Goal: Task Accomplishment & Management: Complete application form

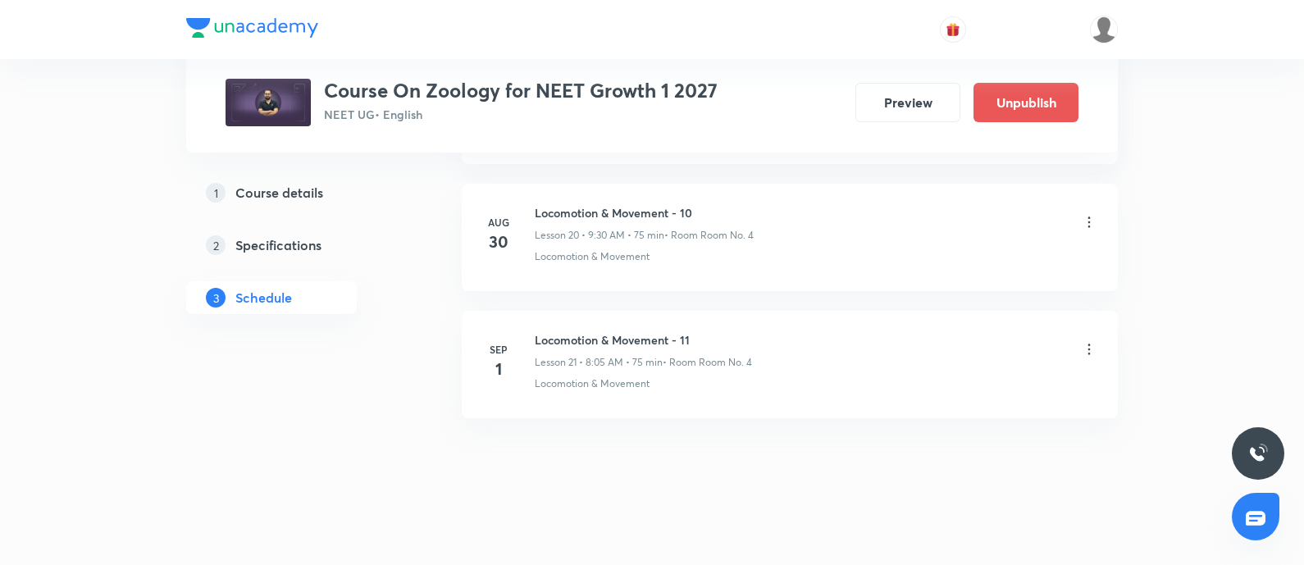
click at [537, 334] on h6 "Locomotion & Movement - 11" at bounding box center [643, 339] width 217 height 17
copy h6 "Locomotion & Movement - 11"
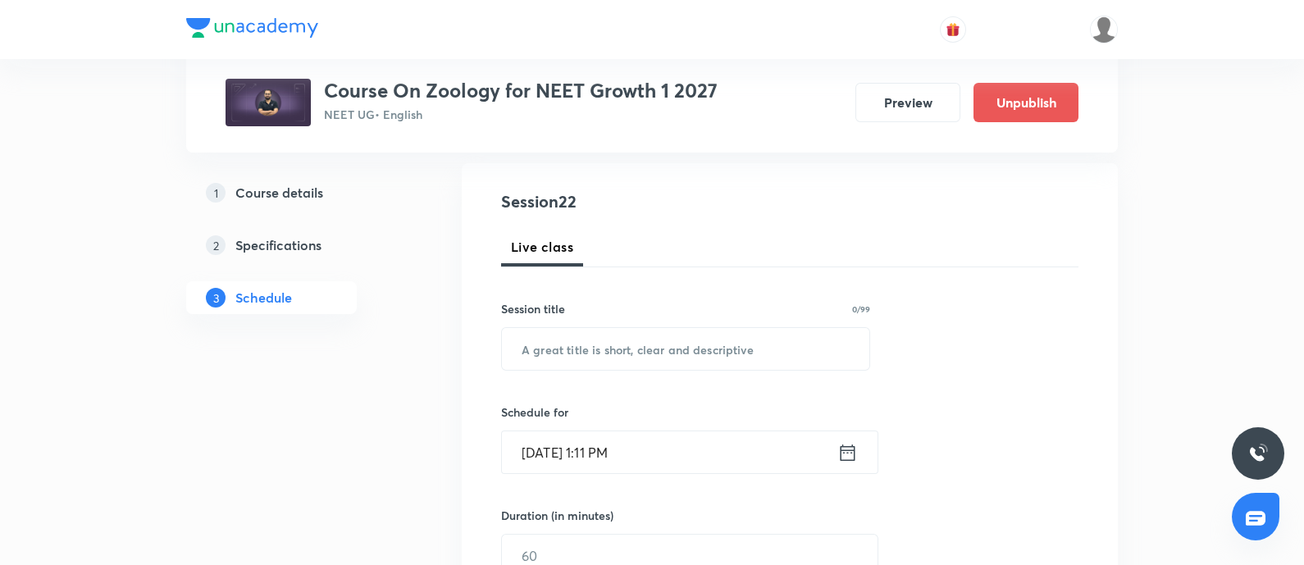
scroll to position [166, 0]
click at [567, 354] on input "text" at bounding box center [685, 348] width 367 height 42
paste input "Locomotion & Movement - 11"
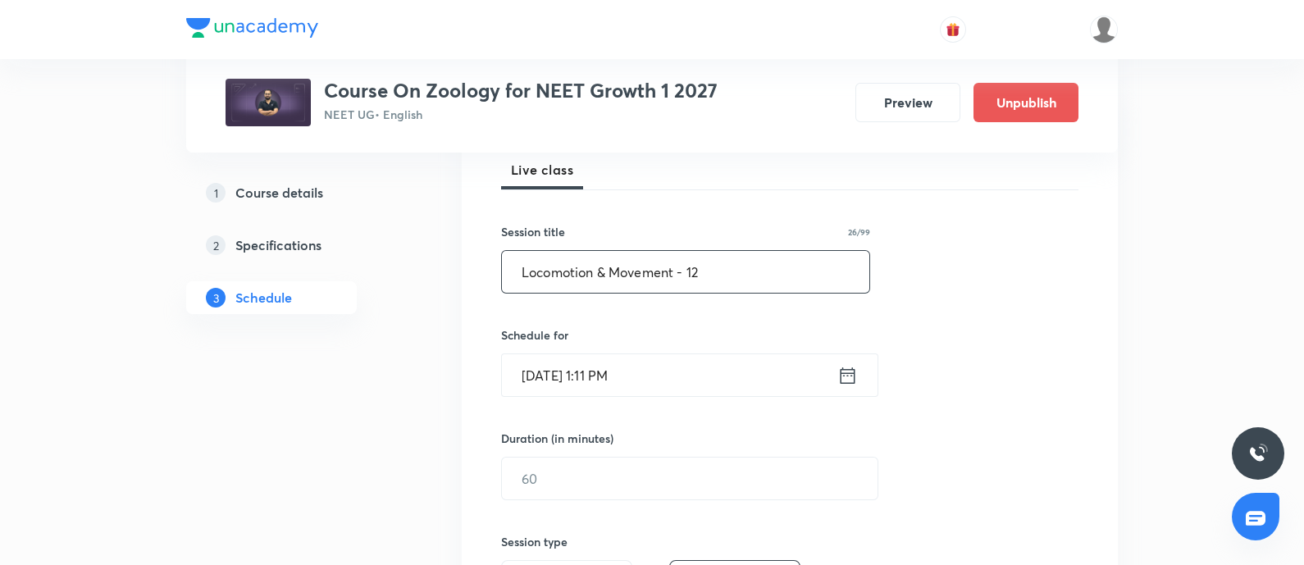
scroll to position [247, 0]
type input "Locomotion & Movement - 12"
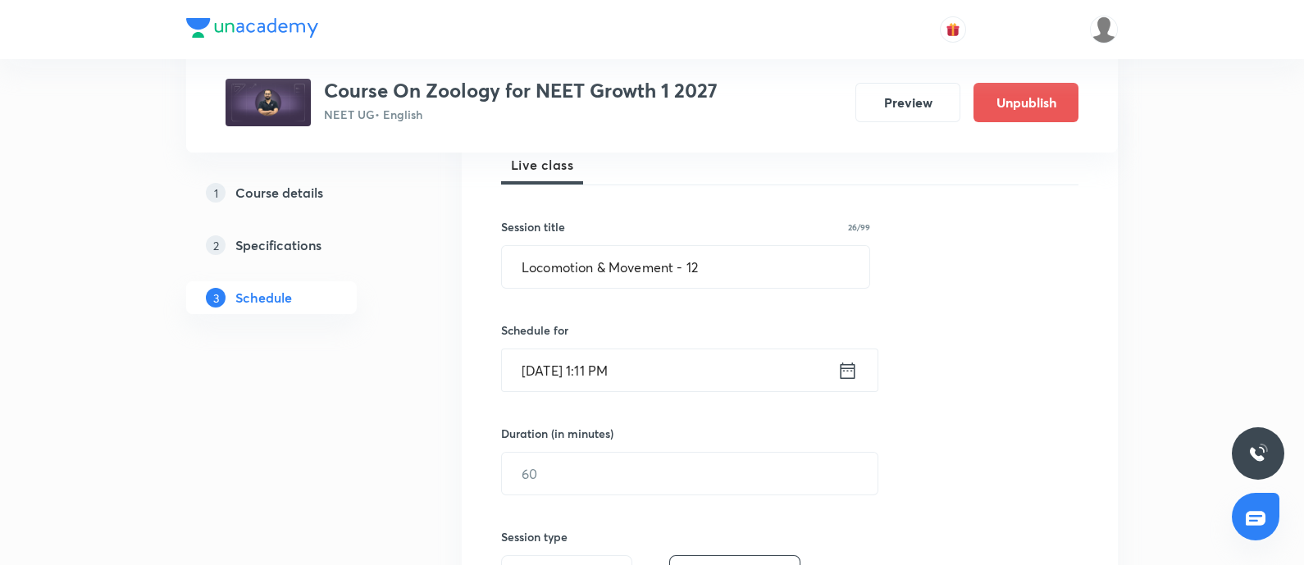
click at [688, 375] on input "Aug 31, 2025, 1:11 PM" at bounding box center [669, 370] width 335 height 42
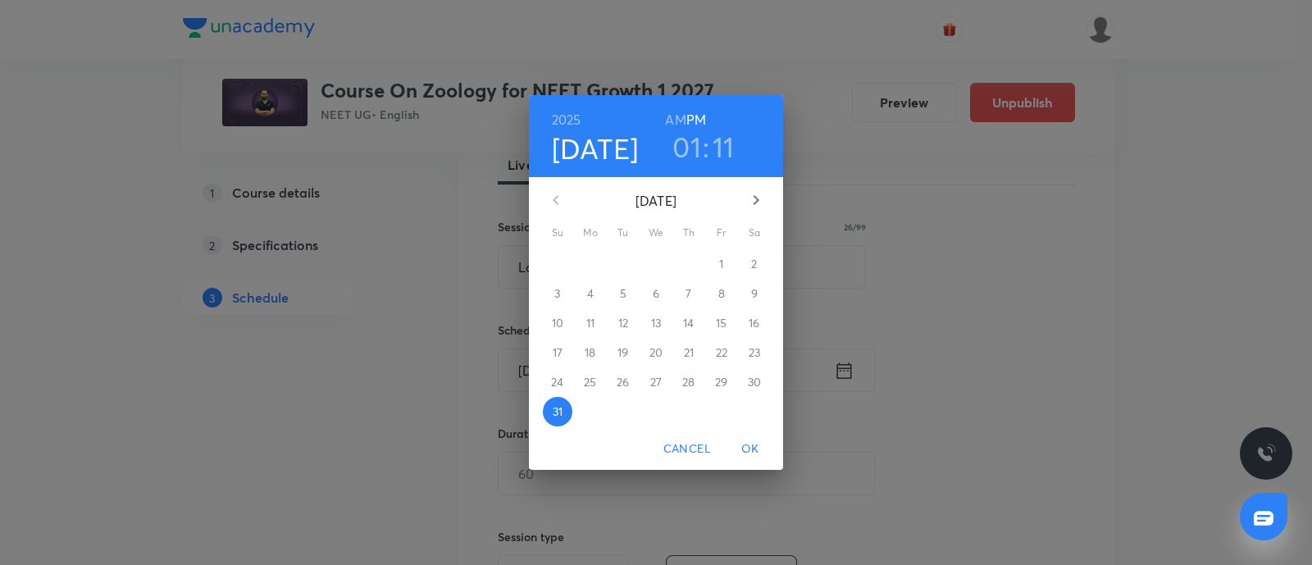
click at [756, 201] on icon "button" at bounding box center [757, 200] width 6 height 10
click at [622, 268] on p "2" at bounding box center [623, 264] width 6 height 16
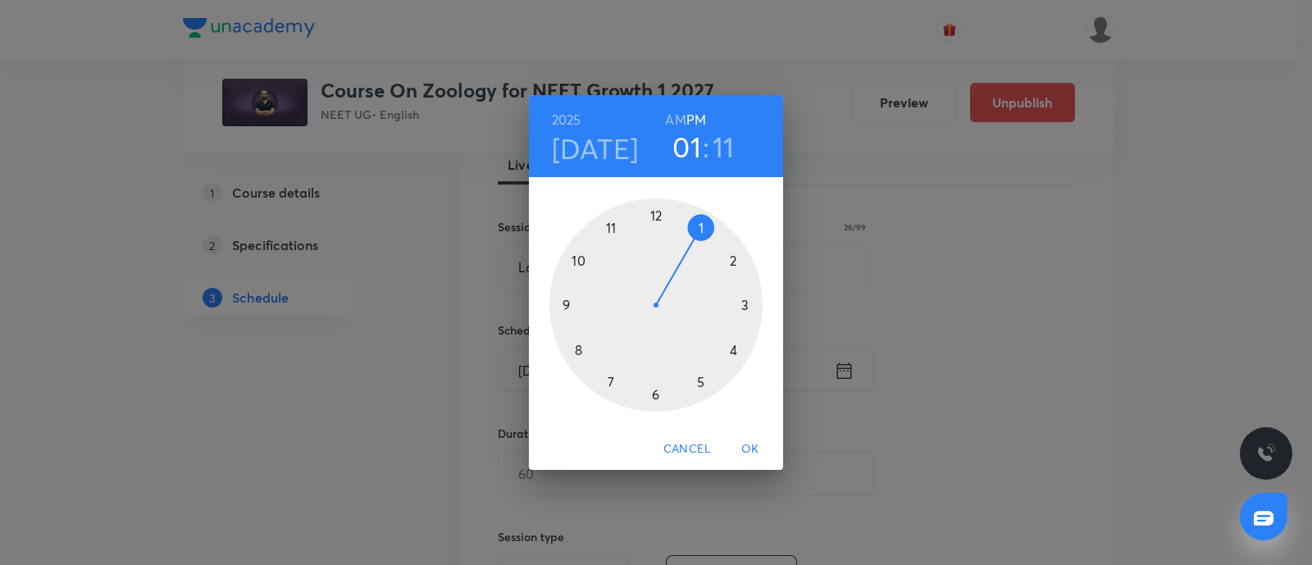
click at [578, 348] on div at bounding box center [655, 304] width 213 height 213
click at [701, 227] on div at bounding box center [655, 304] width 213 height 213
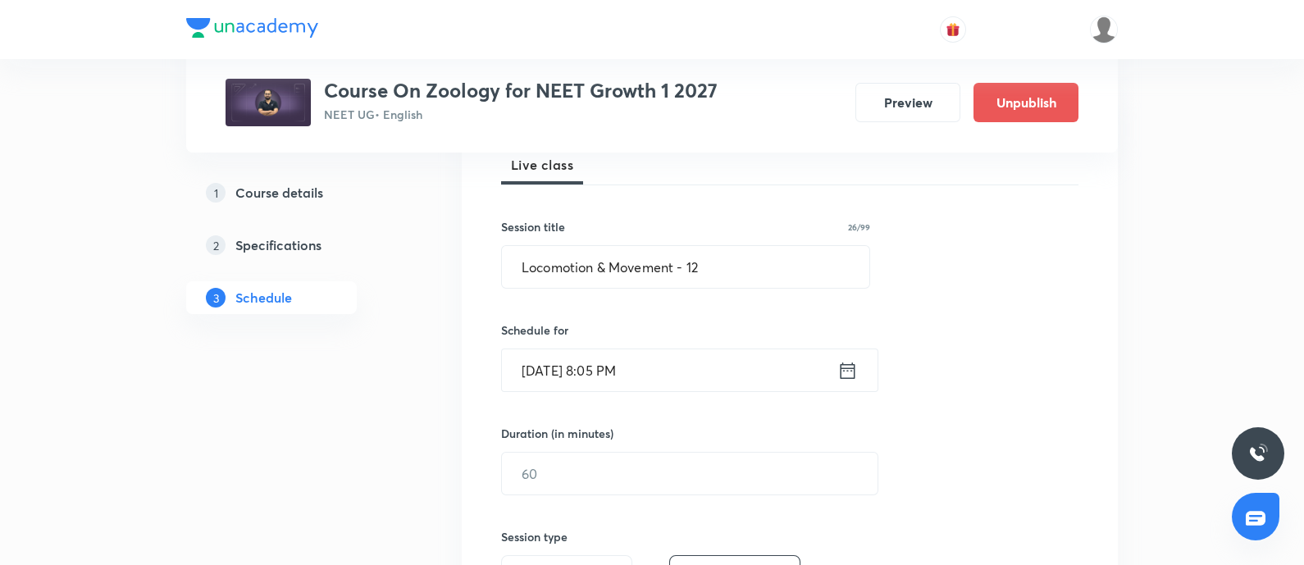
click at [662, 365] on input "Sep 2, 2025, 8:05 PM" at bounding box center [669, 370] width 335 height 42
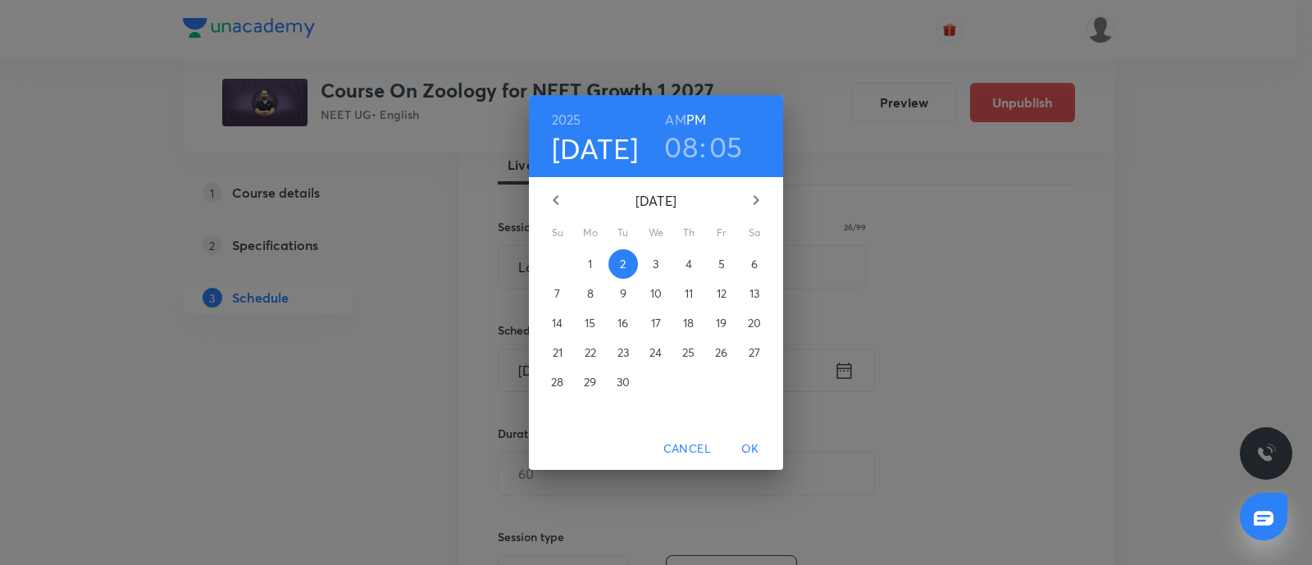
click at [675, 116] on h6 "AM" at bounding box center [675, 119] width 20 height 23
click at [746, 445] on span "OK" at bounding box center [750, 449] width 39 height 20
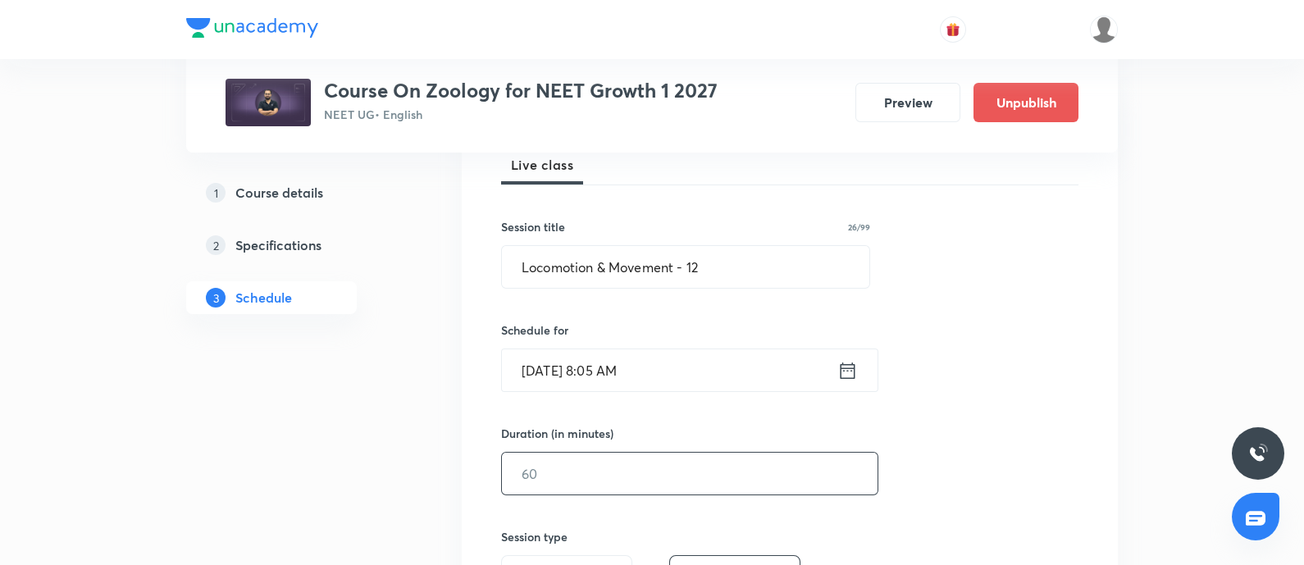
click at [625, 484] on input "text" at bounding box center [690, 474] width 376 height 42
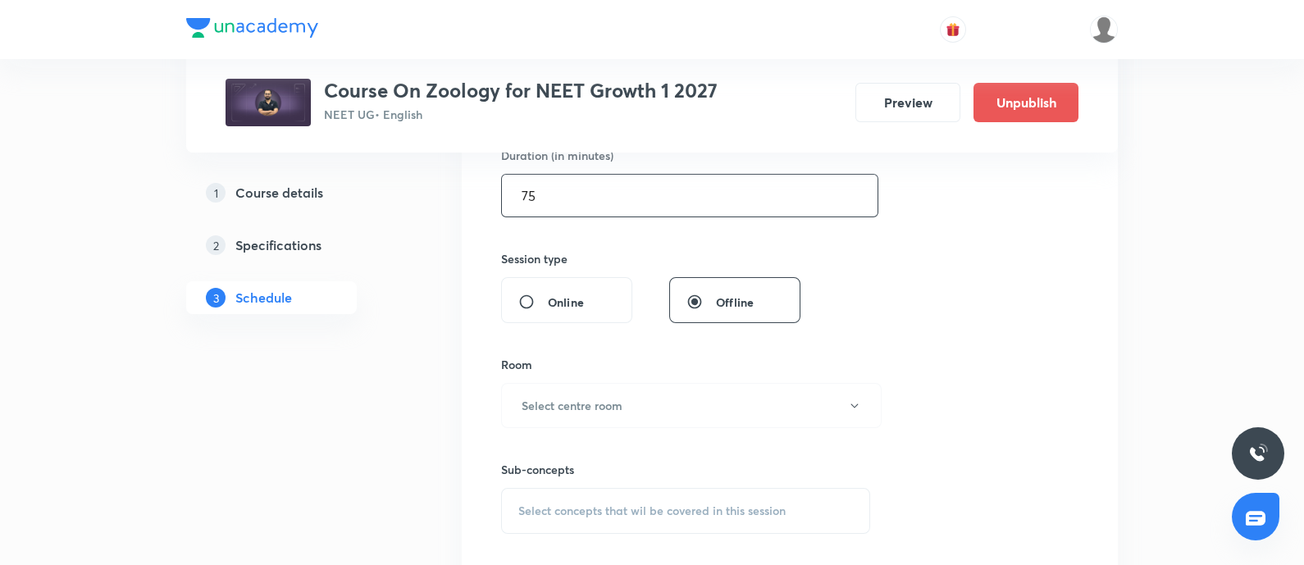
scroll to position [526, 0]
type input "75"
click at [624, 403] on button "Select centre room" at bounding box center [691, 404] width 380 height 45
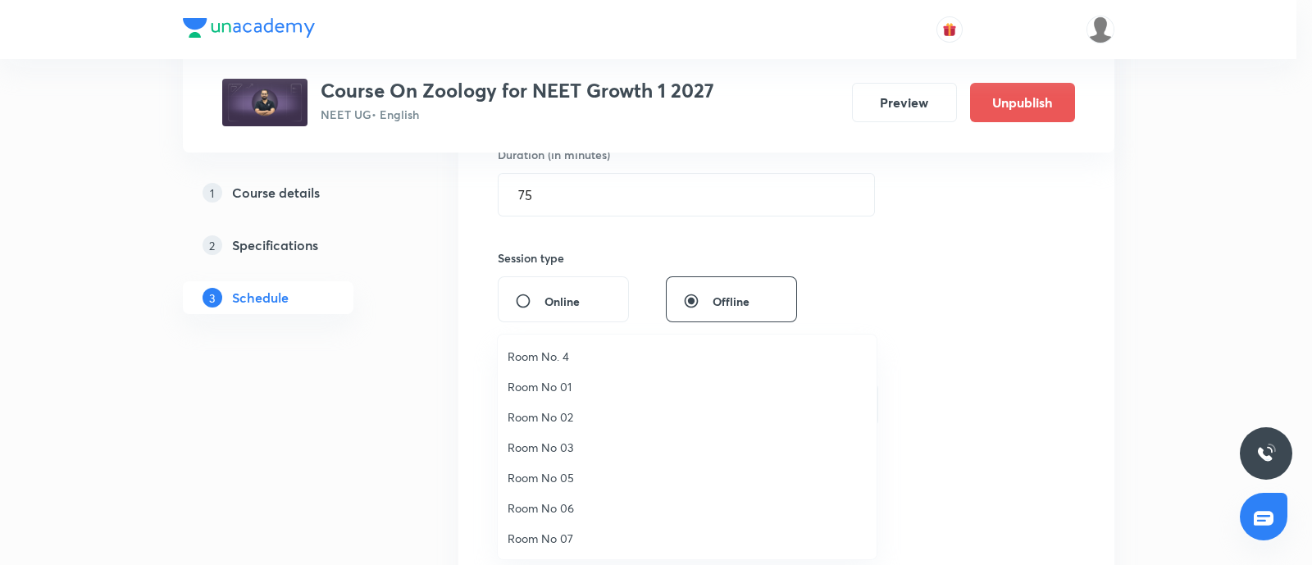
click at [574, 354] on span "Room No. 4" at bounding box center [687, 356] width 359 height 17
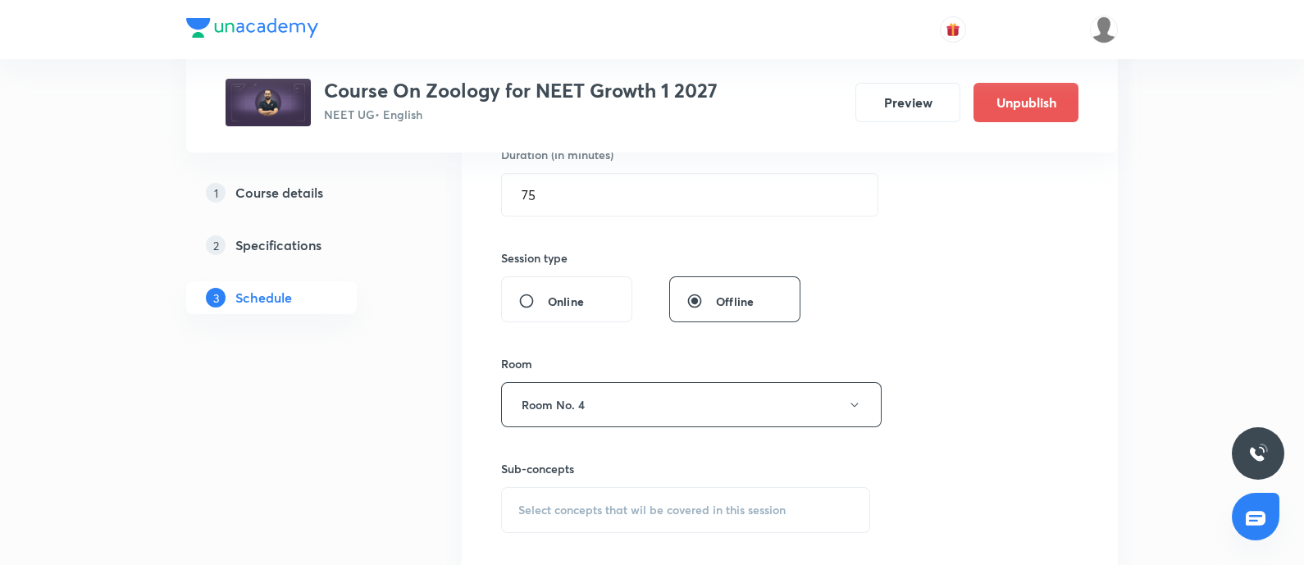
click at [545, 512] on span "Select concepts that wil be covered in this session" at bounding box center [651, 509] width 267 height 13
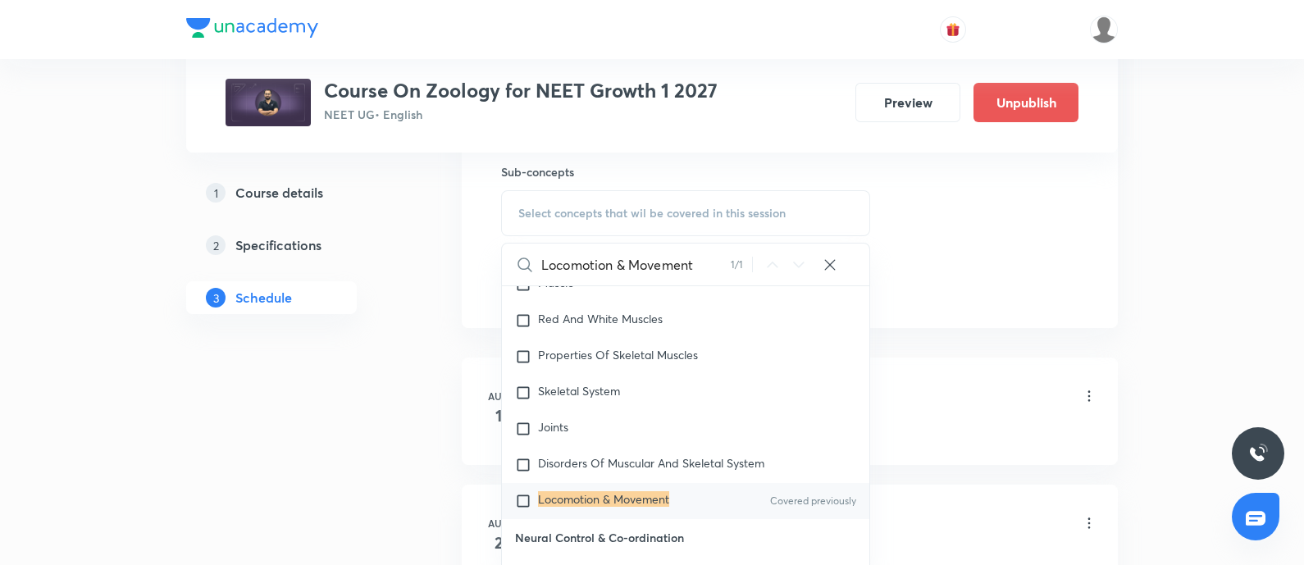
scroll to position [857, 0]
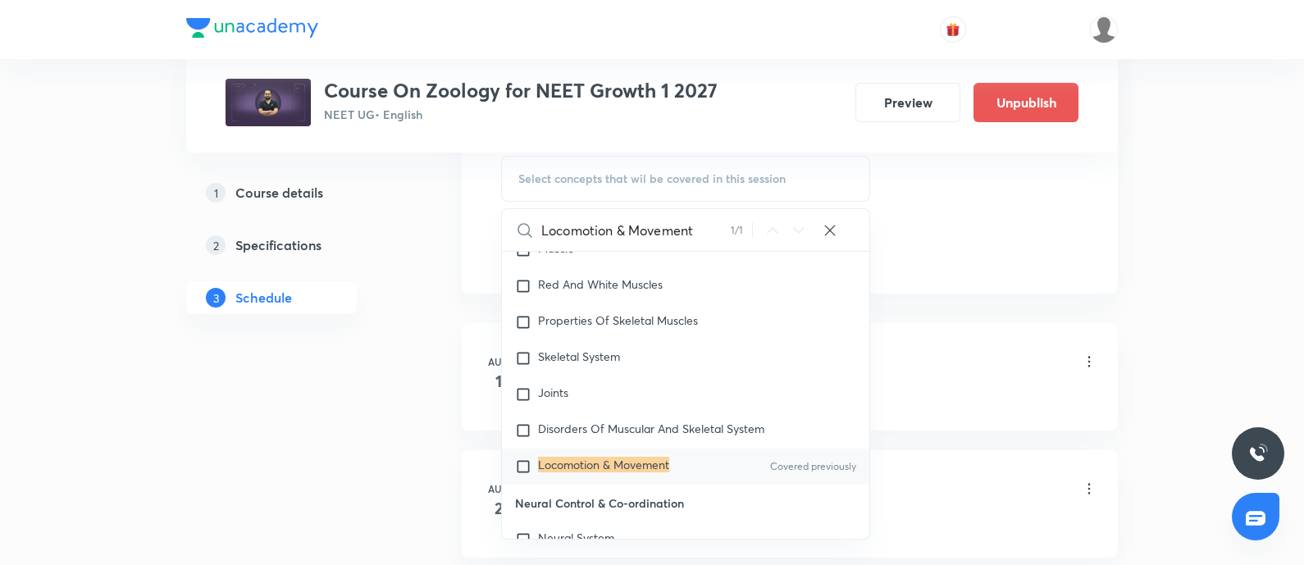
type input "Locomotion & Movement"
click at [556, 468] on p "Locomotion & Movement" at bounding box center [603, 466] width 131 height 16
checkbox input "true"
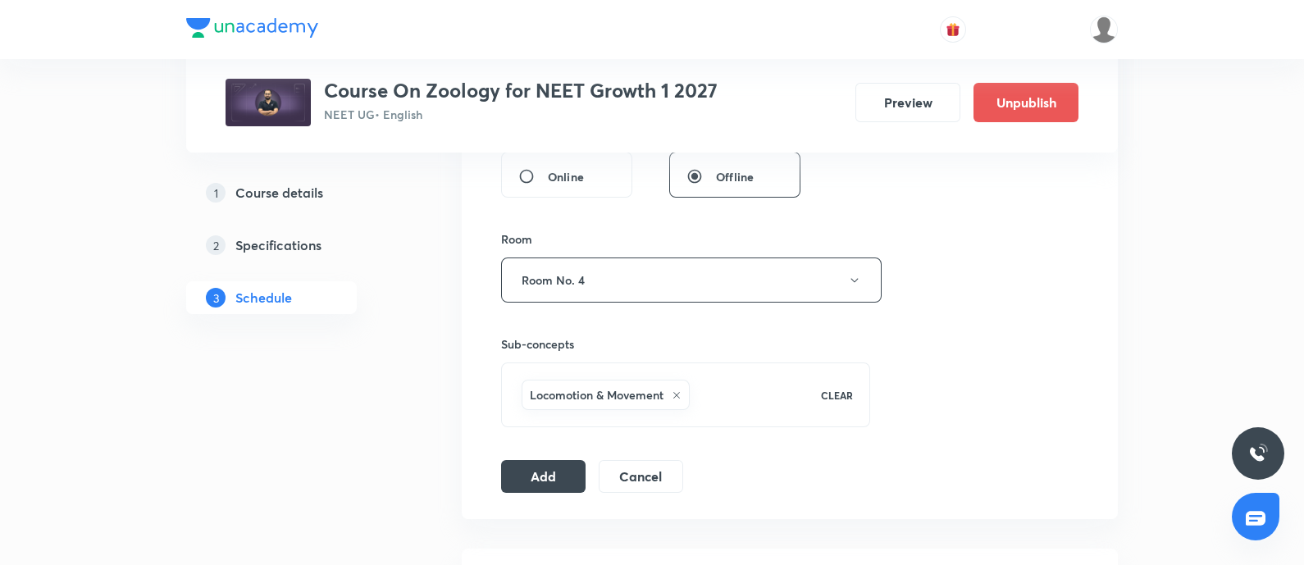
scroll to position [649, 0]
click at [524, 473] on button "Add" at bounding box center [543, 475] width 84 height 33
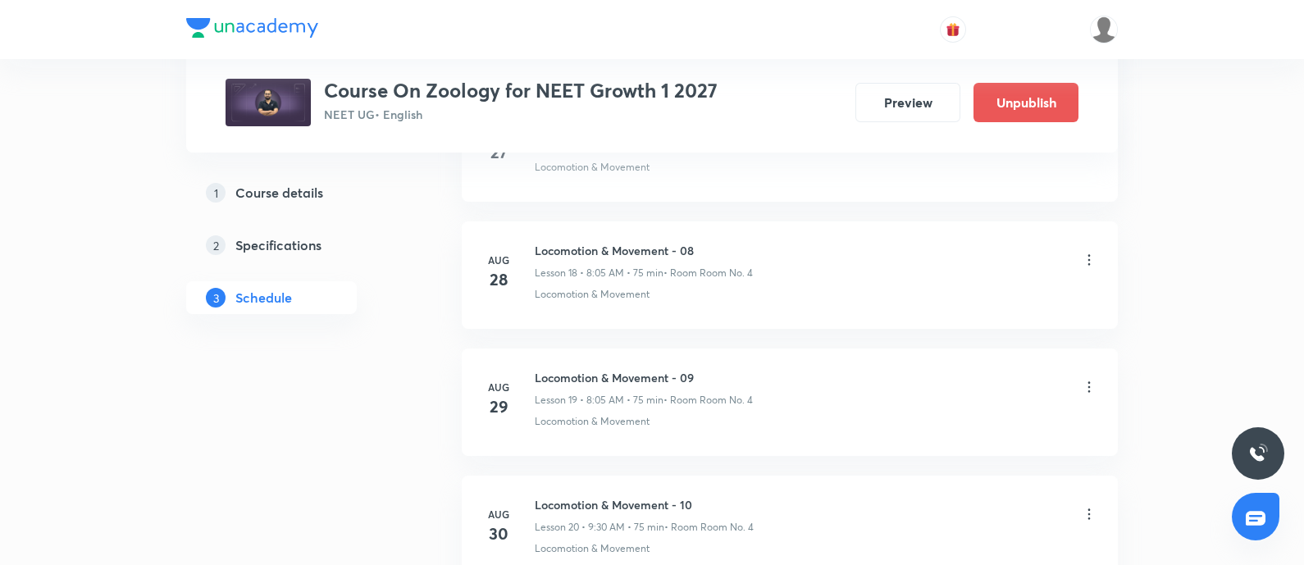
scroll to position [2785, 0]
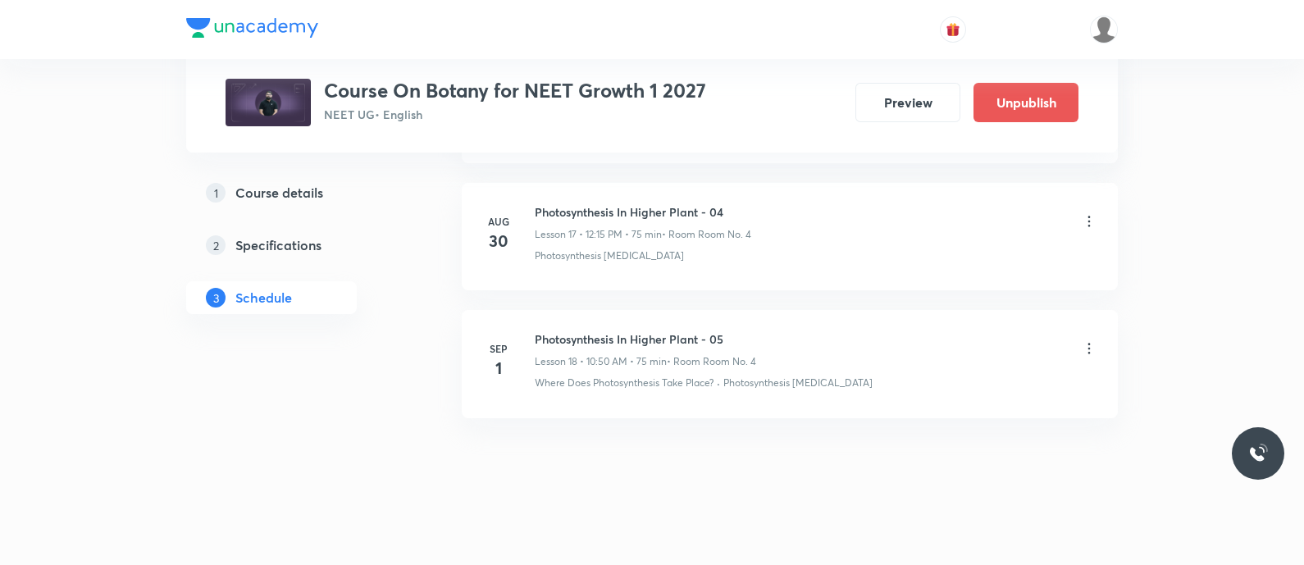
click at [541, 336] on h6 "Photosynthesis In Higher Plant - 05" at bounding box center [645, 338] width 221 height 17
copy h6 "Photosynthesis In Higher Plant - 05"
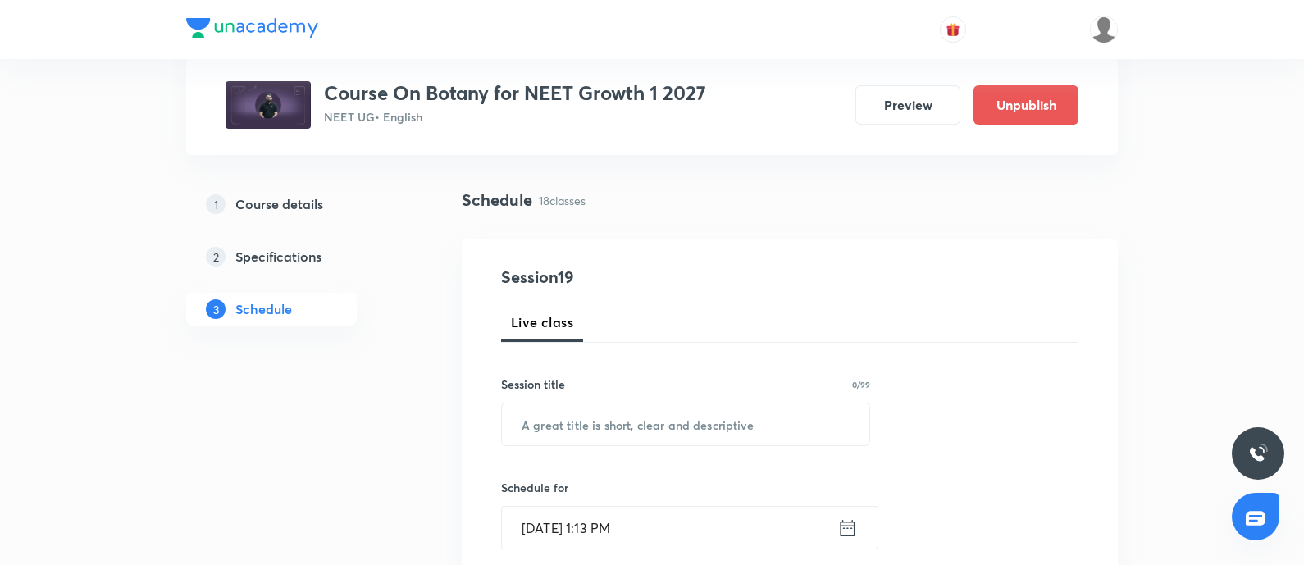
scroll to position [99, 0]
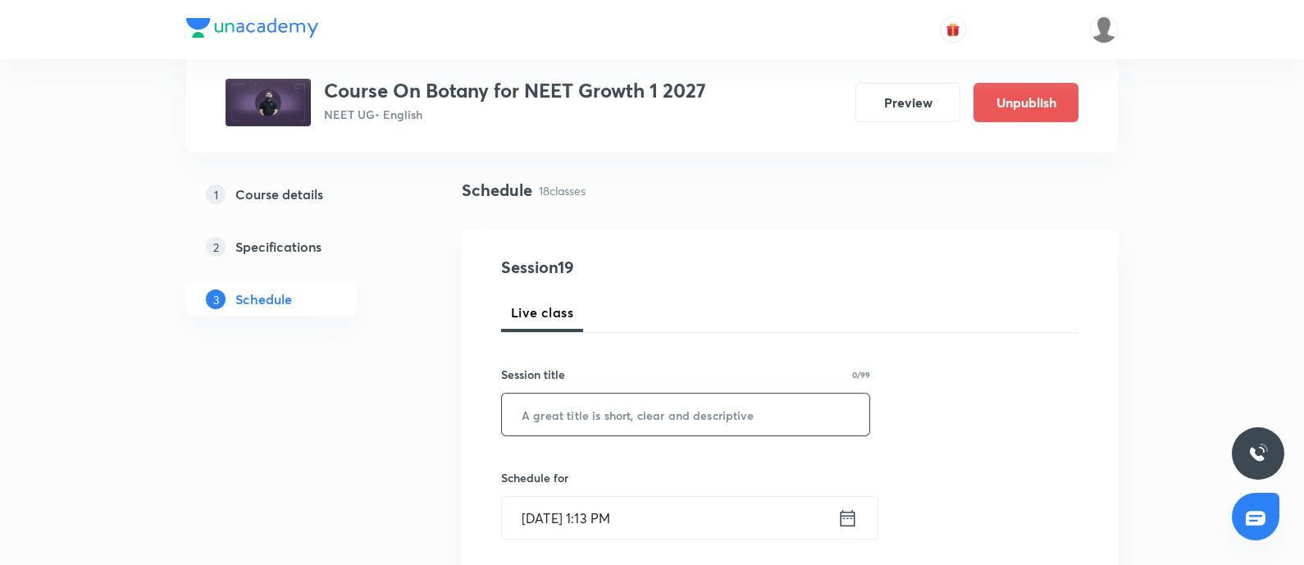
click at [548, 396] on input "text" at bounding box center [685, 415] width 367 height 42
paste input "Photosynthesis In Higher Plant - 05"
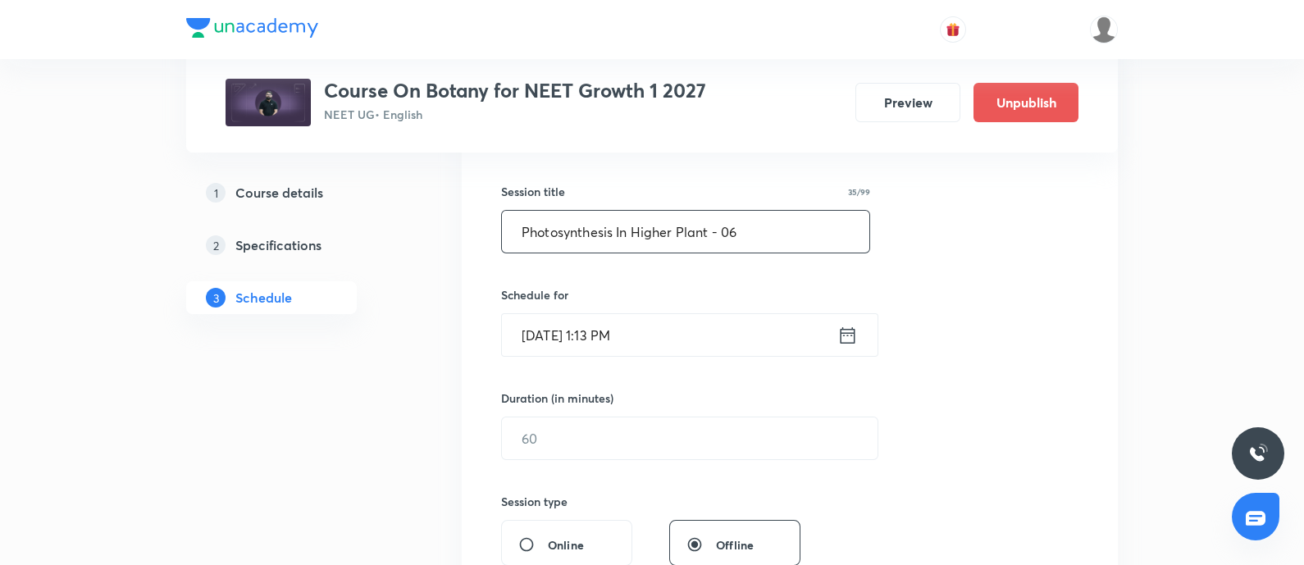
scroll to position [287, 0]
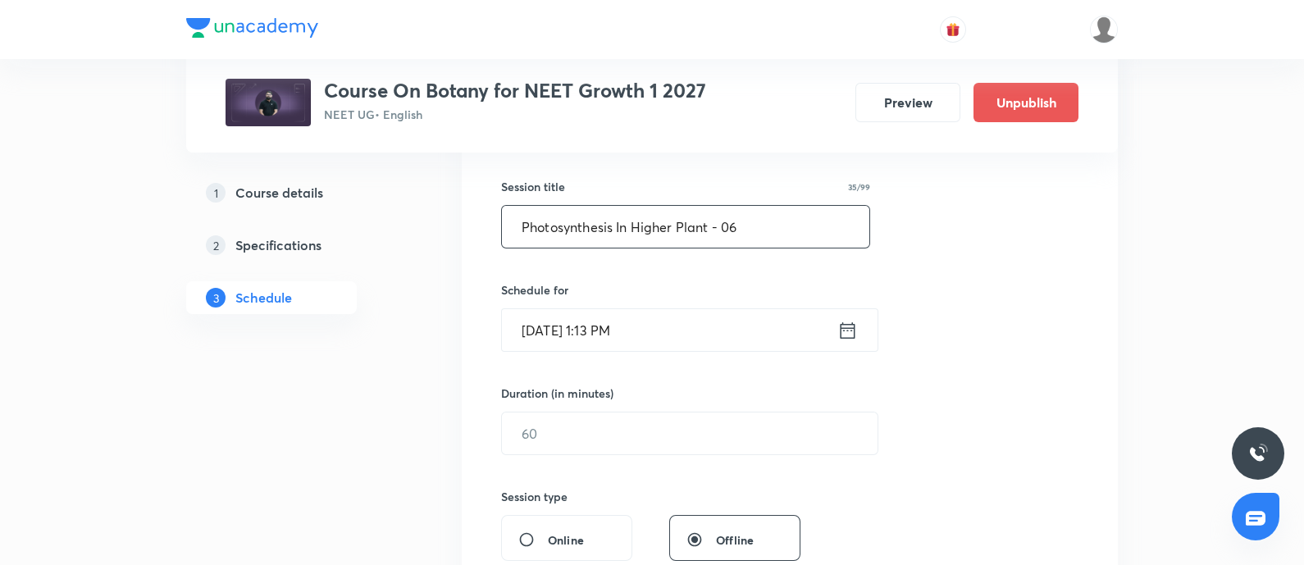
type input "Photosynthesis In Higher Plant - 06"
click at [676, 325] on input "Aug 31, 2025, 1:13 PM" at bounding box center [669, 330] width 335 height 42
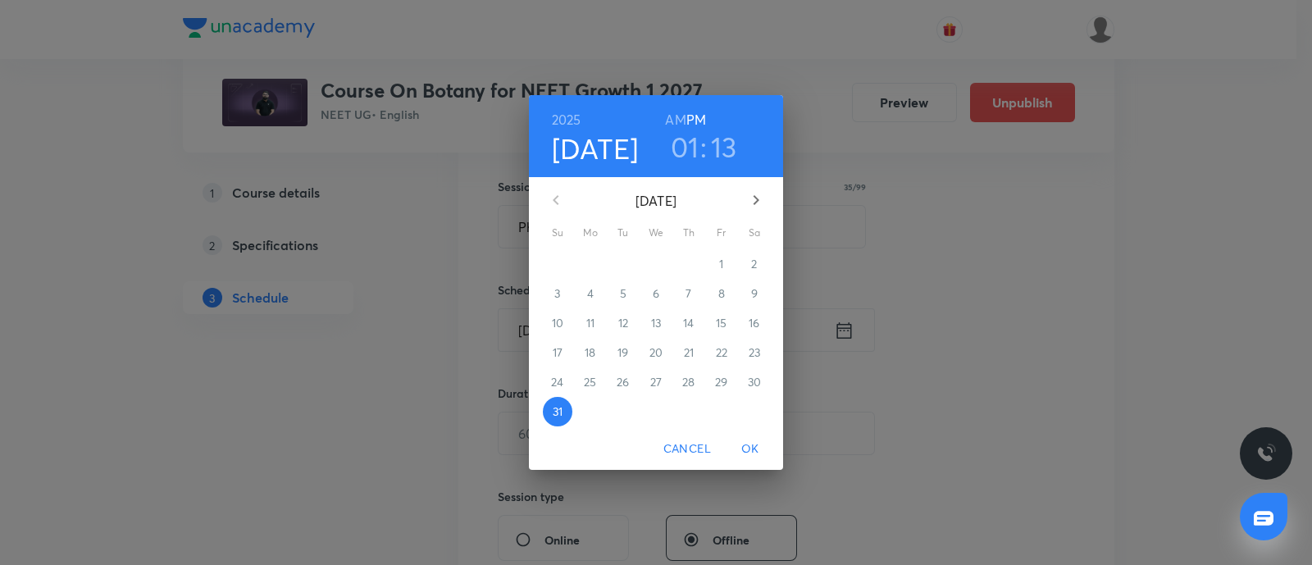
click at [753, 199] on icon "button" at bounding box center [756, 200] width 20 height 20
click at [617, 256] on span "2" at bounding box center [623, 264] width 30 height 16
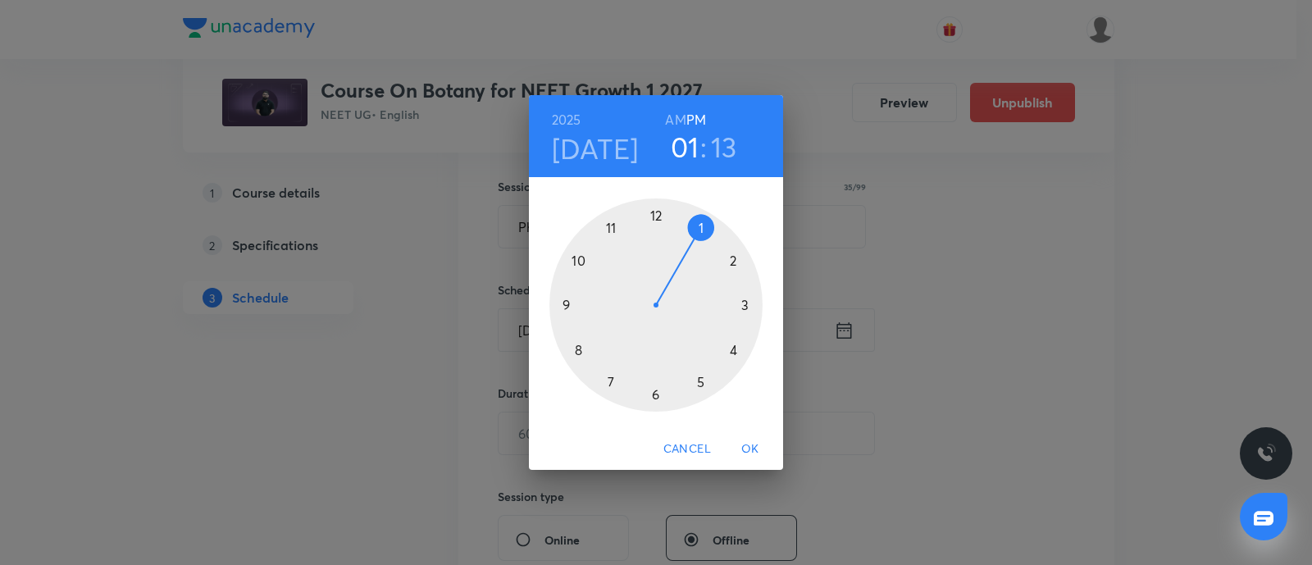
click at [672, 116] on h6 "AM" at bounding box center [675, 119] width 20 height 23
click at [566, 305] on div at bounding box center [655, 304] width 213 height 213
click at [656, 395] on div at bounding box center [655, 304] width 213 height 213
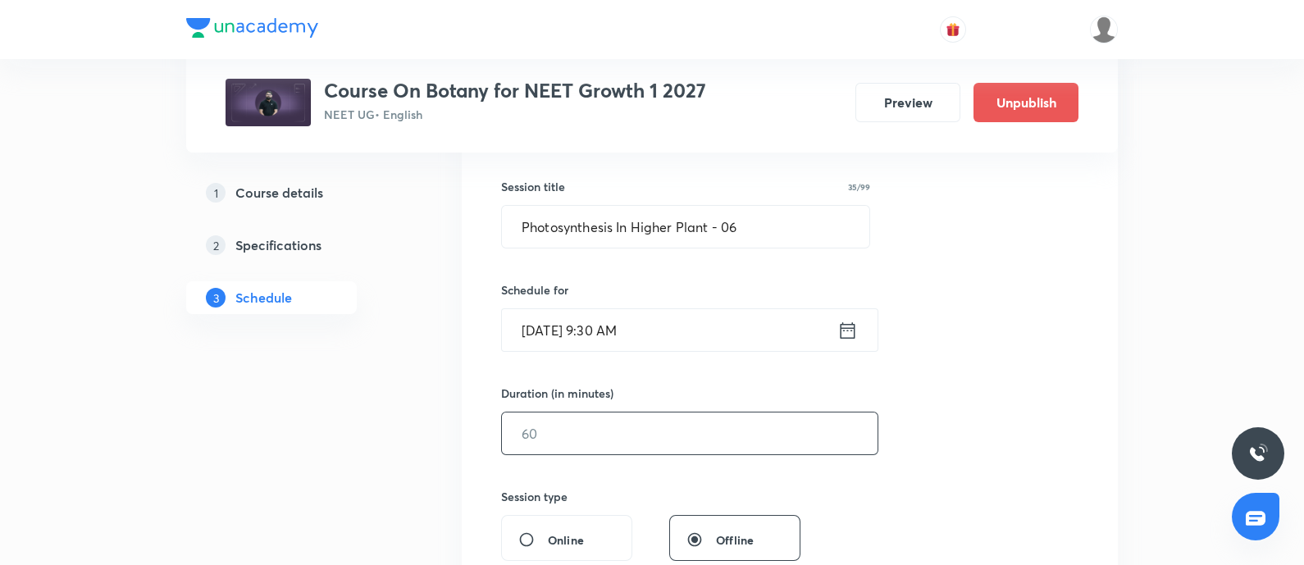
click at [589, 443] on input "text" at bounding box center [690, 433] width 376 height 42
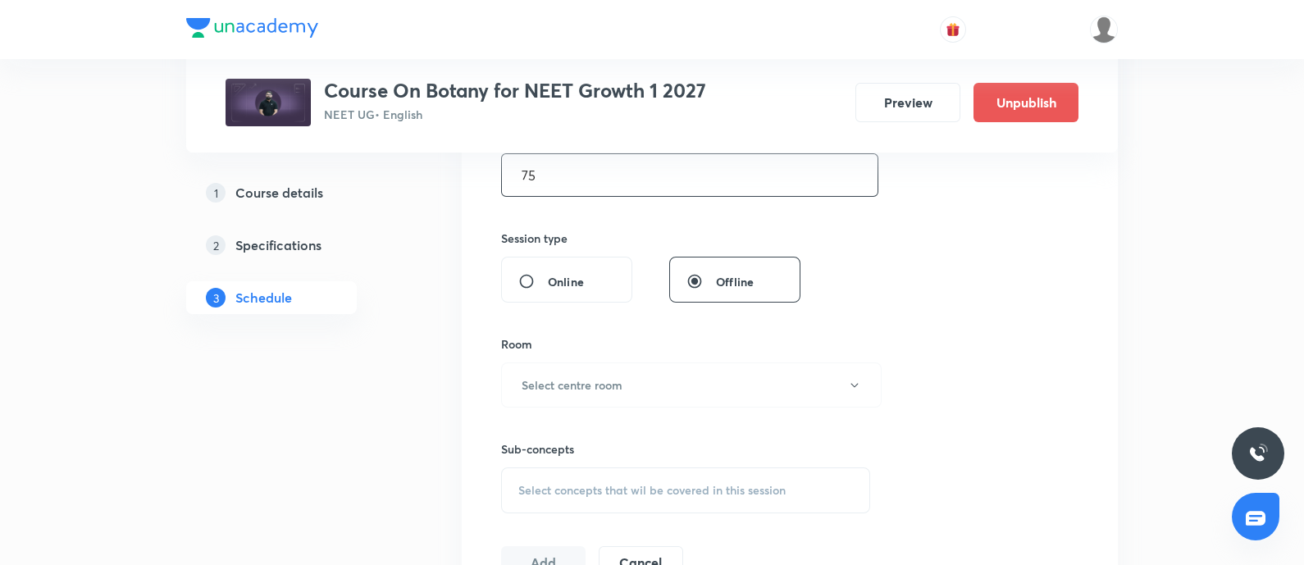
scroll to position [549, 0]
type input "75"
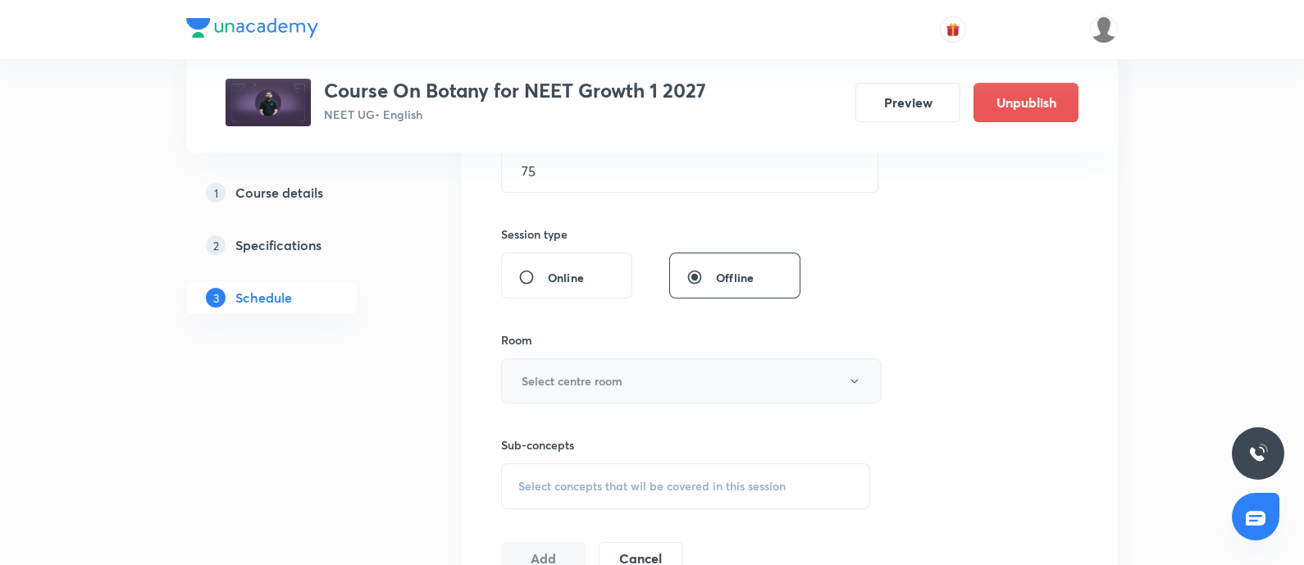
click at [587, 381] on h6 "Select centre room" at bounding box center [571, 380] width 101 height 17
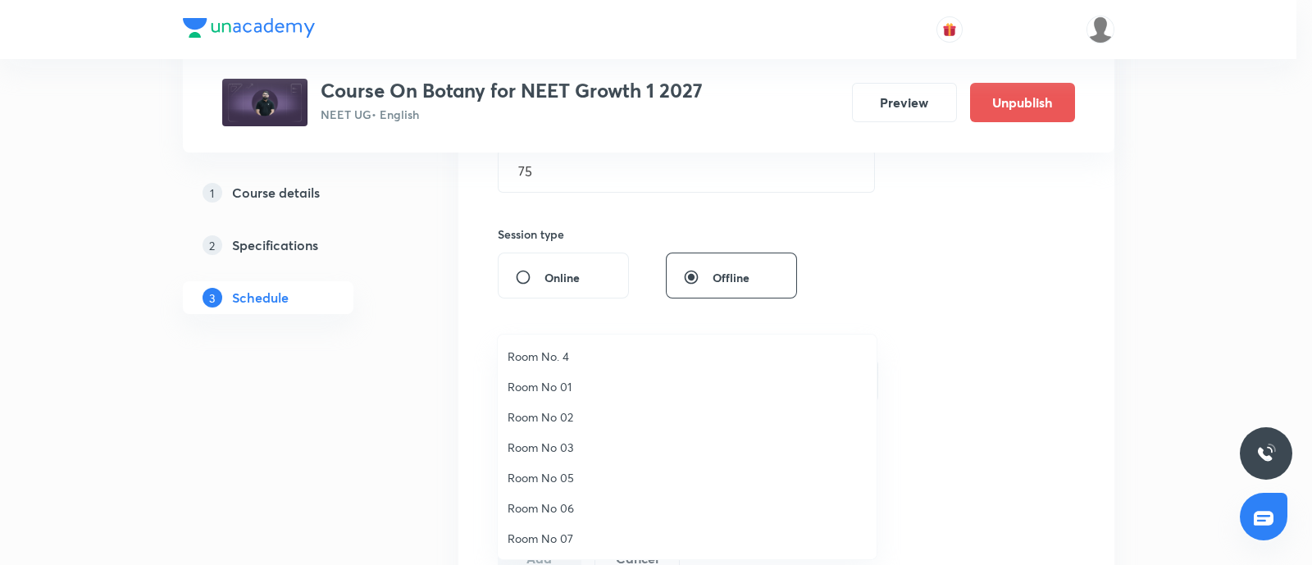
click at [549, 353] on span "Room No. 4" at bounding box center [687, 356] width 359 height 17
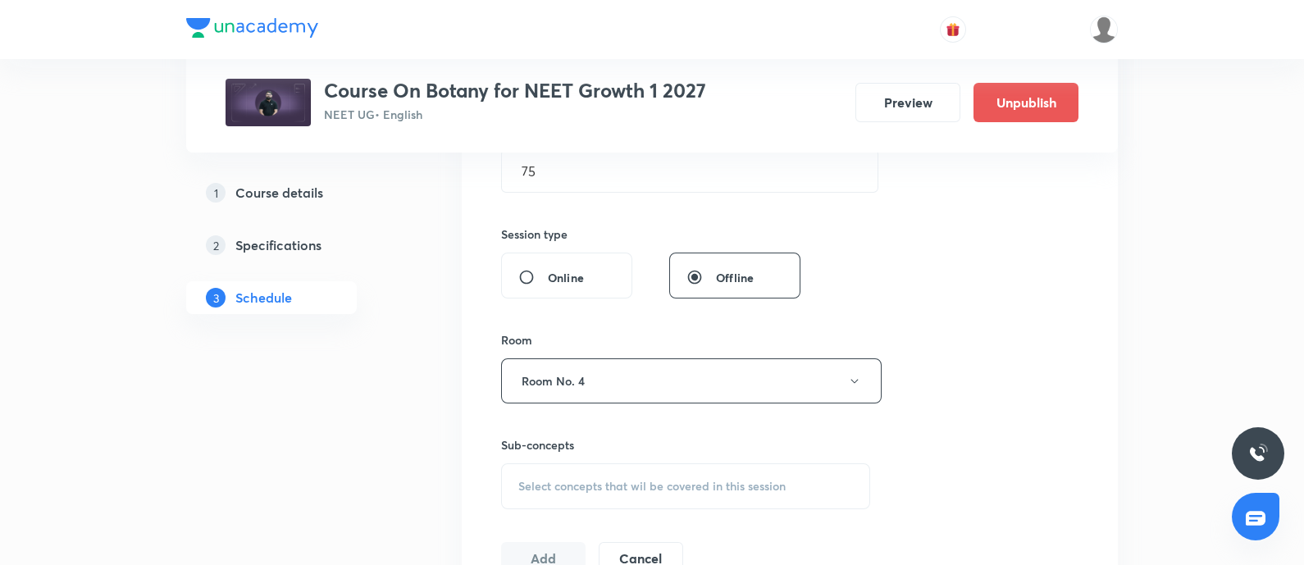
click at [566, 494] on div "Select concepts that wil be covered in this session" at bounding box center [685, 486] width 369 height 46
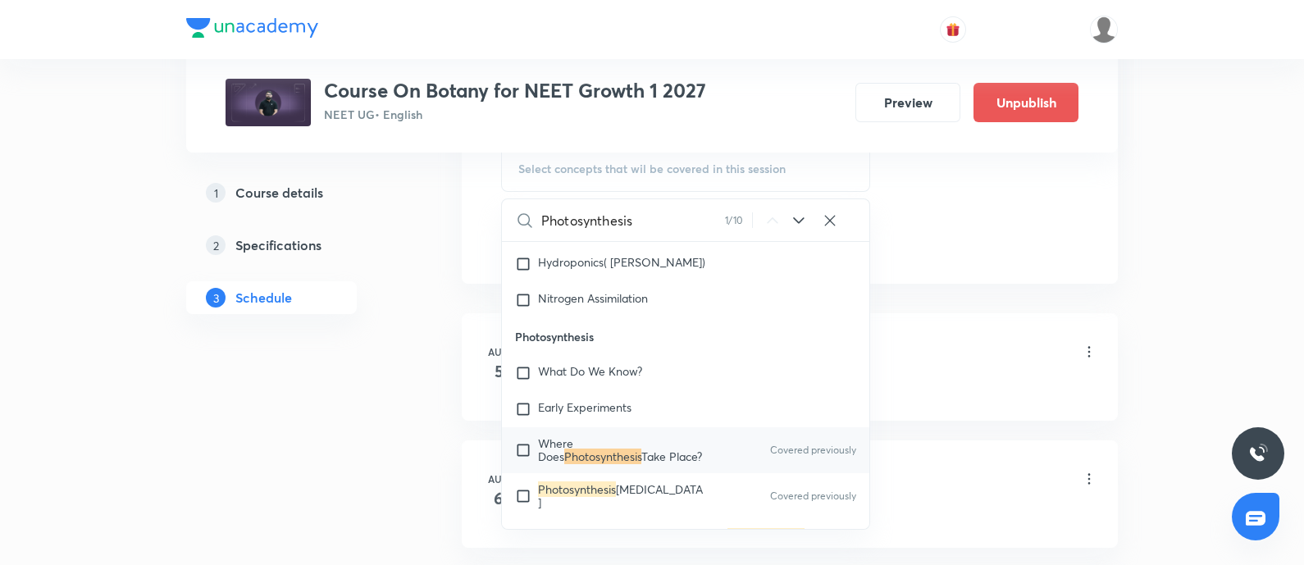
scroll to position [870, 0]
type input "Photosynthesis"
click at [551, 485] on mark "Photosynthesis" at bounding box center [577, 486] width 78 height 16
checkbox input "true"
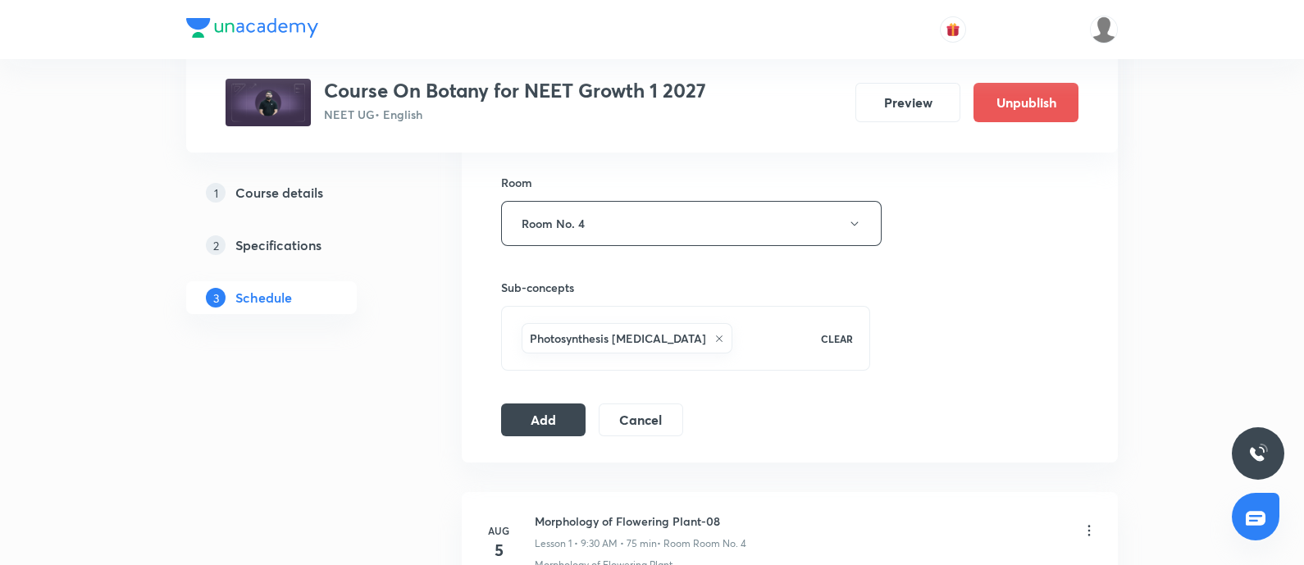
scroll to position [706, 0]
click at [540, 409] on button "Add" at bounding box center [543, 419] width 84 height 33
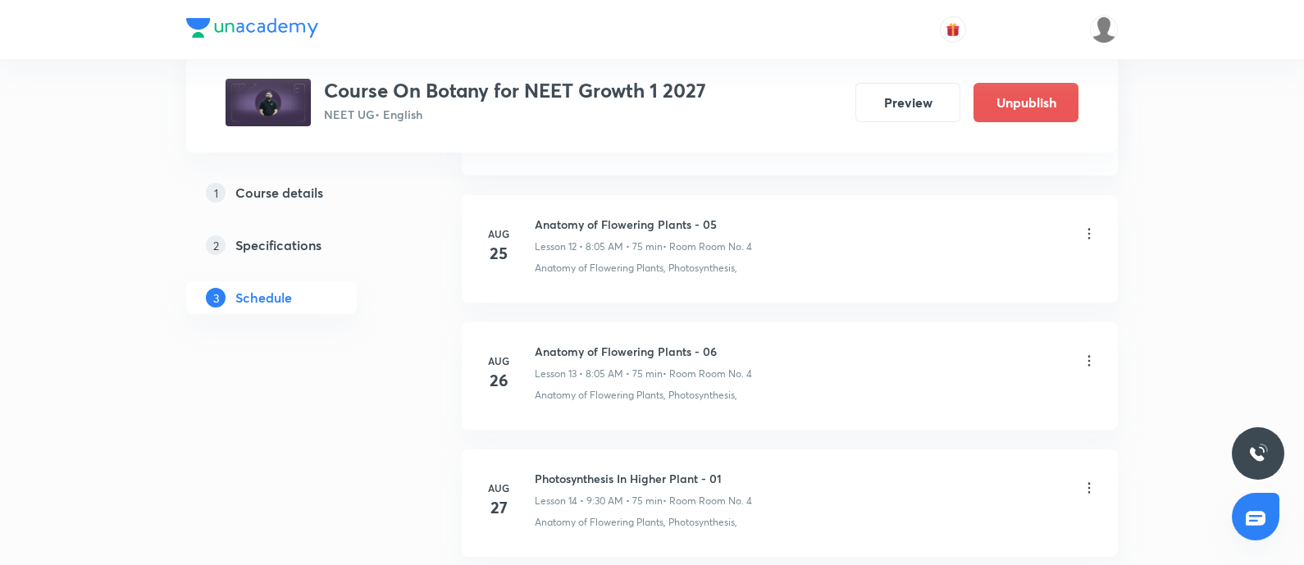
scroll to position [3049, 0]
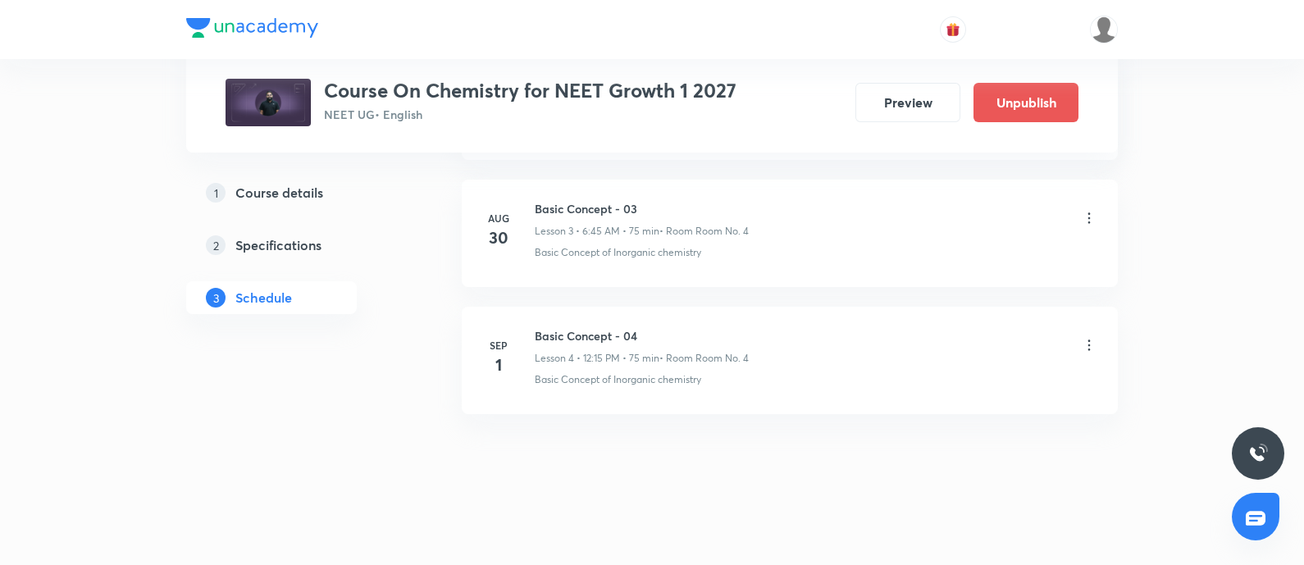
click at [543, 329] on h6 "Basic Concept - 04" at bounding box center [642, 335] width 214 height 17
copy h6 "Basic Concept - 04"
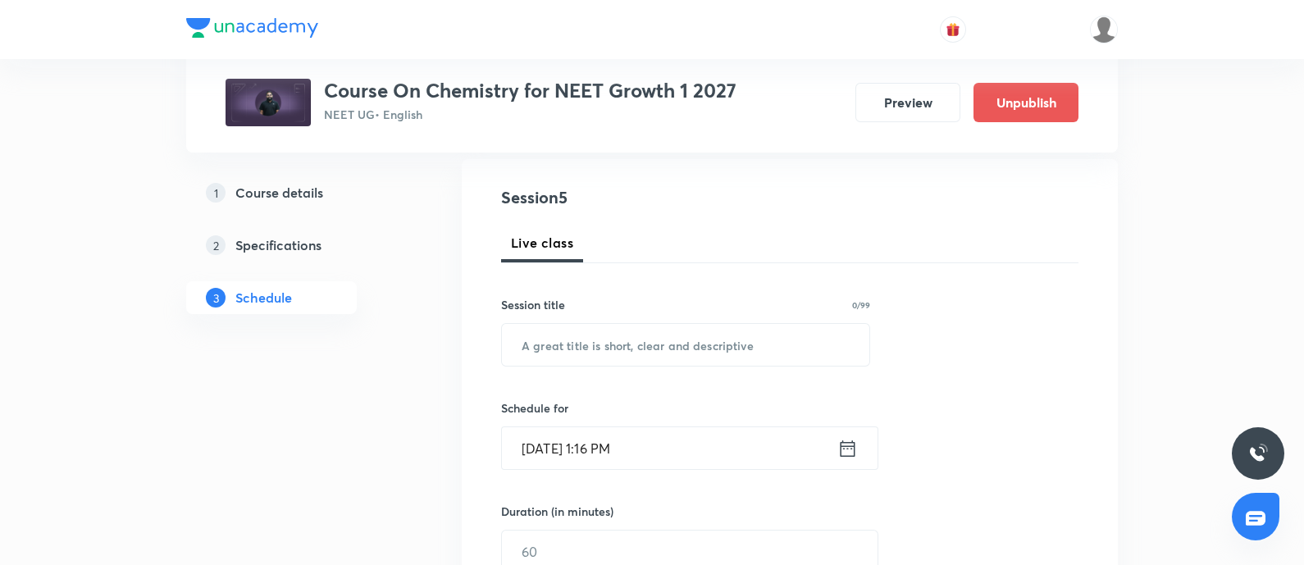
scroll to position [178, 0]
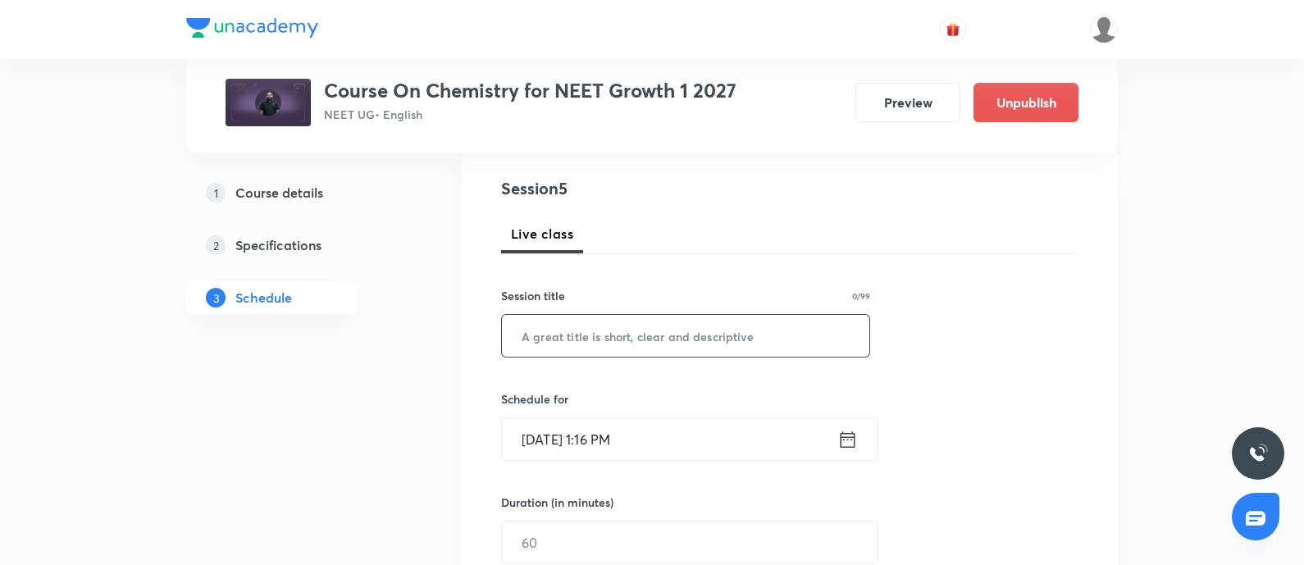
click at [543, 329] on input "text" at bounding box center [685, 336] width 367 height 42
paste input "Basic Concept - 04"
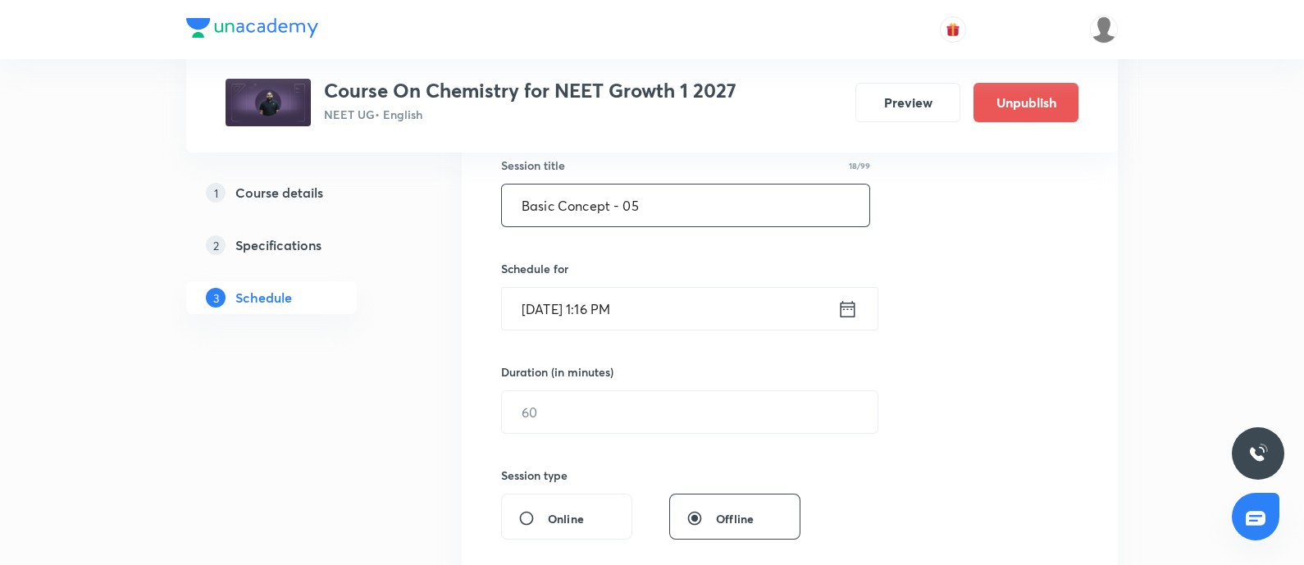
scroll to position [309, 0]
type input "Basic Concept - 05"
click at [677, 304] on input "Aug 31, 2025, 1:16 PM" at bounding box center [669, 308] width 335 height 42
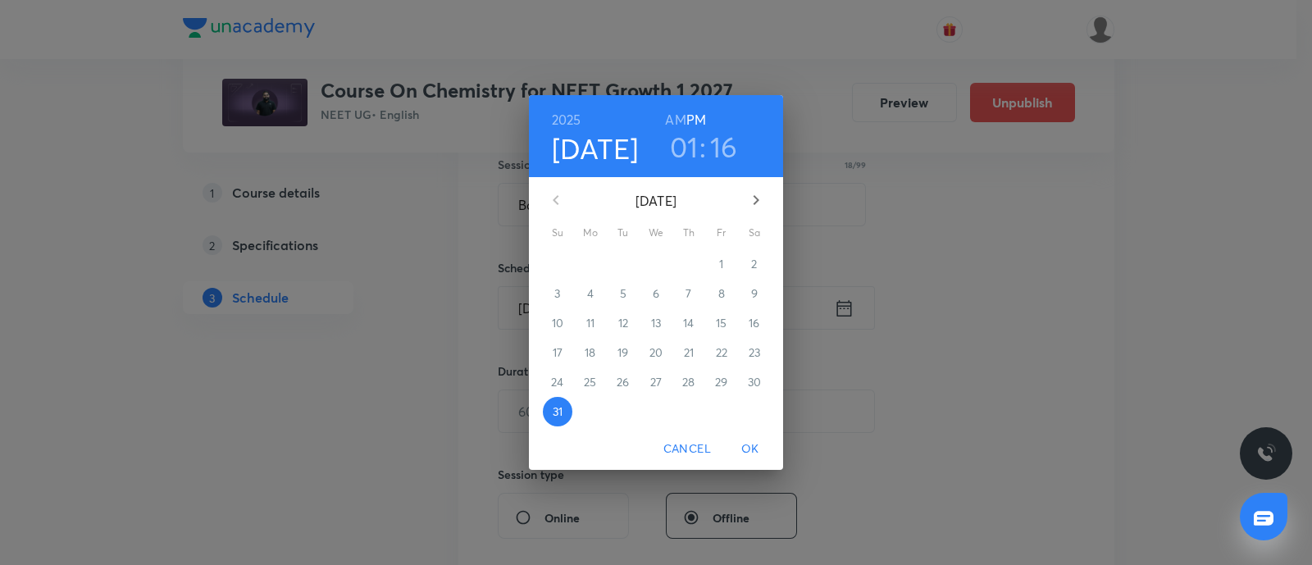
click at [745, 191] on button "button" at bounding box center [755, 199] width 39 height 39
click at [625, 268] on p "2" at bounding box center [623, 264] width 6 height 16
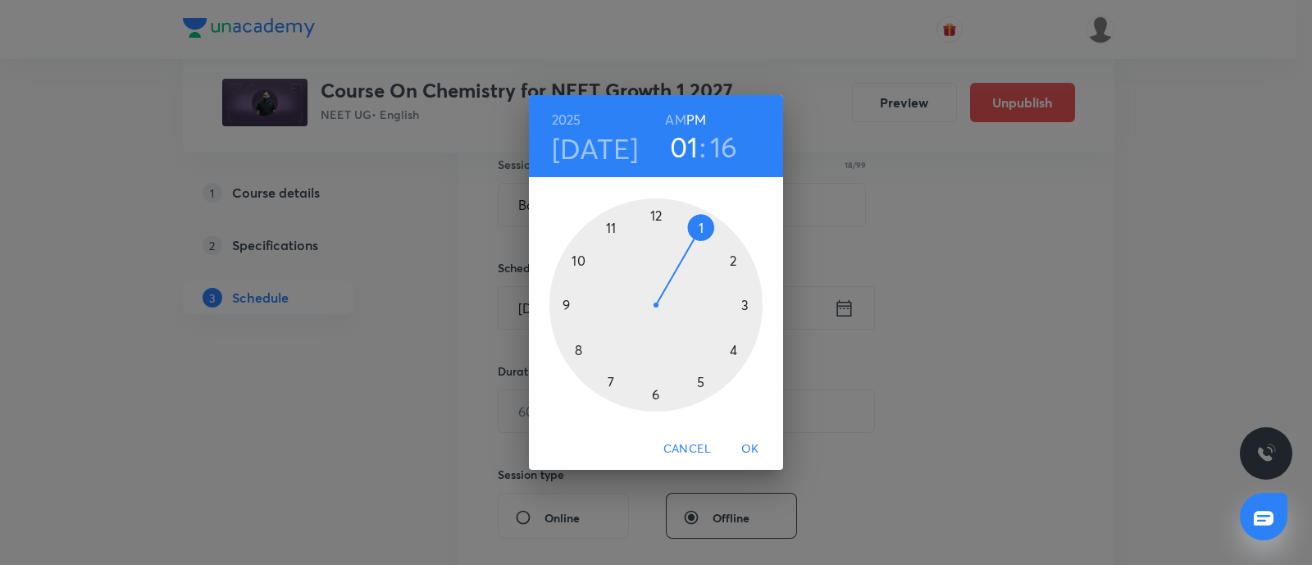
click at [679, 115] on h6 "AM" at bounding box center [675, 119] width 20 height 23
click at [576, 256] on div at bounding box center [655, 304] width 213 height 213
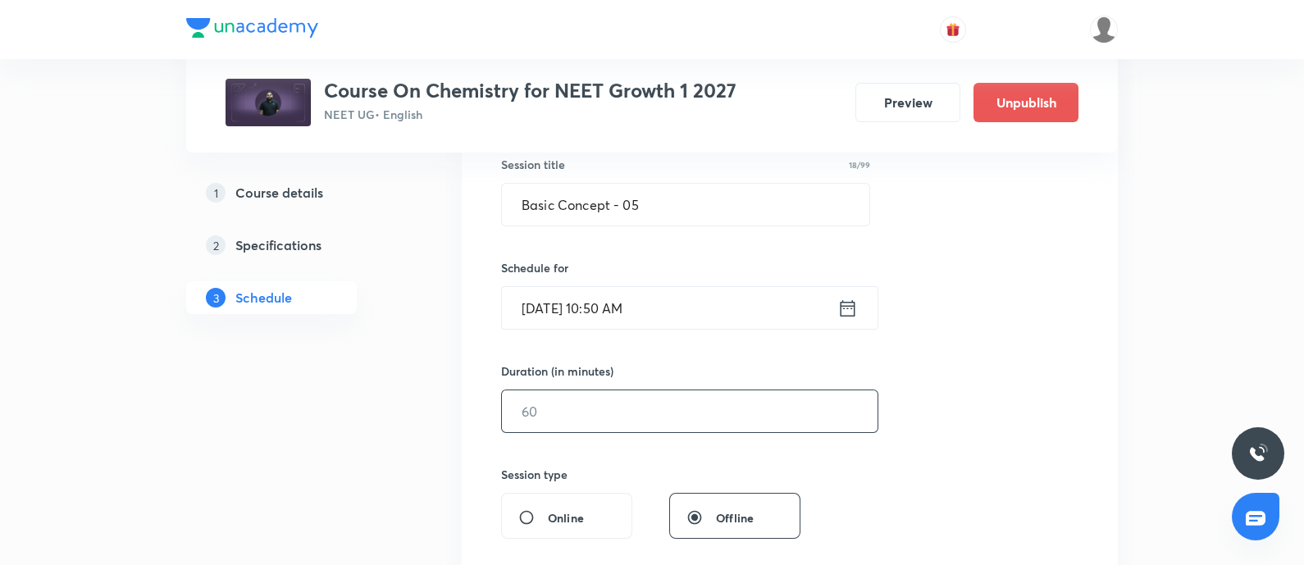
click at [574, 410] on input "text" at bounding box center [690, 411] width 376 height 42
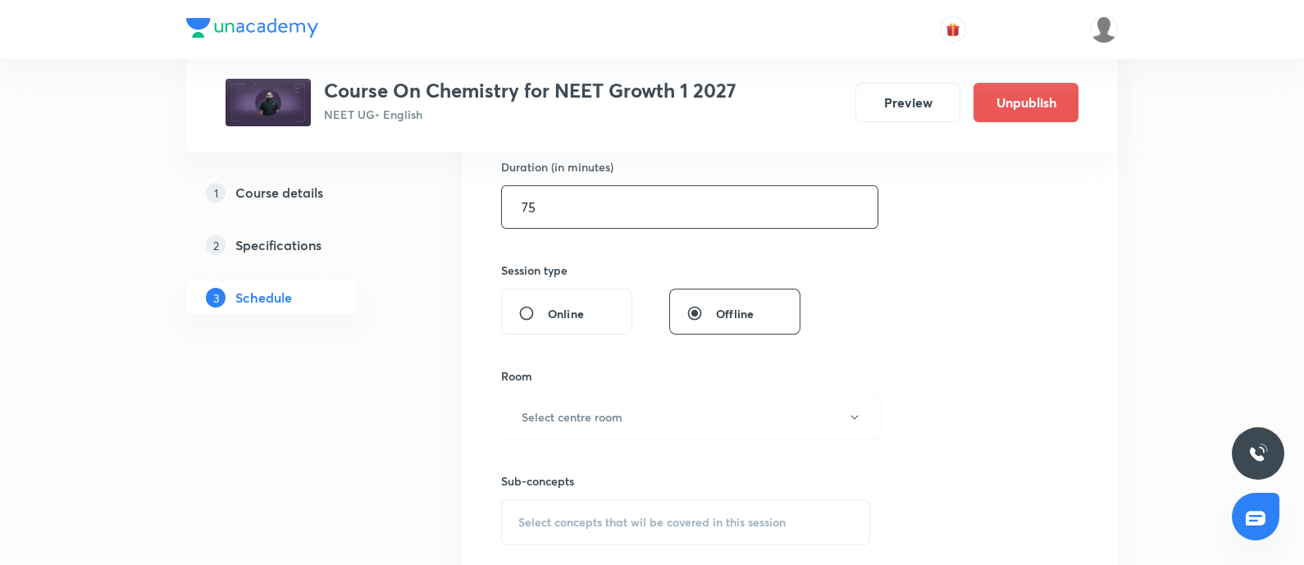
scroll to position [514, 0]
type input "75"
click at [605, 401] on button "Select centre room" at bounding box center [691, 416] width 380 height 45
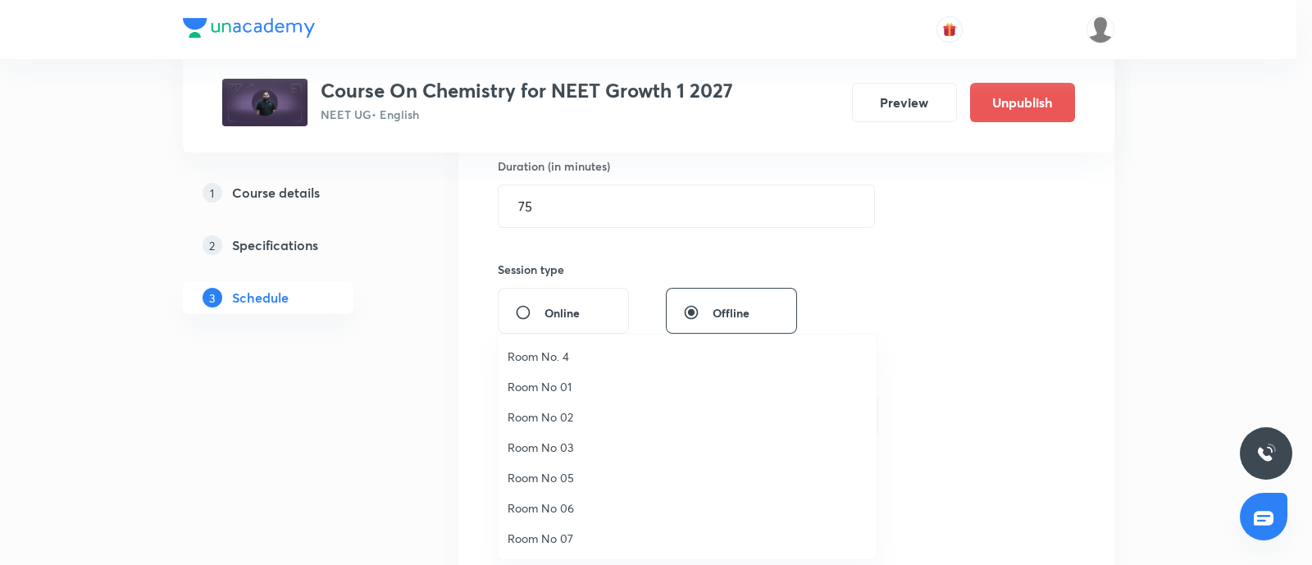
click at [558, 353] on span "Room No. 4" at bounding box center [687, 356] width 359 height 17
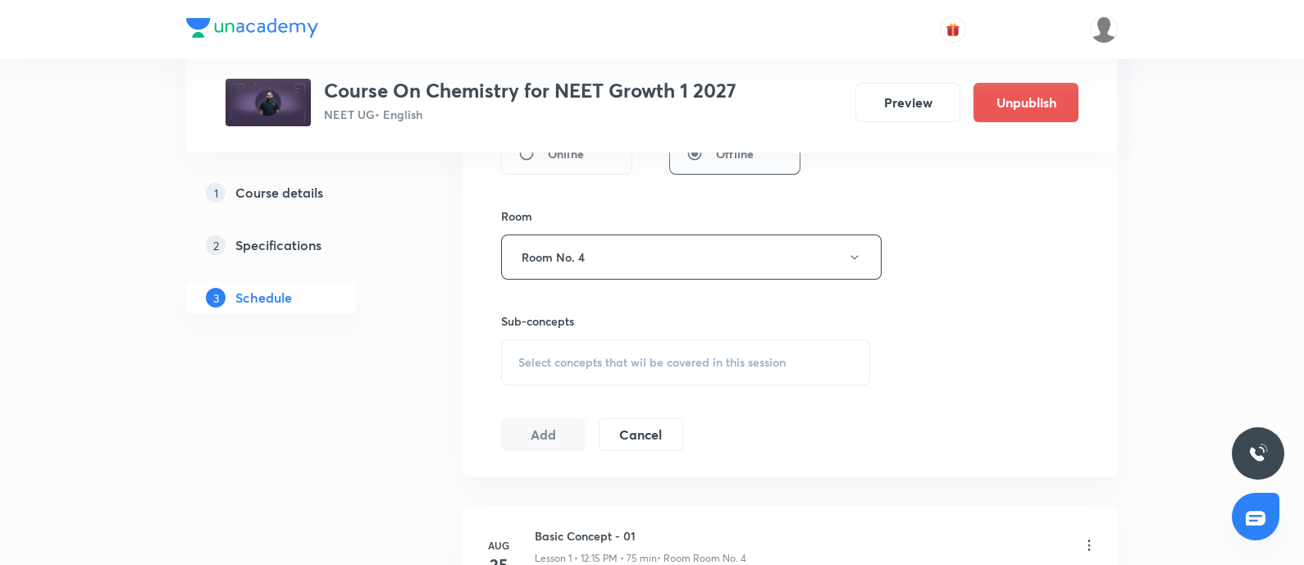
scroll to position [674, 0]
click at [558, 355] on span "Select concepts that wil be covered in this session" at bounding box center [651, 361] width 267 height 13
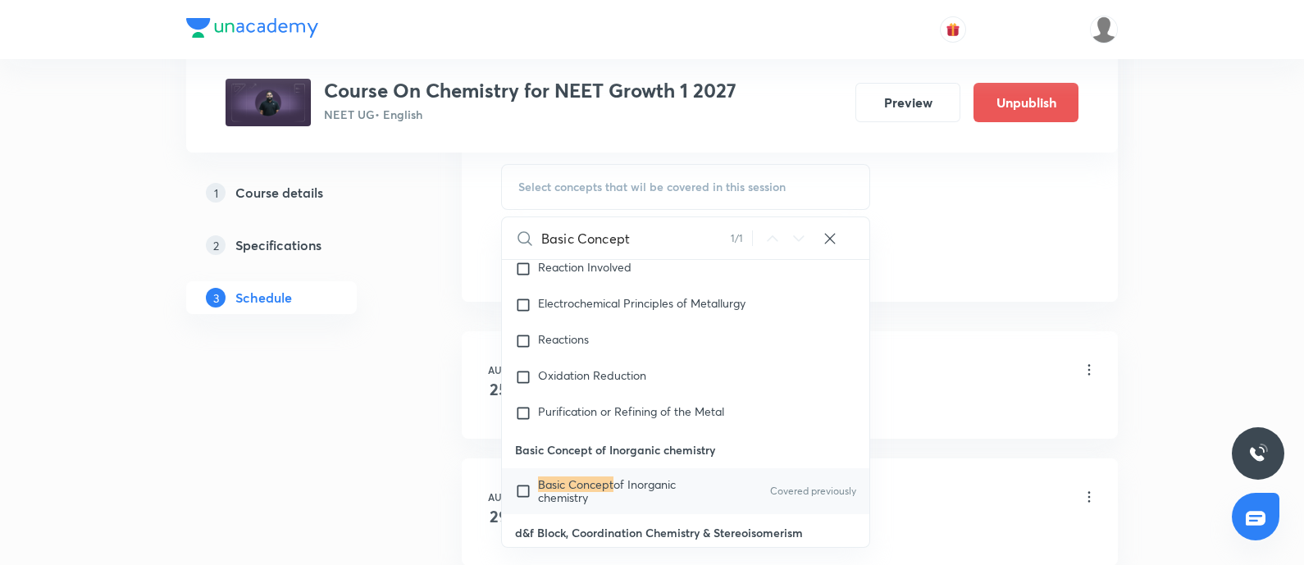
scroll to position [861, 0]
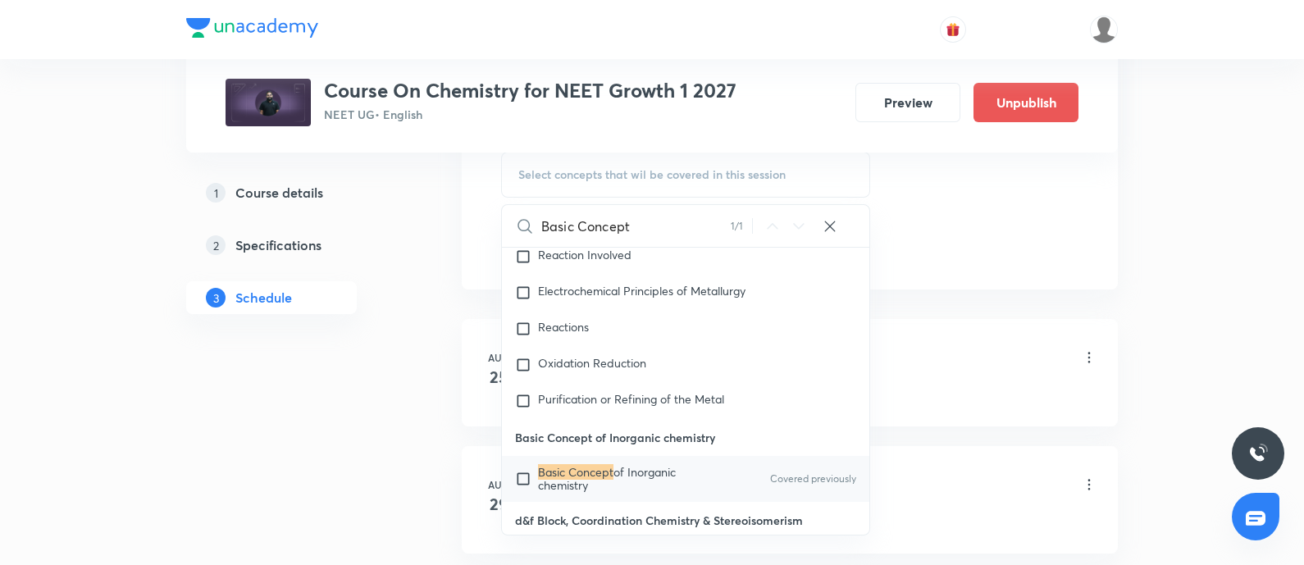
type input "Basic Concept"
click at [544, 464] on mark "Basic Concept" at bounding box center [575, 472] width 75 height 16
checkbox input "true"
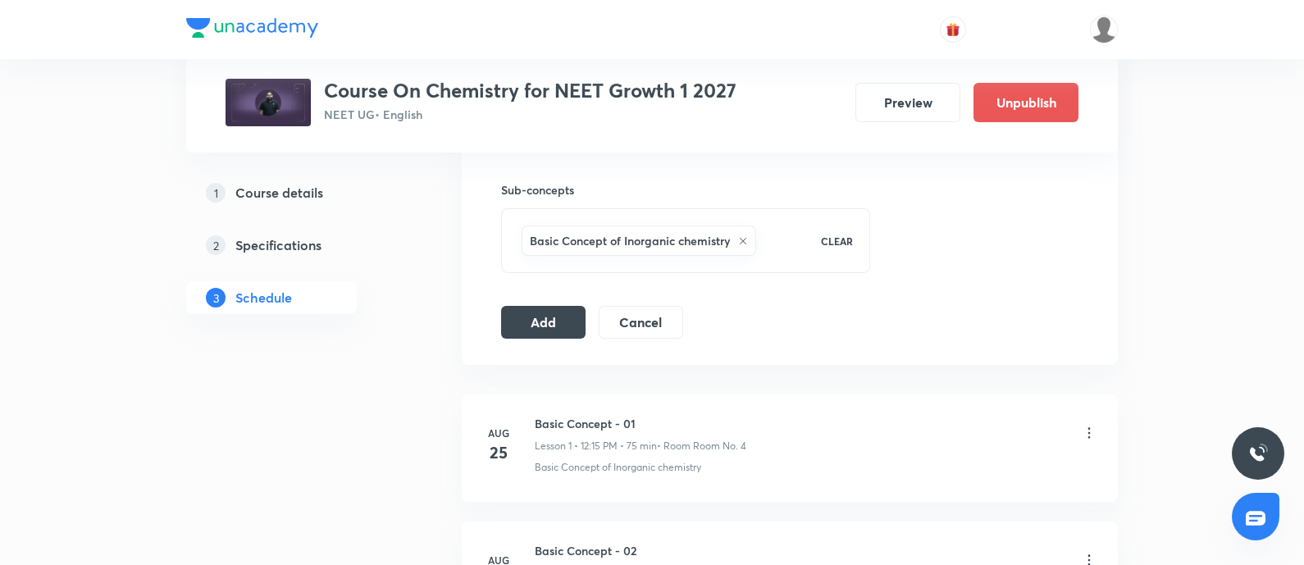
scroll to position [786, 0]
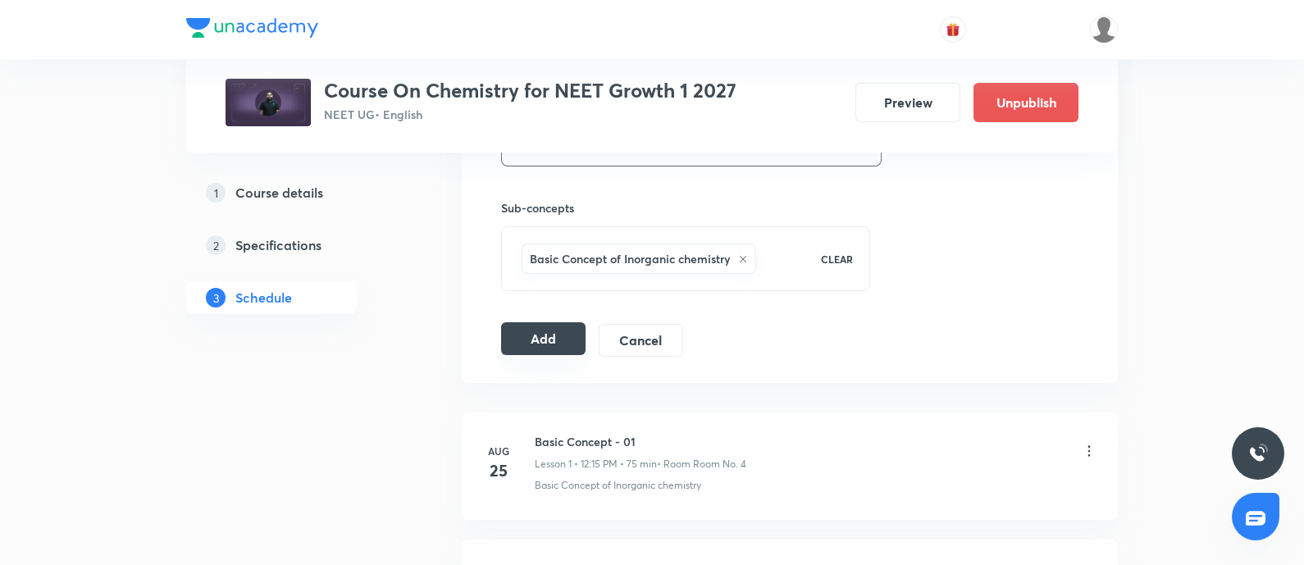
click at [569, 336] on button "Add" at bounding box center [543, 338] width 84 height 33
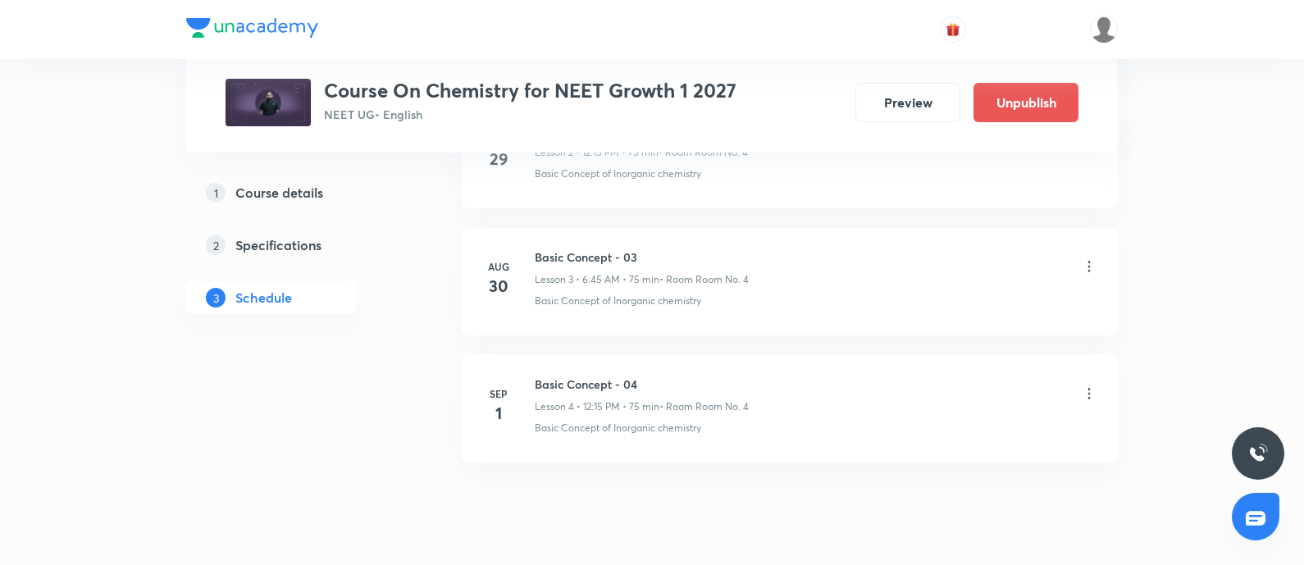
scroll to position [1273, 0]
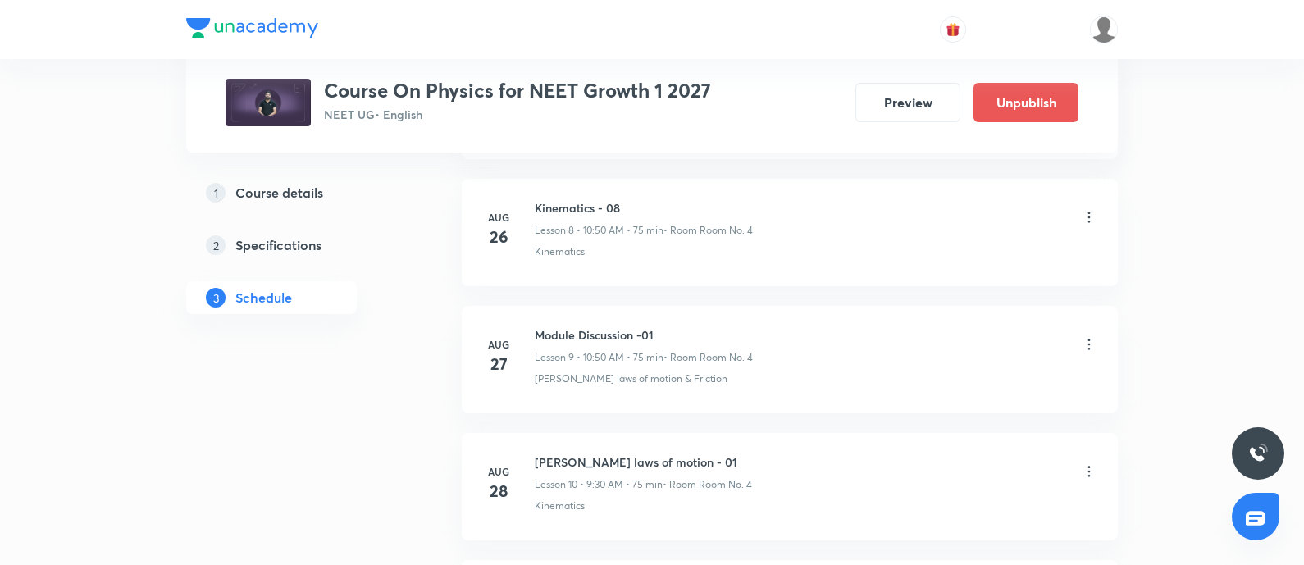
scroll to position [2396, 0]
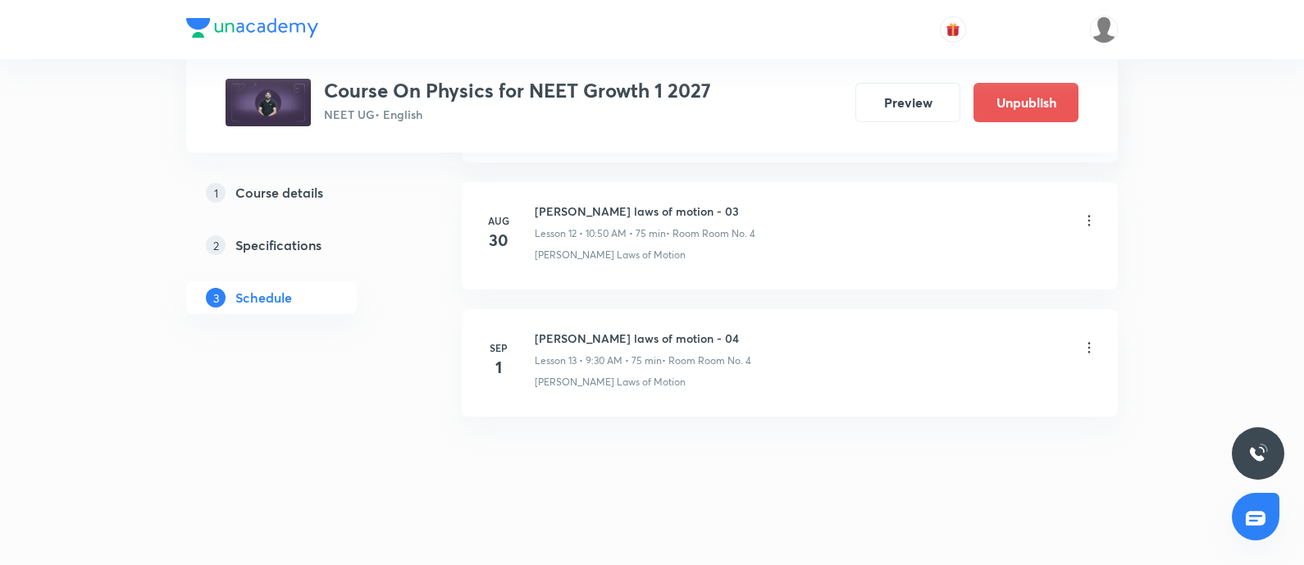
click at [538, 330] on h6 "[PERSON_NAME] laws of motion - 04" at bounding box center [643, 338] width 216 height 17
copy h6 "[PERSON_NAME] laws of motion - 04"
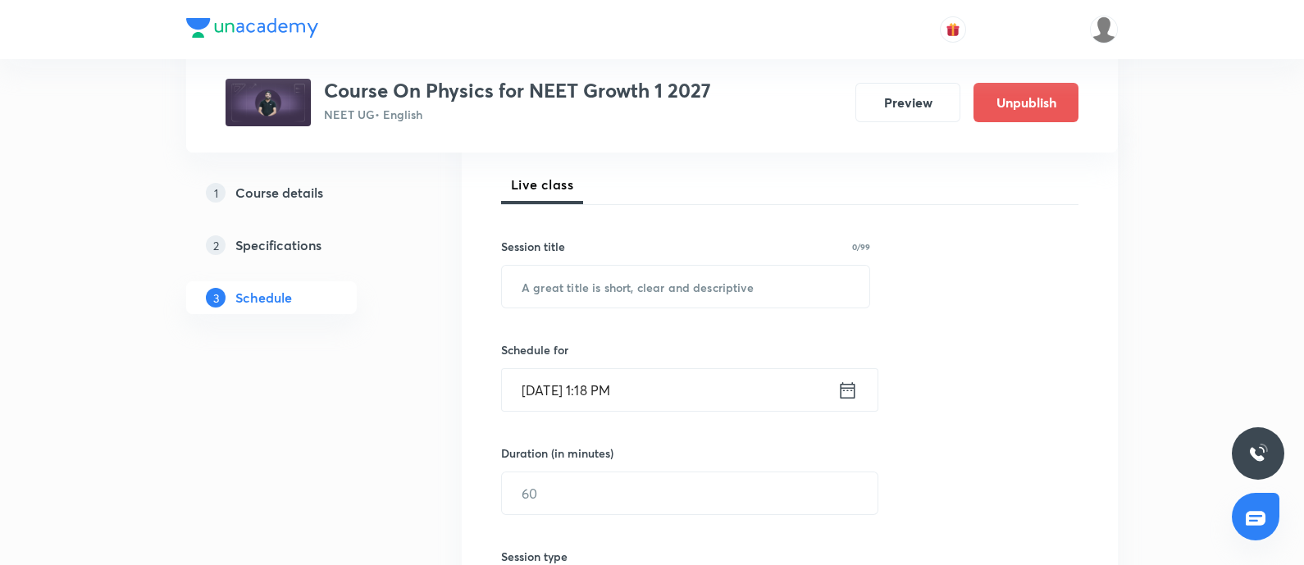
scroll to position [230, 0]
click at [578, 292] on input "text" at bounding box center [685, 284] width 367 height 42
paste input "[PERSON_NAME] laws of motion - 04"
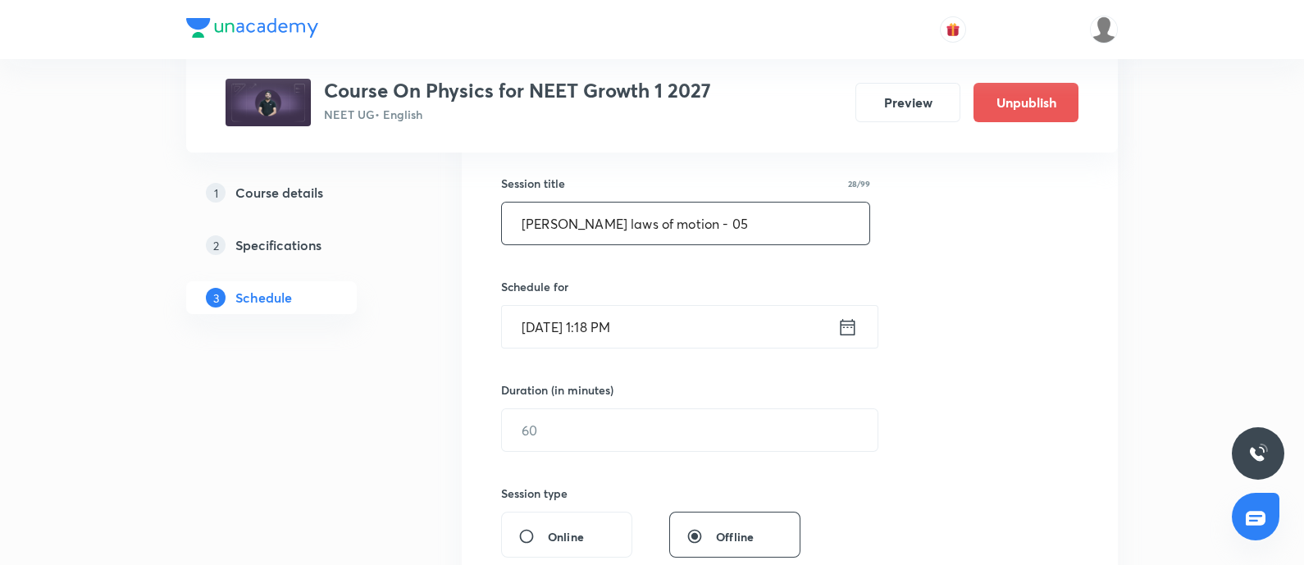
scroll to position [299, 0]
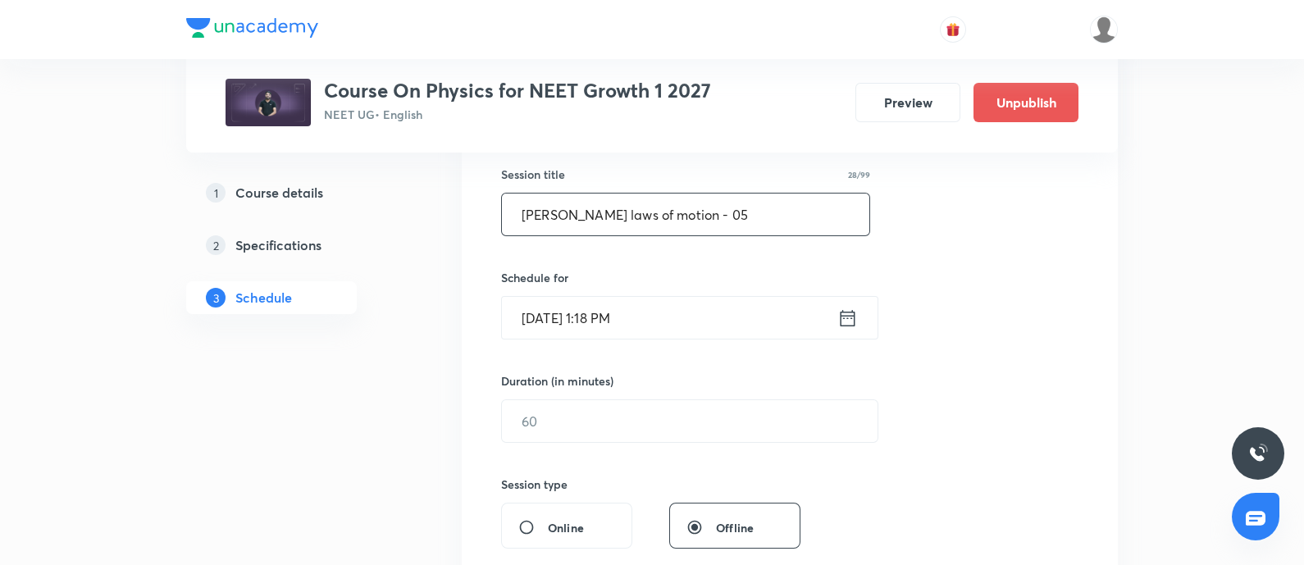
type input "[PERSON_NAME] laws of motion - 05"
click at [672, 326] on input "[DATE] 1:18 PM" at bounding box center [669, 318] width 335 height 42
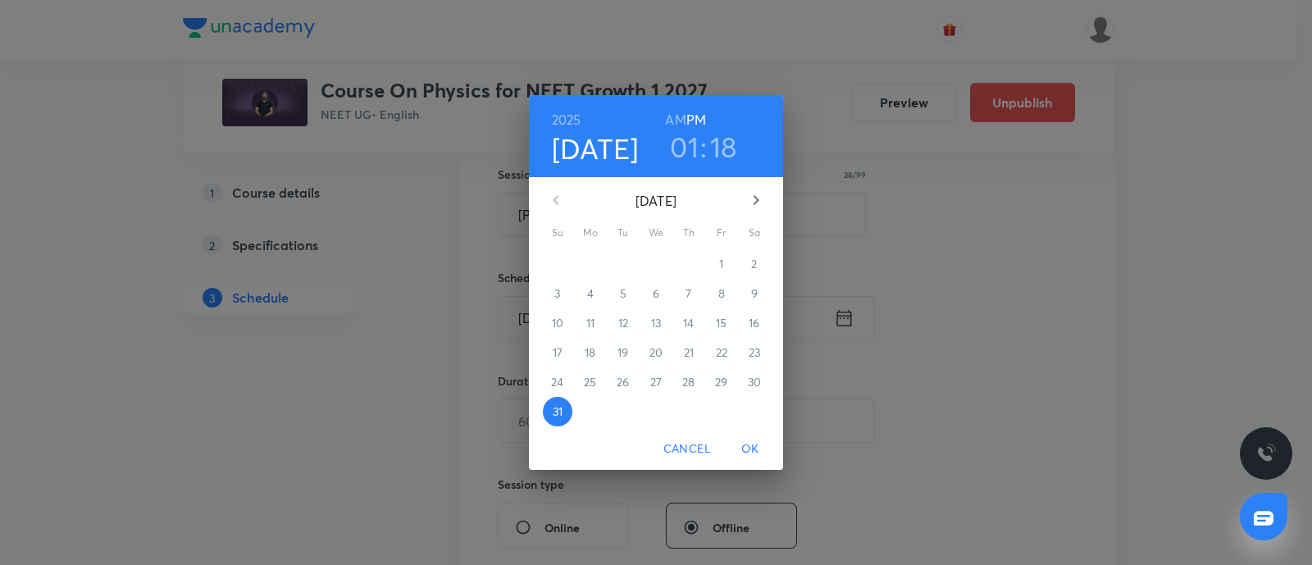
click at [749, 196] on icon "button" at bounding box center [756, 200] width 20 height 20
click at [622, 257] on p "2" at bounding box center [623, 264] width 6 height 16
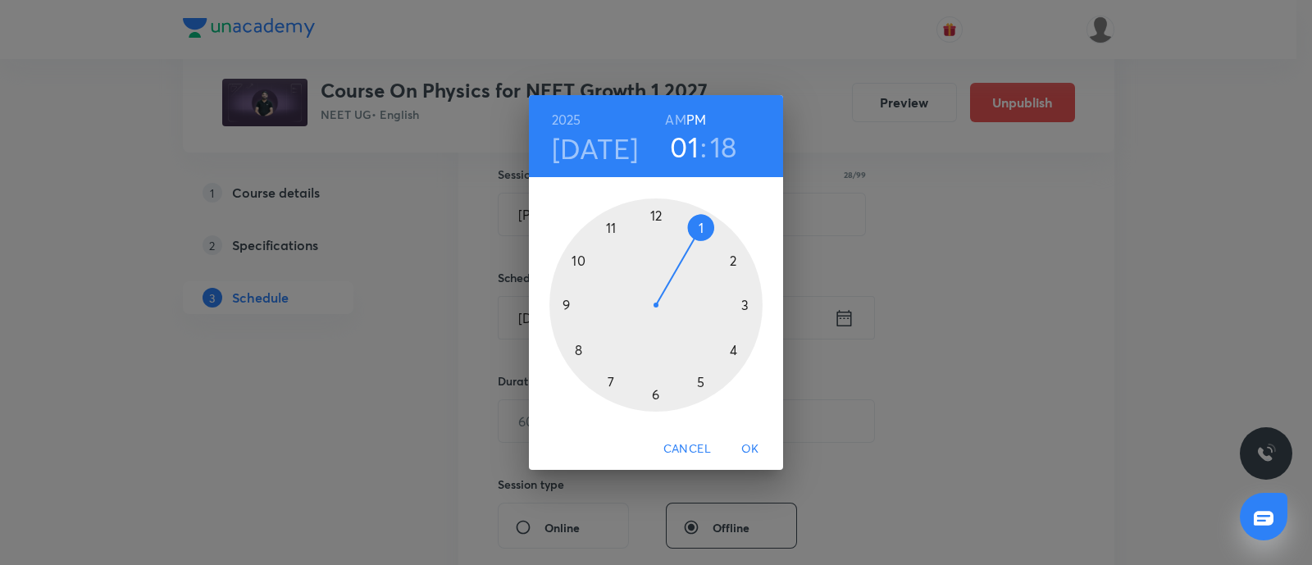
click at [656, 213] on div at bounding box center [655, 304] width 213 height 213
click at [746, 305] on div at bounding box center [655, 304] width 213 height 213
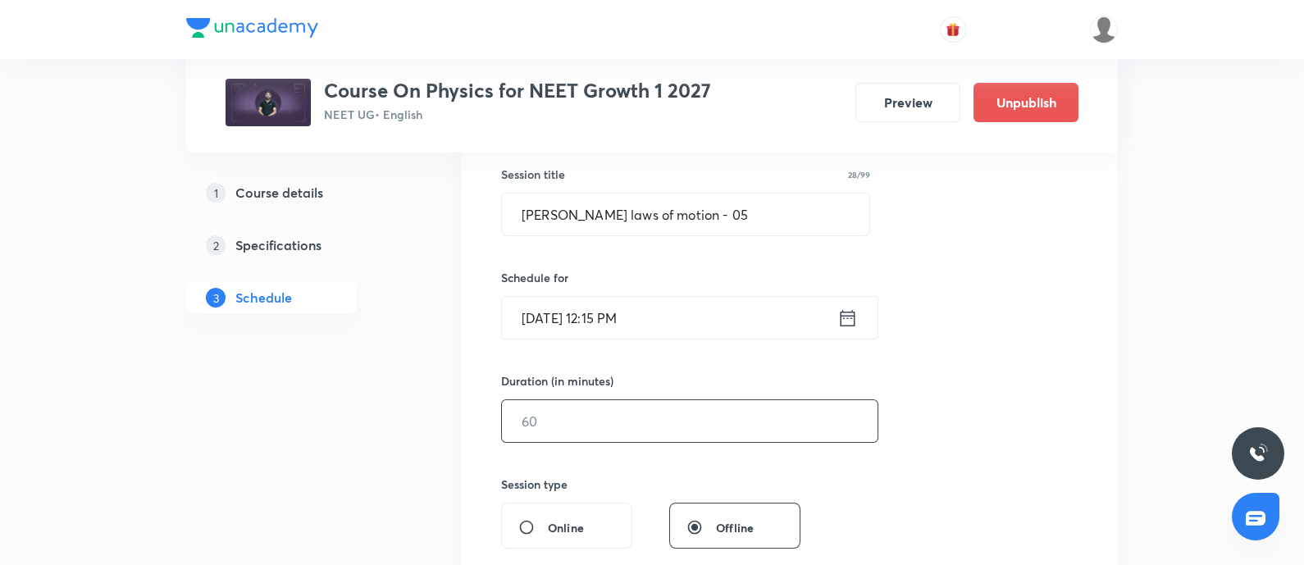
click at [615, 414] on input "text" at bounding box center [690, 421] width 376 height 42
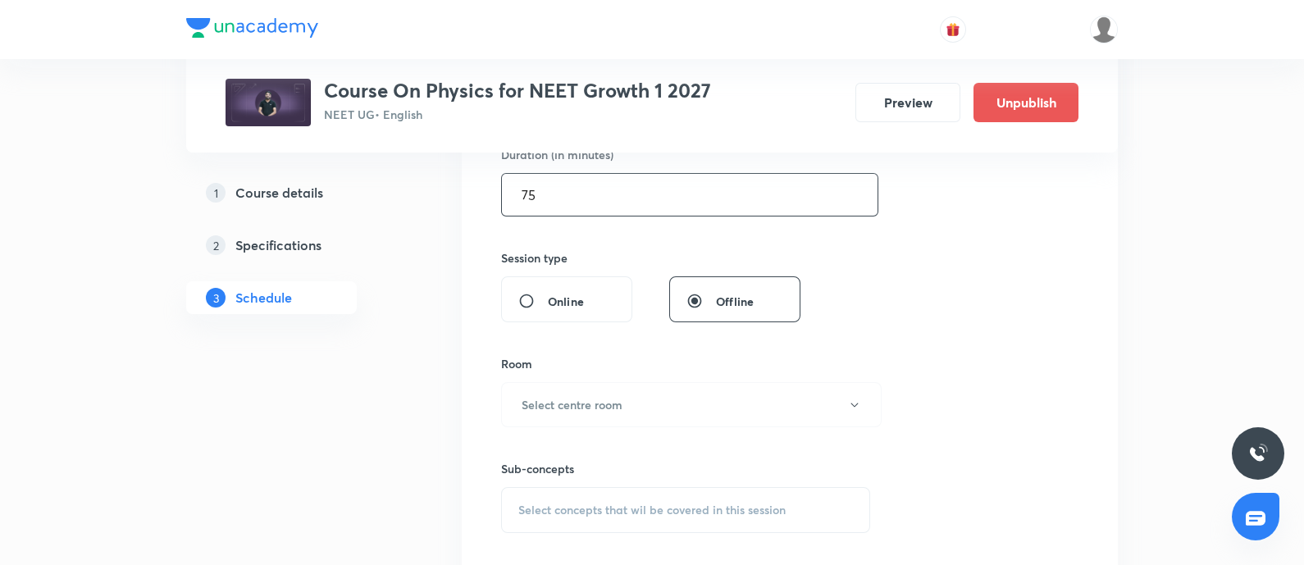
scroll to position [534, 0]
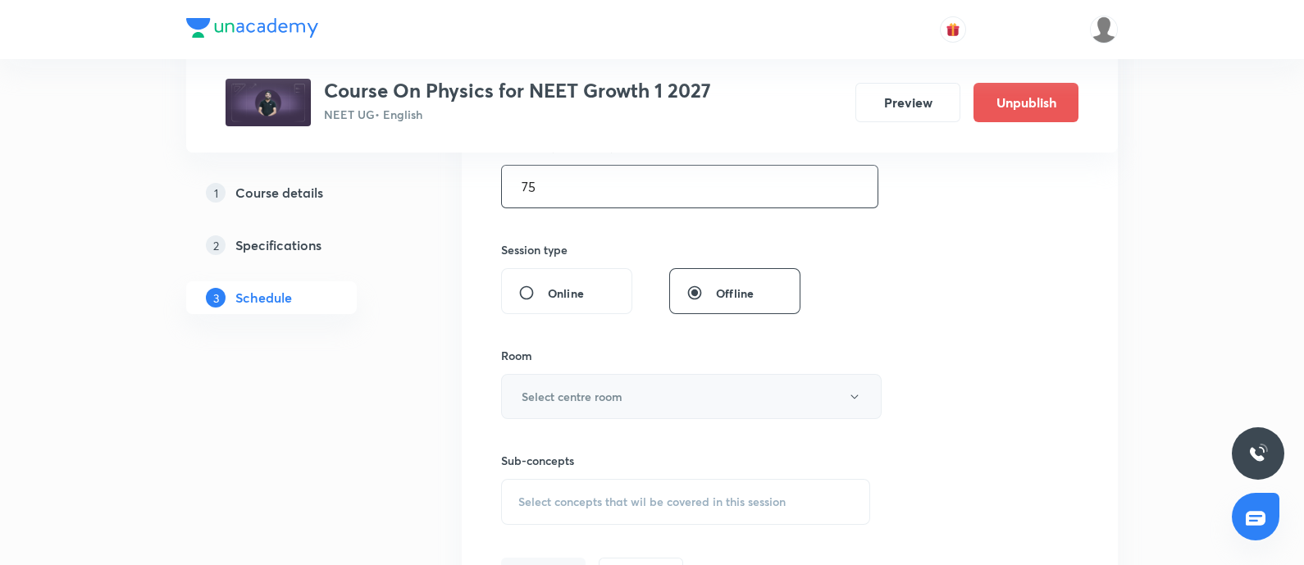
type input "75"
click at [623, 395] on button "Select centre room" at bounding box center [691, 396] width 380 height 45
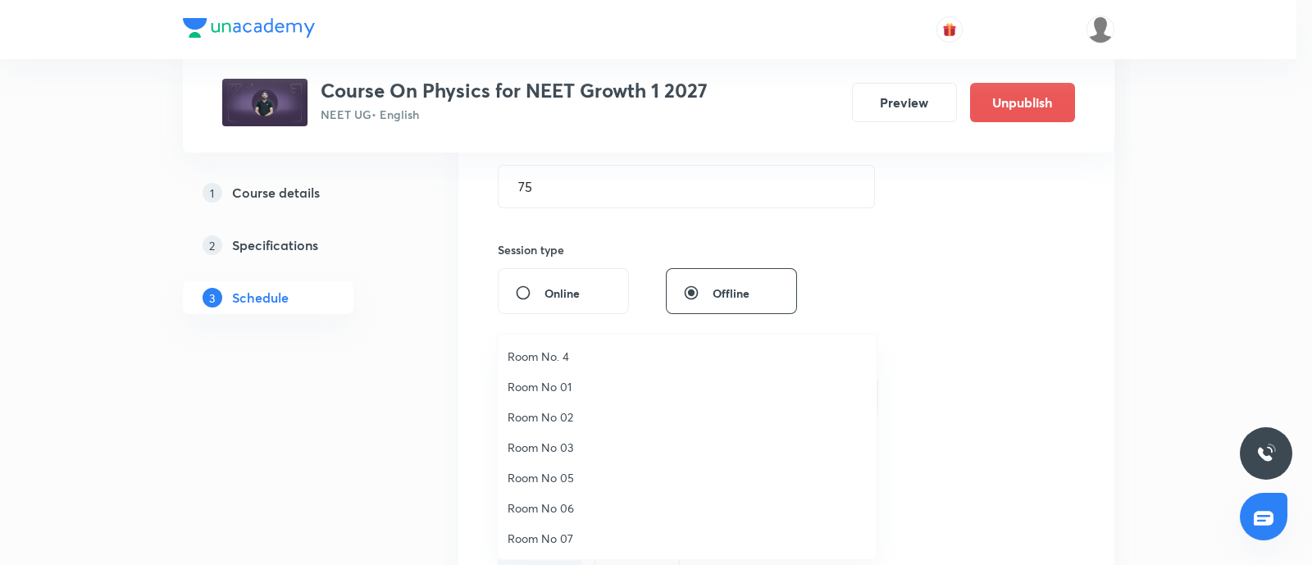
click at [558, 357] on span "Room No. 4" at bounding box center [687, 356] width 359 height 17
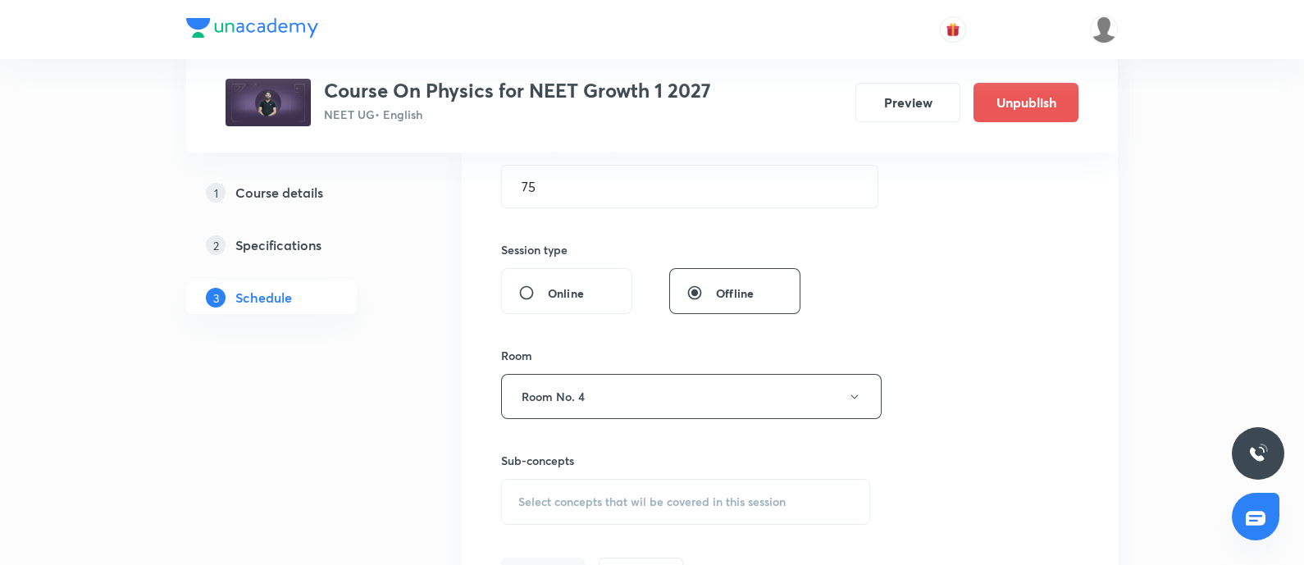
click at [562, 495] on span "Select concepts that wil be covered in this session" at bounding box center [651, 501] width 267 height 13
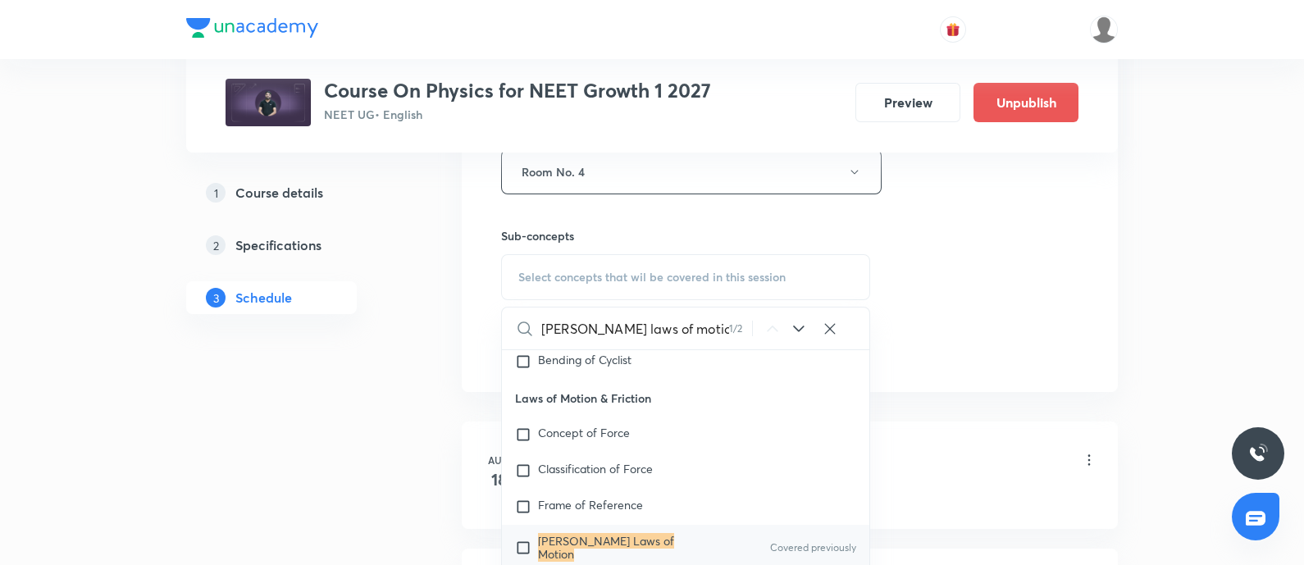
scroll to position [774, 0]
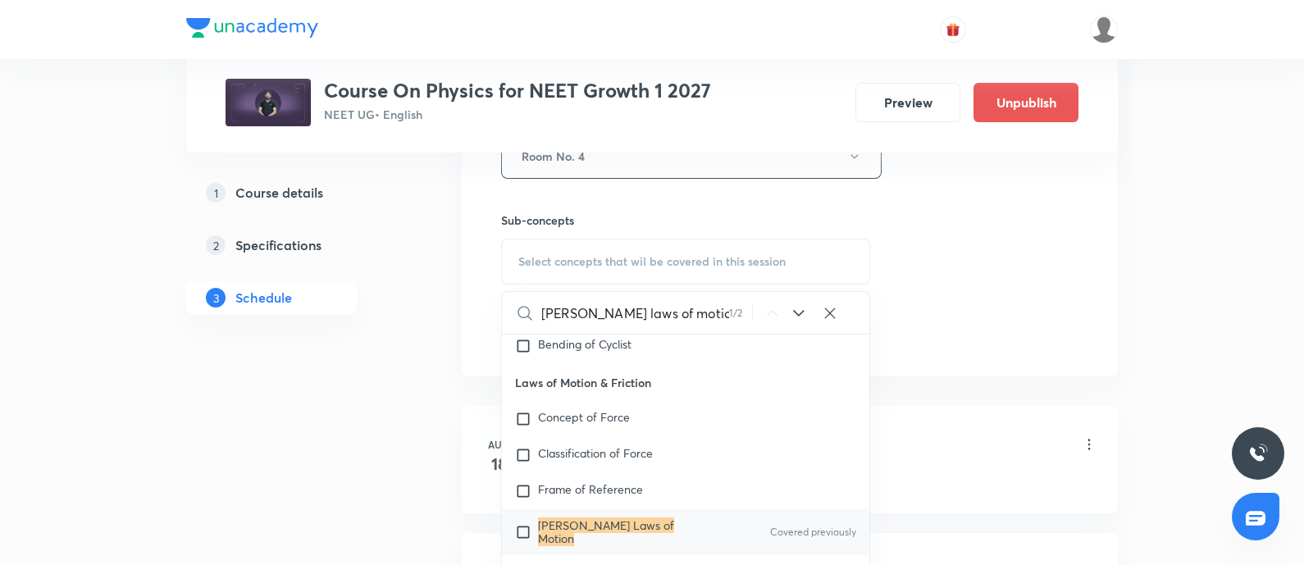
type input "[PERSON_NAME] laws of motion"
click at [521, 536] on input "checkbox" at bounding box center [526, 532] width 23 height 26
checkbox input "true"
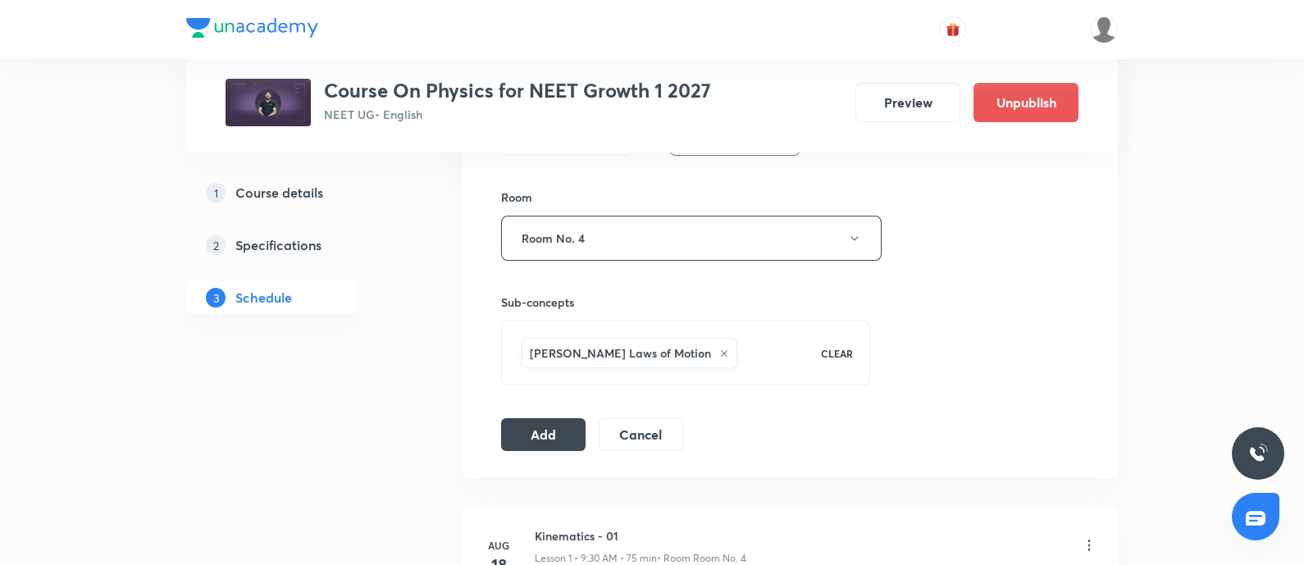
scroll to position [687, 0]
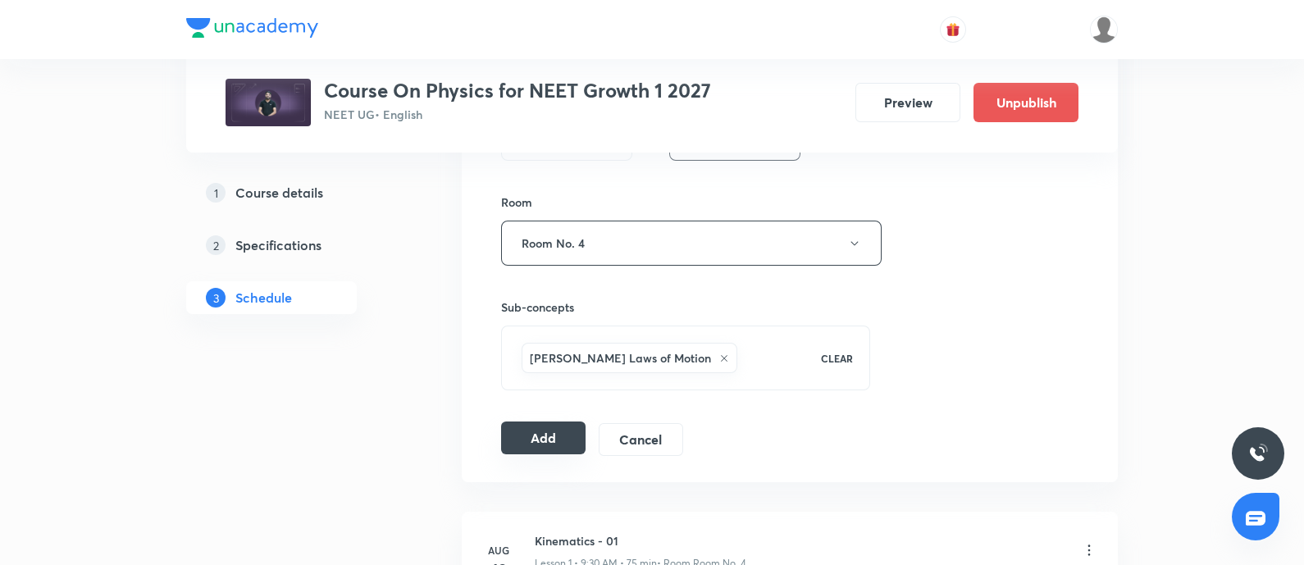
click at [541, 428] on button "Add" at bounding box center [543, 437] width 84 height 33
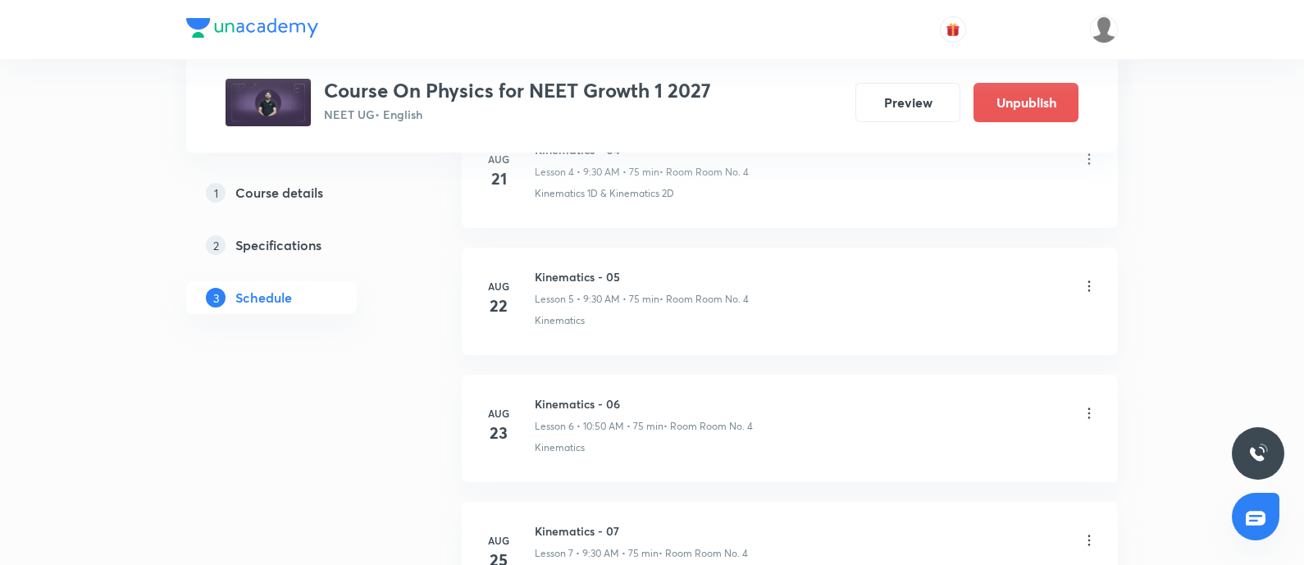
scroll to position [1771, 0]
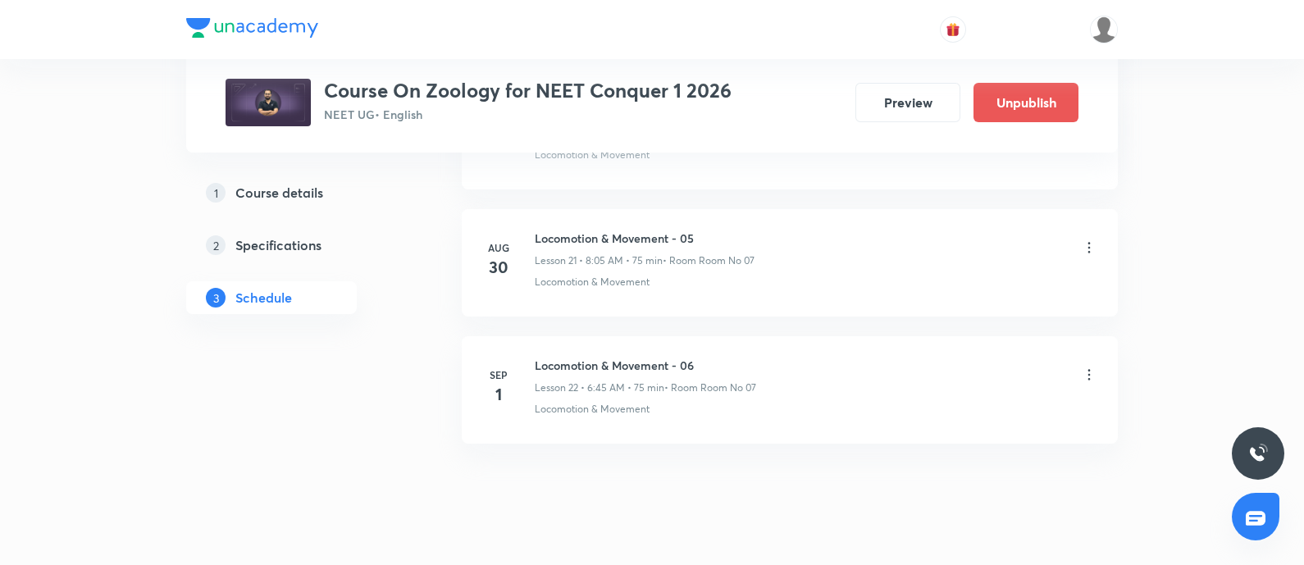
scroll to position [3537, 0]
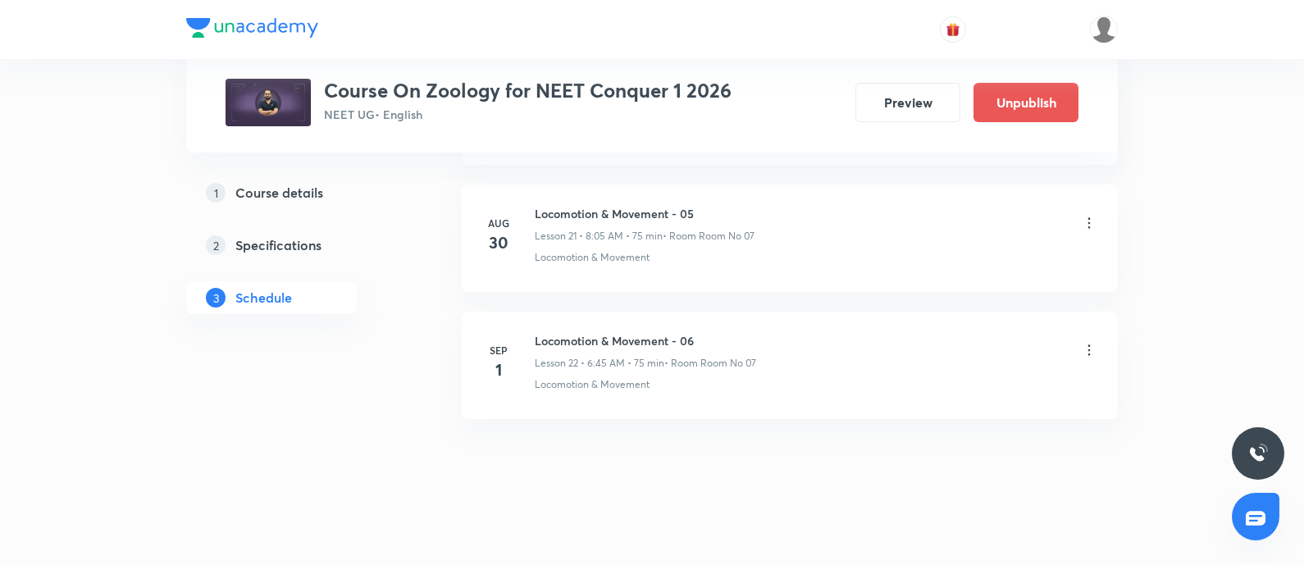
click at [535, 333] on h6 "Locomotion & Movement - 06" at bounding box center [645, 340] width 221 height 17
copy h6 "Locomotion & Movement - 06"
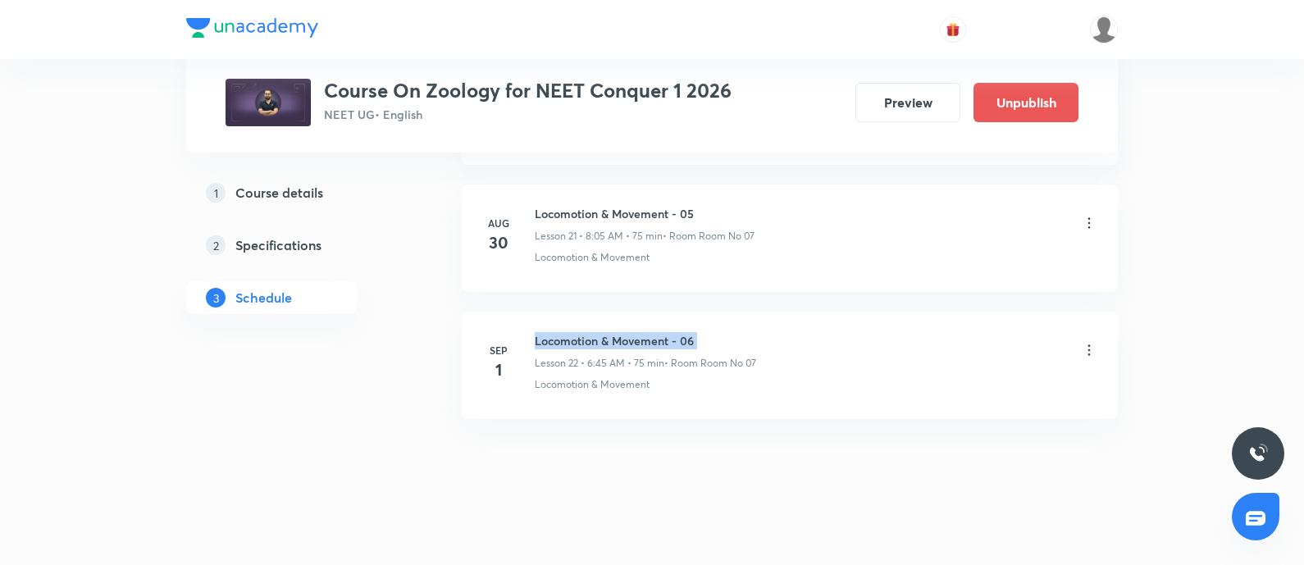
copy h6 "Locomotion & Movement - 06"
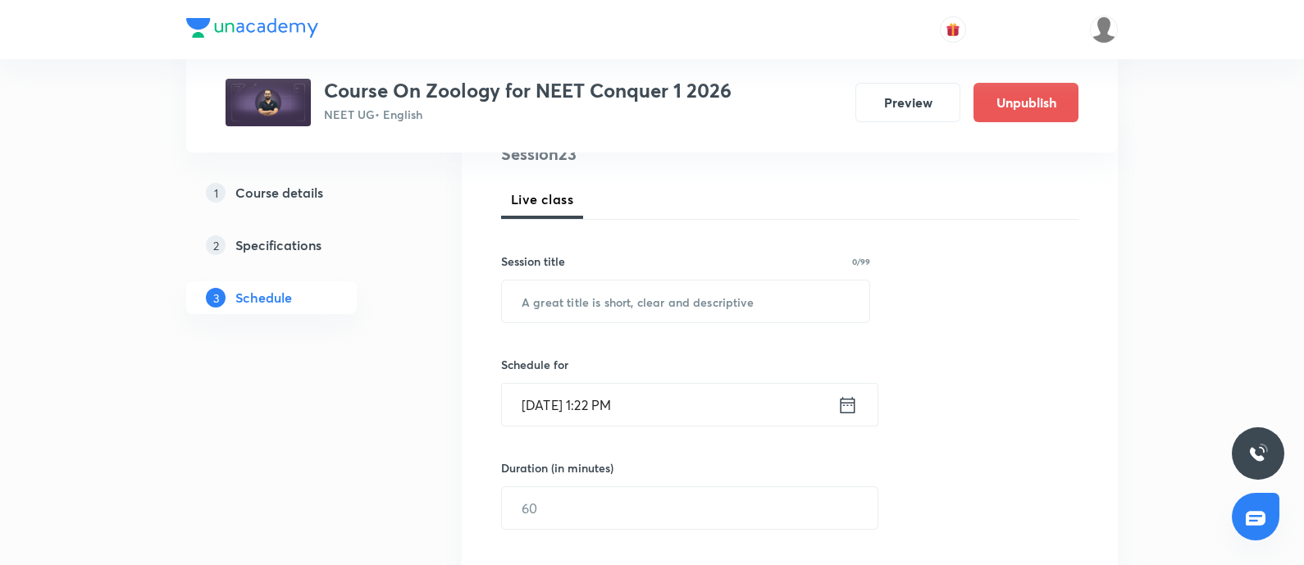
scroll to position [266, 0]
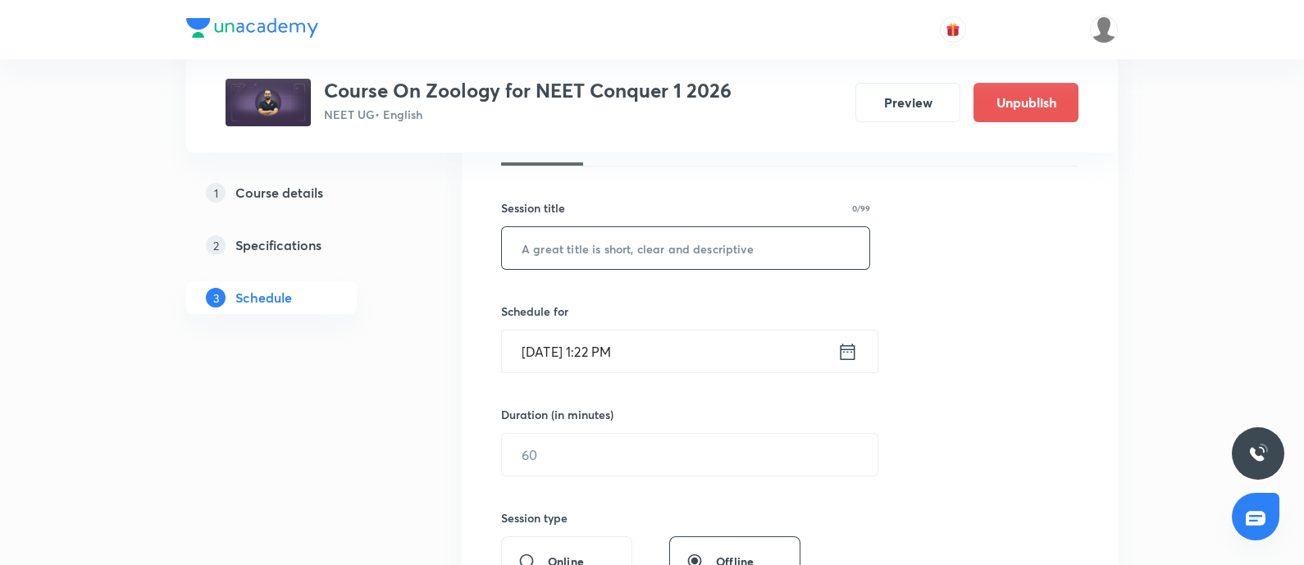
click at [619, 251] on input "text" at bounding box center [685, 248] width 367 height 42
paste input "Locomotion & Movement - 06"
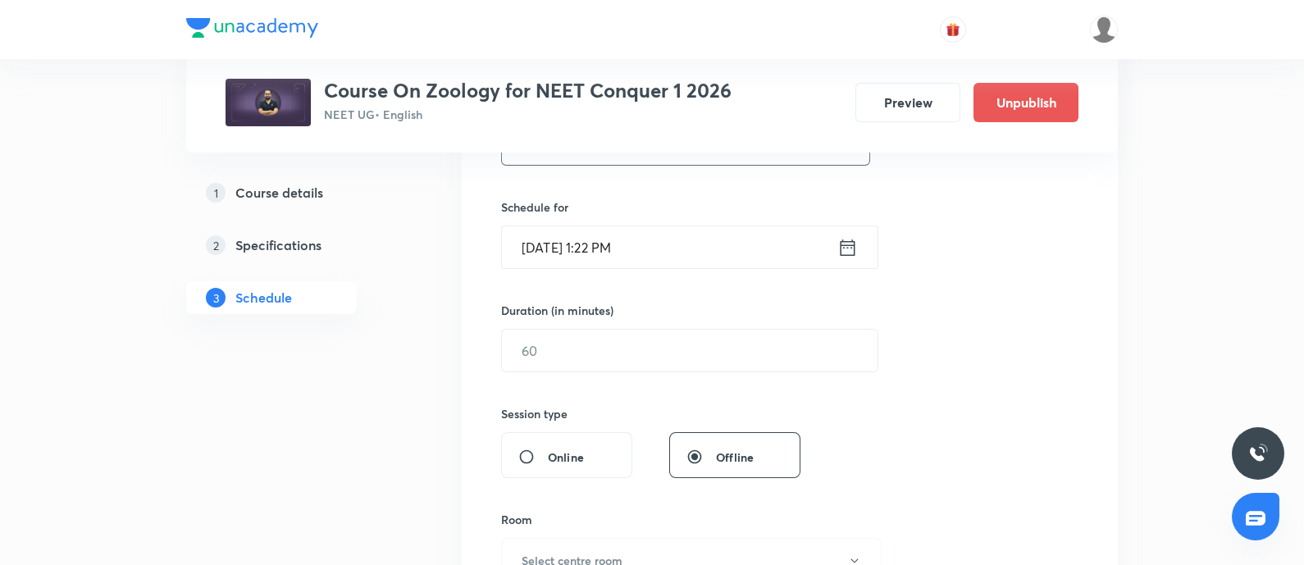
scroll to position [372, 0]
type input "Locomotion & Movement - 07"
click at [700, 246] on input "Aug 31, 2025, 1:22 PM" at bounding box center [669, 245] width 335 height 42
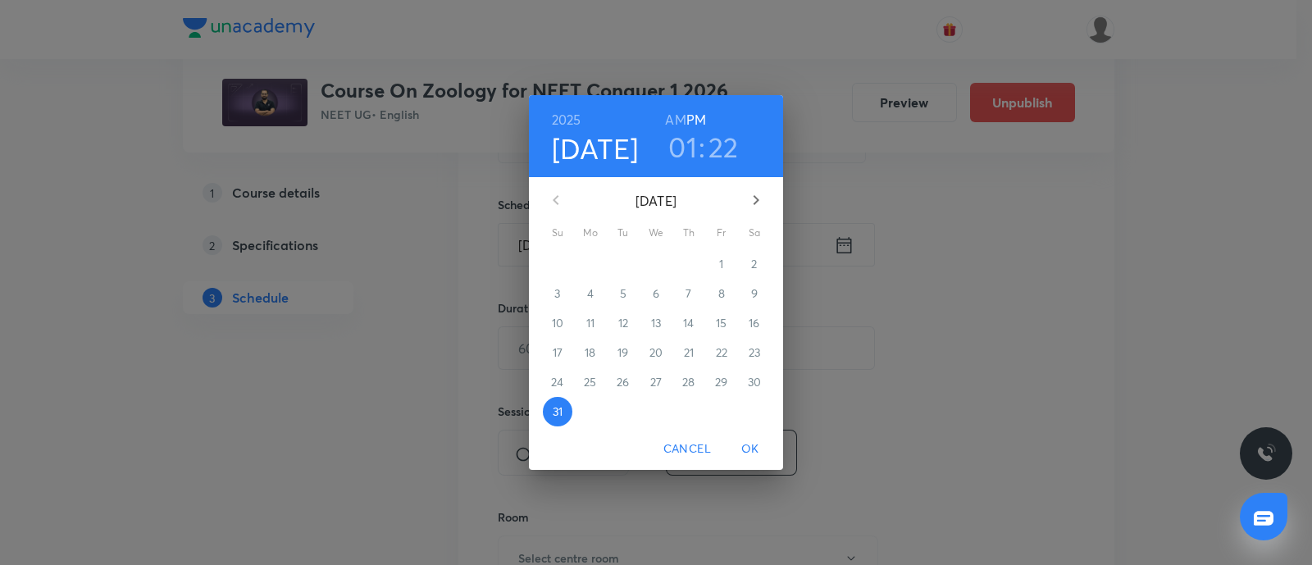
click at [767, 203] on button "button" at bounding box center [755, 199] width 39 height 39
click at [623, 264] on p "2" at bounding box center [623, 264] width 6 height 16
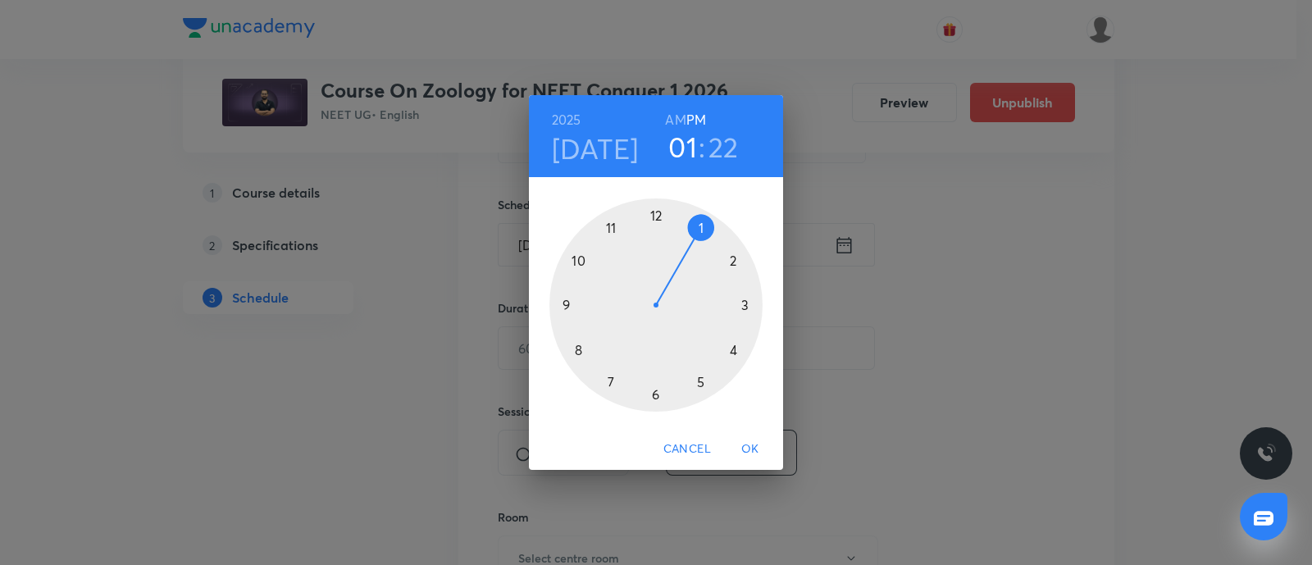
click at [667, 116] on h6 "AM" at bounding box center [675, 119] width 20 height 23
click at [655, 391] on div at bounding box center [655, 304] width 213 height 213
click at [570, 303] on div at bounding box center [655, 304] width 213 height 213
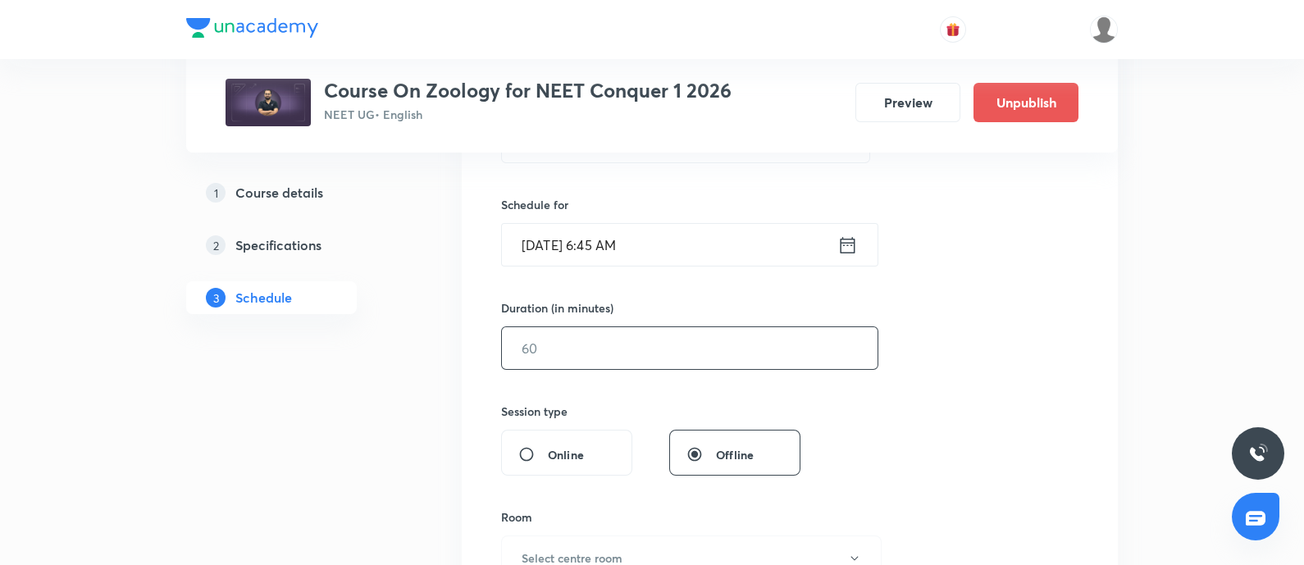
click at [556, 361] on input "text" at bounding box center [690, 348] width 376 height 42
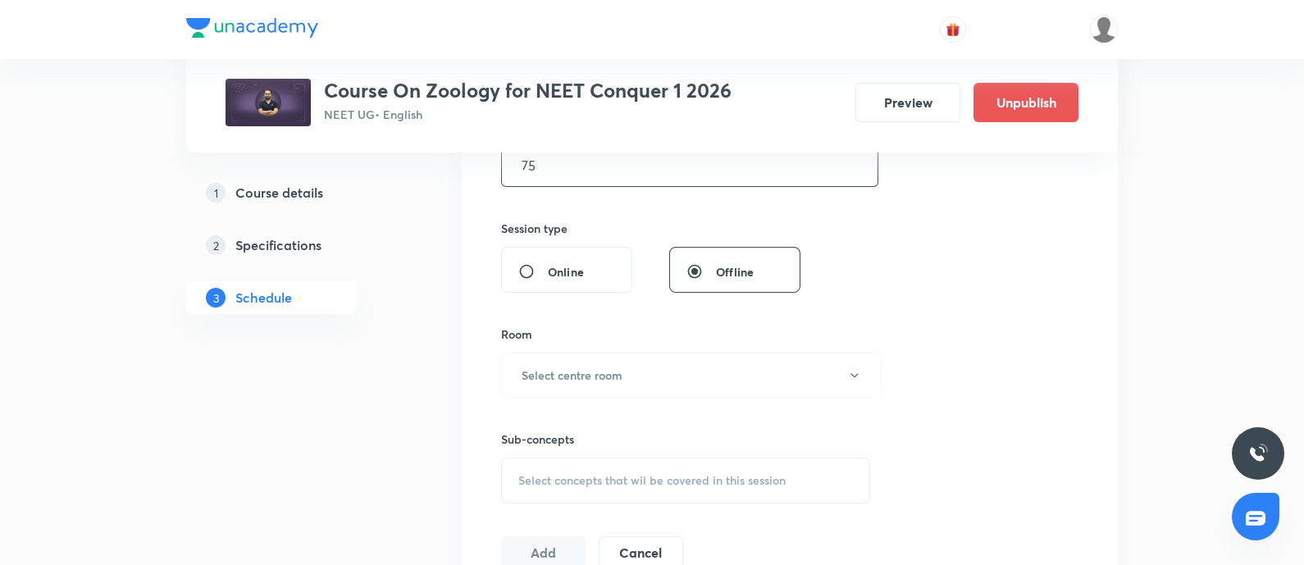
scroll to position [557, 0]
type input "75"
click at [582, 362] on button "Select centre room" at bounding box center [691, 373] width 380 height 45
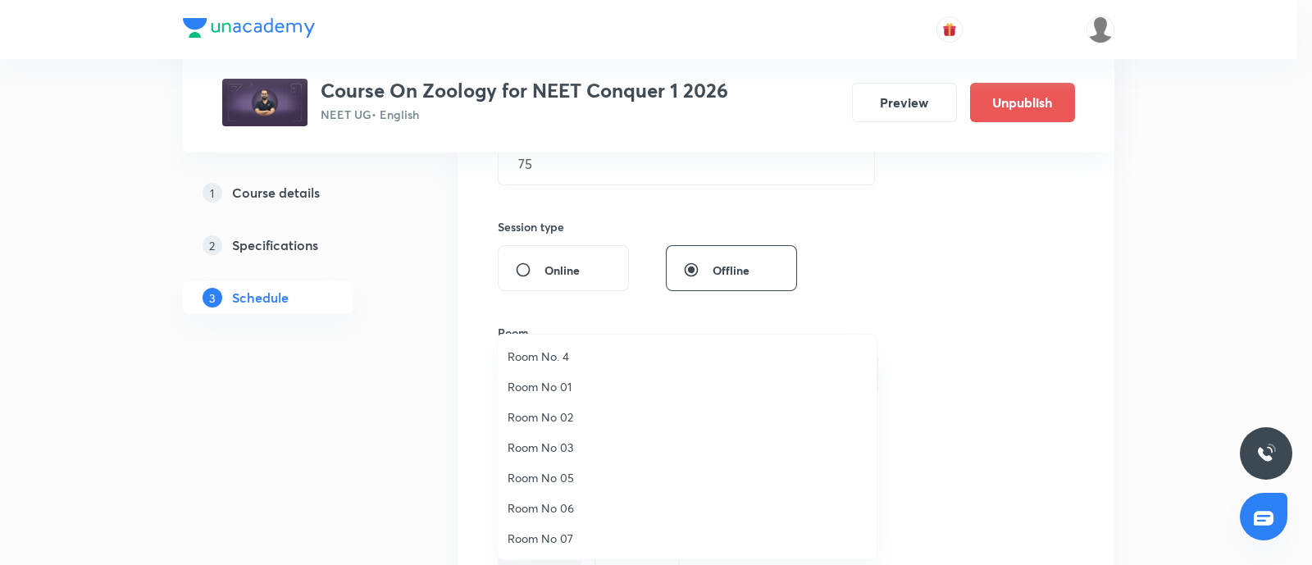
click at [541, 538] on span "Room No 07" at bounding box center [687, 538] width 359 height 17
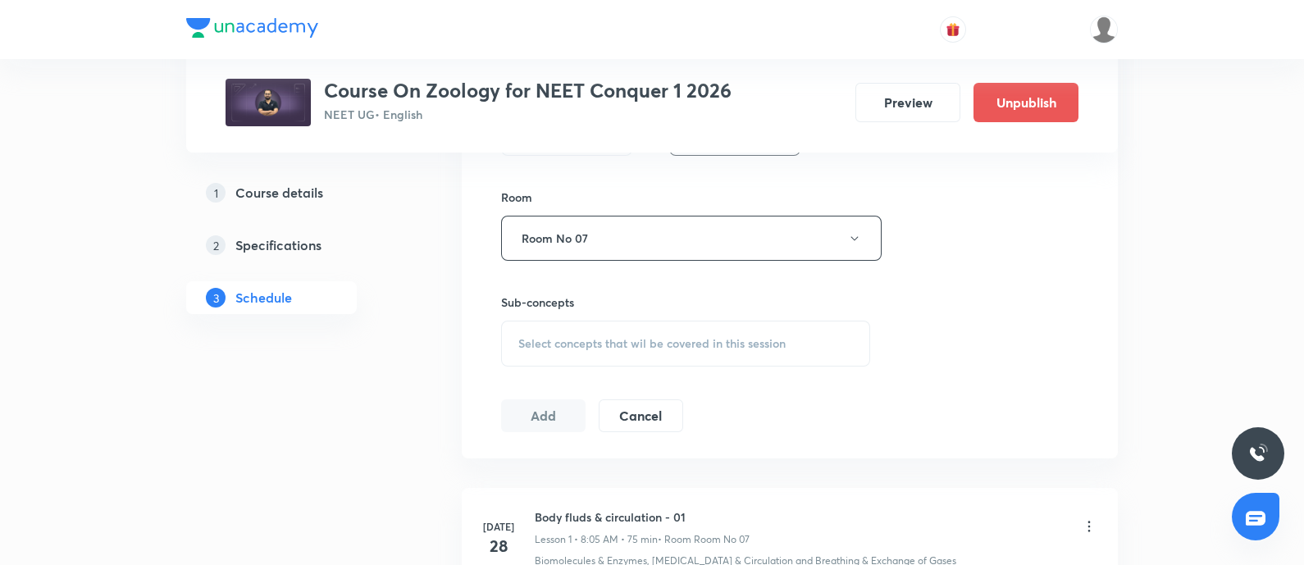
scroll to position [721, 0]
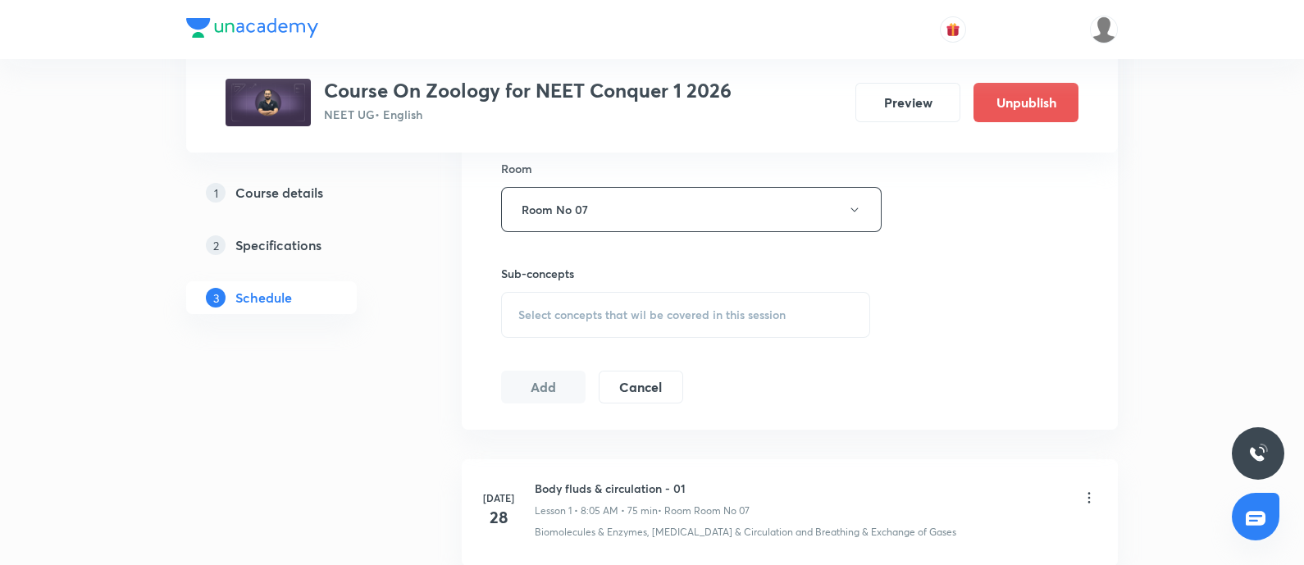
click at [600, 317] on span "Select concepts that wil be covered in this session" at bounding box center [651, 314] width 267 height 13
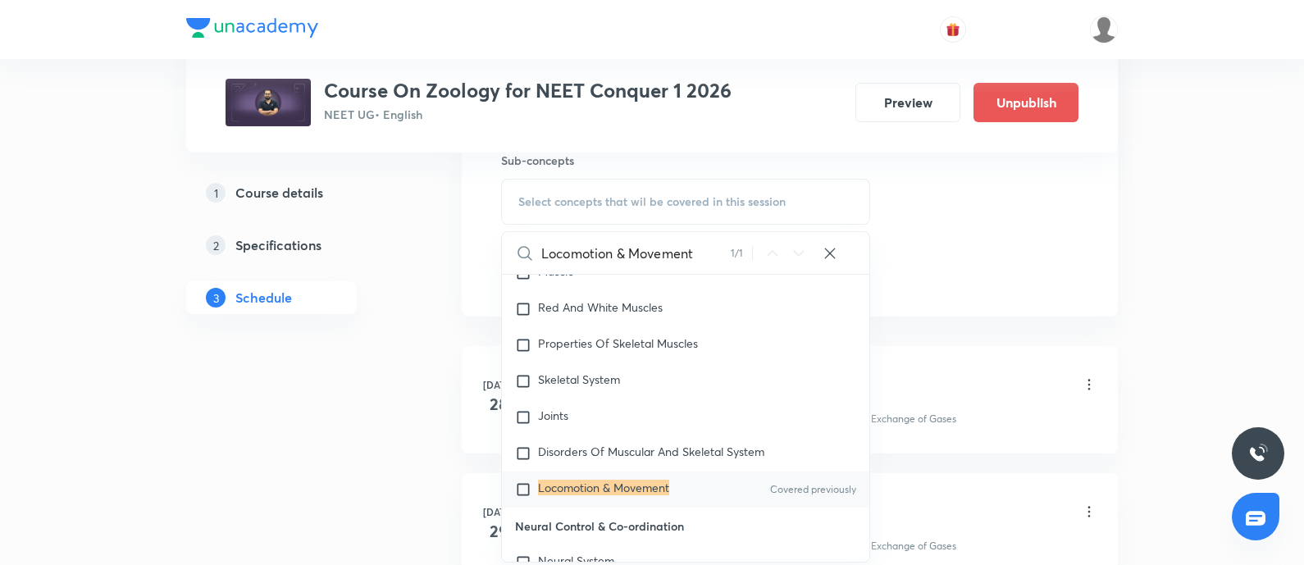
scroll to position [902, 0]
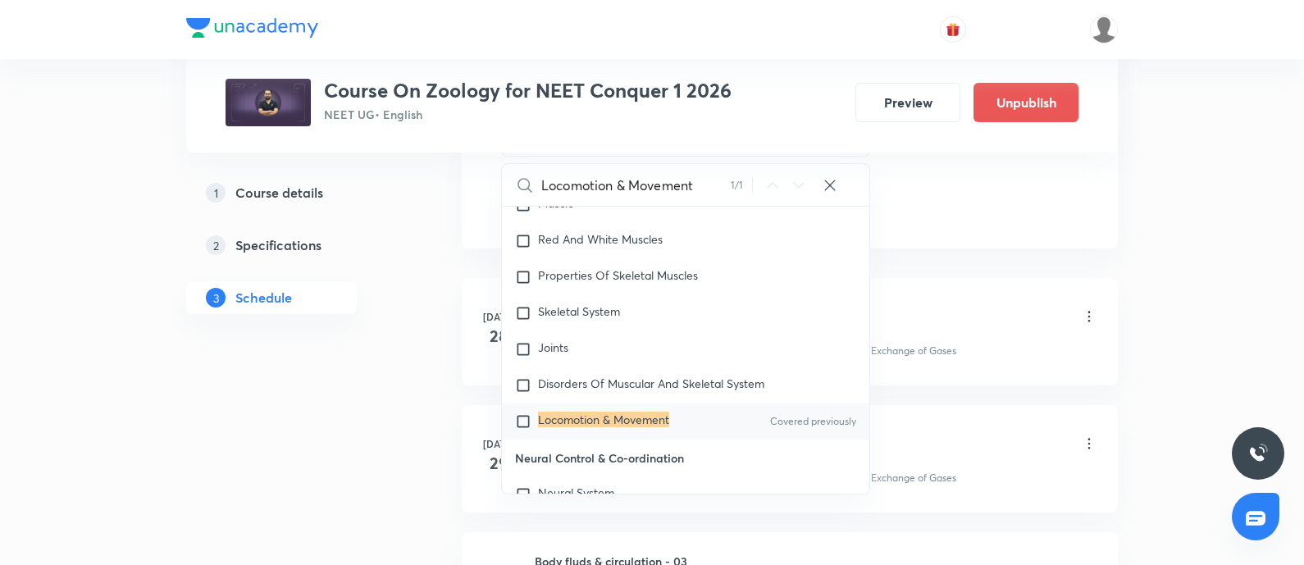
type input "Locomotion & Movement"
click at [525, 418] on input "checkbox" at bounding box center [526, 421] width 23 height 16
checkbox input "true"
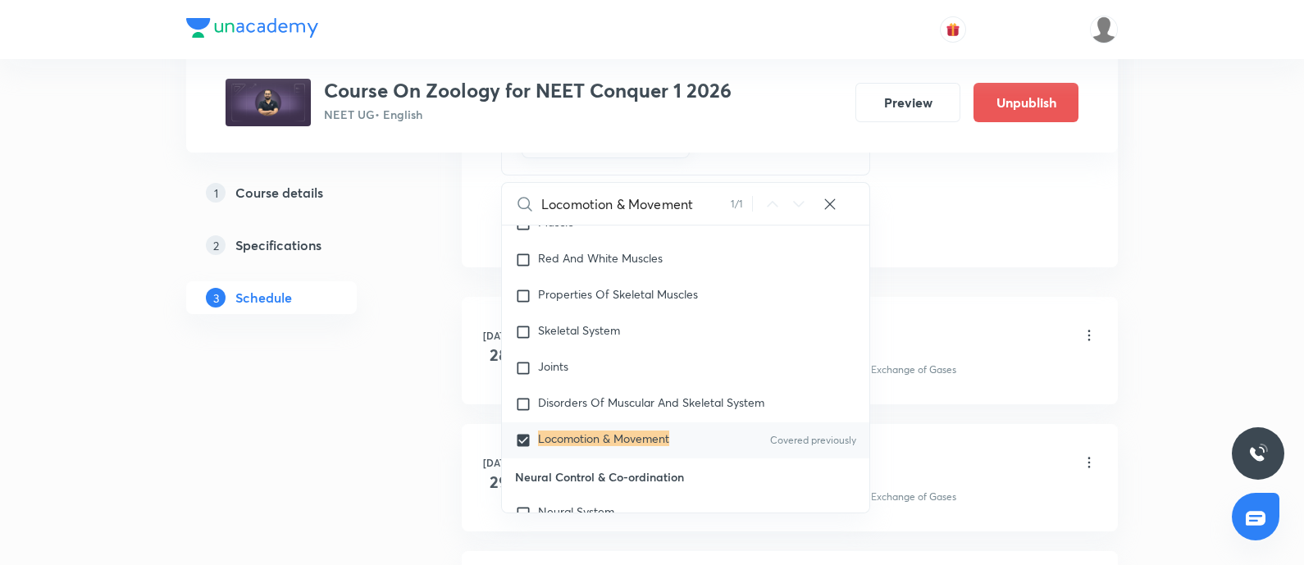
click at [944, 333] on div "Body fluds & circulation - 01 Lesson 1 • 8:05 AM • 75 min • Room Room No 07" at bounding box center [816, 336] width 562 height 39
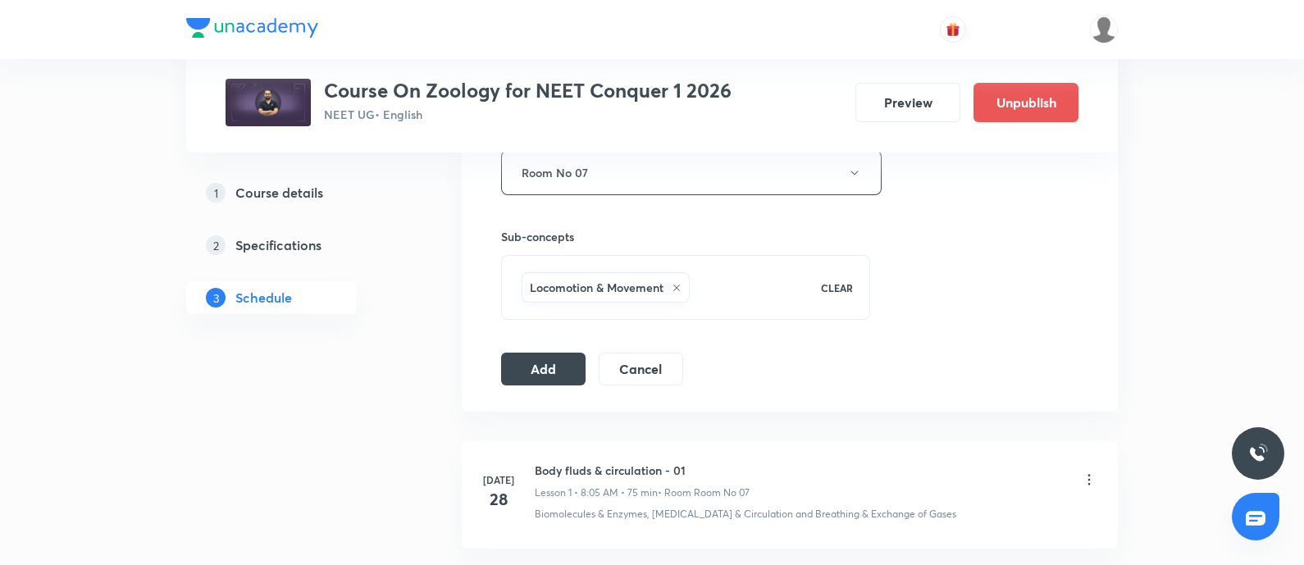
scroll to position [756, 0]
click at [539, 360] on button "Add" at bounding box center [543, 369] width 84 height 33
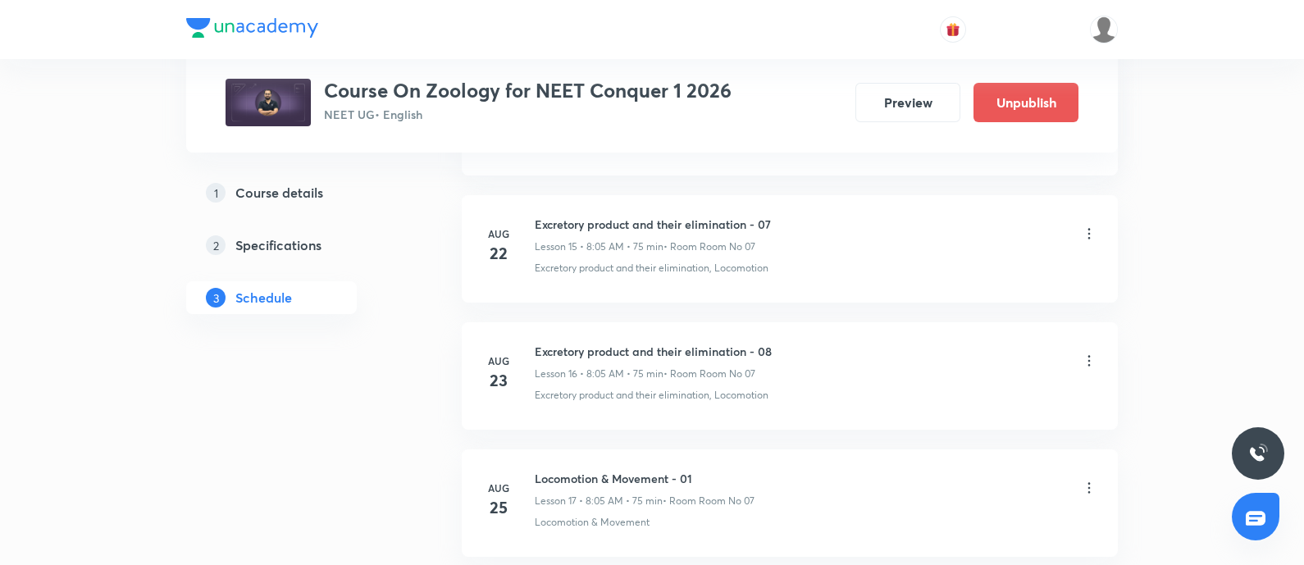
scroll to position [3555, 0]
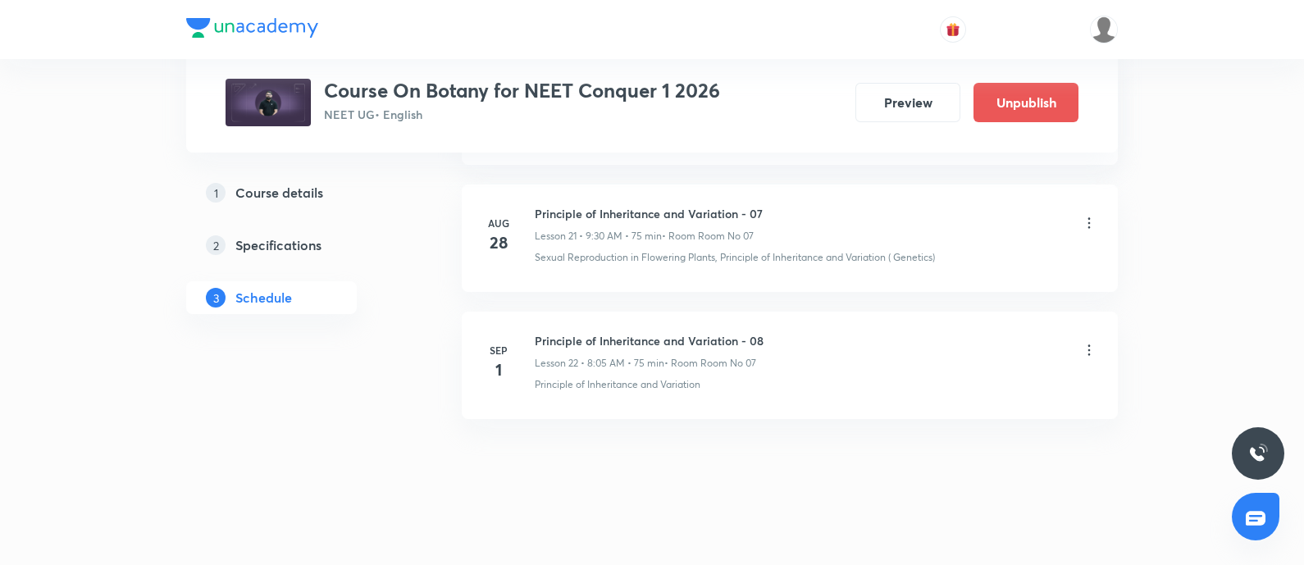
click at [540, 335] on h6 "Principle of Inheritance and Variation - 08" at bounding box center [649, 340] width 229 height 17
copy h6 "Principle of Inheritance and Variation - 08"
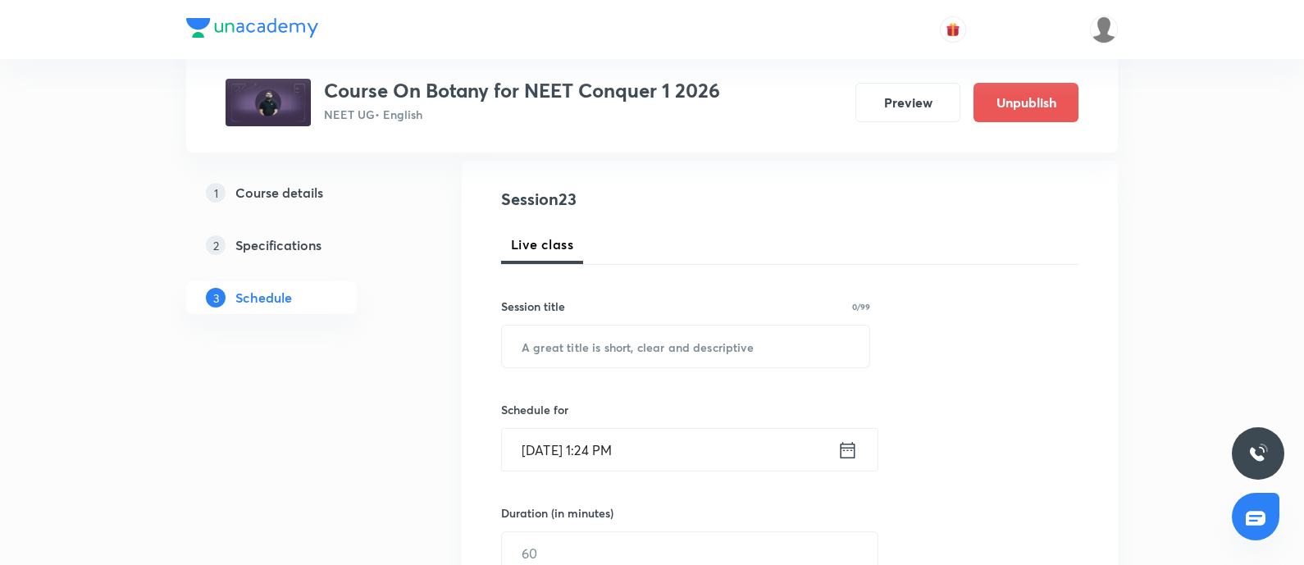
scroll to position [175, 0]
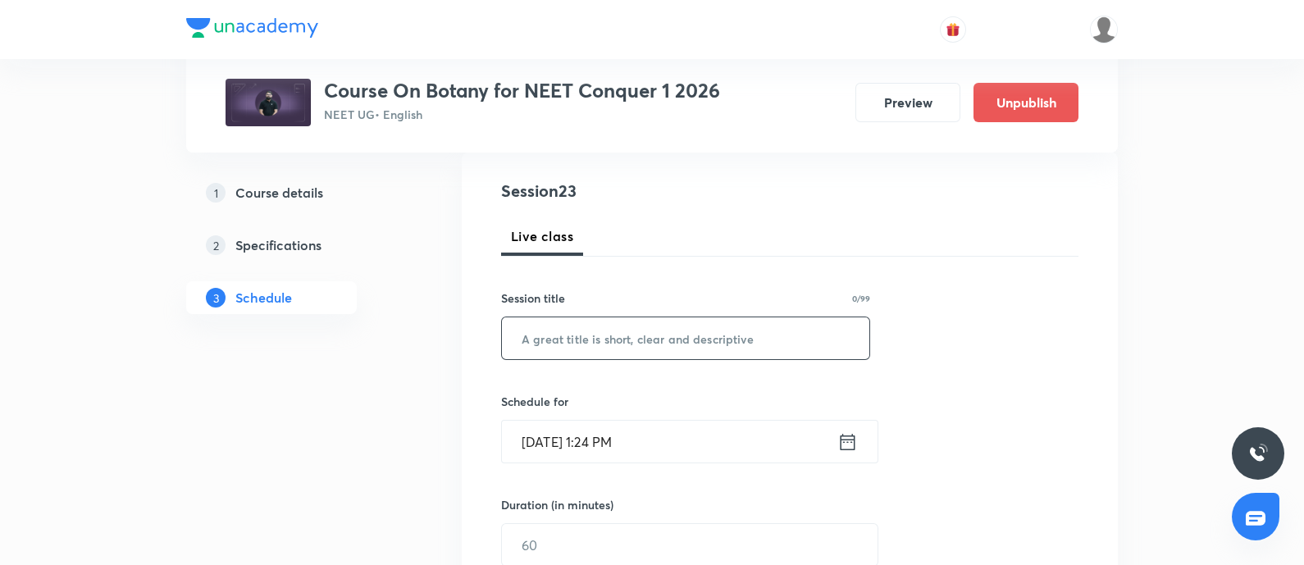
click at [556, 335] on input "text" at bounding box center [685, 338] width 367 height 42
paste input "Principle of Inheritance and Variation - 08"
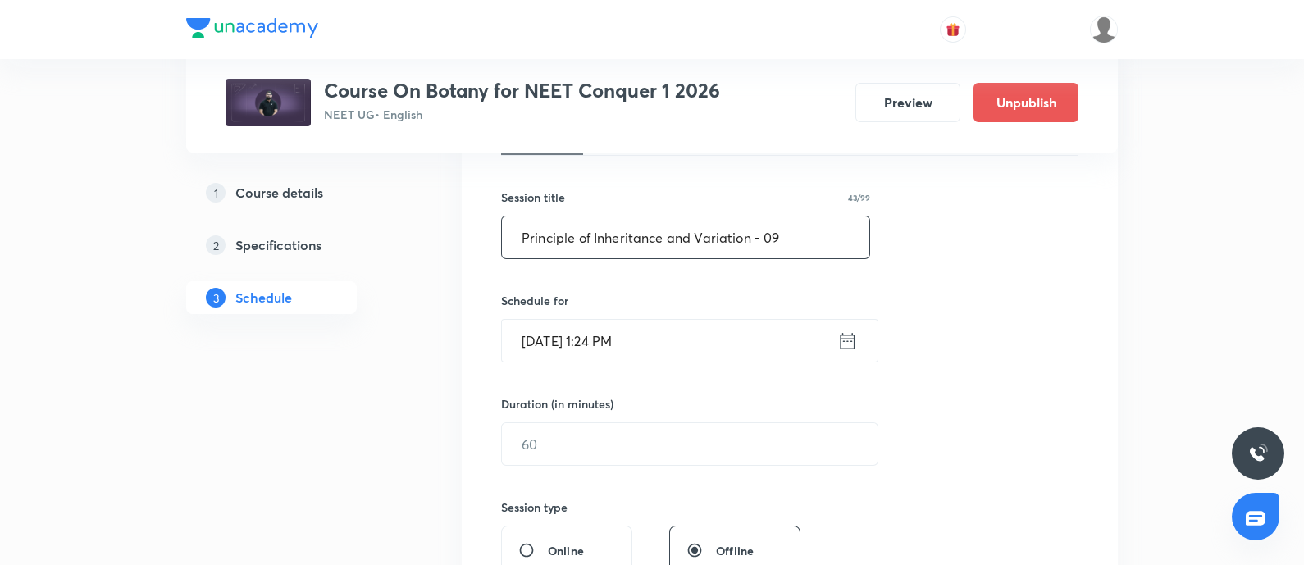
type input "Principle of Inheritance and Variation - 09"
click at [674, 342] on input "Aug 31, 2025, 1:24 PM" at bounding box center [669, 341] width 335 height 42
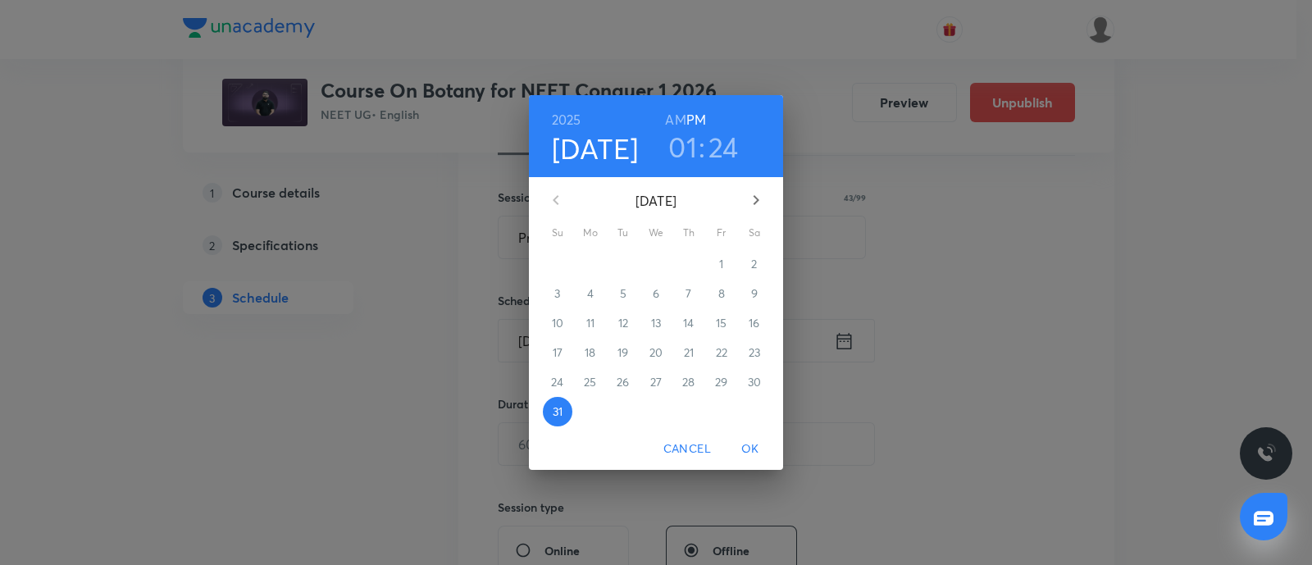
click at [756, 190] on icon "button" at bounding box center [756, 200] width 20 height 20
click at [626, 267] on p "2" at bounding box center [623, 264] width 6 height 16
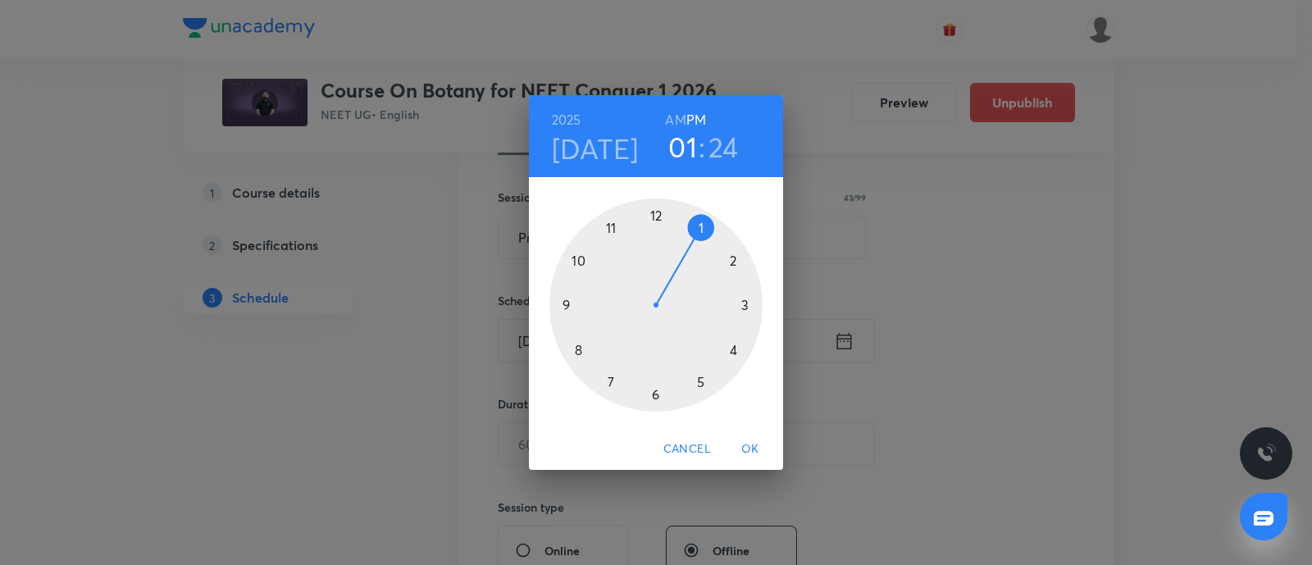
click at [673, 111] on h6 "AM" at bounding box center [675, 119] width 20 height 23
click at [579, 350] on div at bounding box center [655, 304] width 213 height 213
click at [700, 227] on div at bounding box center [655, 304] width 213 height 213
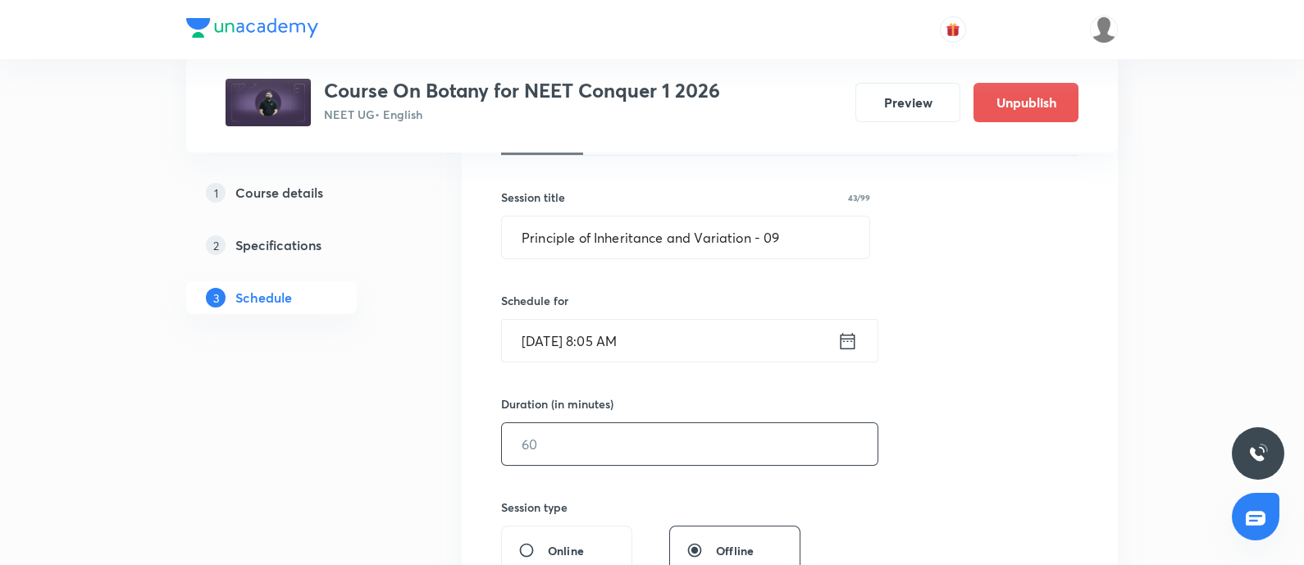
click at [594, 440] on input "text" at bounding box center [690, 444] width 376 height 42
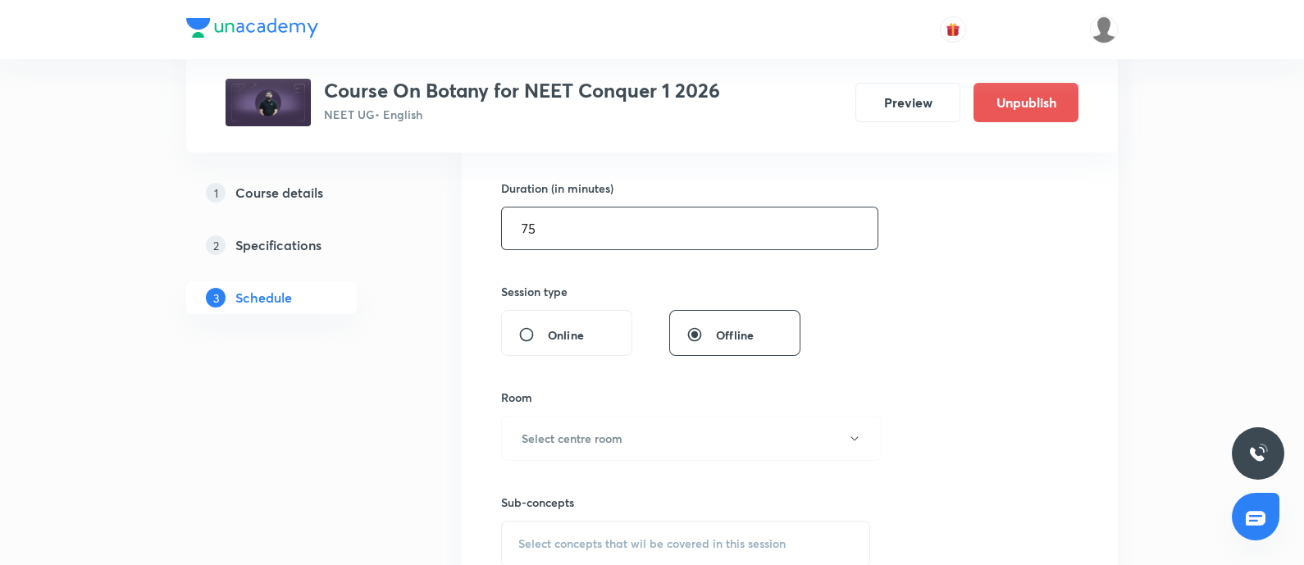
scroll to position [494, 0]
type input "75"
click at [594, 440] on h6 "Select centre room" at bounding box center [571, 436] width 101 height 17
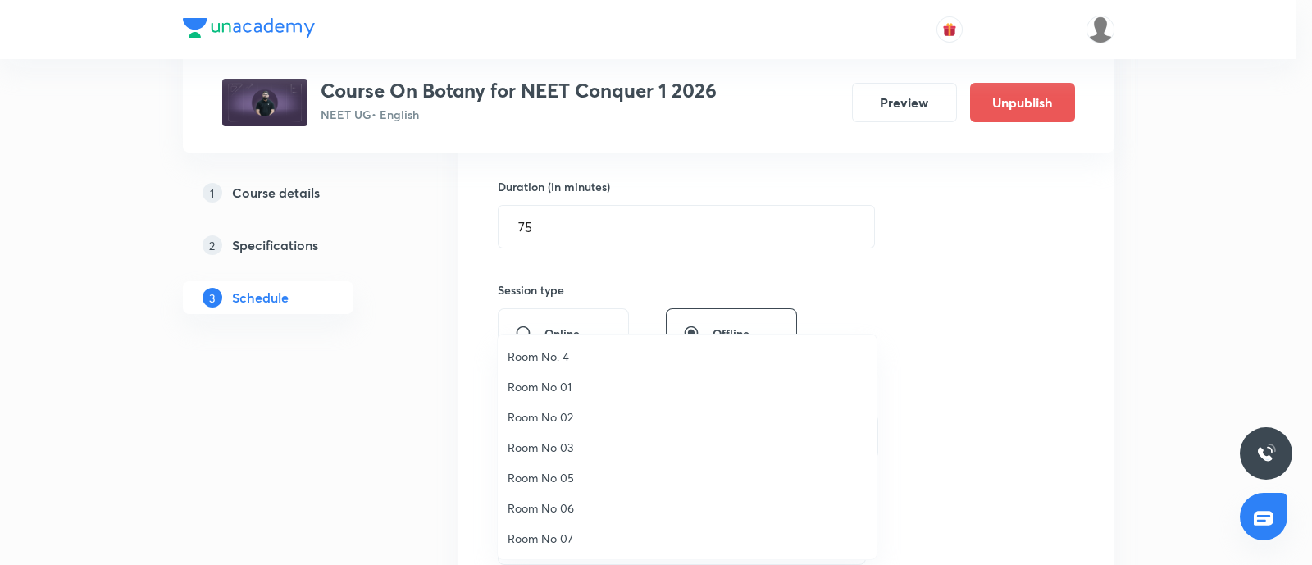
click at [546, 531] on span "Room No 07" at bounding box center [687, 538] width 359 height 17
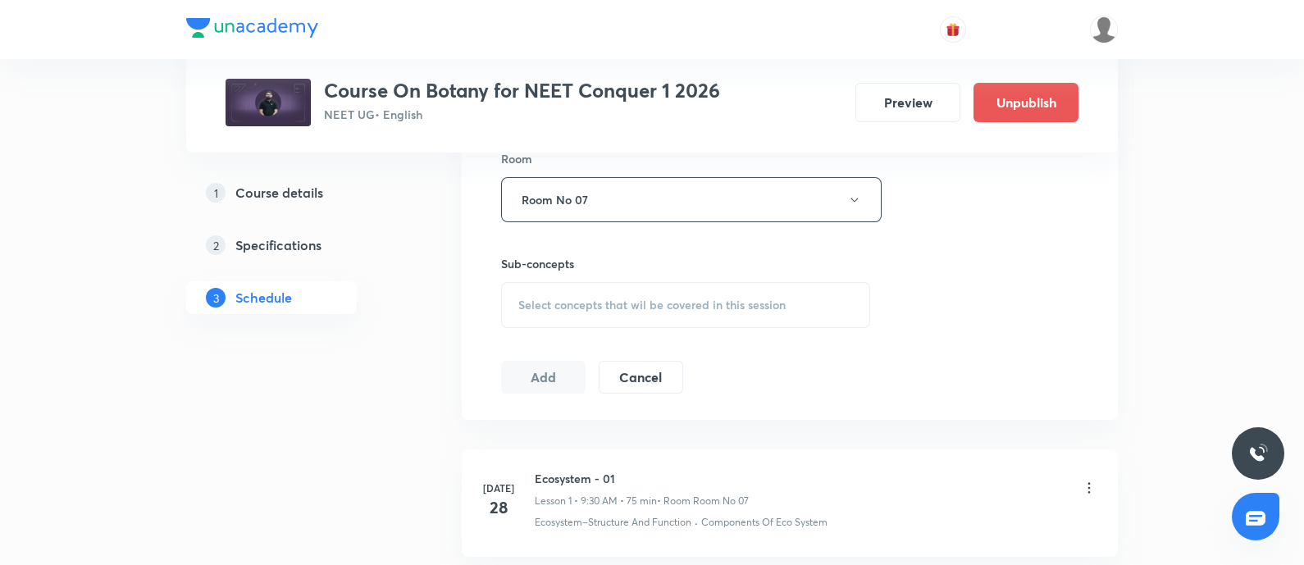
scroll to position [731, 0]
click at [598, 303] on span "Select concepts that wil be covered in this session" at bounding box center [651, 304] width 267 height 13
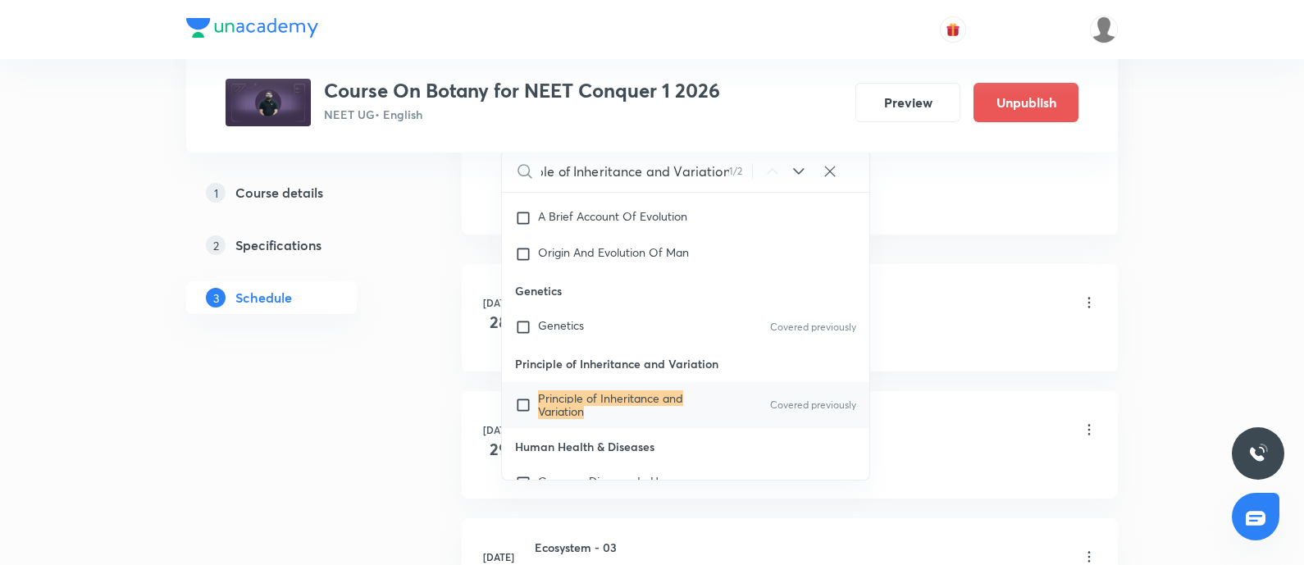
scroll to position [918, 0]
type input "Principle of Inheritance and Variation"
click at [521, 398] on input "checkbox" at bounding box center [526, 403] width 23 height 26
checkbox input "true"
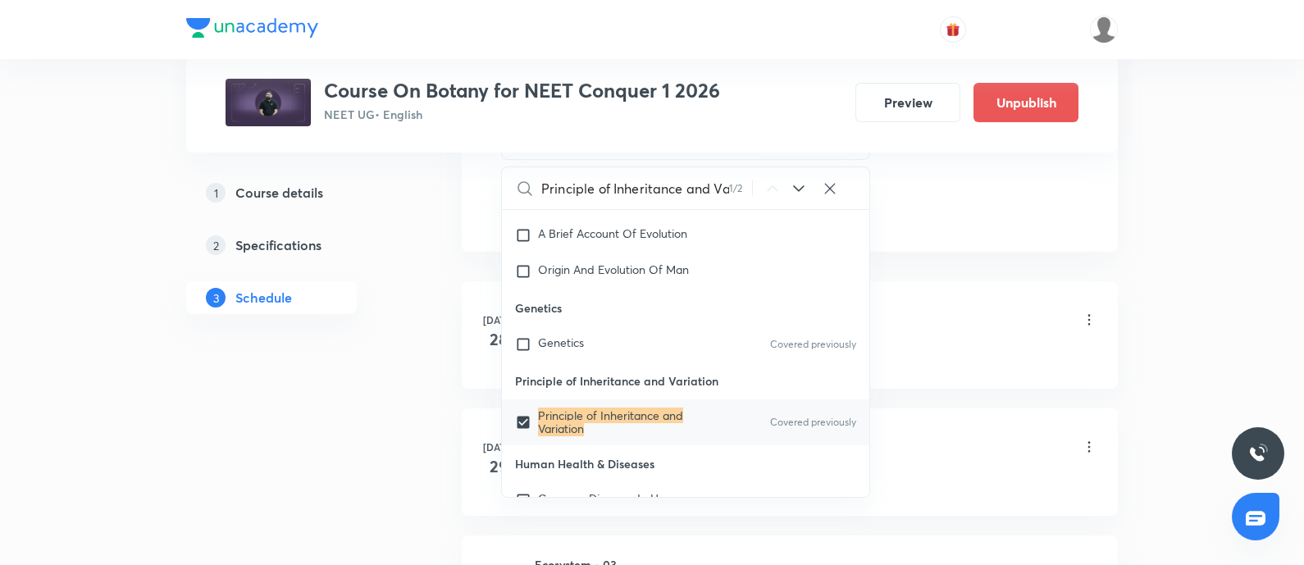
click at [977, 302] on div "Ecosystem - 01 Lesson 1 • 9:30 AM • 75 min • Room Room No 07" at bounding box center [816, 321] width 562 height 39
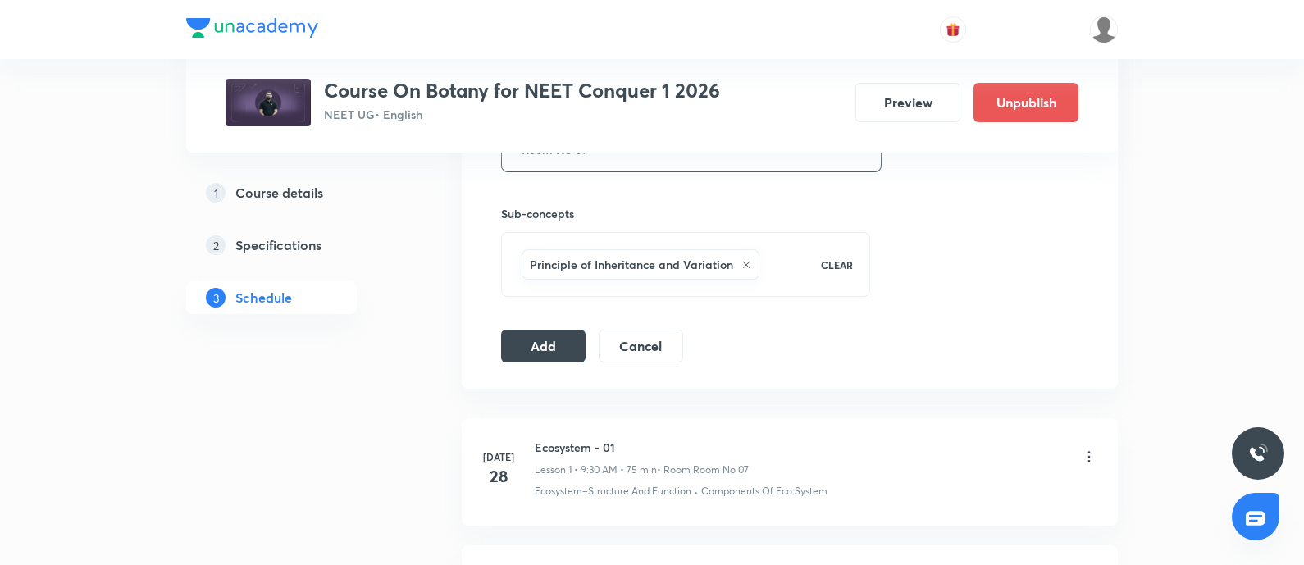
scroll to position [767, 0]
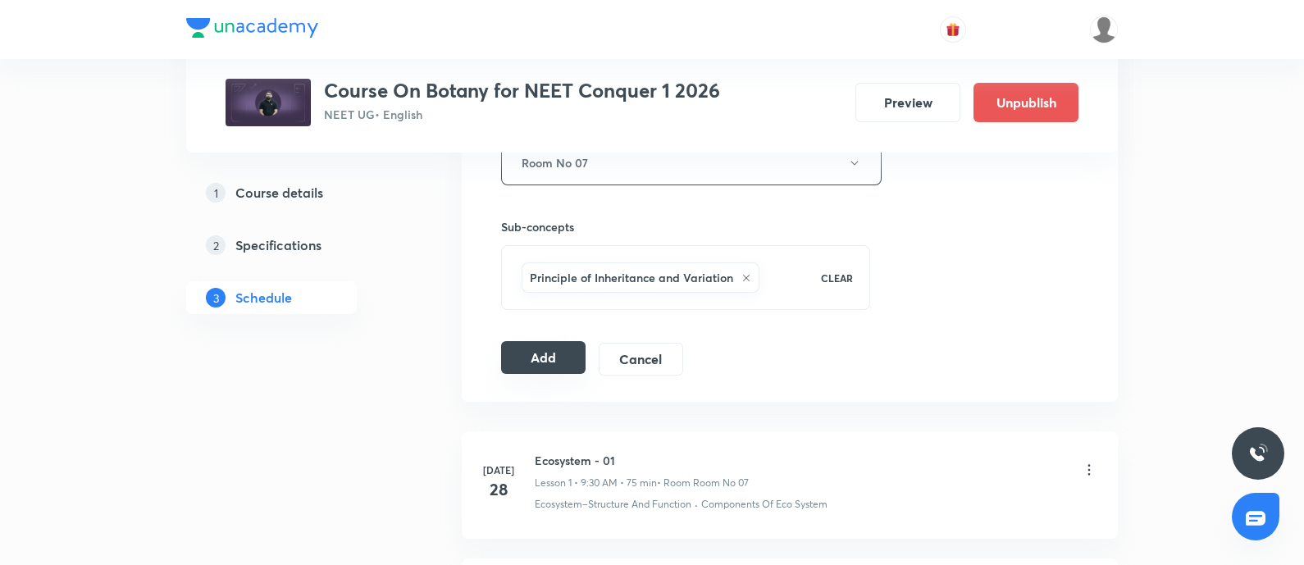
click at [568, 359] on button "Add" at bounding box center [543, 357] width 84 height 33
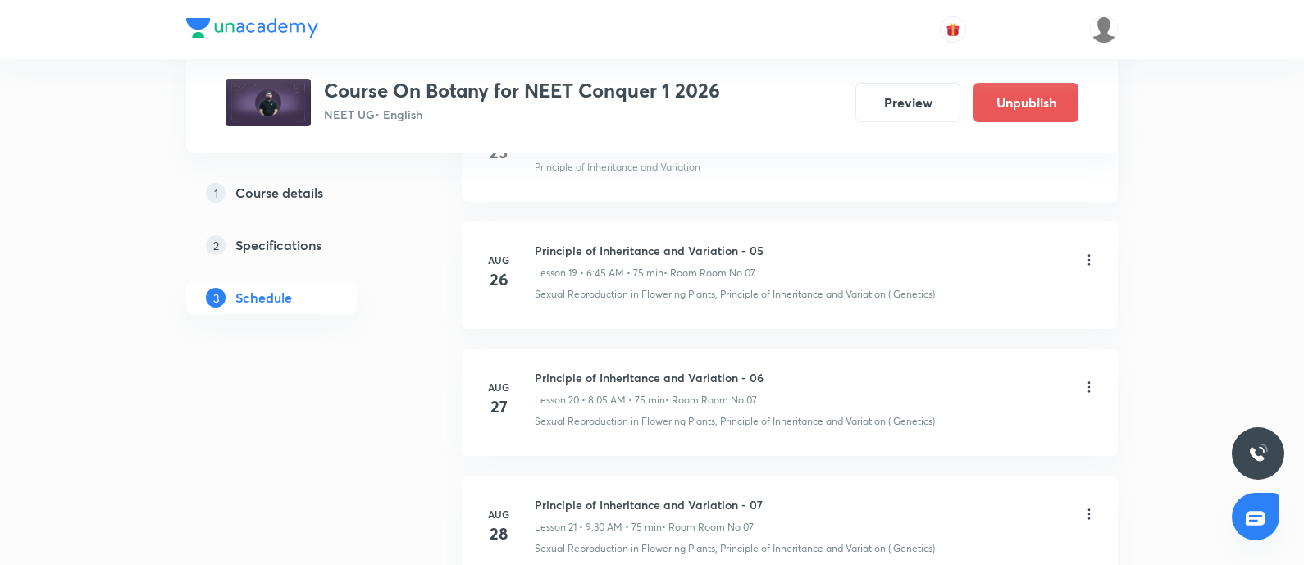
scroll to position [3555, 0]
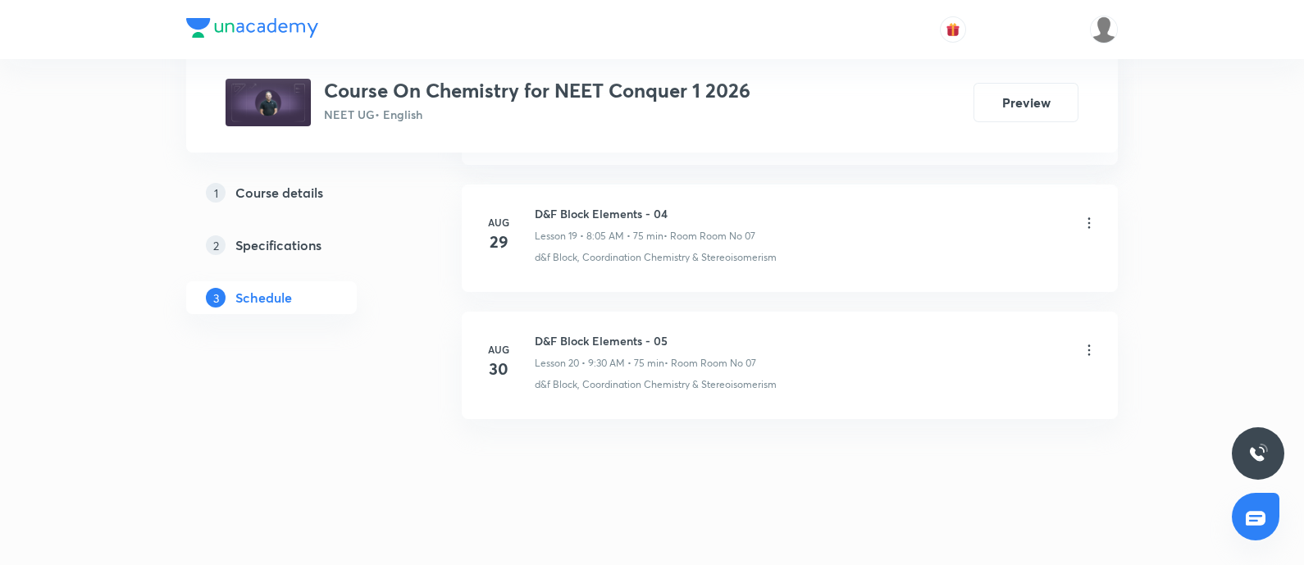
click at [535, 332] on h6 "D&F Block Elements - 05" at bounding box center [645, 340] width 221 height 17
copy h6 "D&F Block Elements - 05"
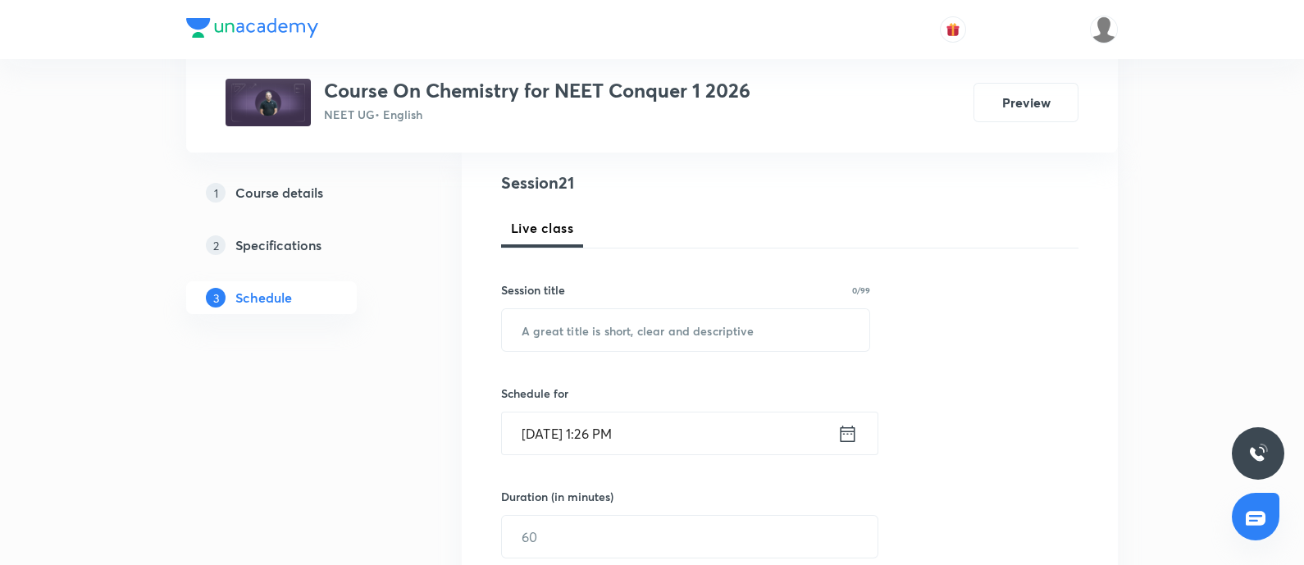
scroll to position [192, 0]
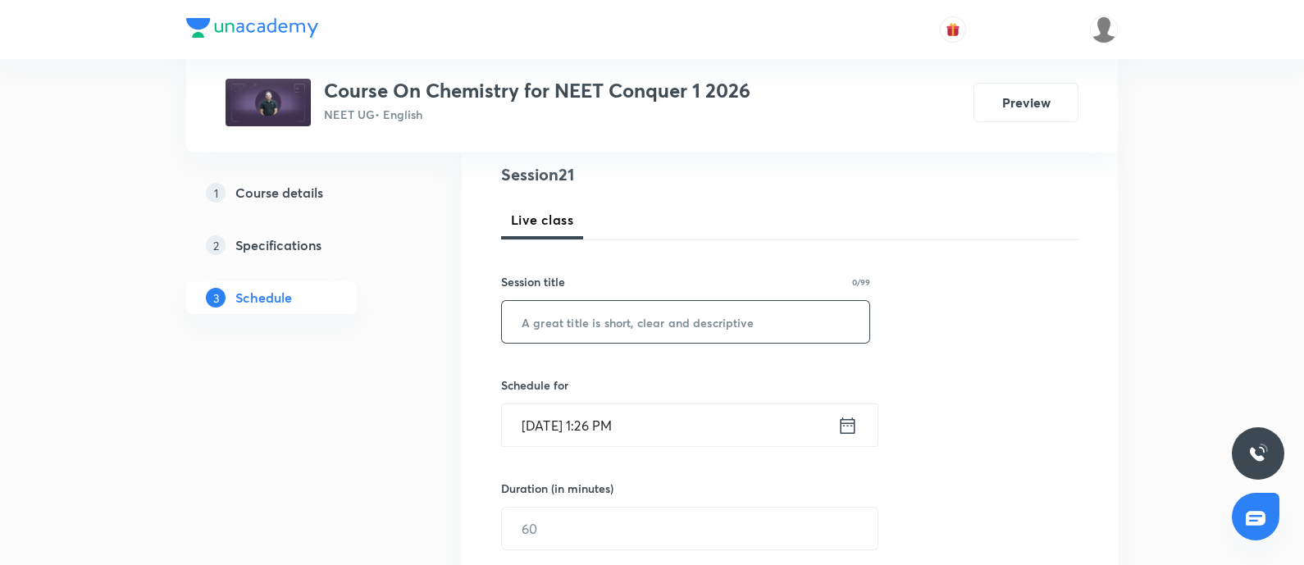
click at [558, 326] on input "text" at bounding box center [685, 322] width 367 height 42
paste input "D&F Block Elements - 05"
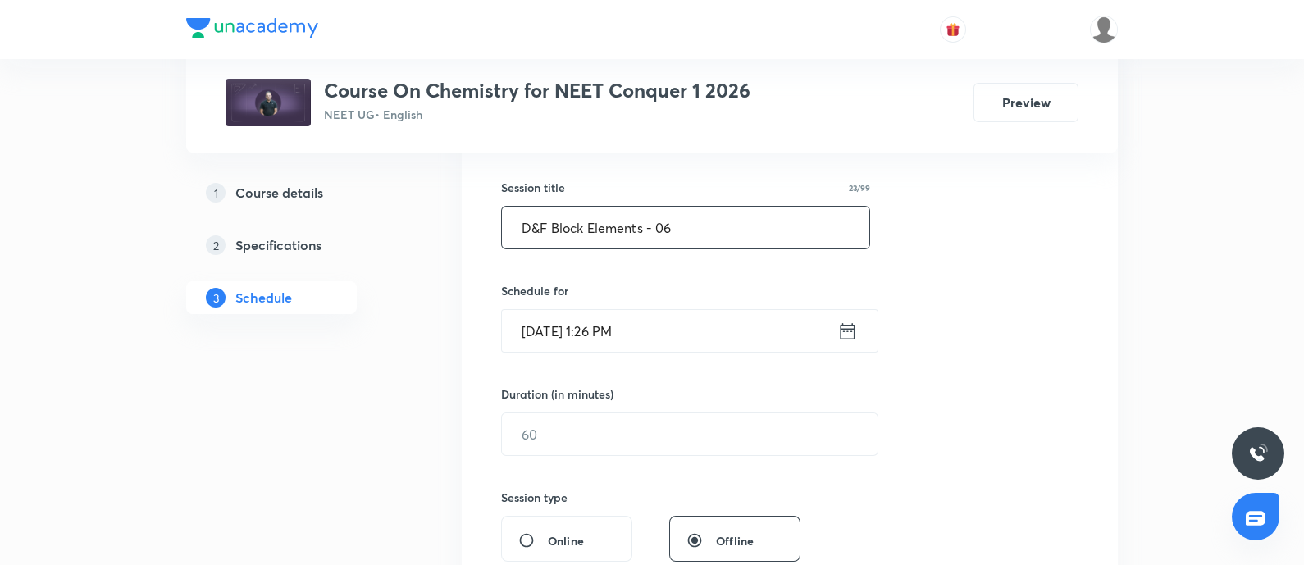
scroll to position [292, 0]
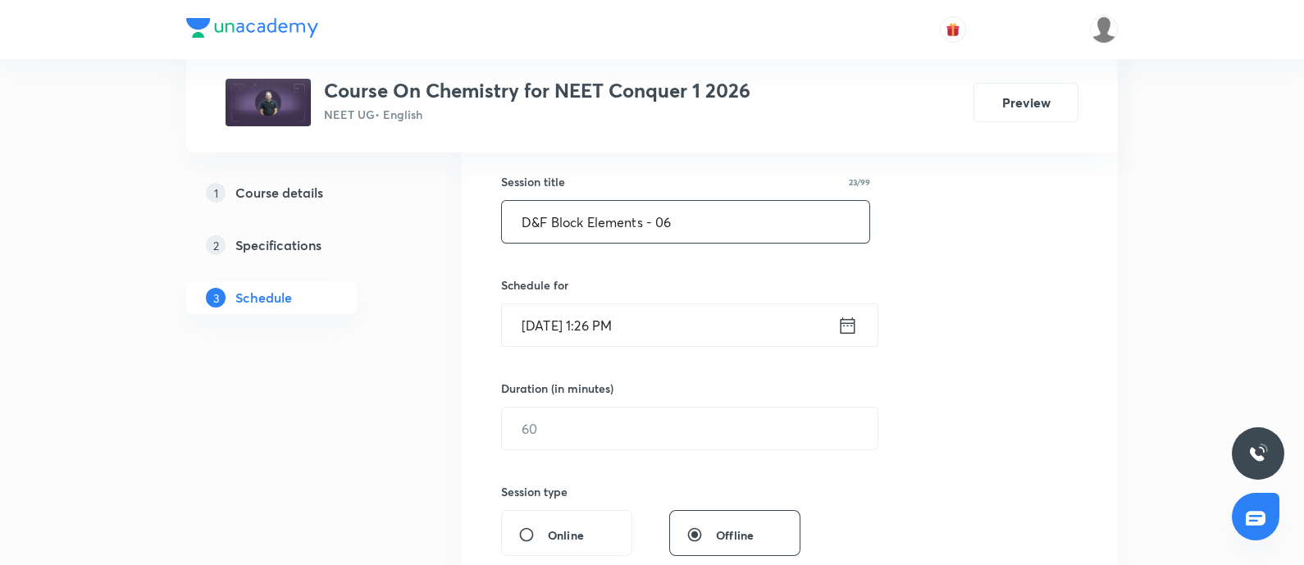
type input "D&F Block Elements - 06"
click at [679, 319] on input "[DATE] 1:26 PM" at bounding box center [669, 325] width 335 height 42
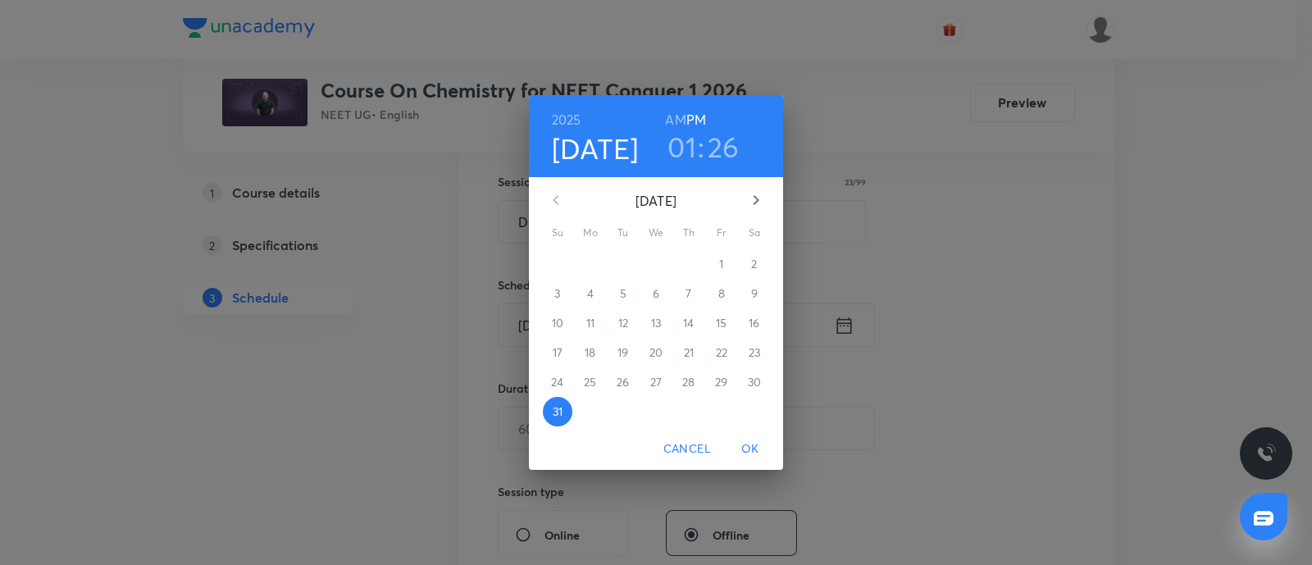
click at [767, 201] on button "button" at bounding box center [755, 199] width 39 height 39
click at [628, 270] on span "2" at bounding box center [623, 264] width 30 height 16
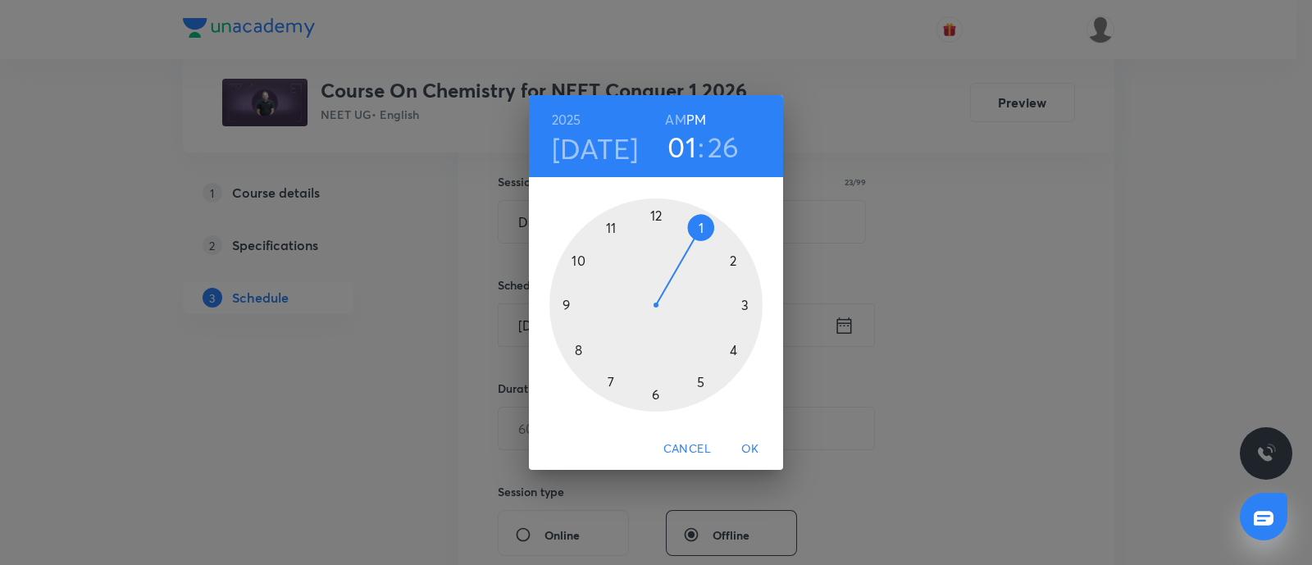
click at [685, 122] on h6 "AM" at bounding box center [675, 119] width 20 height 23
click at [568, 304] on div at bounding box center [655, 304] width 213 height 213
click at [656, 394] on div at bounding box center [655, 304] width 213 height 213
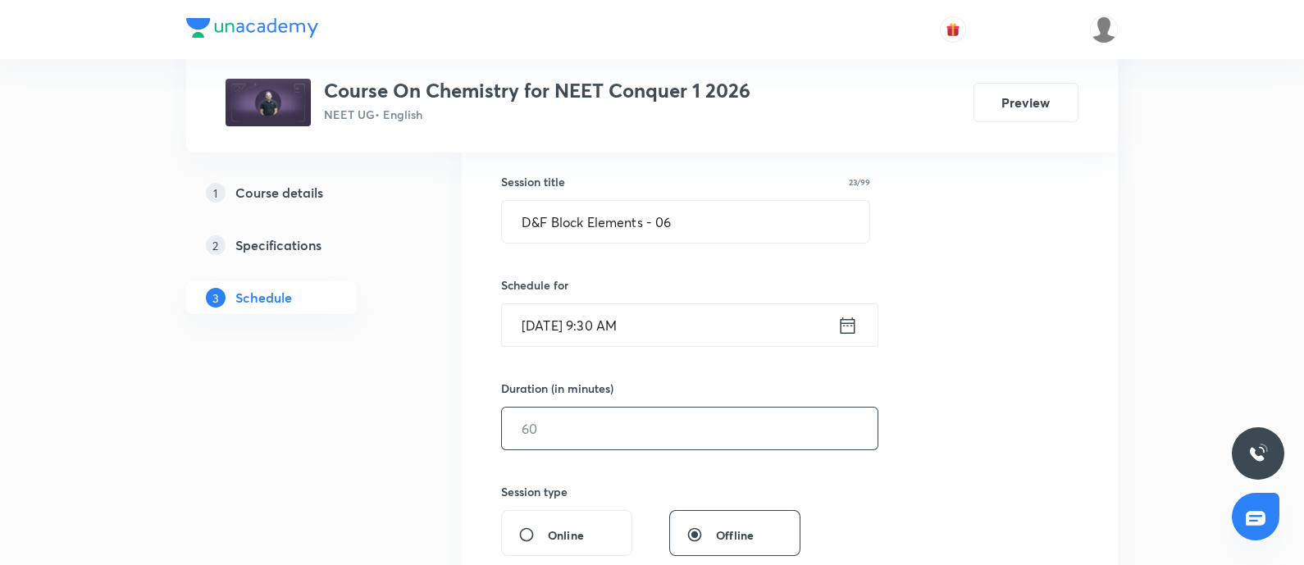
click at [576, 424] on input "text" at bounding box center [690, 429] width 376 height 42
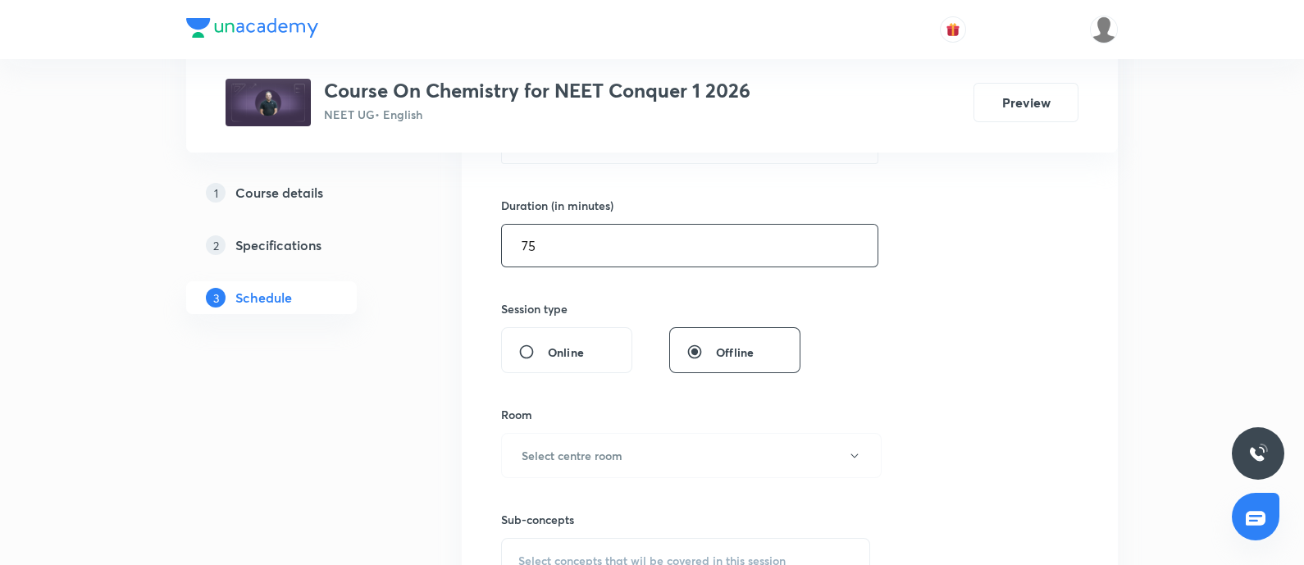
scroll to position [476, 0]
type input "75"
click at [576, 449] on h6 "Select centre room" at bounding box center [571, 454] width 101 height 17
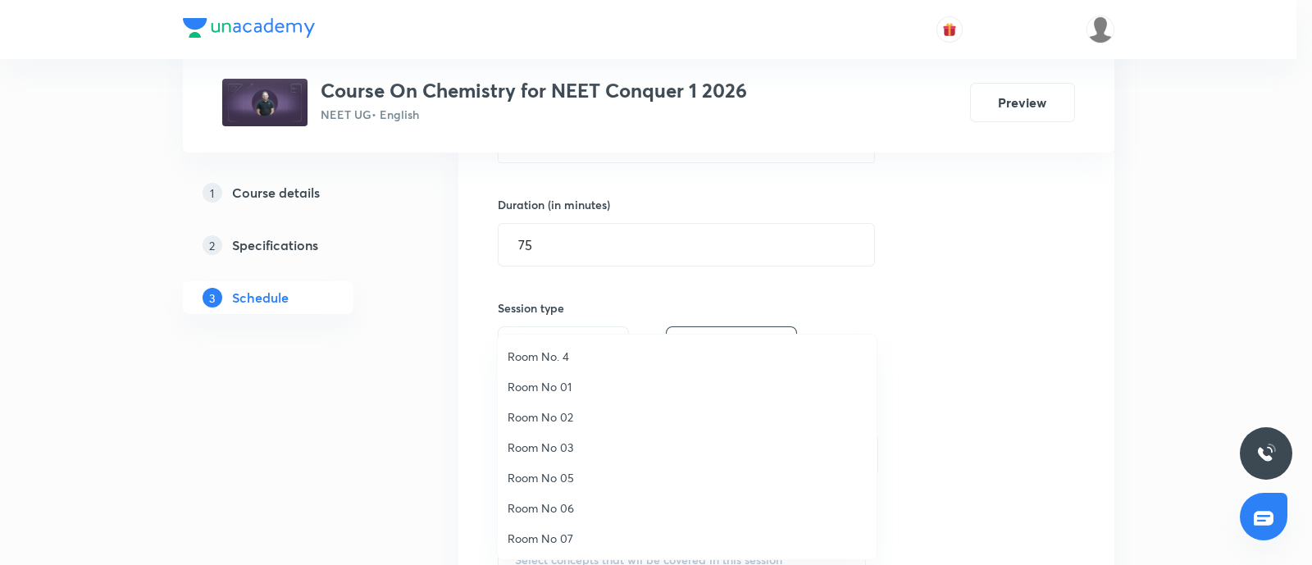
click at [547, 534] on span "Room No 07" at bounding box center [687, 538] width 359 height 17
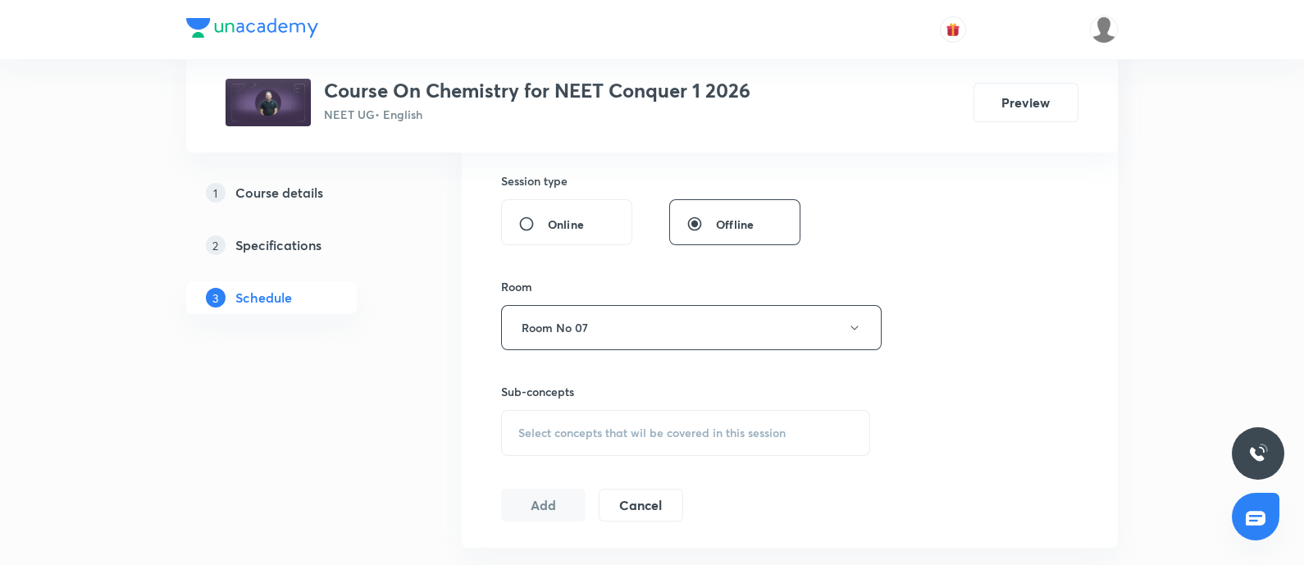
scroll to position [643, 0]
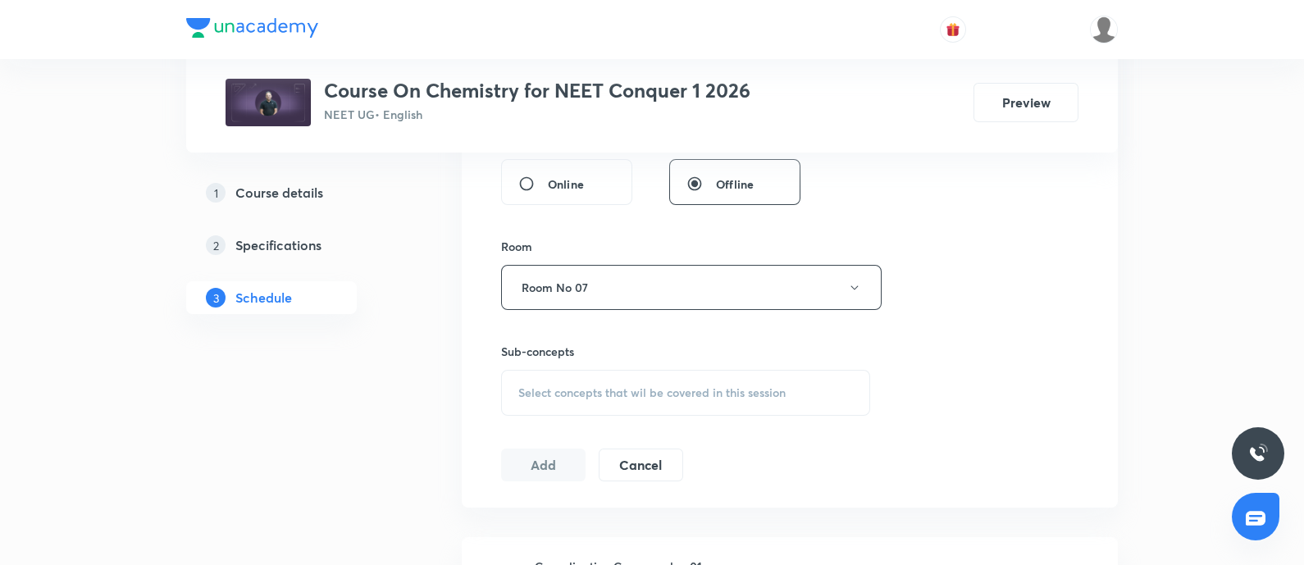
click at [587, 396] on span "Select concepts that wil be covered in this session" at bounding box center [651, 392] width 267 height 13
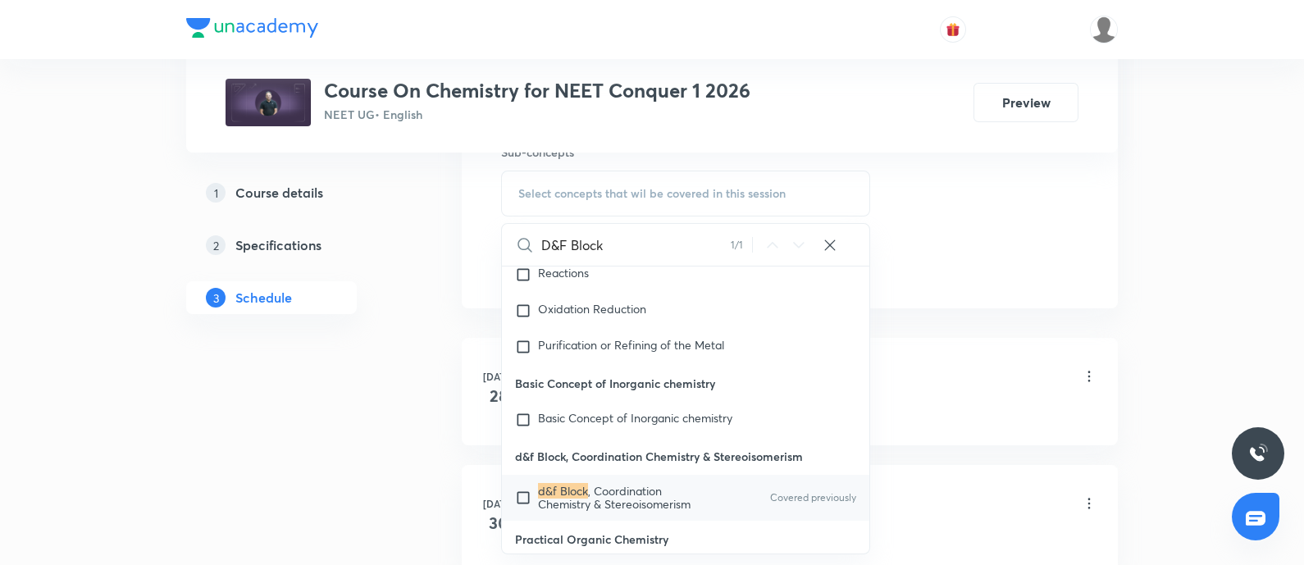
scroll to position [844, 0]
type input "D&F Block"
click at [517, 484] on input "checkbox" at bounding box center [526, 496] width 23 height 26
checkbox input "true"
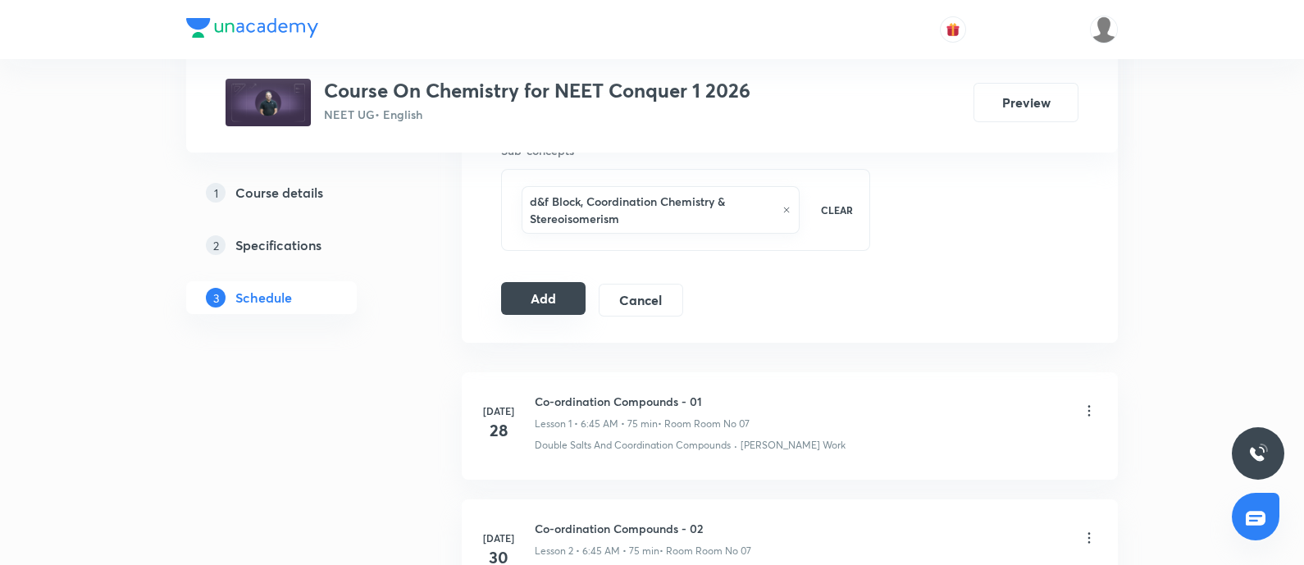
click at [546, 301] on button "Add" at bounding box center [543, 298] width 84 height 33
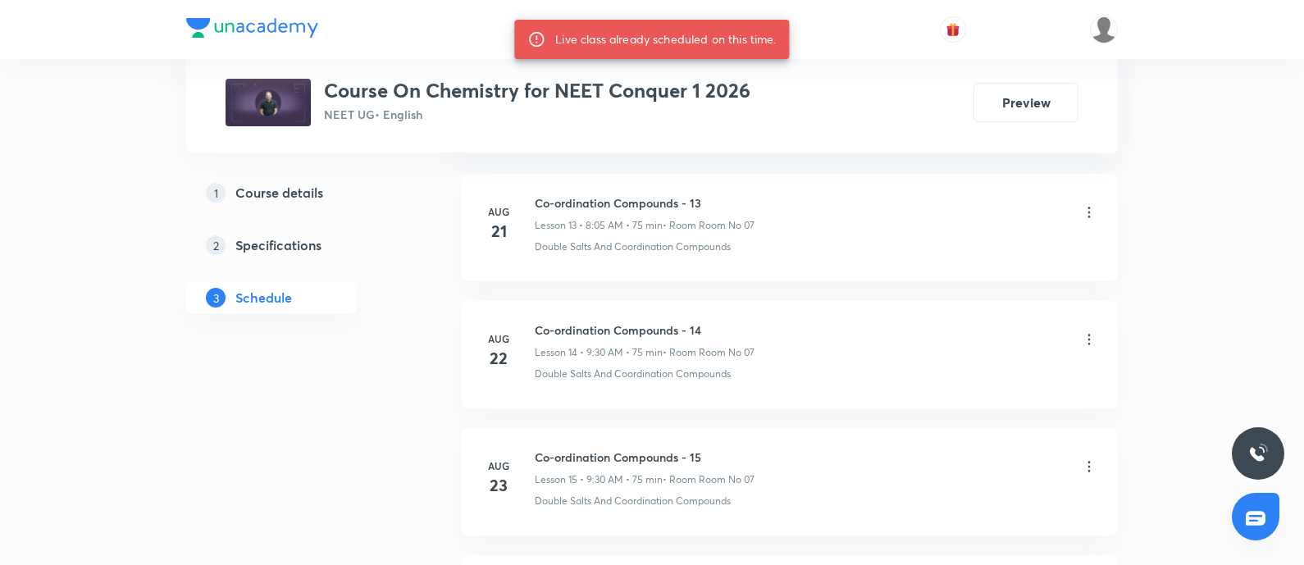
scroll to position [3320, 0]
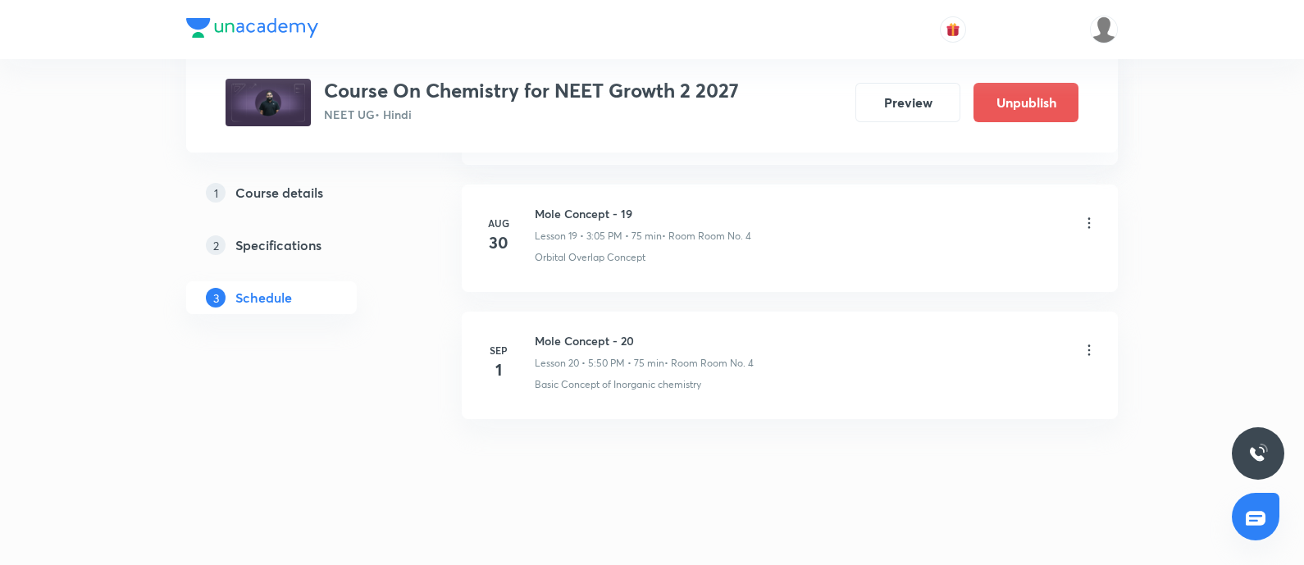
click at [1097, 341] on li "[DATE] Mole Concept - 20 Lesson 20 • 5:50 PM • 75 min • Room Room No. 4 Basic C…" at bounding box center [790, 365] width 656 height 107
click at [1088, 344] on icon at bounding box center [1089, 349] width 2 height 11
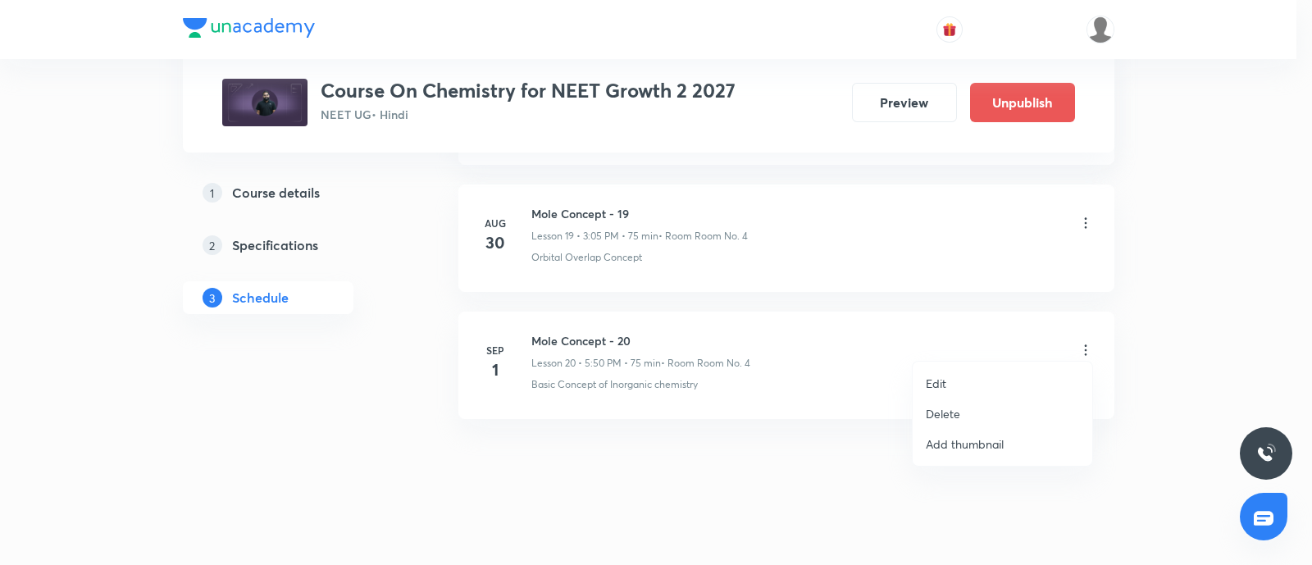
click at [944, 371] on li "Edit" at bounding box center [1003, 383] width 180 height 30
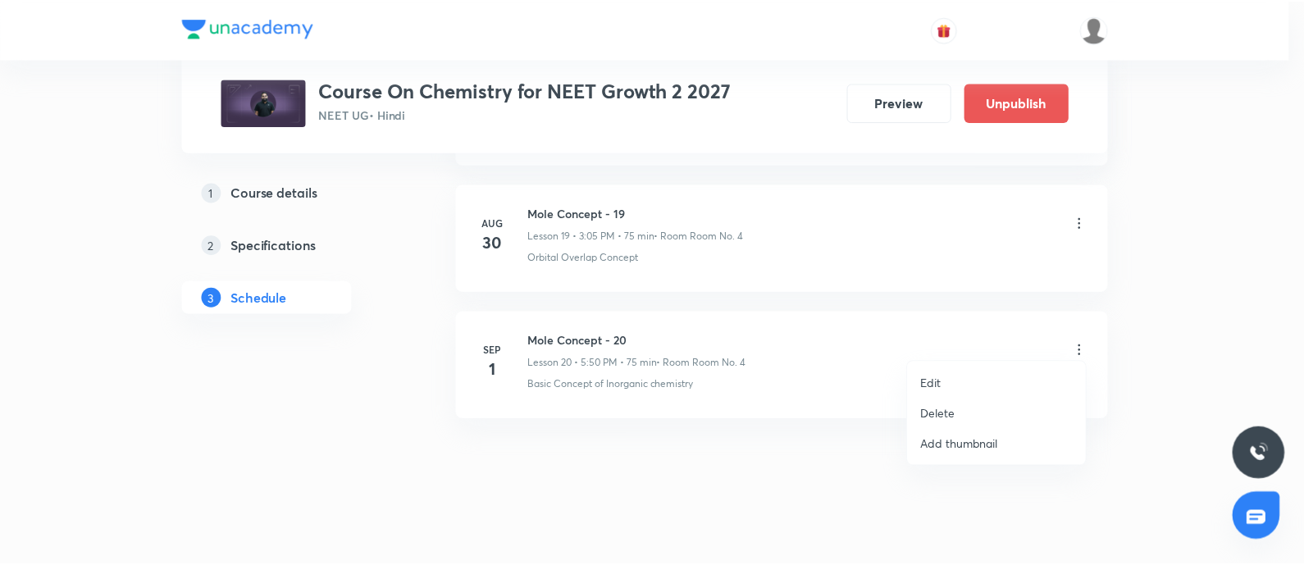
scroll to position [3160, 0]
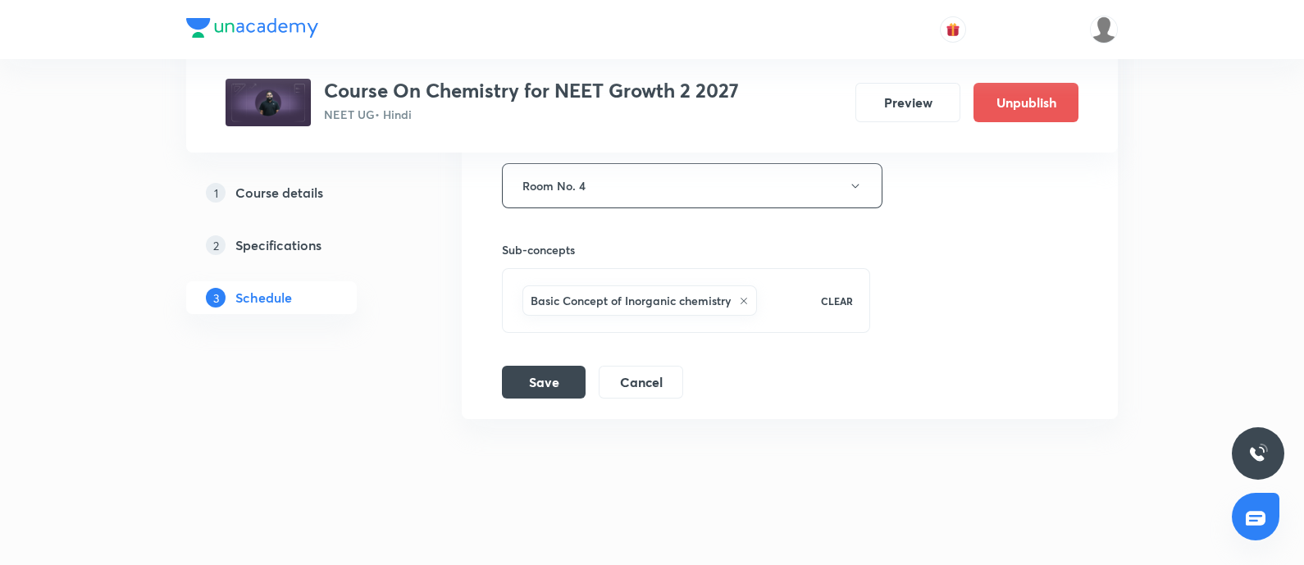
click at [741, 296] on icon at bounding box center [744, 301] width 10 height 10
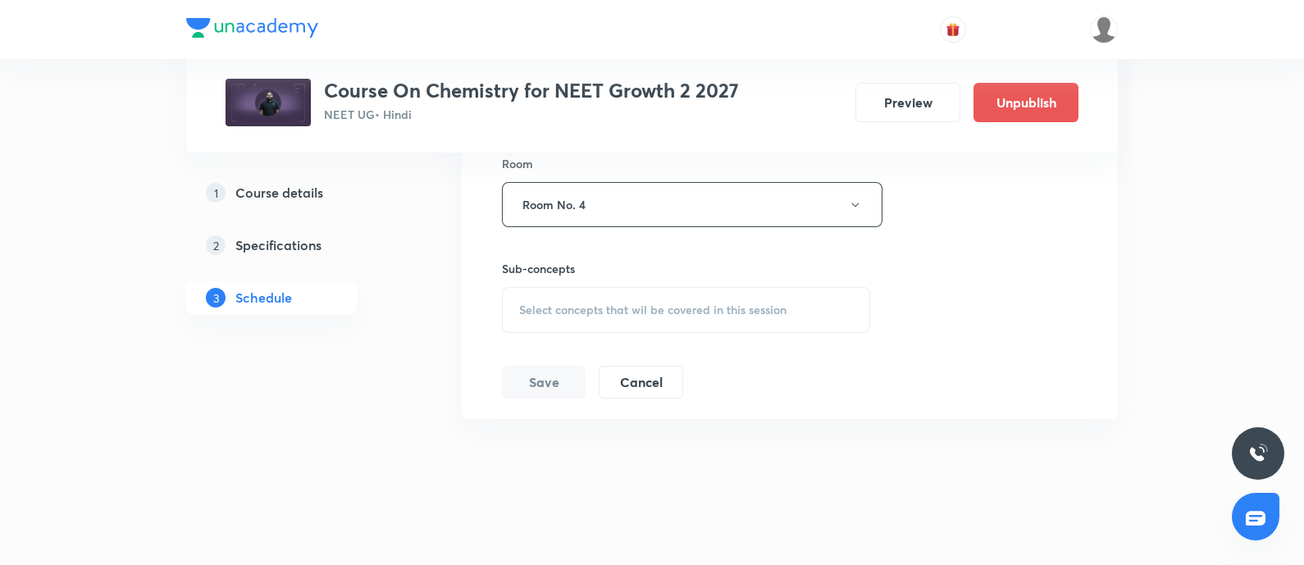
click at [617, 287] on div "Select concepts that wil be covered in this session" at bounding box center [686, 310] width 368 height 46
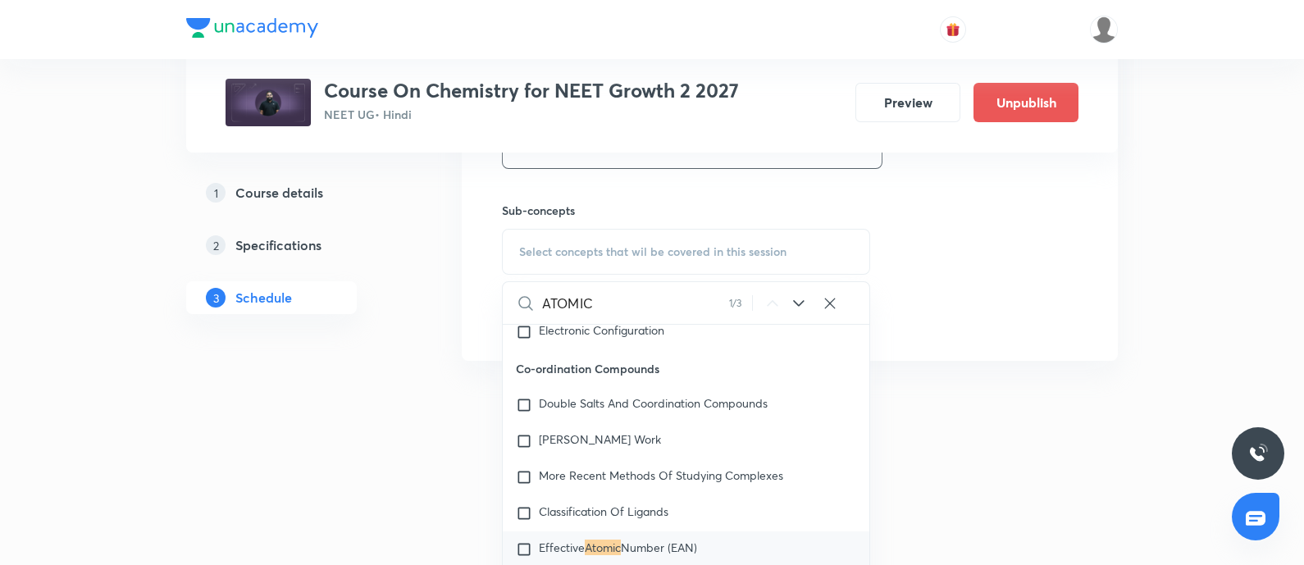
scroll to position [3200, 0]
type input "ATOMIC"
click at [783, 289] on div "ATOMIC 1 / 3 ​" at bounding box center [686, 302] width 367 height 42
click at [799, 293] on icon at bounding box center [799, 303] width 20 height 20
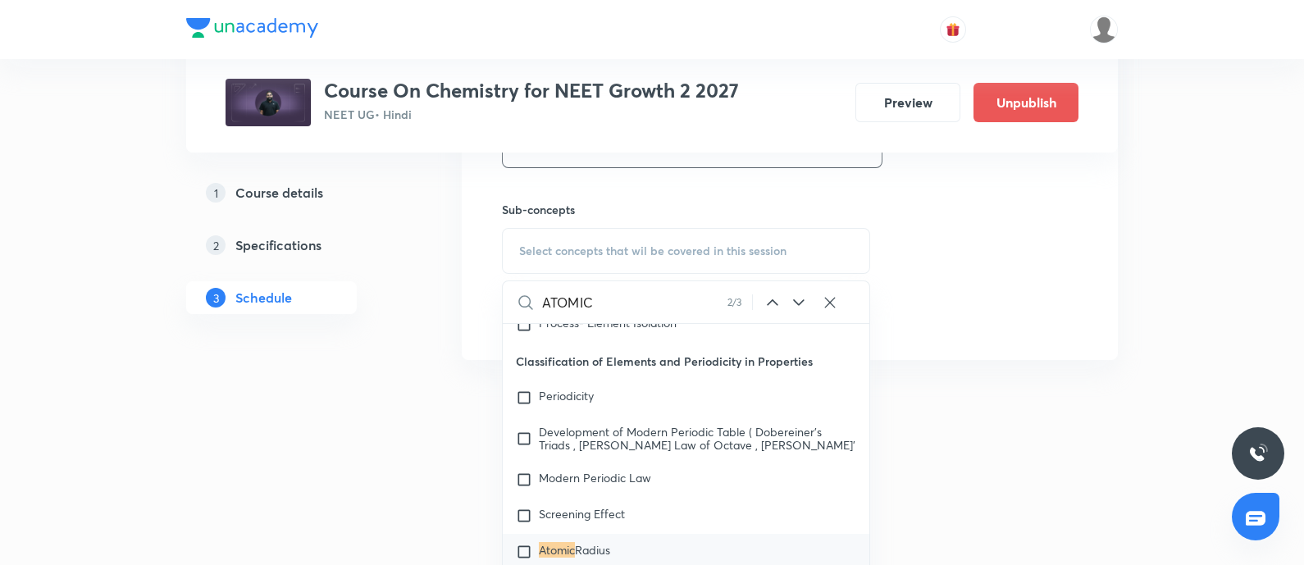
scroll to position [9776, 0]
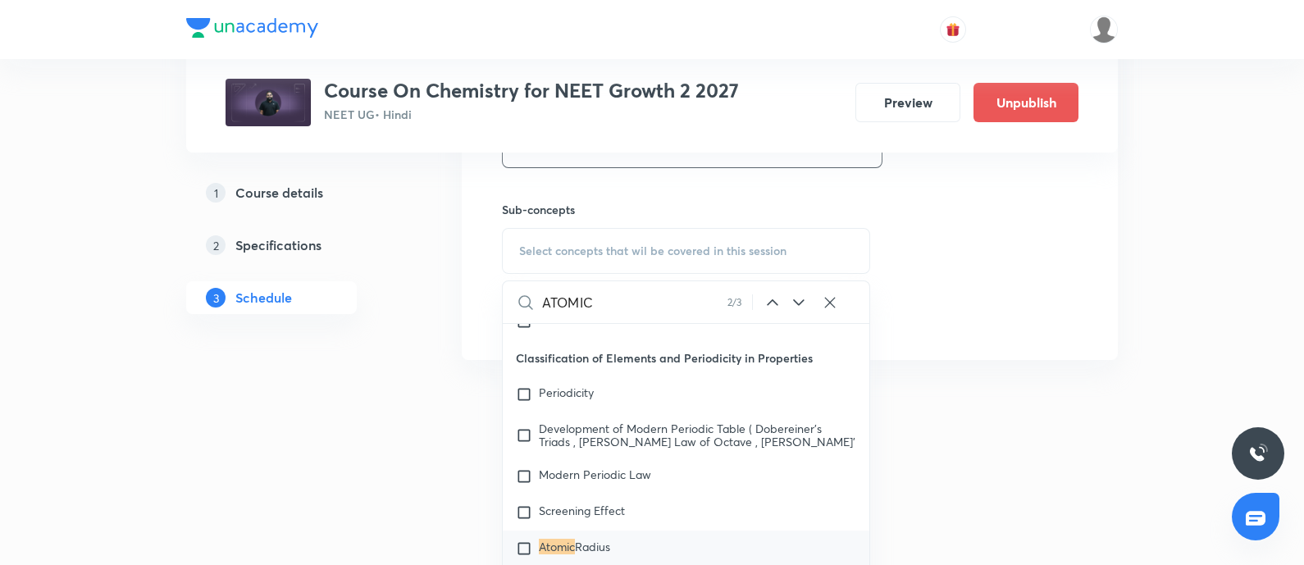
click at [796, 299] on icon at bounding box center [798, 302] width 11 height 7
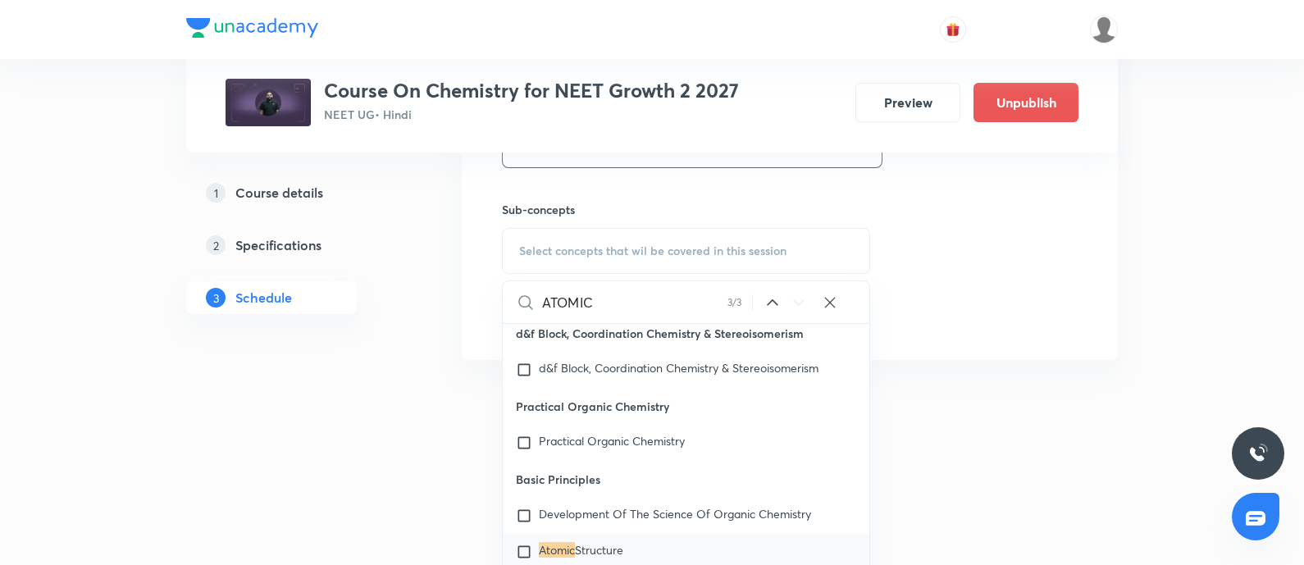
scroll to position [11675, 0]
click at [545, 540] on mark "Atomic" at bounding box center [557, 548] width 36 height 16
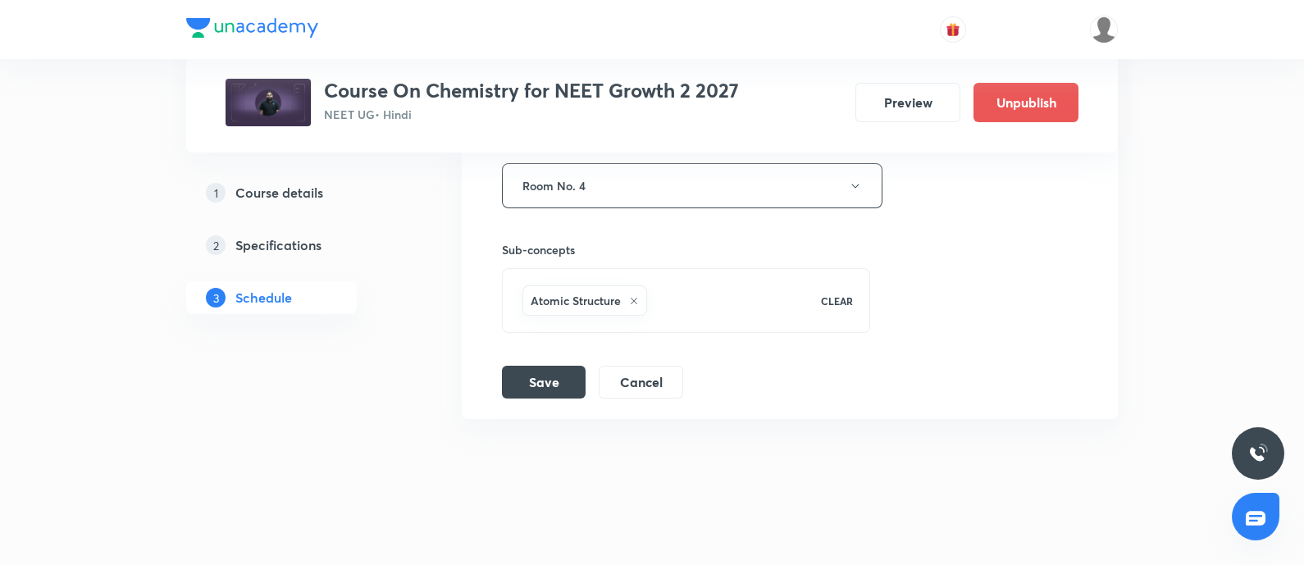
click at [535, 292] on h6 "Atomic Structure" at bounding box center [576, 300] width 90 height 17
click at [535, 289] on div "Session title 17/99 Mole Concept - 20 ​ Schedule for Sep 1, 2025, 5:50 PM ​ Dur…" at bounding box center [790, 41] width 576 height 714
click at [535, 292] on h6 "Atomic Structure" at bounding box center [576, 300] width 90 height 17
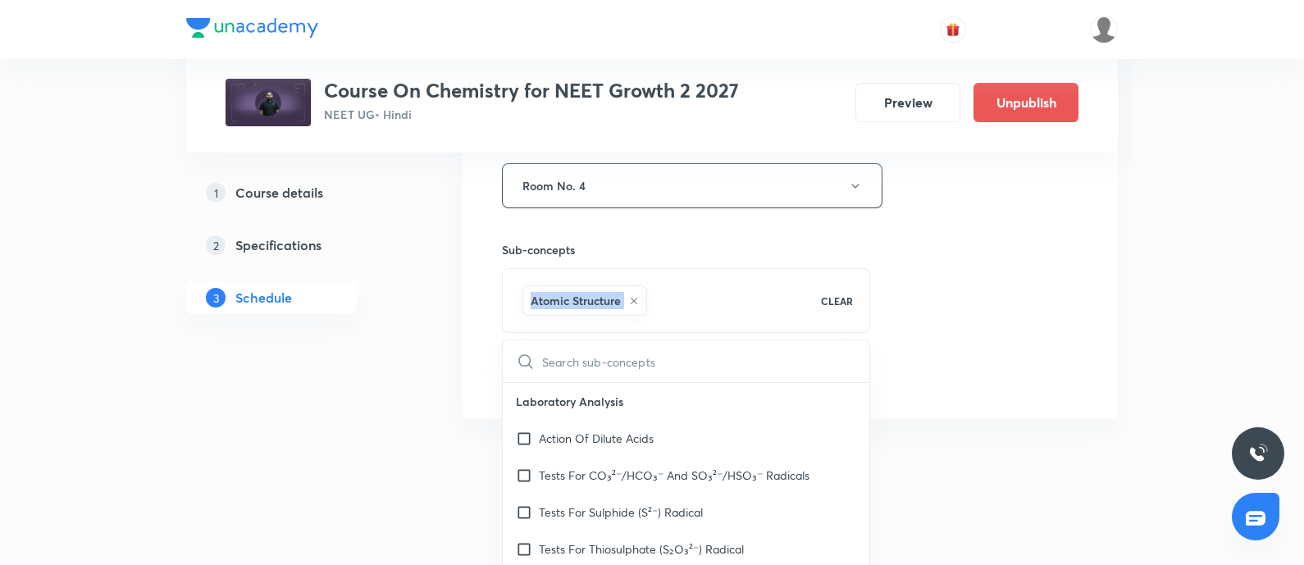
scroll to position [3200, 0]
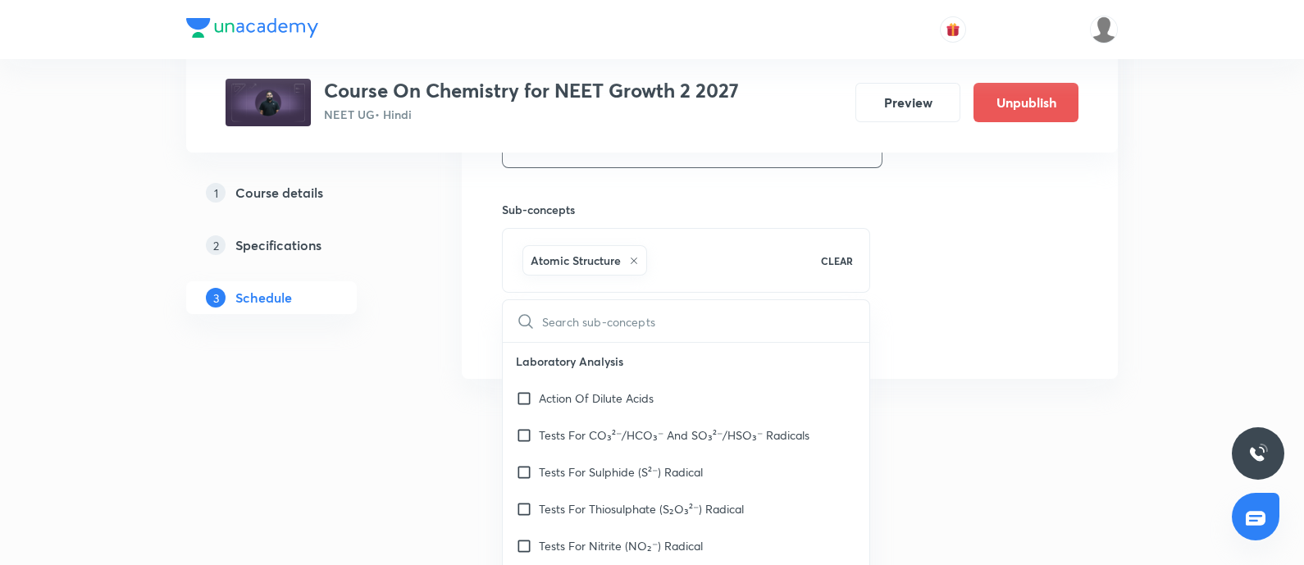
checkbox input "true"
drag, startPoint x: 530, startPoint y: 247, endPoint x: 617, endPoint y: 262, distance: 89.0
click at [617, 262] on div "Atomic Structure" at bounding box center [584, 260] width 125 height 30
copy h6 "Atomic Structure"
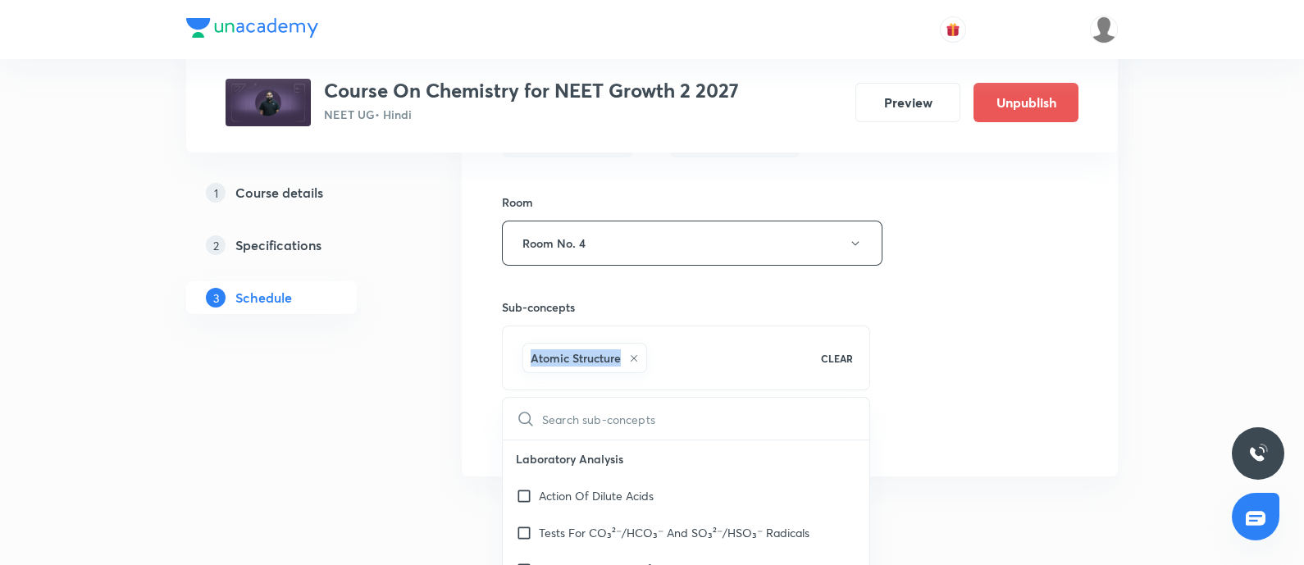
scroll to position [3106, 0]
click at [961, 297] on div "Session title 17/99 Mole Concept - 20 ​ Schedule for Sep 1, 2025, 5:50 PM ​ Dur…" at bounding box center [790, 95] width 576 height 714
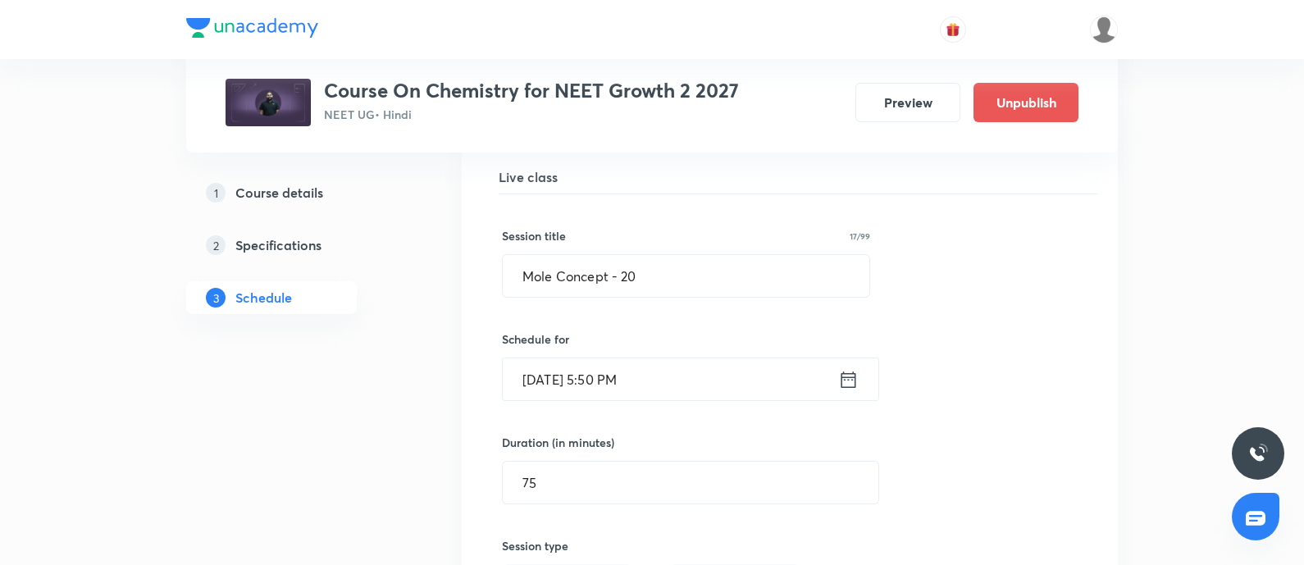
scroll to position [2648, 0]
click at [664, 274] on input "Mole Concept - 20" at bounding box center [686, 278] width 367 height 42
paste input "Atomic Structure"
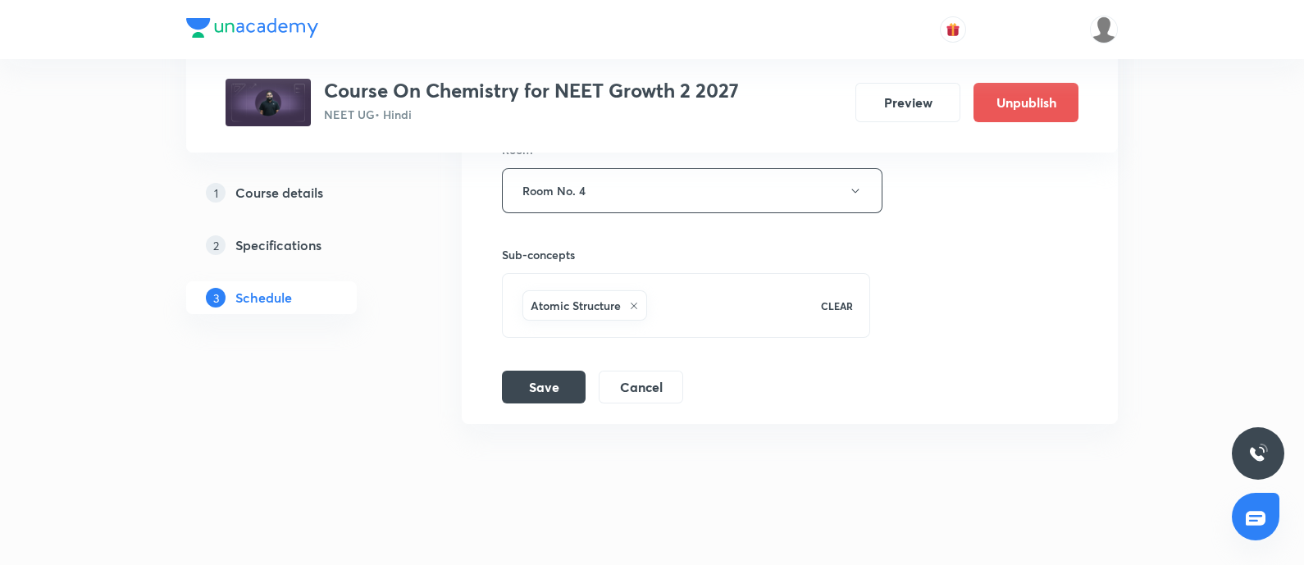
scroll to position [3160, 0]
type input "Atomic Structure - 01"
click at [538, 376] on button "Save" at bounding box center [544, 380] width 84 height 33
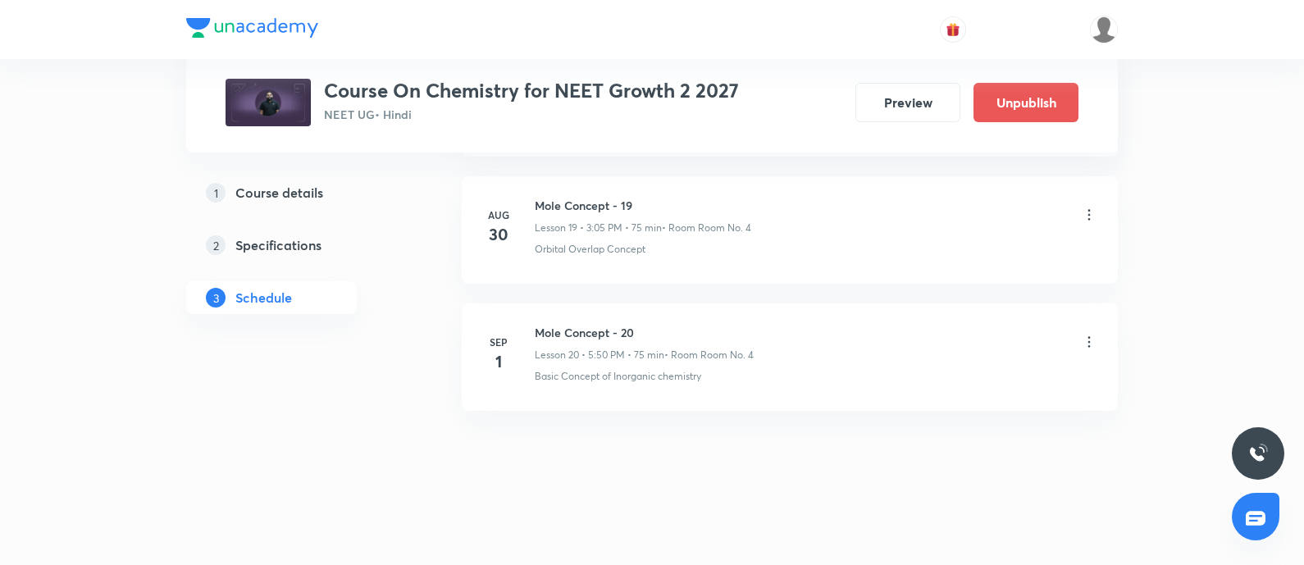
scroll to position [2531, 0]
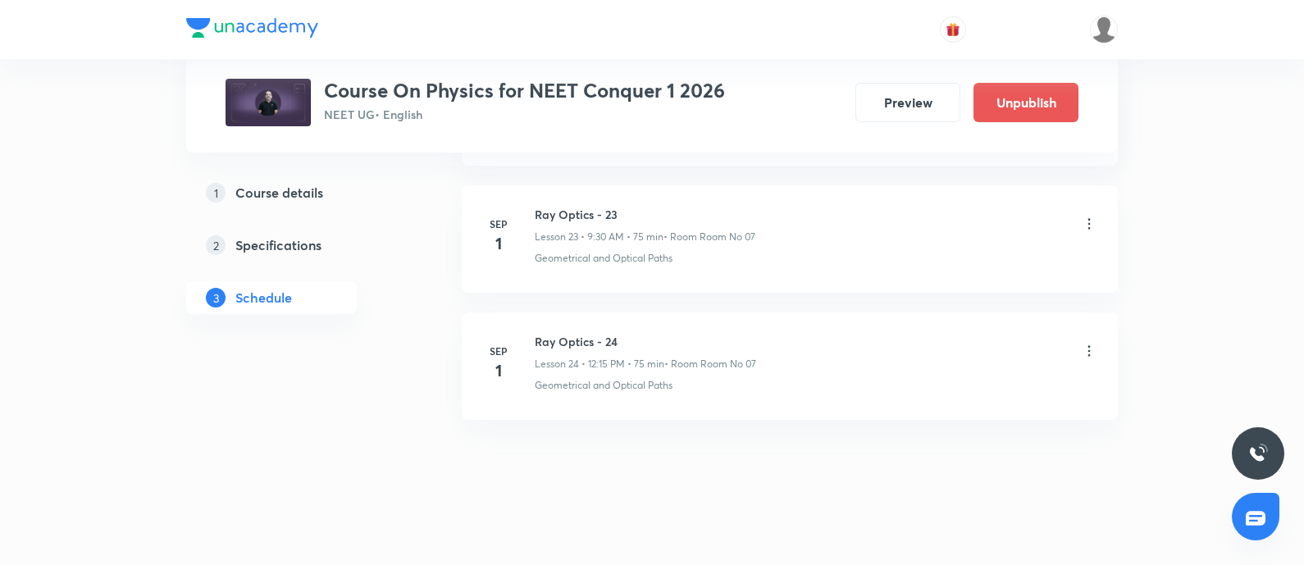
click at [539, 334] on h6 "Ray Optics - 24" at bounding box center [645, 341] width 221 height 17
copy h6 "Ray Optics - 24"
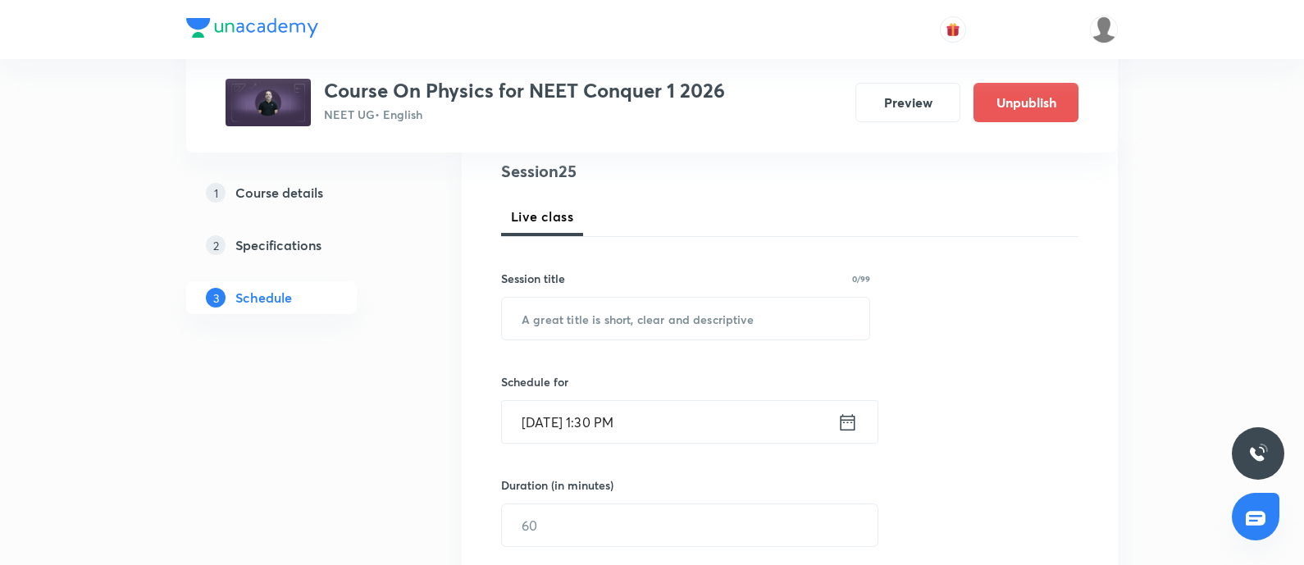
scroll to position [193, 0]
click at [576, 318] on input "text" at bounding box center [685, 321] width 367 height 42
paste input "Ray Optics - 24"
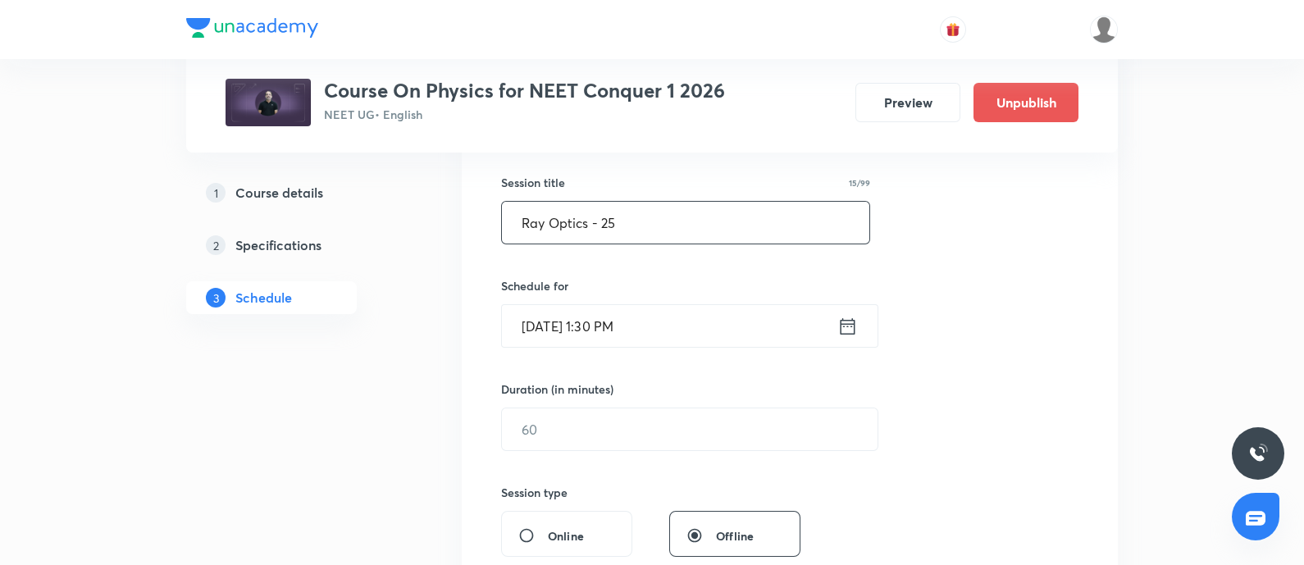
scroll to position [295, 0]
type input "Ray Optics - 25"
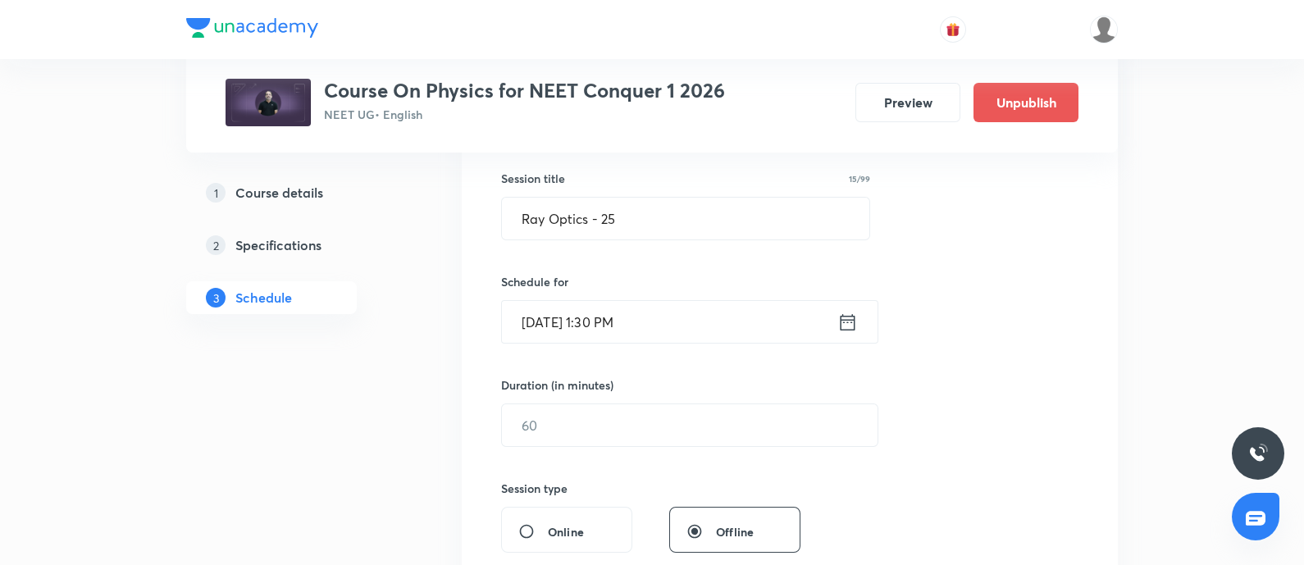
click at [676, 326] on input "[DATE] 1:30 PM" at bounding box center [669, 322] width 335 height 42
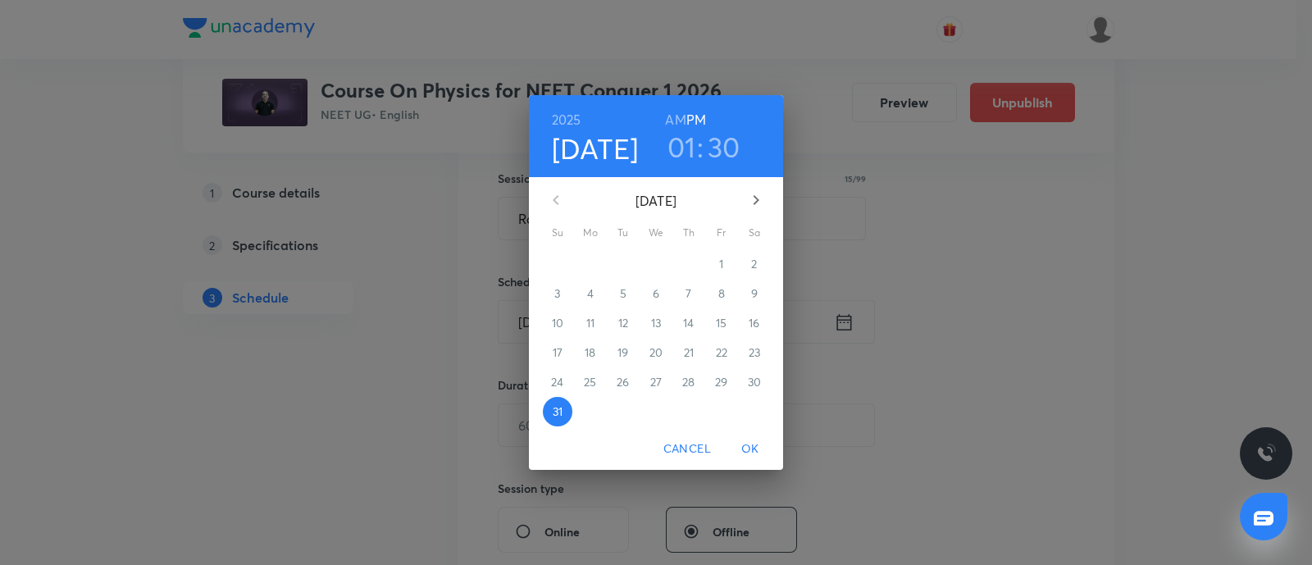
click at [763, 194] on icon "button" at bounding box center [756, 200] width 20 height 20
click at [620, 264] on p "2" at bounding box center [623, 264] width 6 height 16
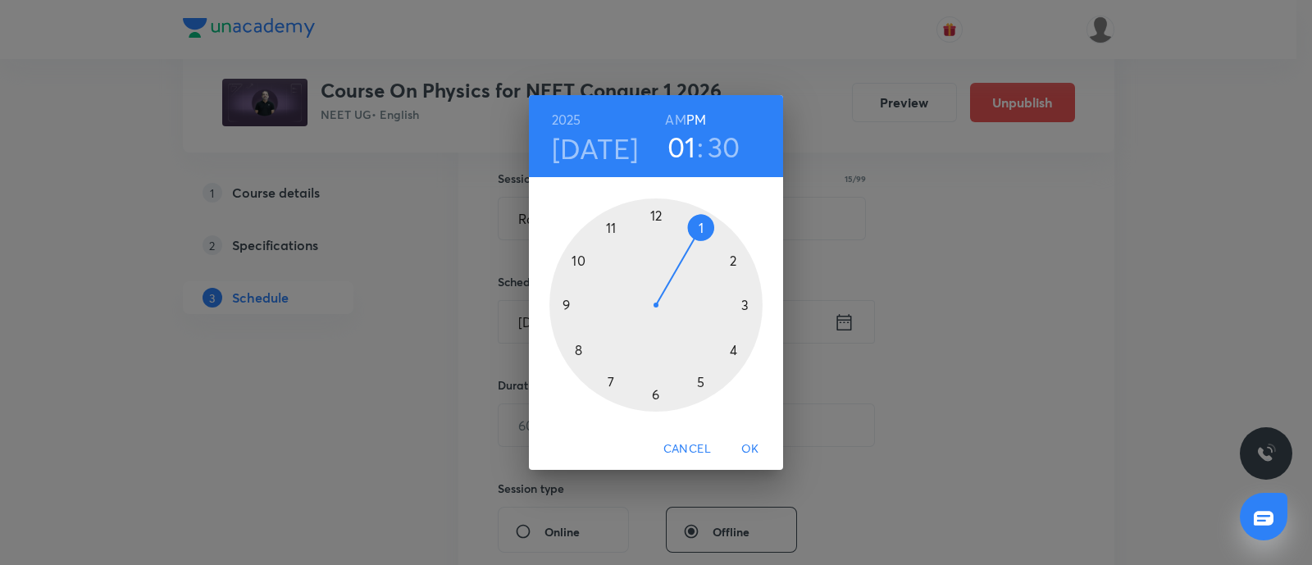
click at [672, 116] on h6 "AM" at bounding box center [675, 119] width 20 height 23
click at [577, 258] on div at bounding box center [655, 304] width 213 height 213
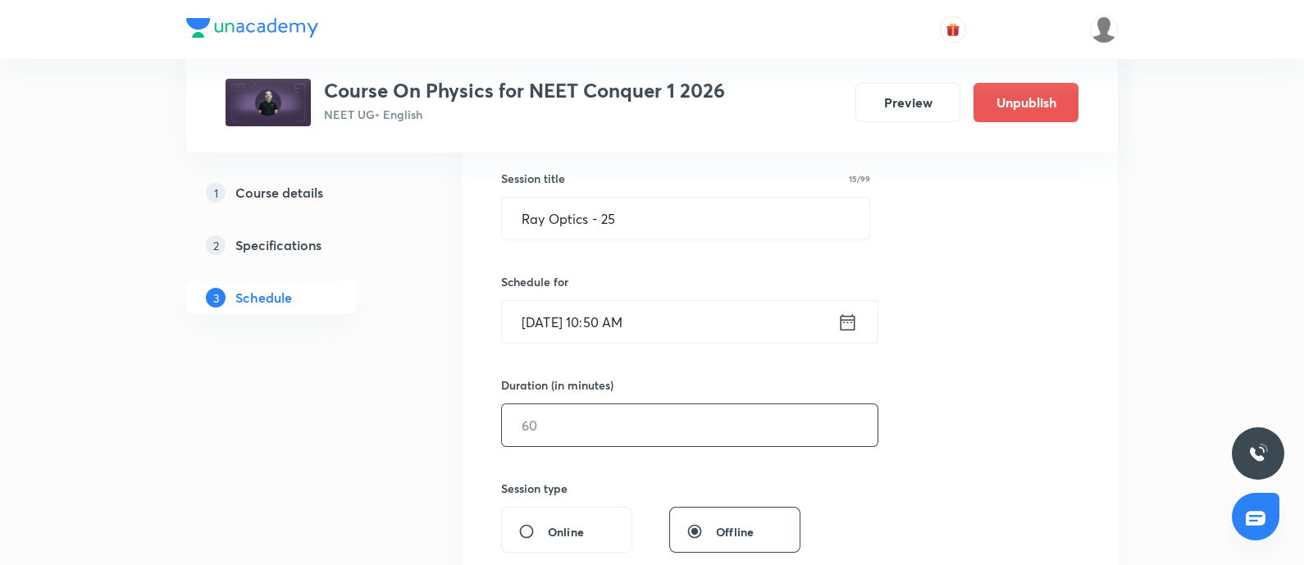
click at [570, 420] on input "text" at bounding box center [690, 425] width 376 height 42
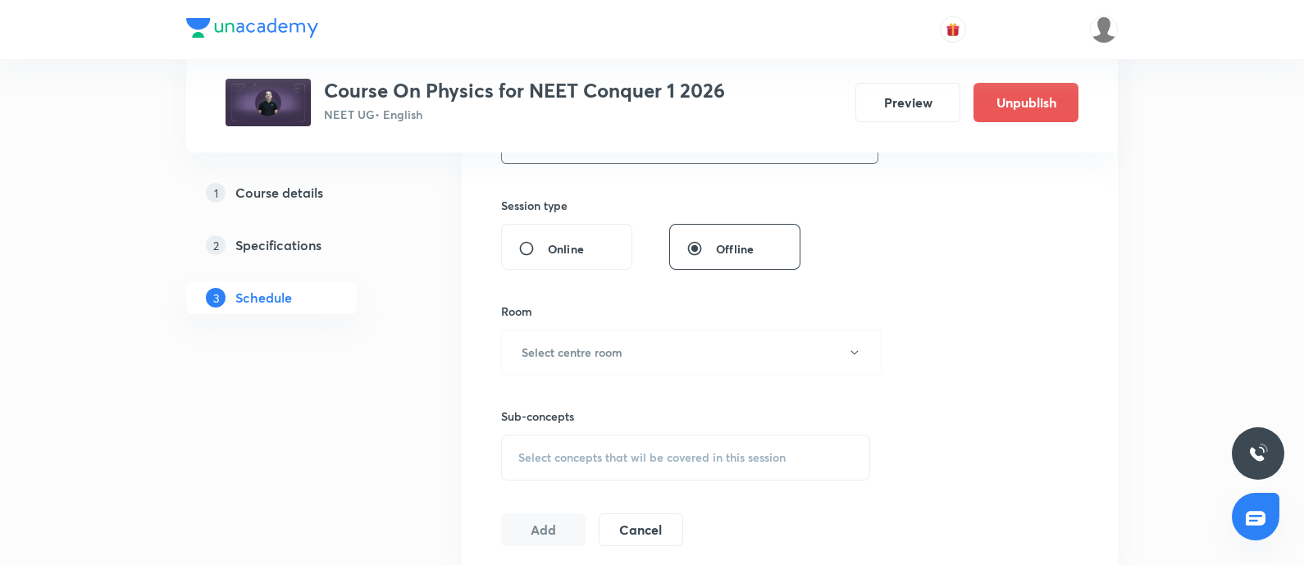
scroll to position [585, 0]
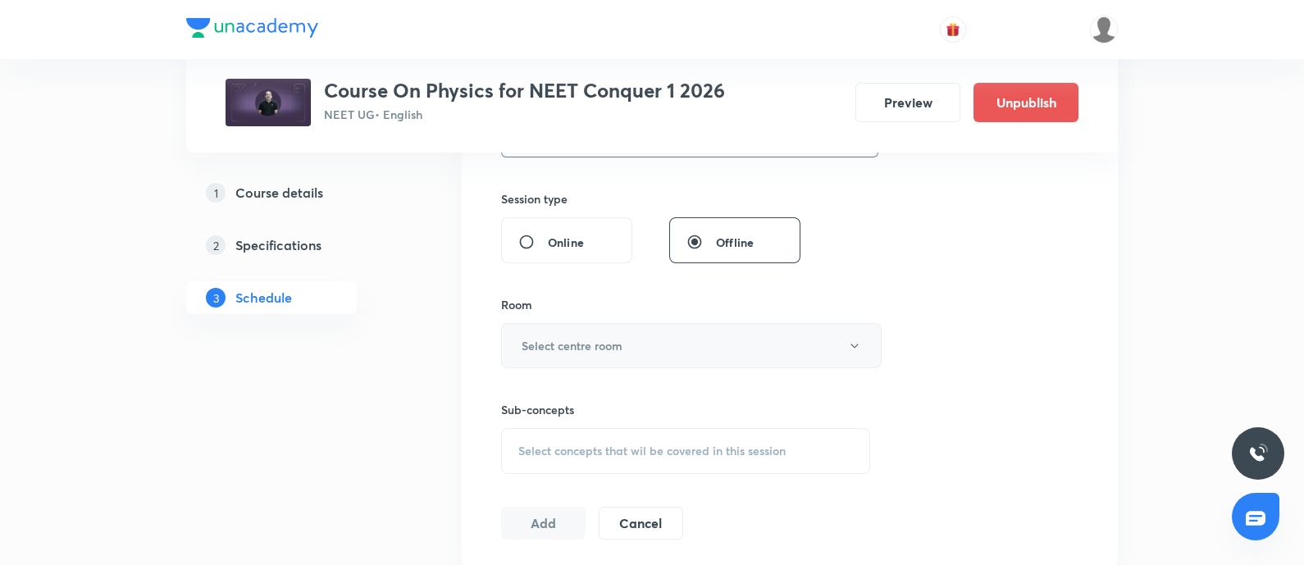
type input "75"
click at [590, 339] on h6 "Select centre room" at bounding box center [571, 345] width 101 height 17
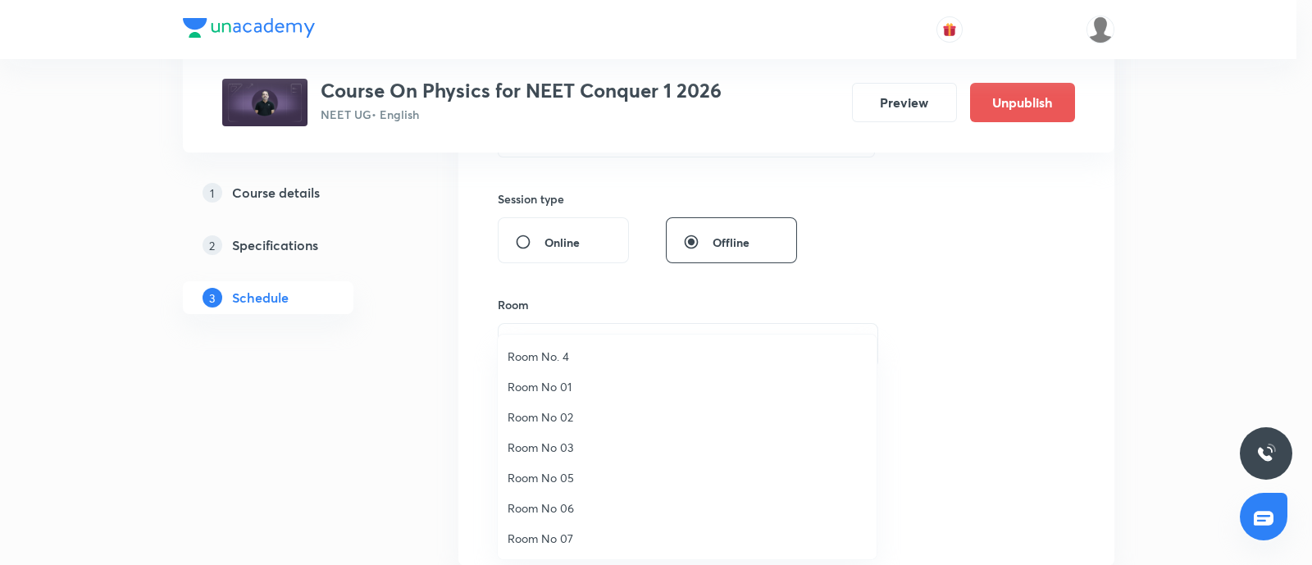
click at [557, 536] on span "Room No 07" at bounding box center [687, 538] width 359 height 17
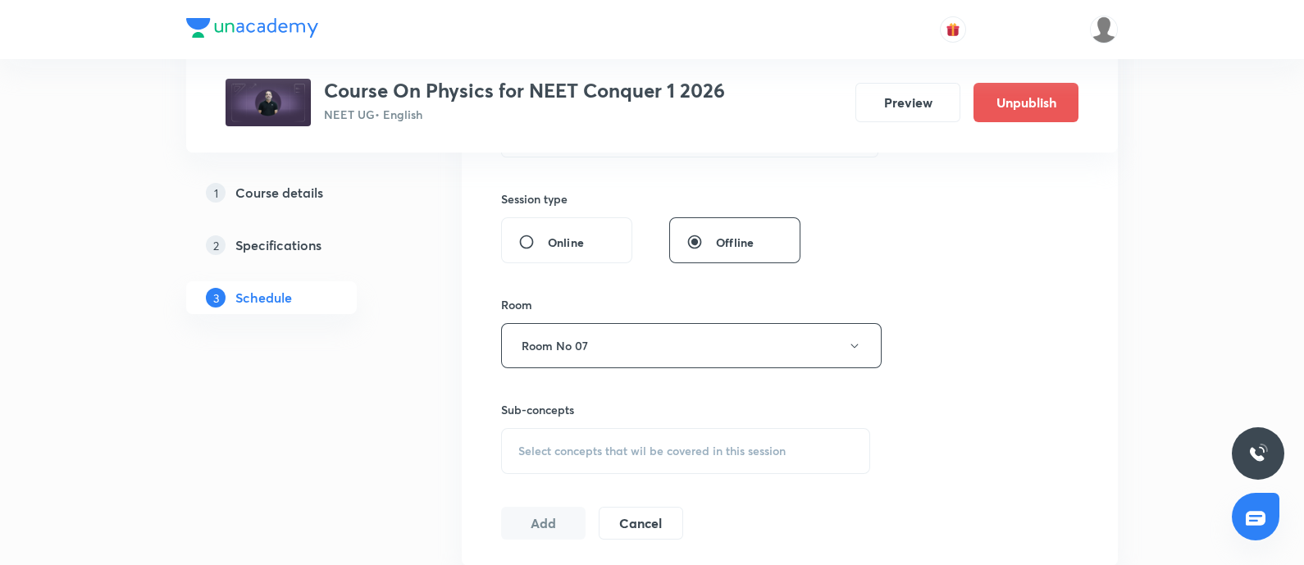
click at [582, 439] on div "Select concepts that wil be covered in this session" at bounding box center [685, 451] width 369 height 46
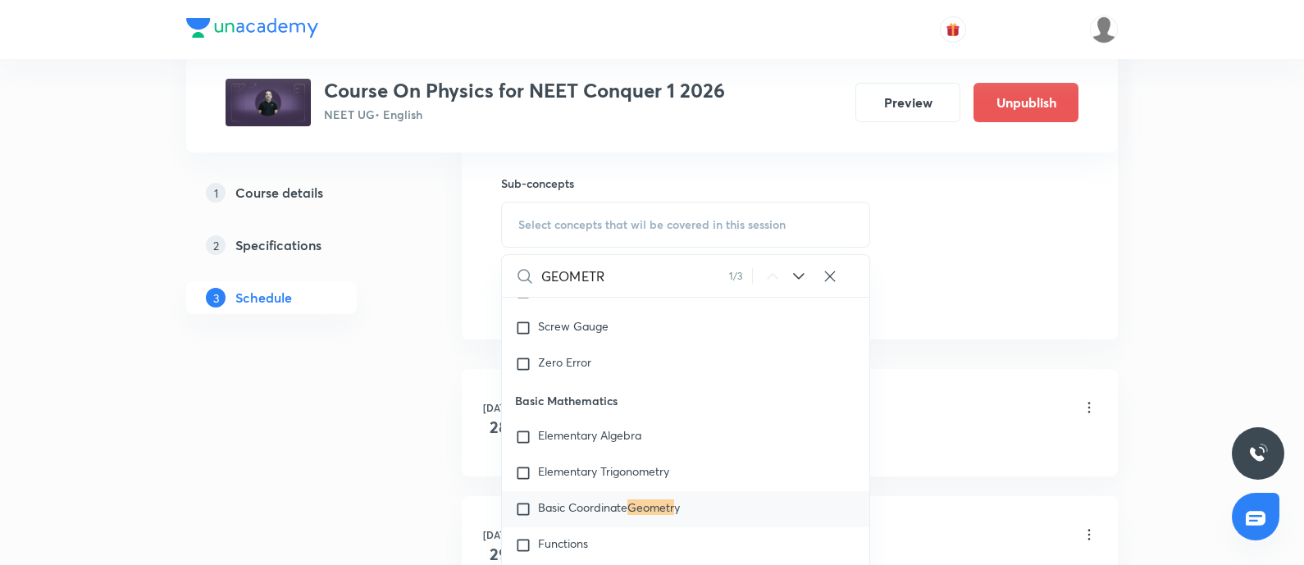
scroll to position [822, 0]
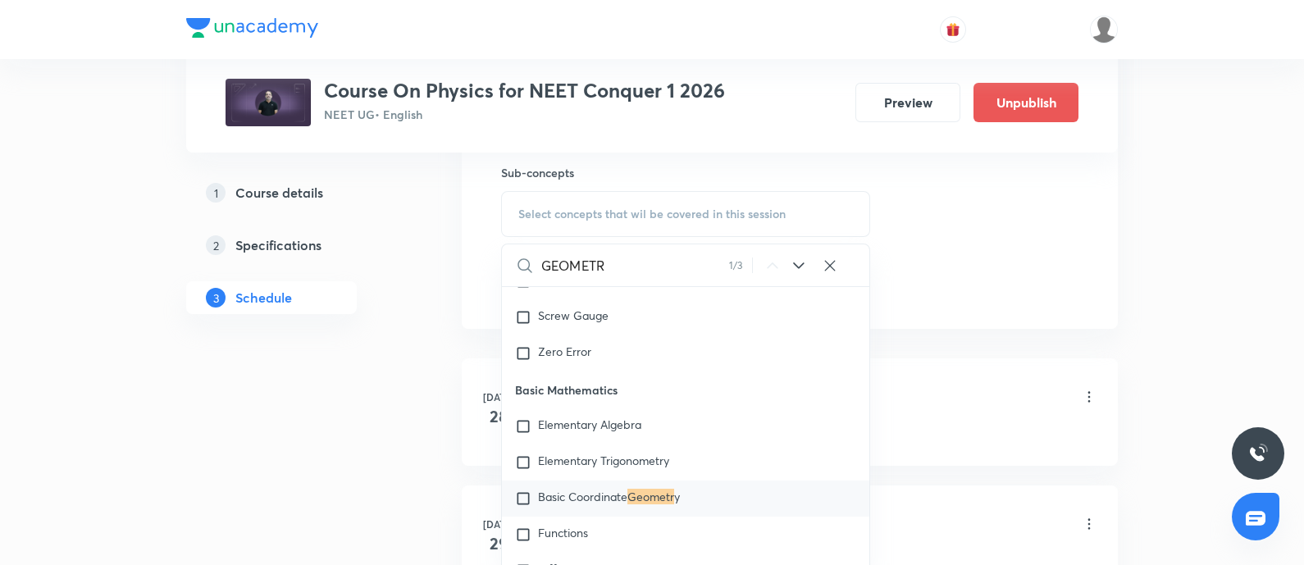
type input "GEOMETR"
click at [571, 508] on div "Basic Coordinate Geometr y" at bounding box center [685, 498] width 367 height 36
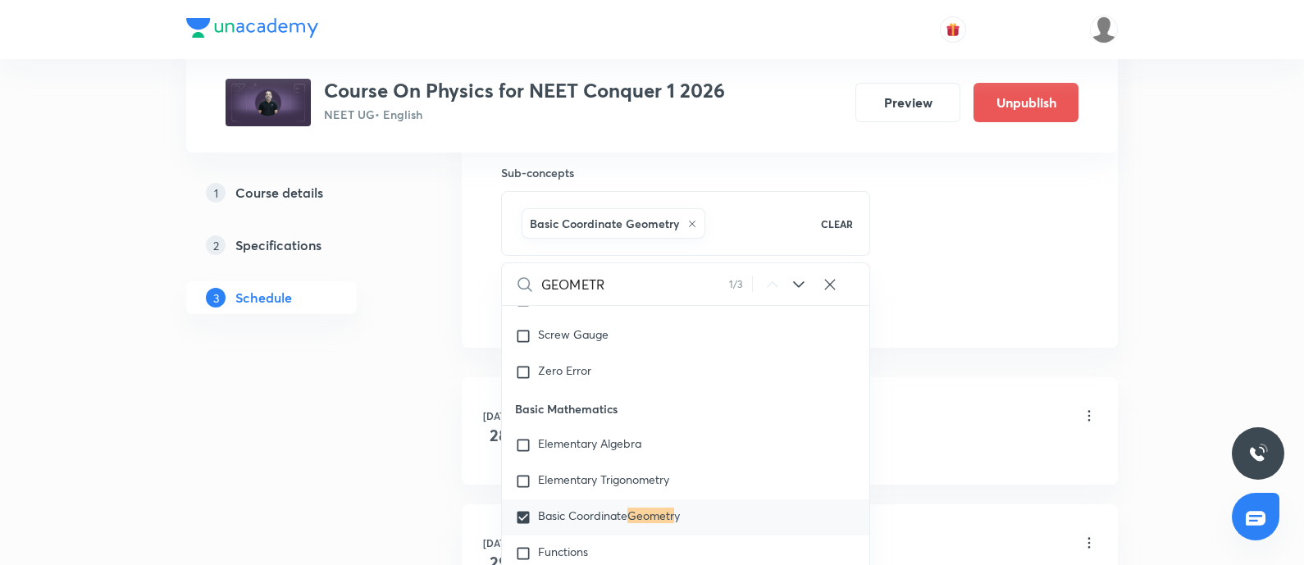
click at [544, 517] on span "Basic Coordinate" at bounding box center [582, 516] width 89 height 16
checkbox input "false"
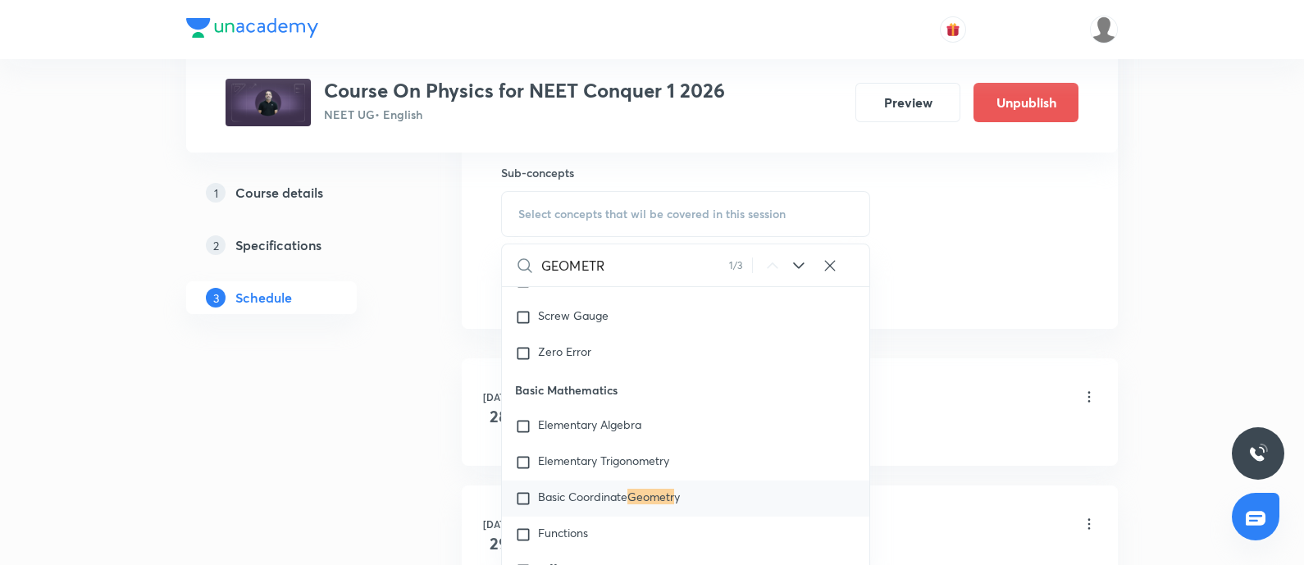
click at [800, 259] on icon at bounding box center [799, 266] width 20 height 20
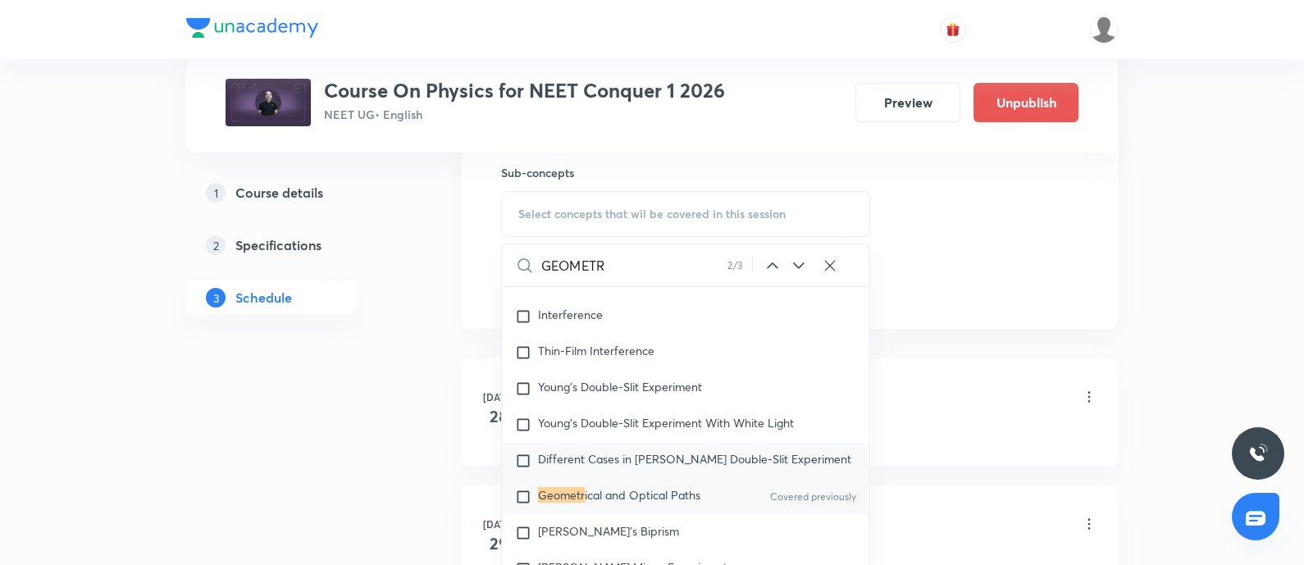
scroll to position [24513, 0]
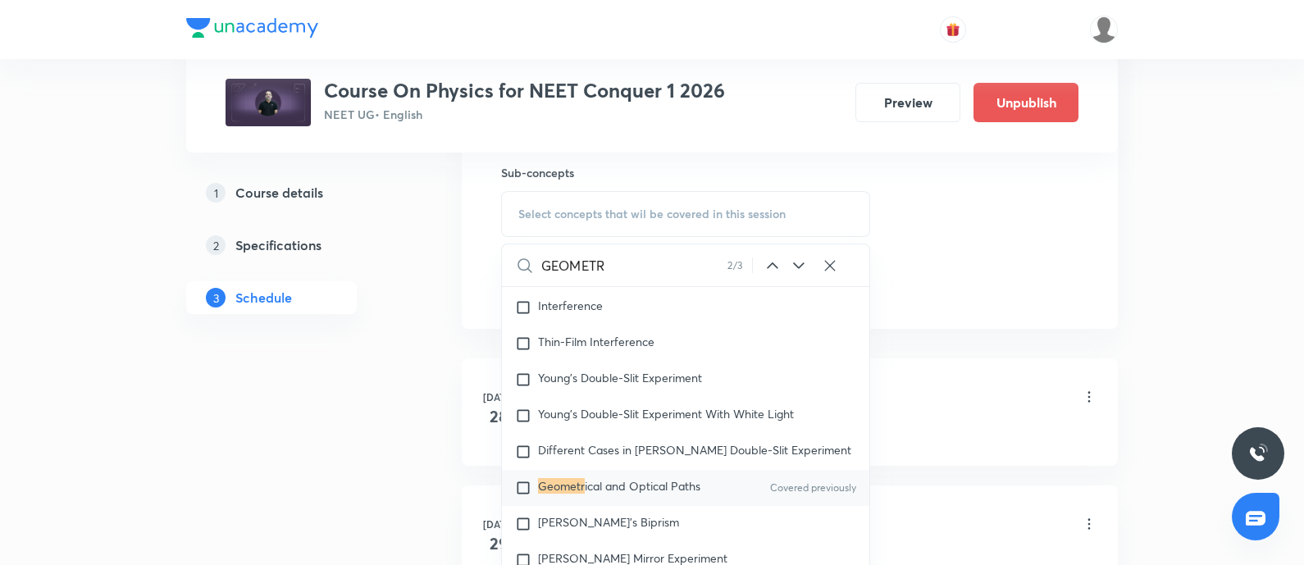
click at [573, 493] on mark "Geometr" at bounding box center [561, 486] width 47 height 16
checkbox input "true"
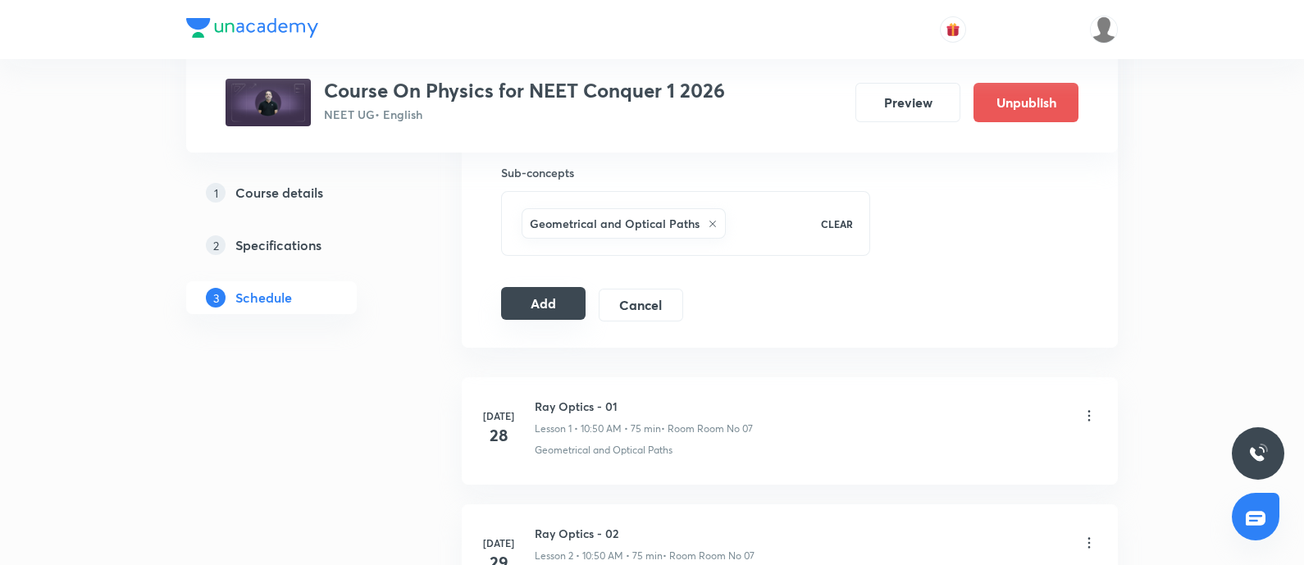
click at [553, 298] on button "Add" at bounding box center [543, 303] width 84 height 33
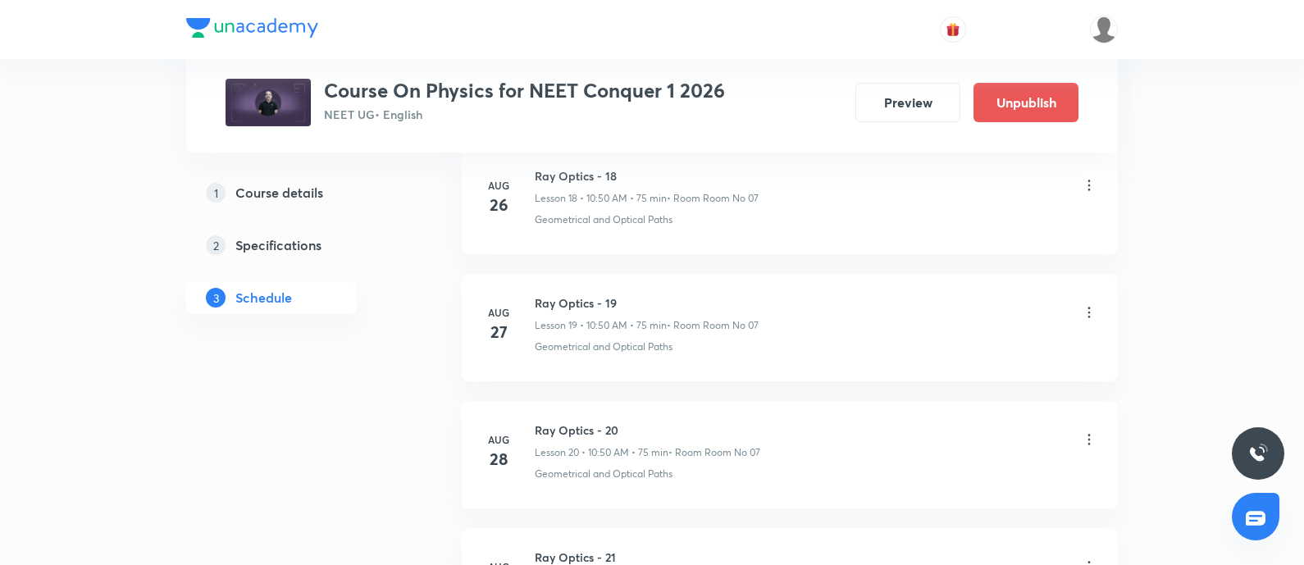
scroll to position [3809, 0]
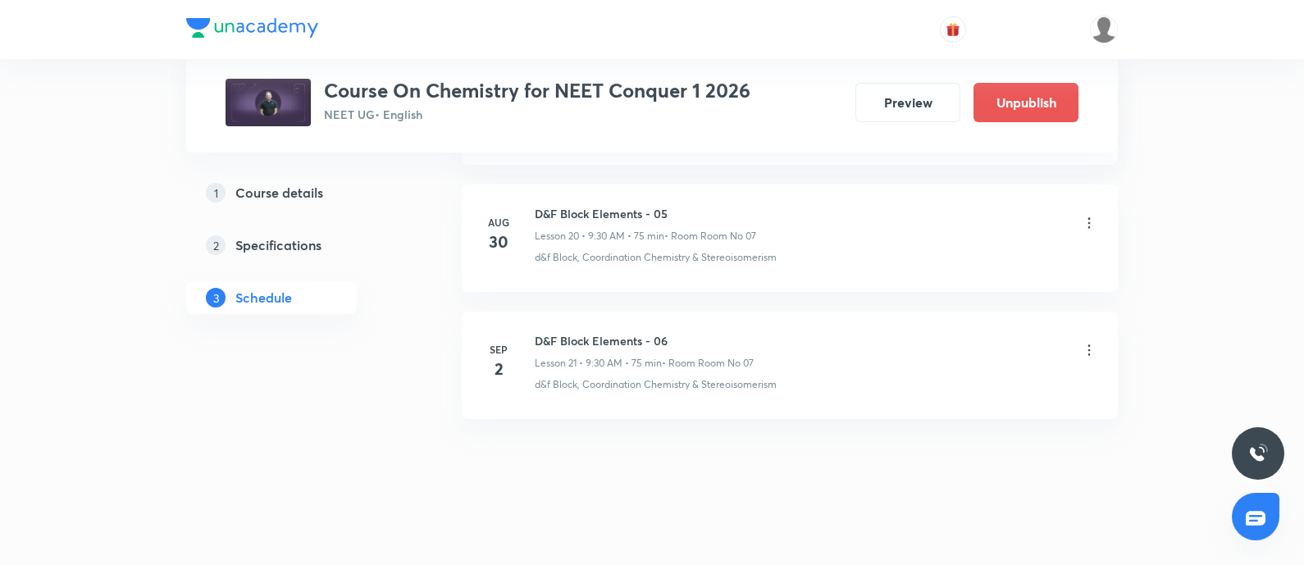
click at [543, 334] on h6 "D&F Block Elements - 06" at bounding box center [644, 340] width 219 height 17
copy h6 "D&F Block Elements - 06"
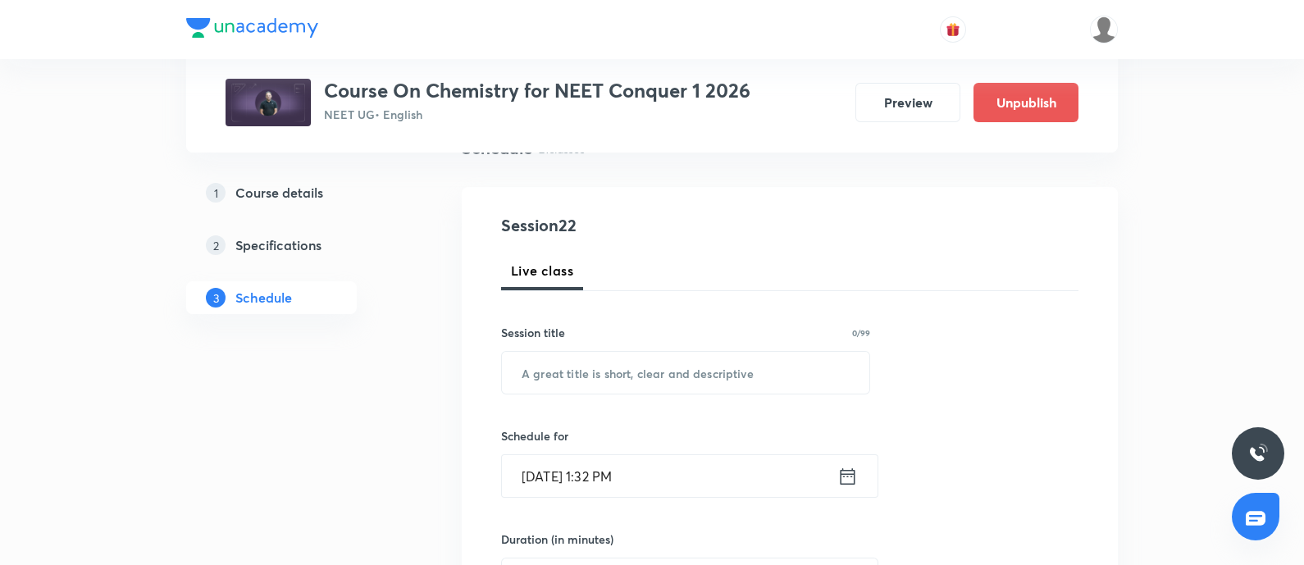
scroll to position [153, 0]
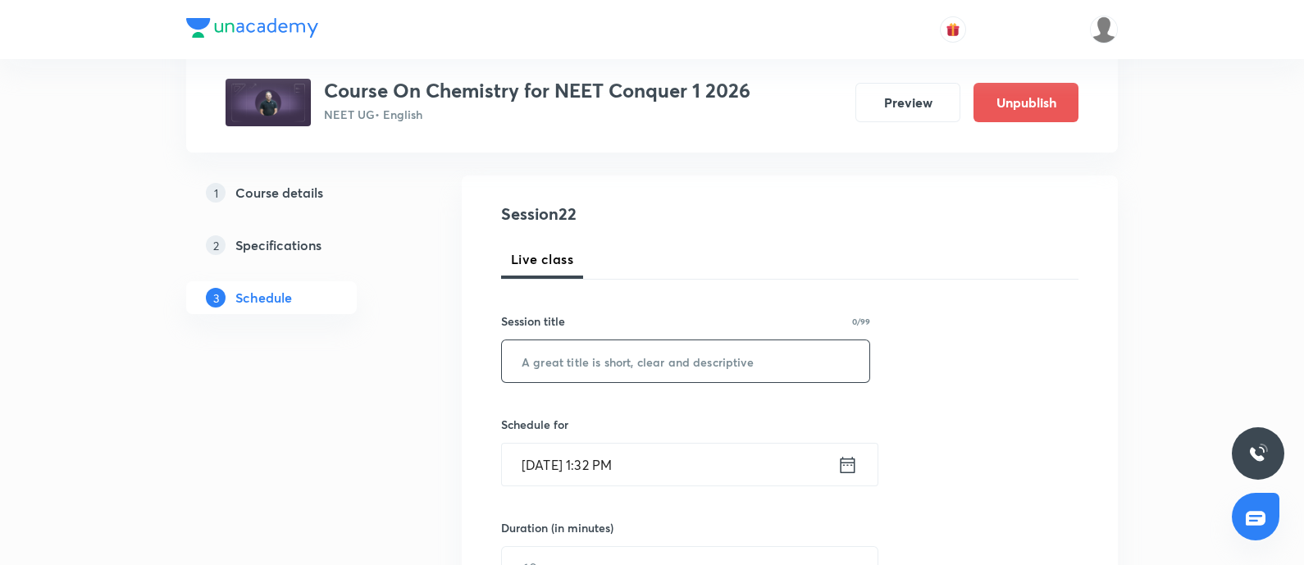
click at [571, 359] on input "text" at bounding box center [685, 361] width 367 height 42
paste input "D&F Block Elements - 06"
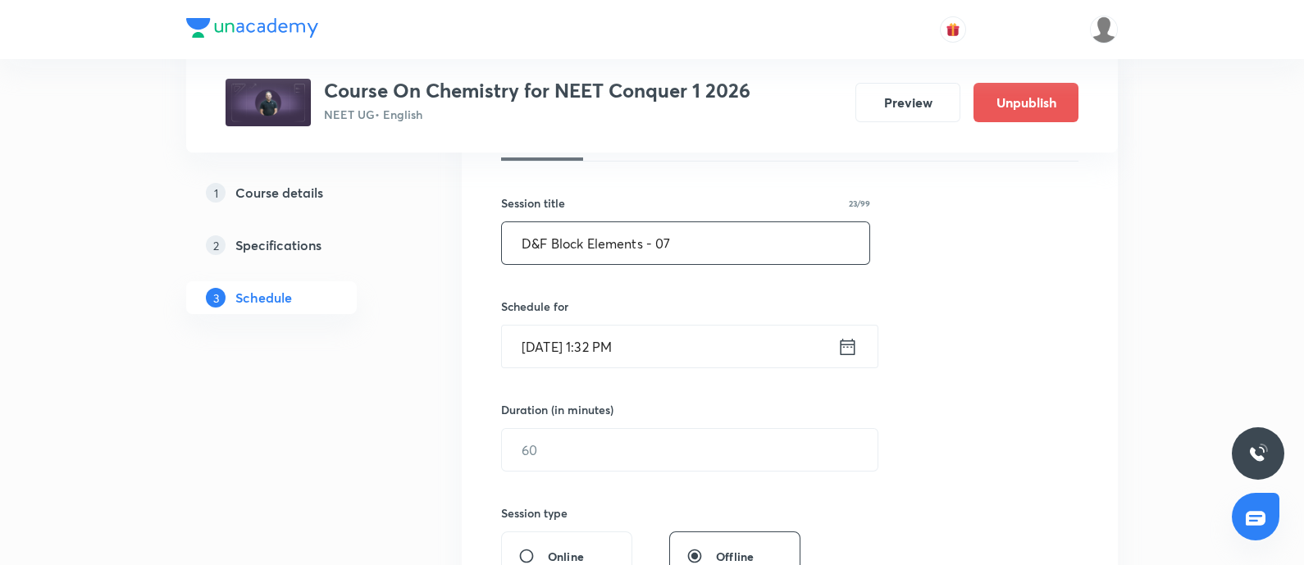
scroll to position [275, 0]
type input "D&F Block Elements - 07"
click at [684, 345] on input "[DATE] 1:32 PM" at bounding box center [669, 342] width 335 height 42
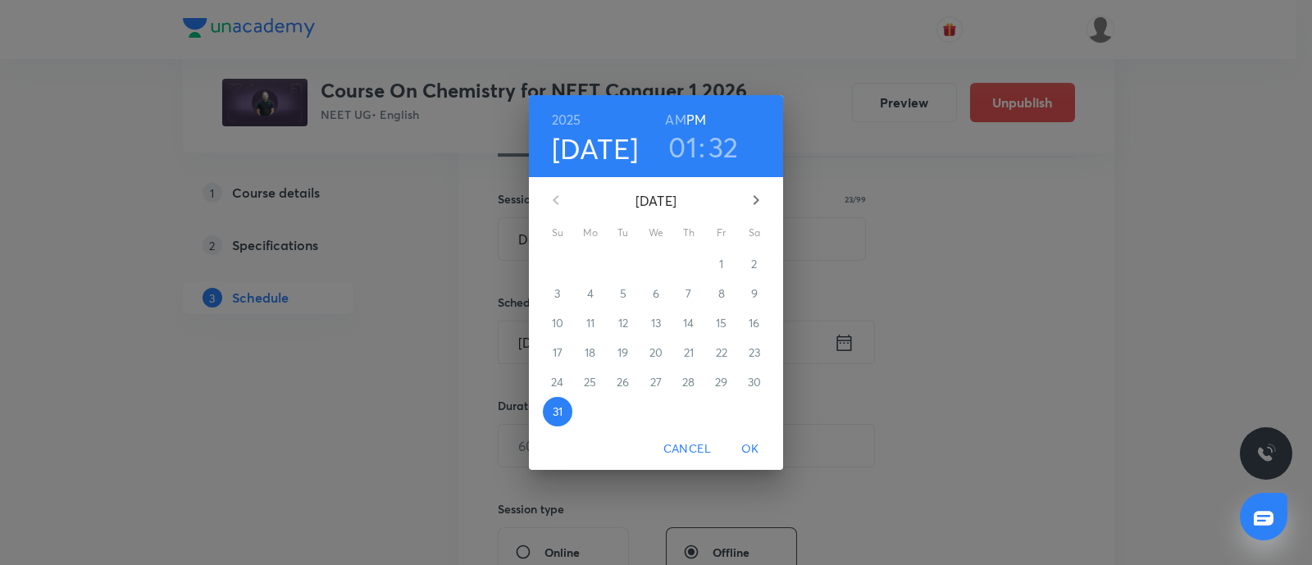
click at [750, 201] on icon "button" at bounding box center [756, 200] width 20 height 20
click at [630, 264] on span "2" at bounding box center [623, 264] width 30 height 16
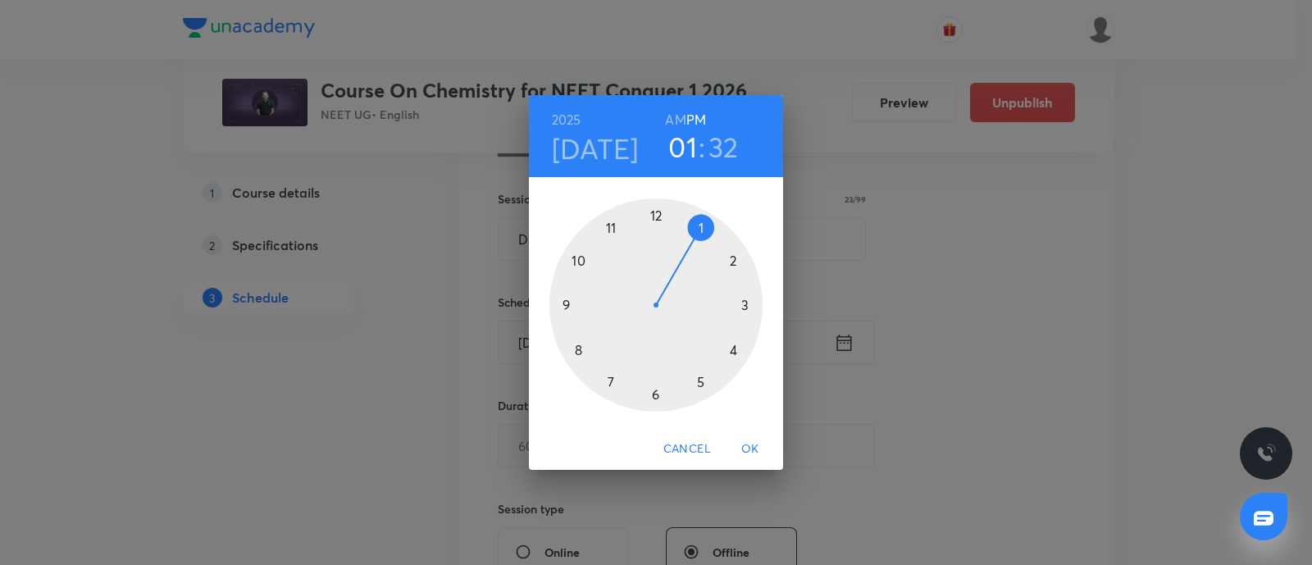
click at [657, 217] on div at bounding box center [655, 304] width 213 height 213
click at [746, 306] on div at bounding box center [655, 304] width 213 height 213
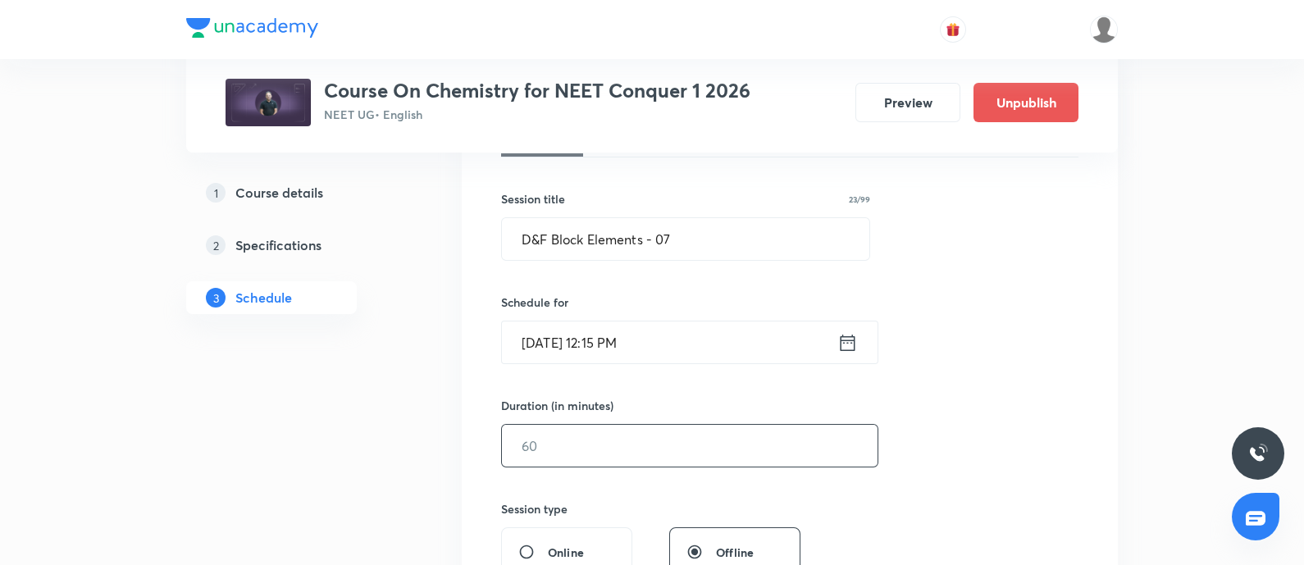
click at [586, 444] on input "text" at bounding box center [690, 446] width 376 height 42
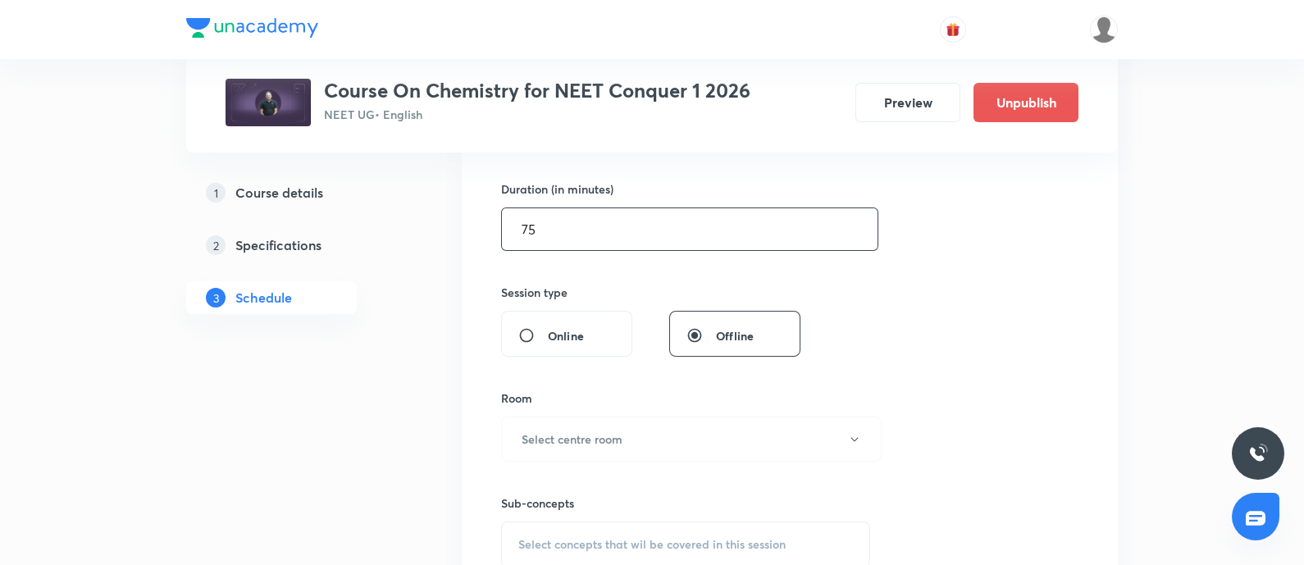
scroll to position [492, 0]
type input "75"
click at [586, 444] on h6 "Select centre room" at bounding box center [571, 438] width 101 height 17
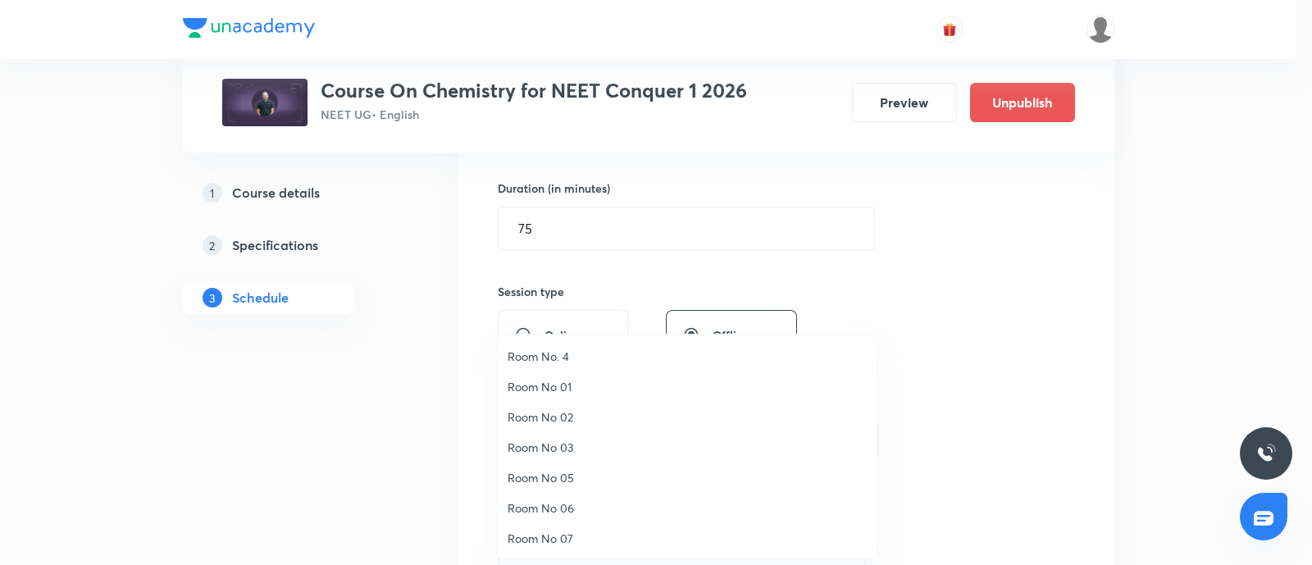
click at [551, 530] on span "Room No 07" at bounding box center [687, 538] width 359 height 17
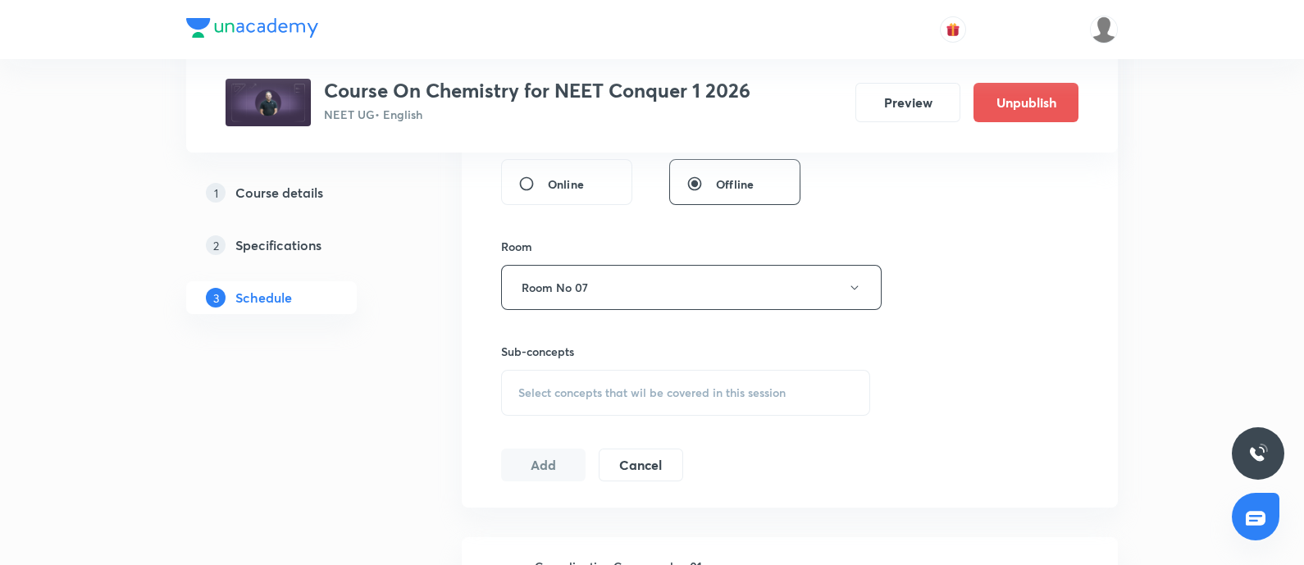
scroll to position [644, 0]
click at [578, 385] on span "Select concepts that wil be covered in this session" at bounding box center [651, 391] width 267 height 13
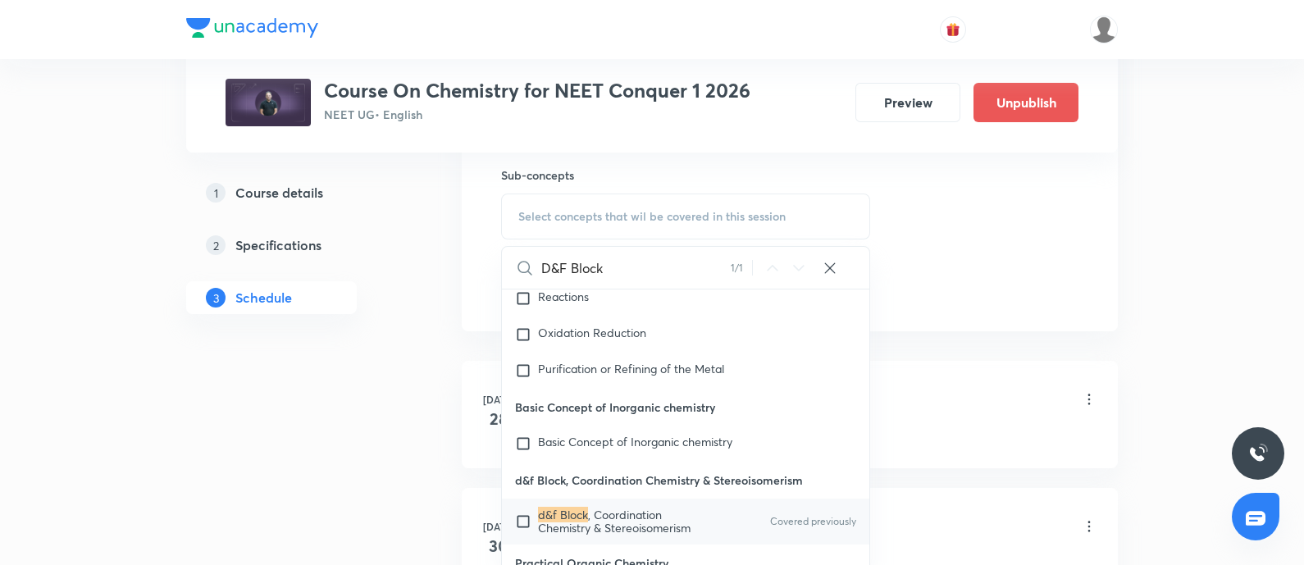
scroll to position [0, 0]
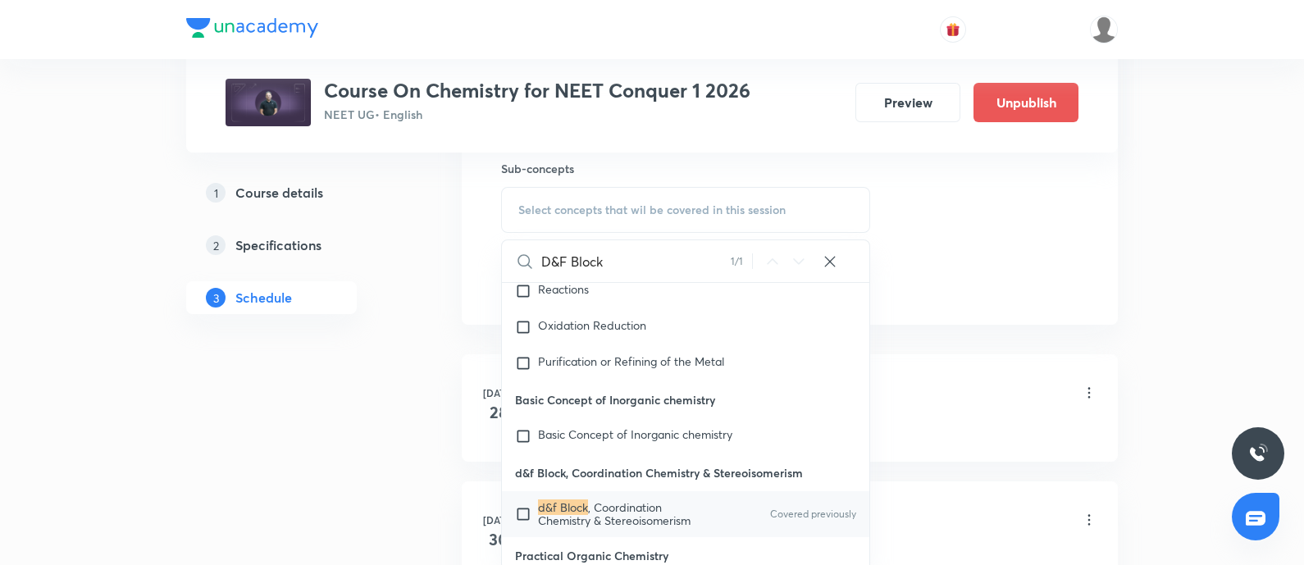
type input "D&F Block"
click at [585, 504] on span ", Coordination Chemistry & Stereoisomerism" at bounding box center [614, 513] width 153 height 29
checkbox input "true"
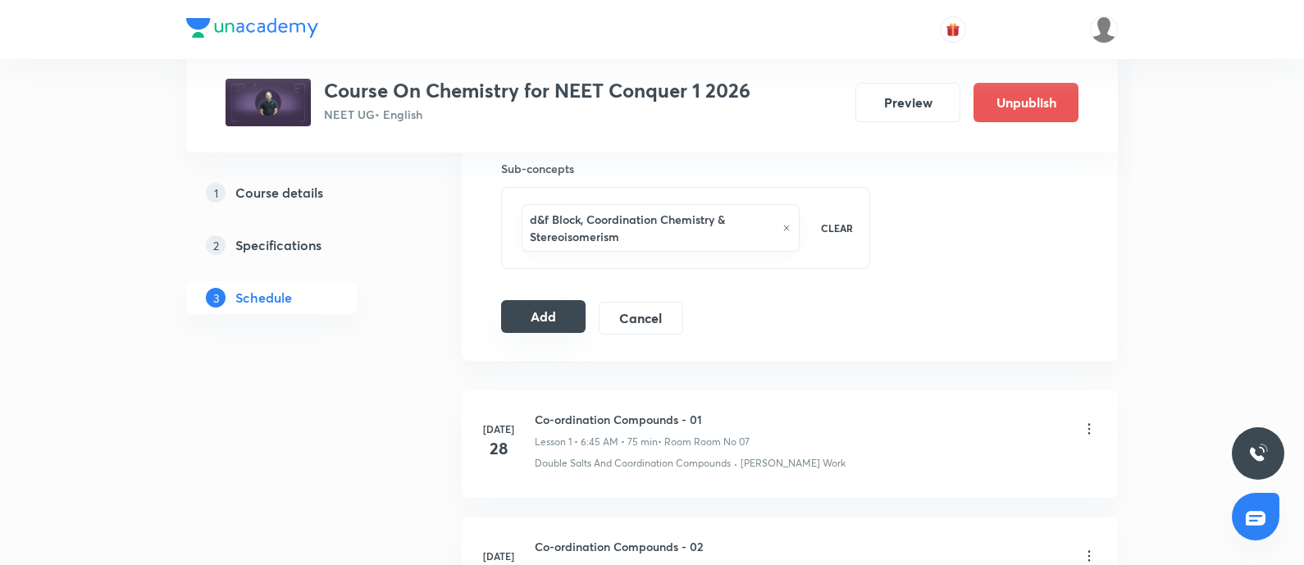
click at [524, 303] on button "Add" at bounding box center [543, 316] width 84 height 33
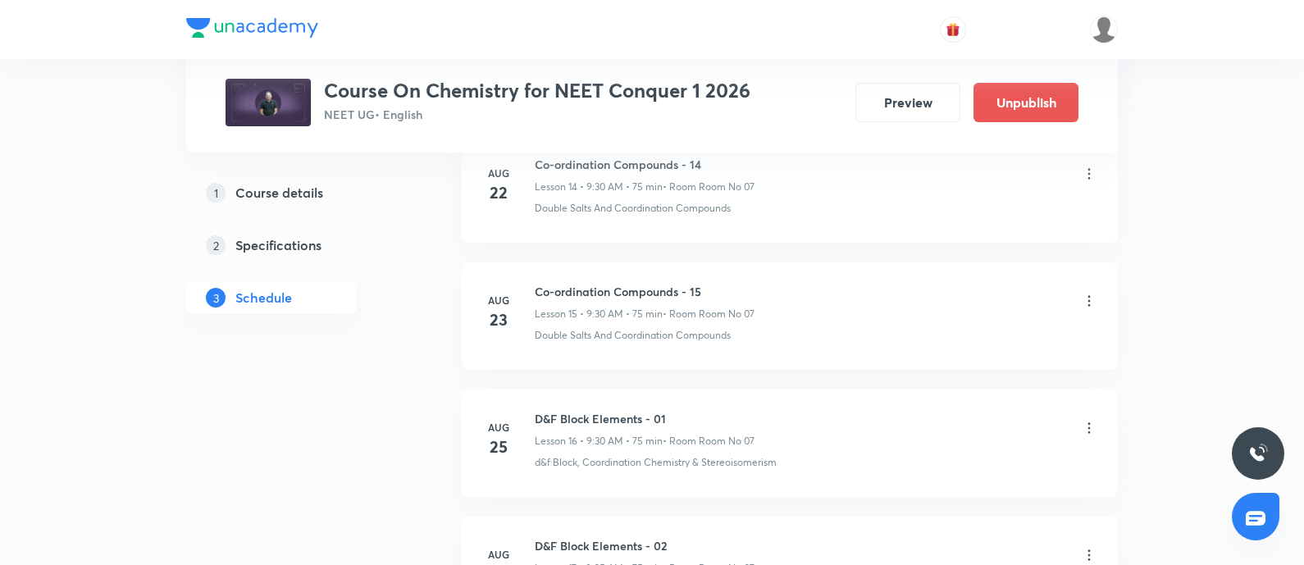
scroll to position [3446, 0]
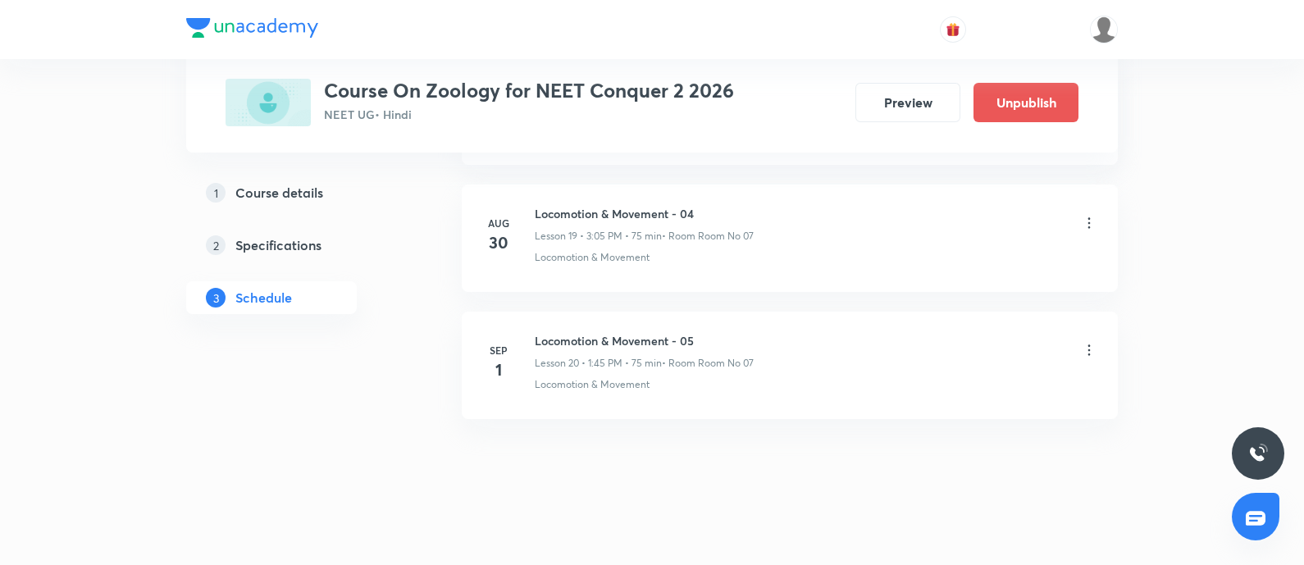
click at [535, 332] on h6 "Locomotion & Movement - 05" at bounding box center [644, 340] width 219 height 17
copy h6 "Locomotion & Movement - 05"
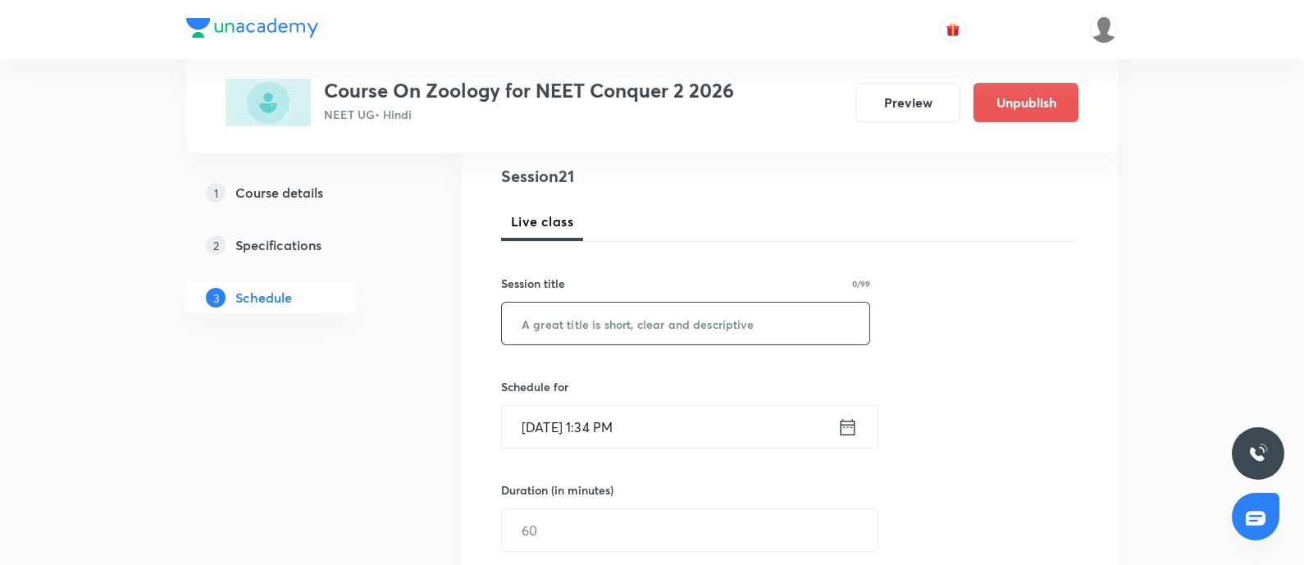
scroll to position [192, 0]
click at [585, 321] on input "text" at bounding box center [685, 322] width 367 height 42
paste input "Locomotion & Movement - 05"
type input "Locomotion & Movement - 06"
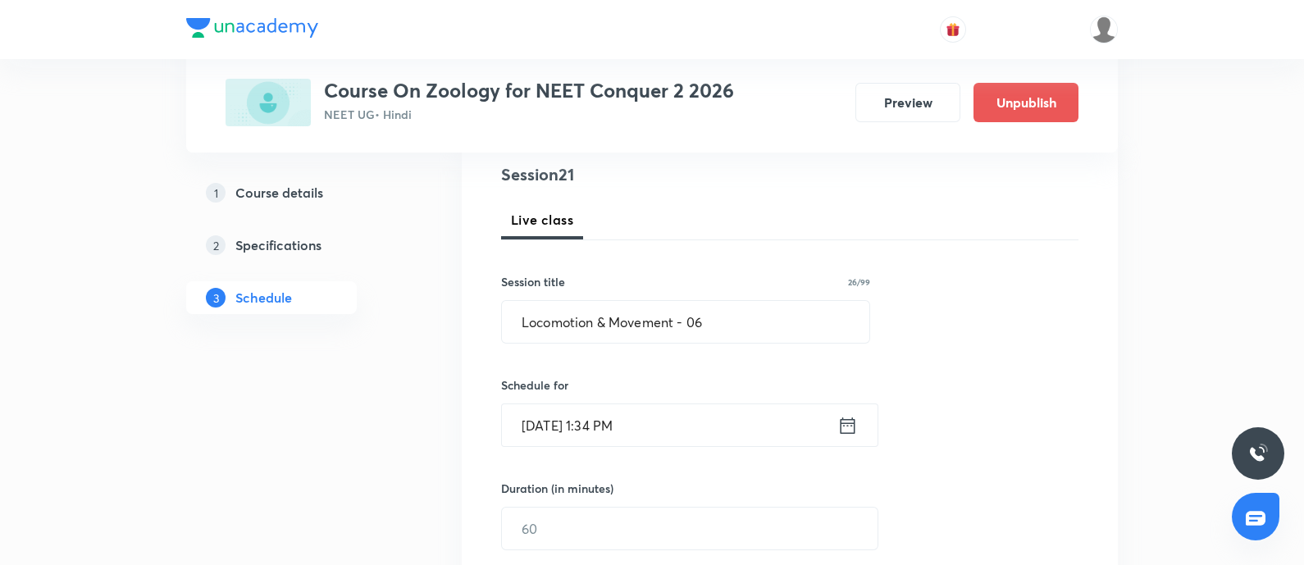
click at [673, 422] on input "Aug 31, 2025, 1:34 PM" at bounding box center [669, 425] width 335 height 42
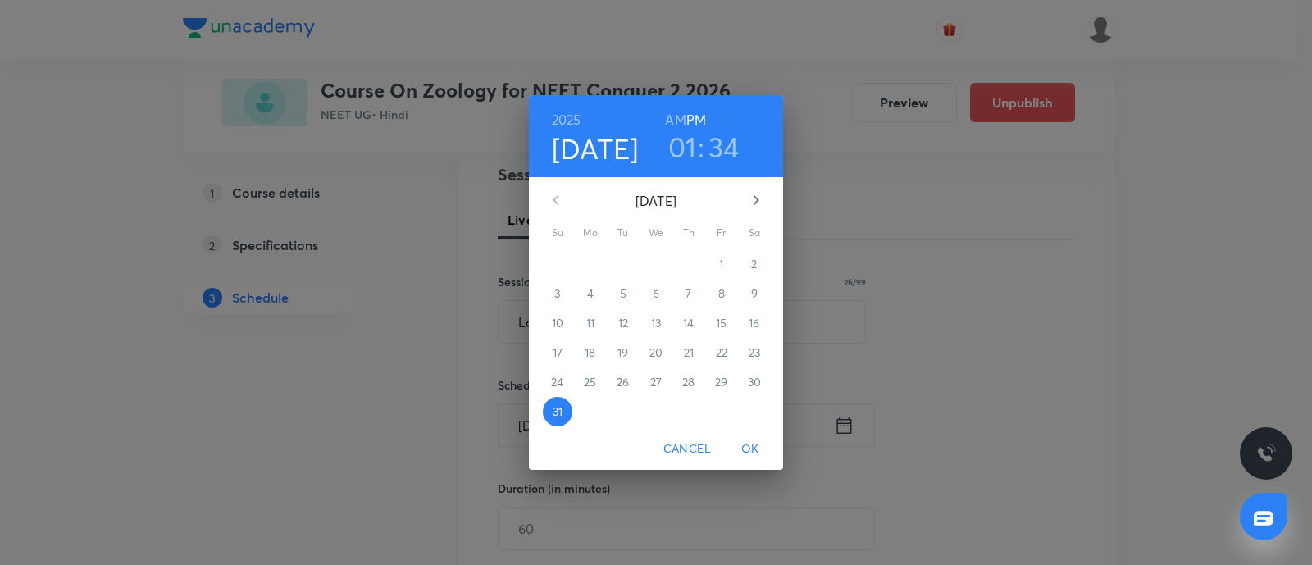
click at [757, 195] on icon "button" at bounding box center [756, 200] width 20 height 20
click at [620, 264] on p "2" at bounding box center [623, 264] width 6 height 16
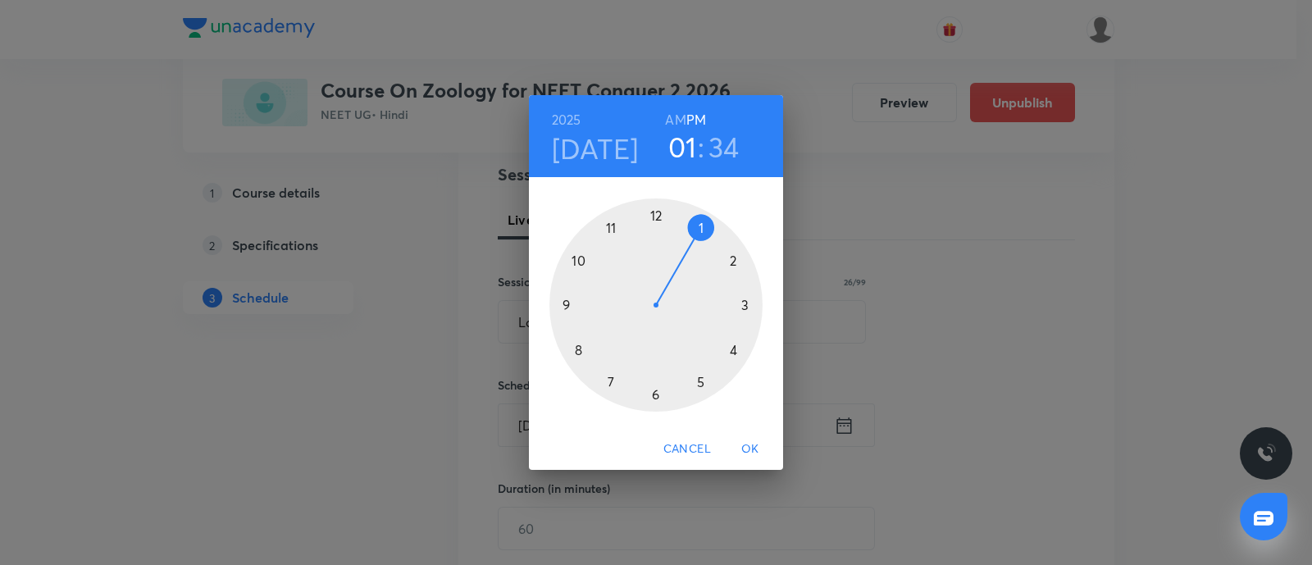
click at [703, 223] on div at bounding box center [655, 304] width 213 height 213
click at [567, 304] on div at bounding box center [655, 304] width 213 height 213
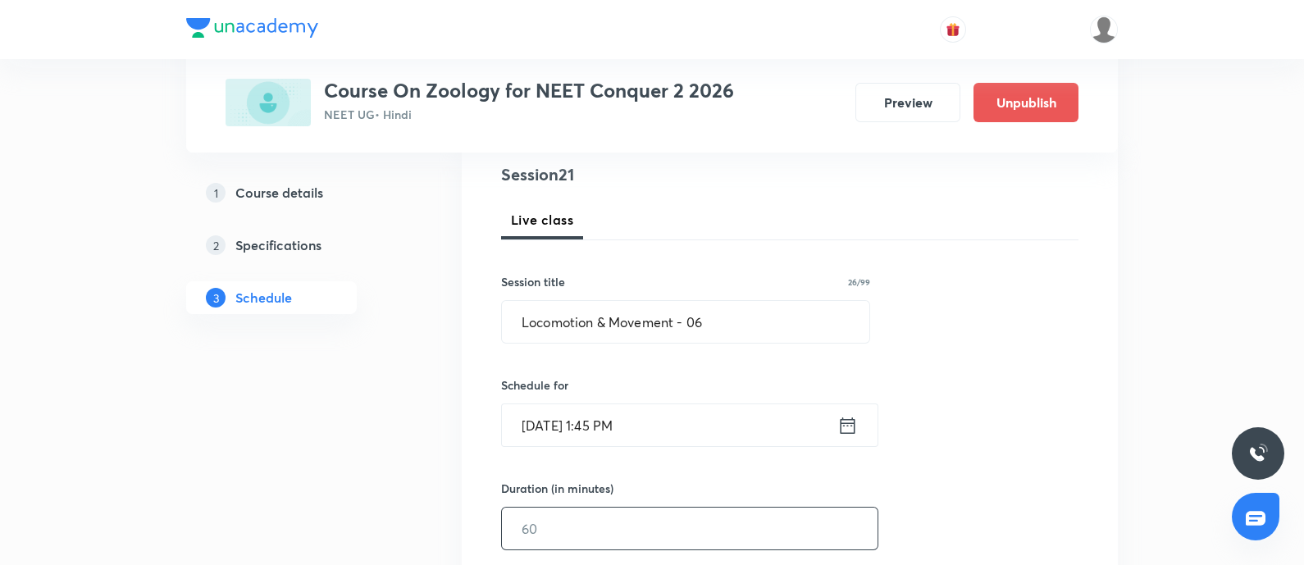
click at [594, 528] on input "text" at bounding box center [690, 529] width 376 height 42
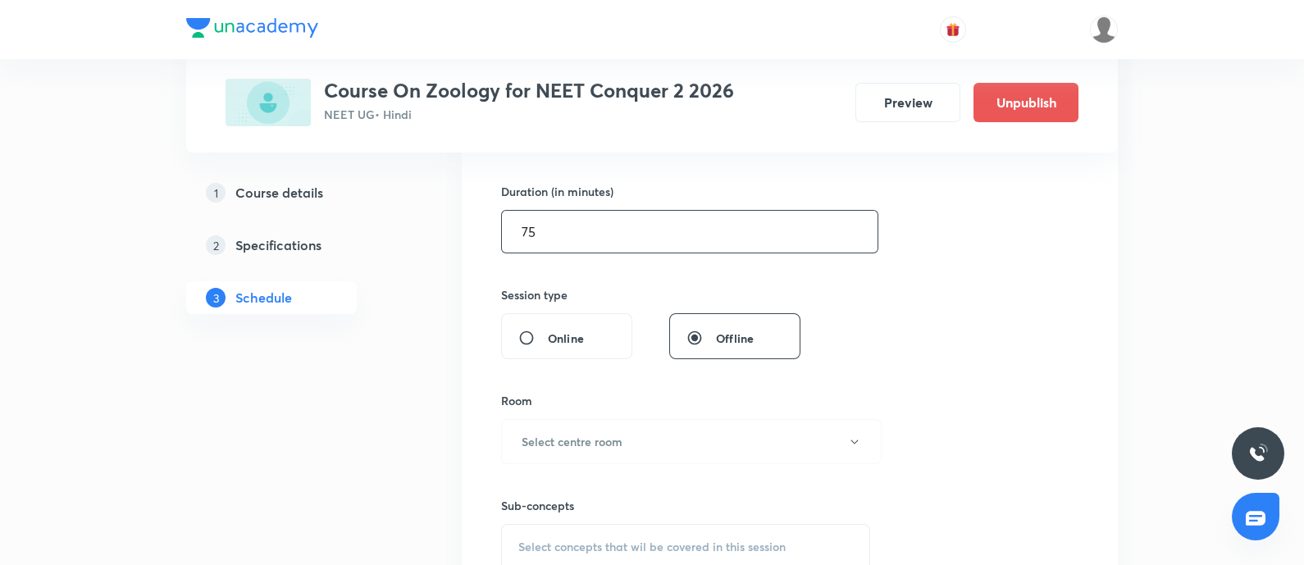
scroll to position [491, 0]
type input "75"
click at [589, 449] on button "Select centre room" at bounding box center [691, 439] width 380 height 45
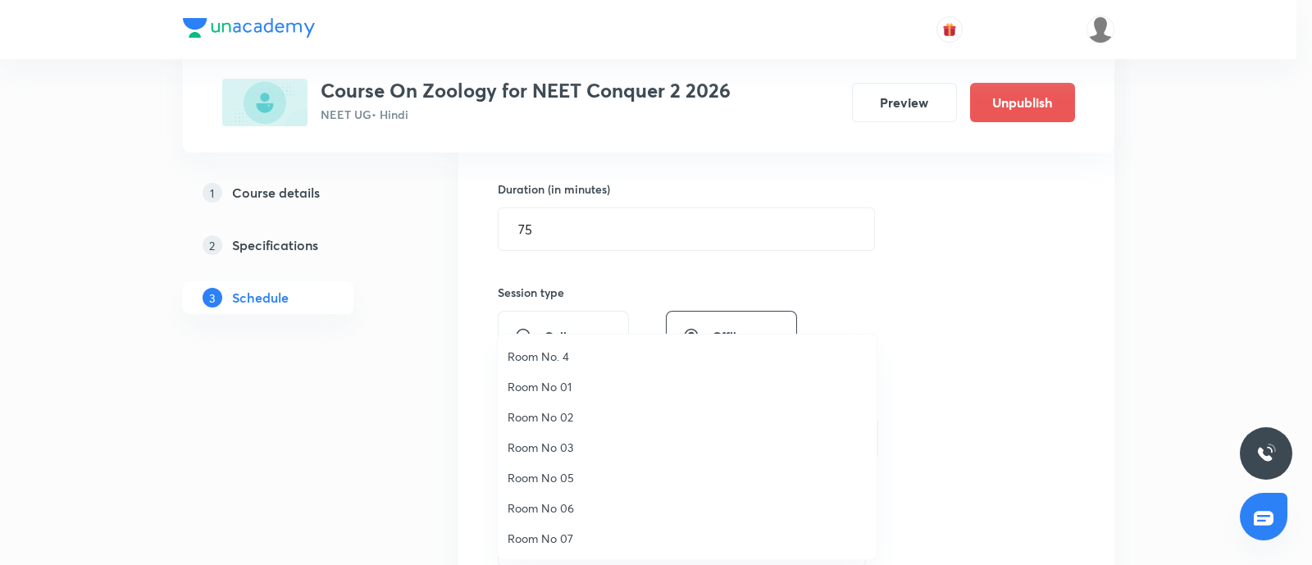
click at [541, 537] on span "Room No 07" at bounding box center [687, 538] width 359 height 17
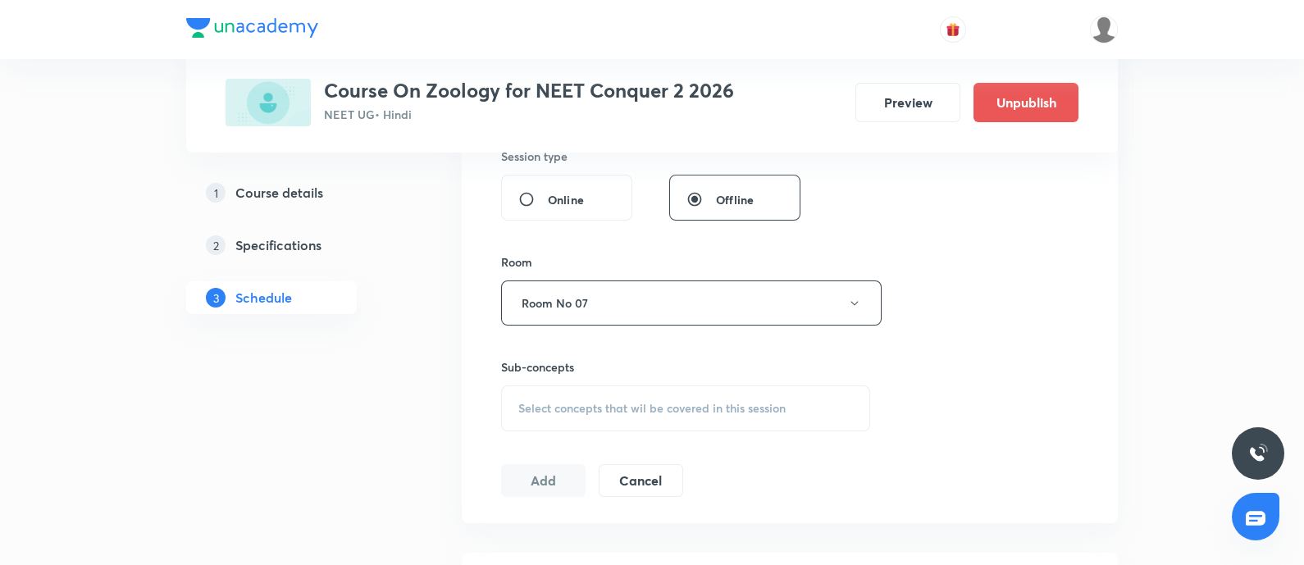
scroll to position [651, 0]
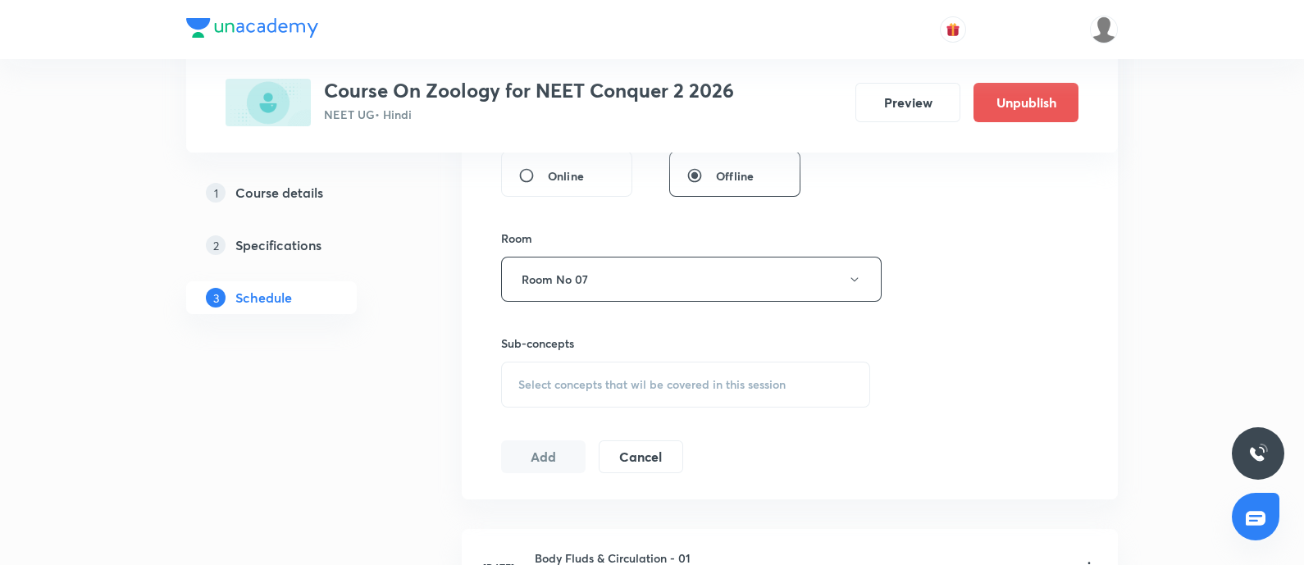
click at [588, 380] on span "Select concepts that wil be covered in this session" at bounding box center [651, 384] width 267 height 13
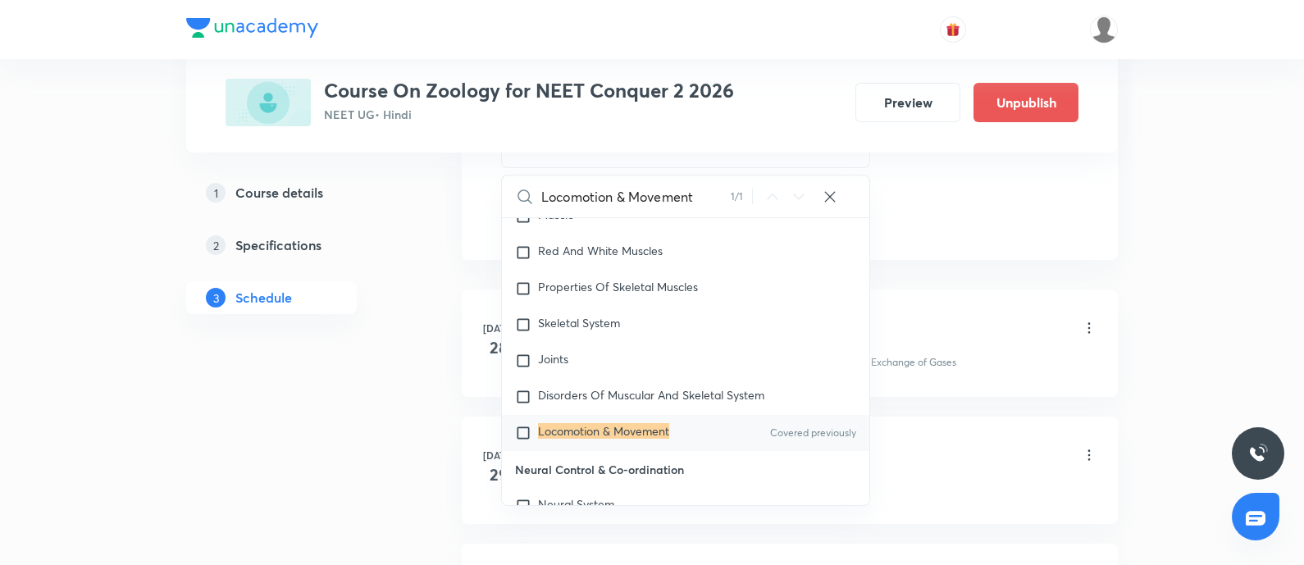
scroll to position [891, 0]
type input "Locomotion & Movement"
click at [522, 424] on input "checkbox" at bounding box center [526, 432] width 23 height 16
checkbox input "true"
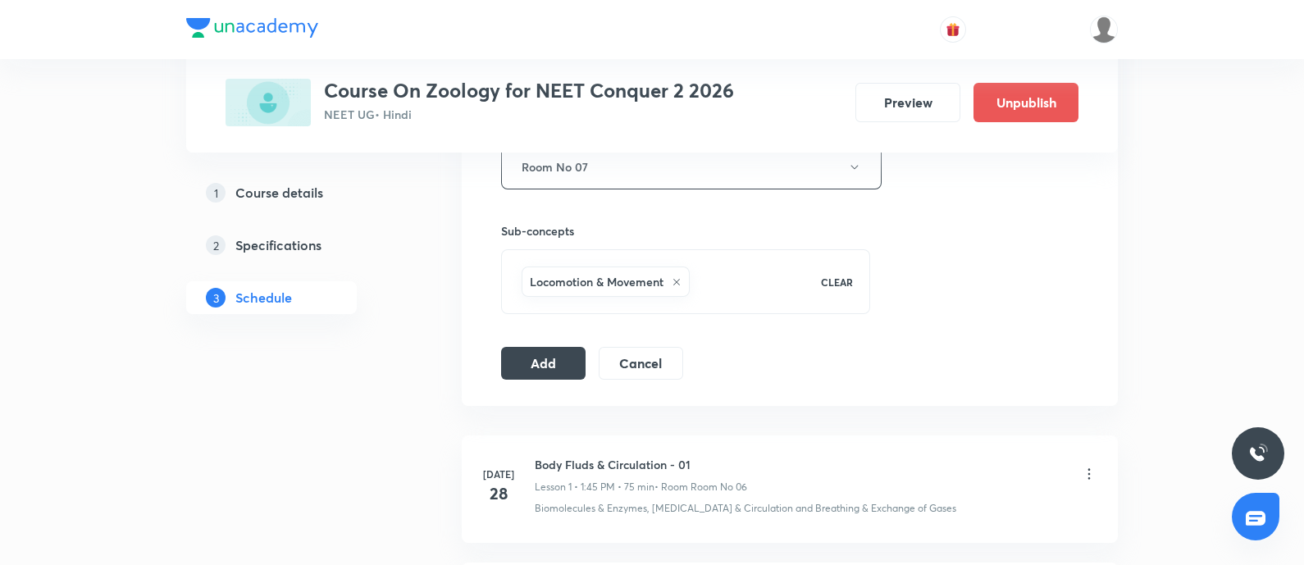
scroll to position [762, 0]
click at [546, 367] on button "Add" at bounding box center [543, 363] width 84 height 33
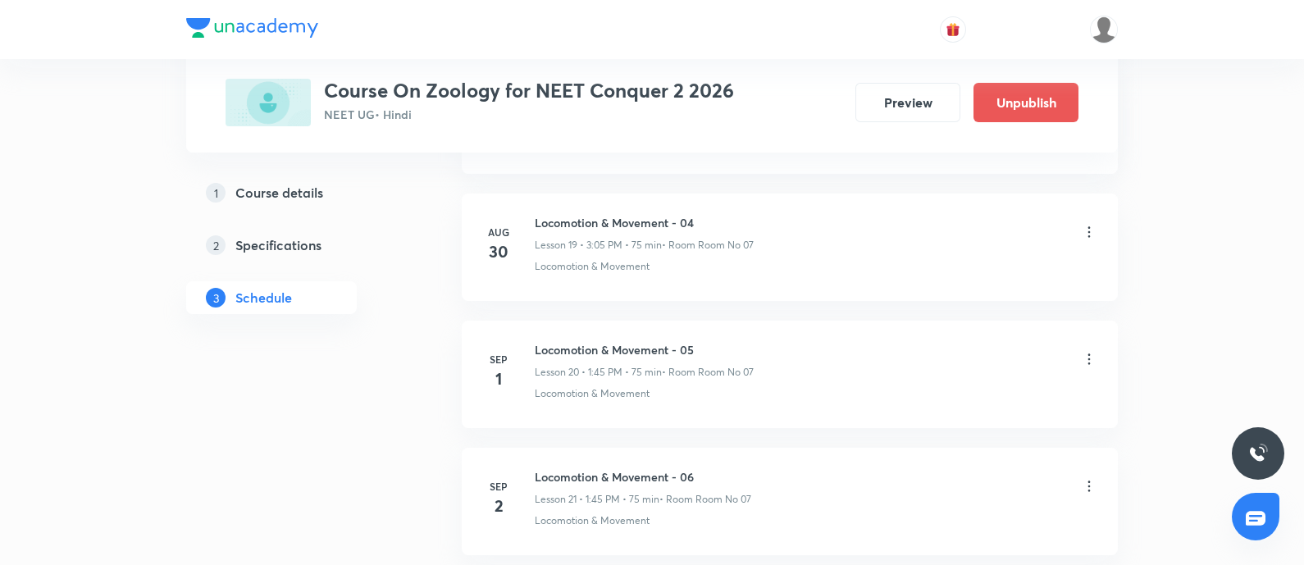
scroll to position [2658, 0]
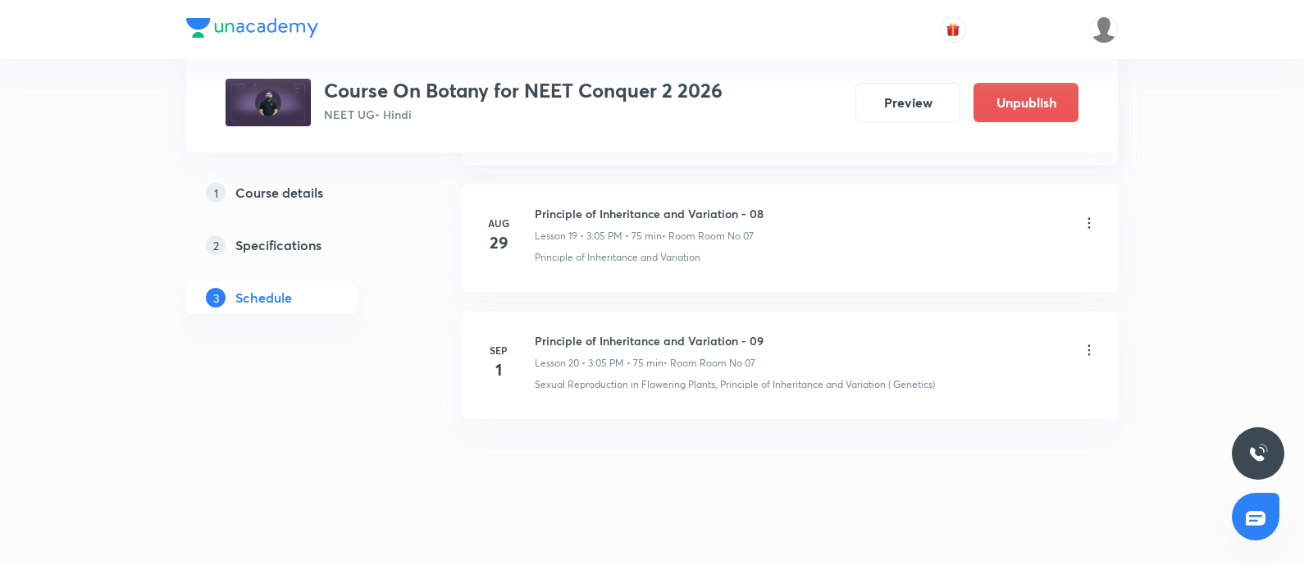
click at [537, 336] on h6 "Principle of Inheritance and Variation - 09" at bounding box center [649, 340] width 229 height 17
copy h6 "Principle of Inheritance and Variation - 09"
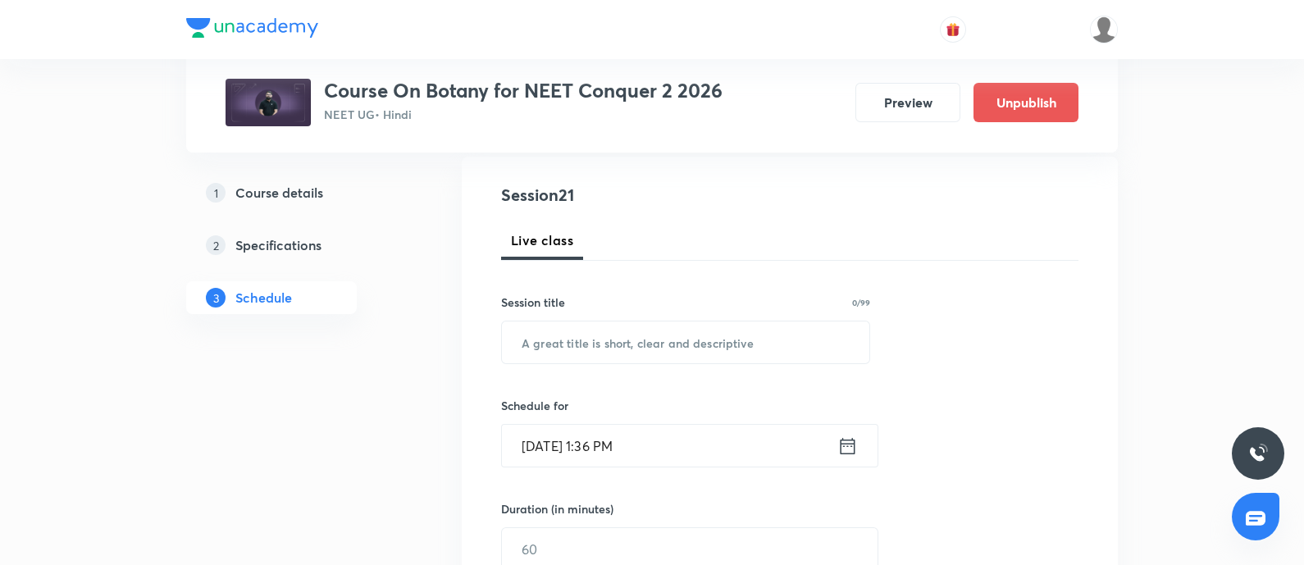
scroll to position [175, 0]
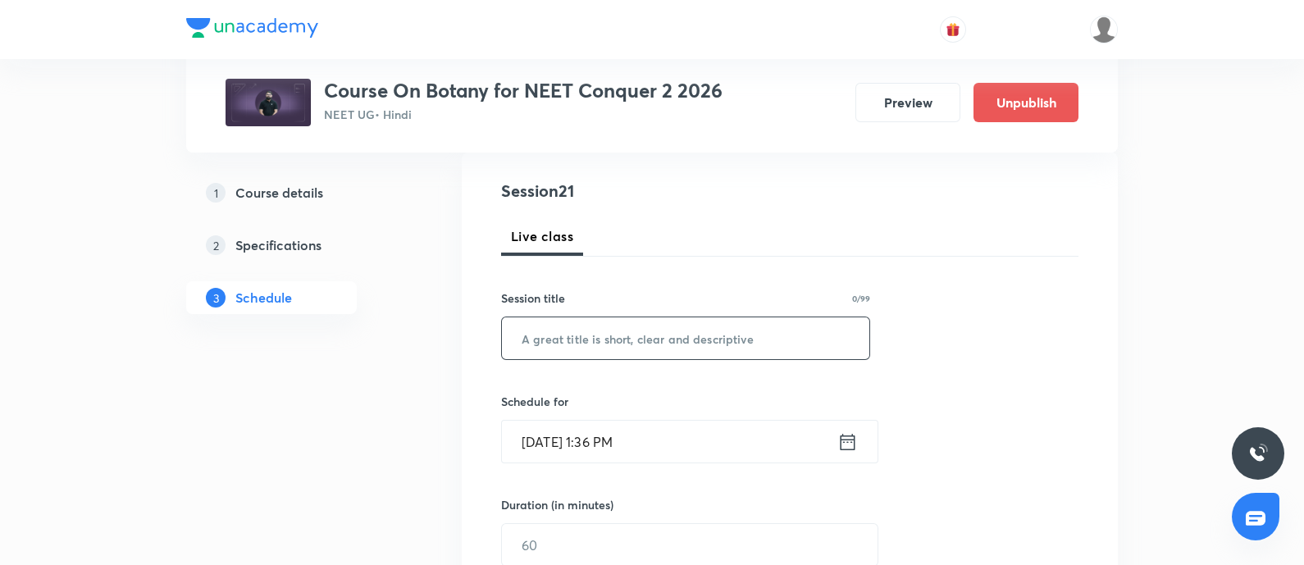
click at [578, 334] on input "text" at bounding box center [685, 338] width 367 height 42
paste input "Principle of Inheritance and Variation - 09"
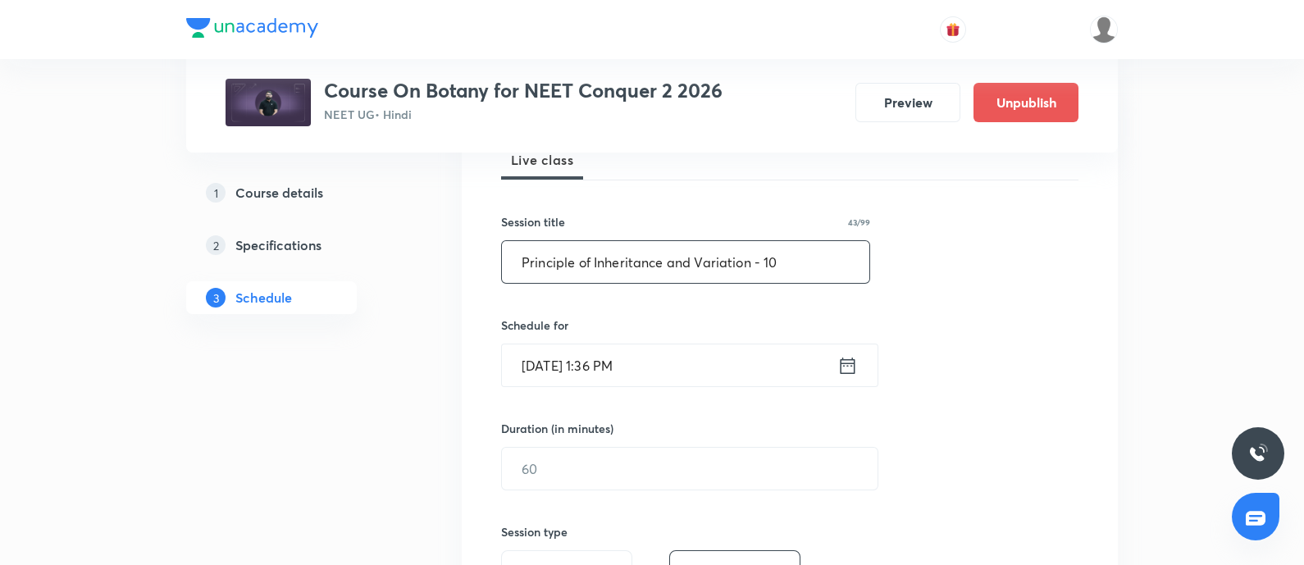
scroll to position [258, 0]
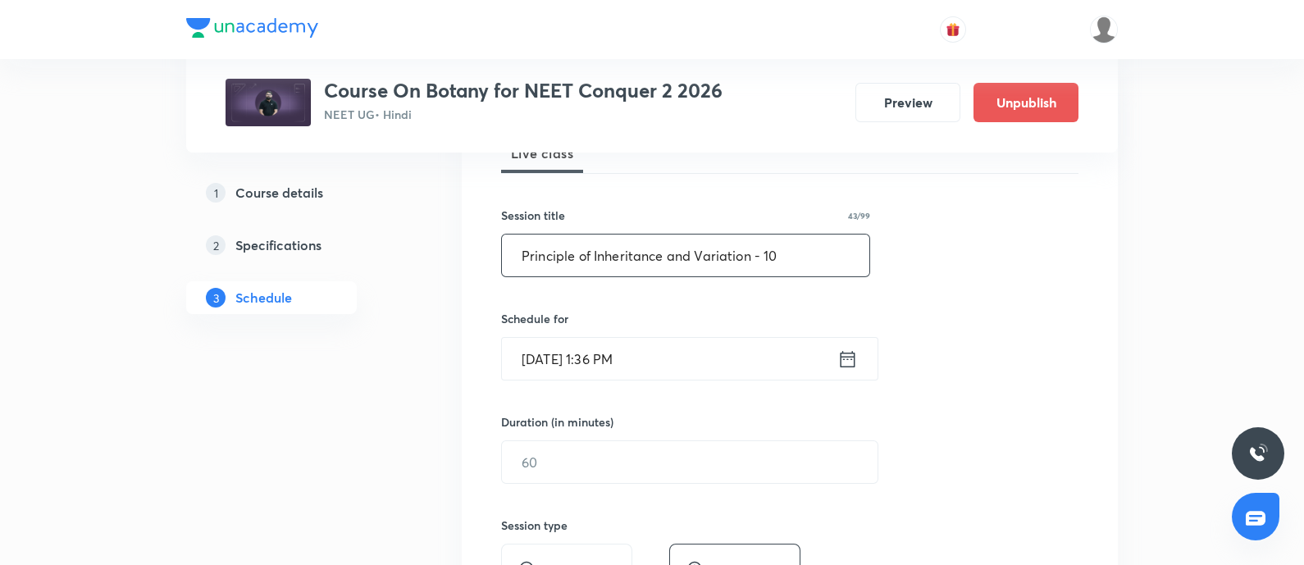
type input "Principle of Inheritance and Variation - 10"
click at [685, 354] on input "Aug 31, 2025, 1:36 PM" at bounding box center [669, 359] width 335 height 42
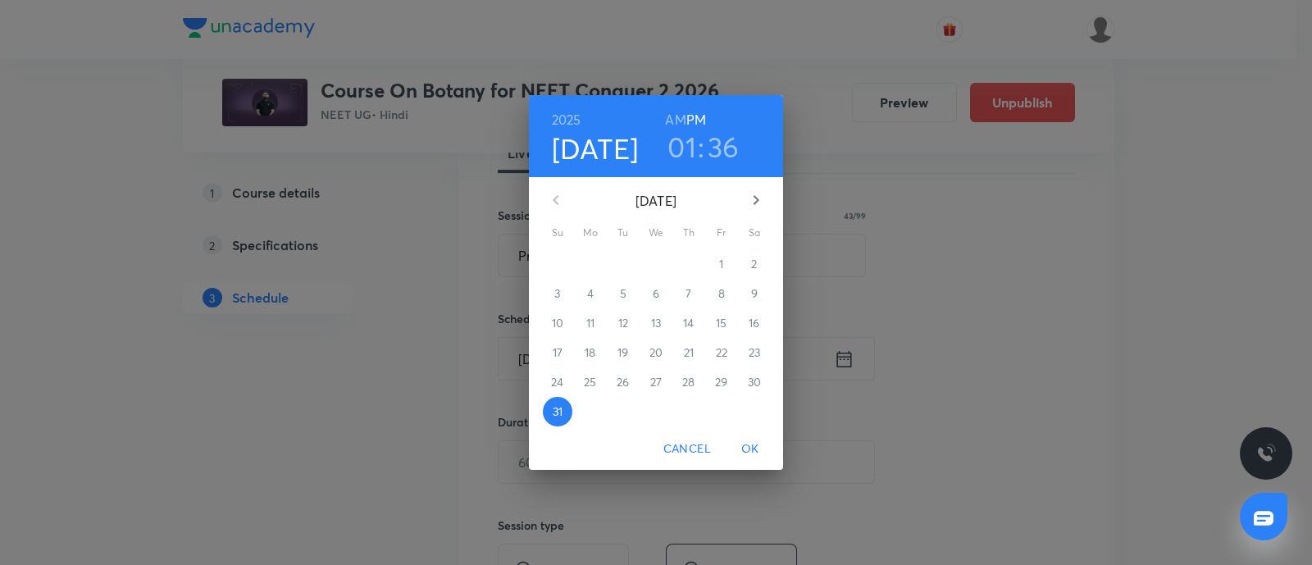
click at [749, 187] on button "button" at bounding box center [755, 199] width 39 height 39
click at [623, 265] on p "2" at bounding box center [623, 264] width 6 height 16
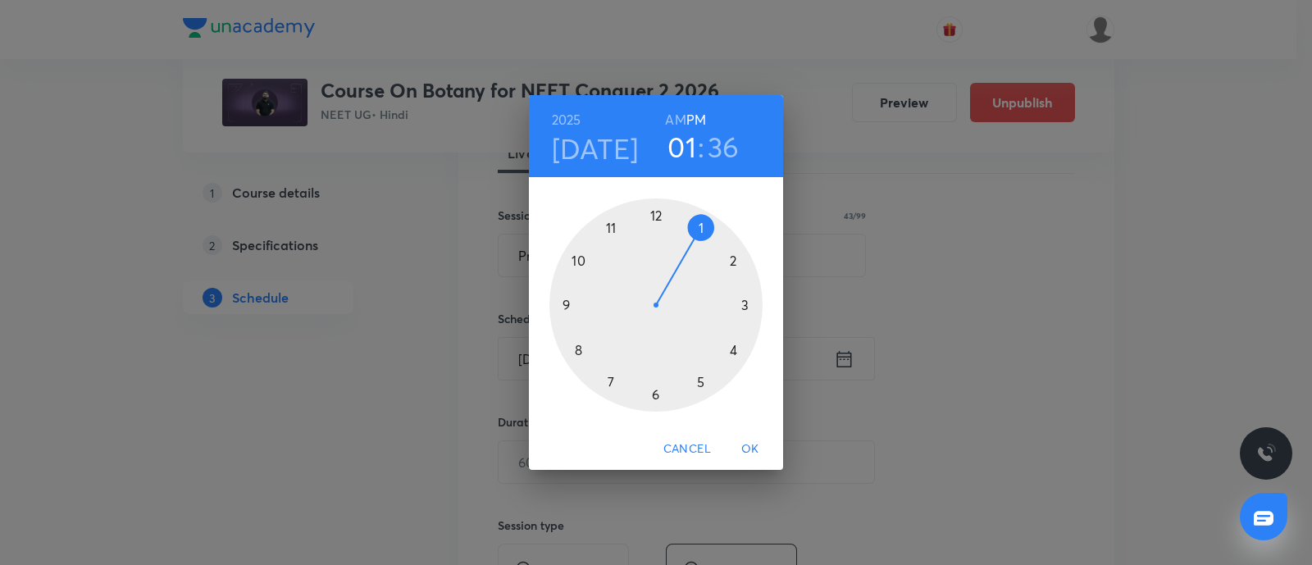
click at [746, 303] on div at bounding box center [655, 304] width 213 height 213
click at [699, 225] on div at bounding box center [655, 304] width 213 height 213
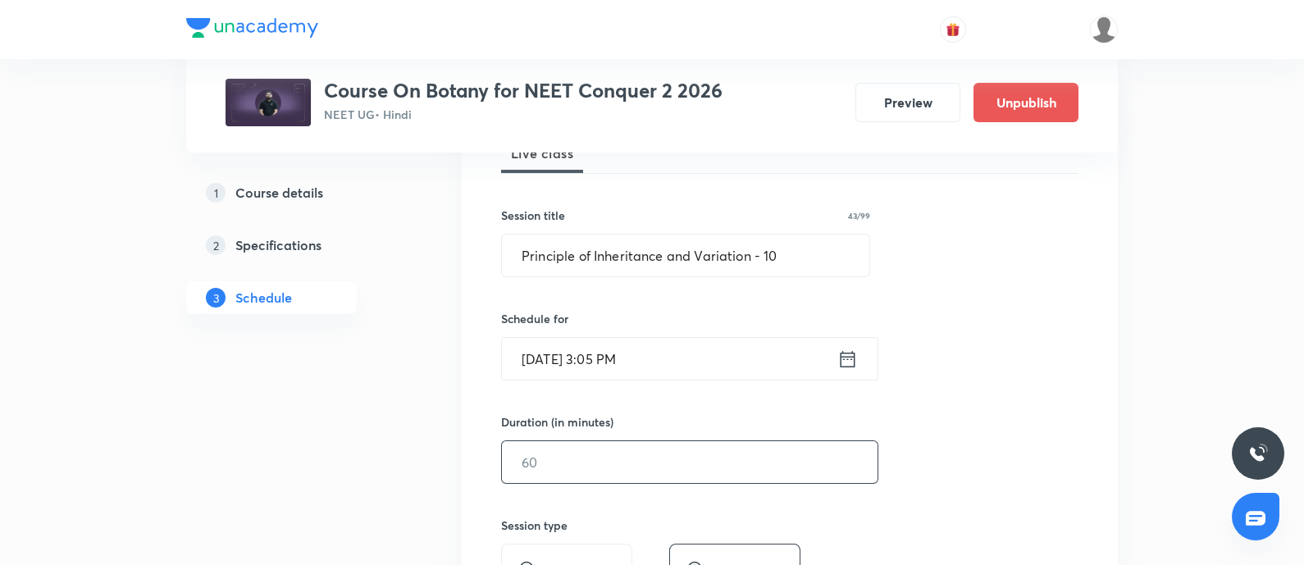
click at [586, 455] on input "text" at bounding box center [690, 462] width 376 height 42
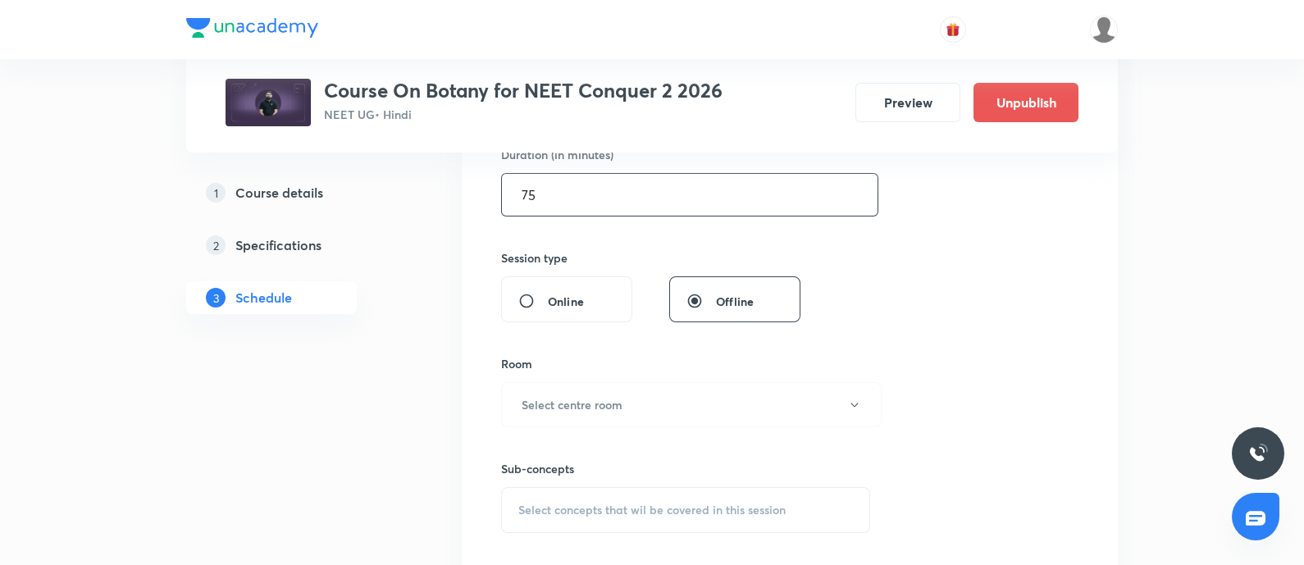
scroll to position [528, 0]
type input "75"
click at [652, 415] on button "Select centre room" at bounding box center [691, 402] width 380 height 45
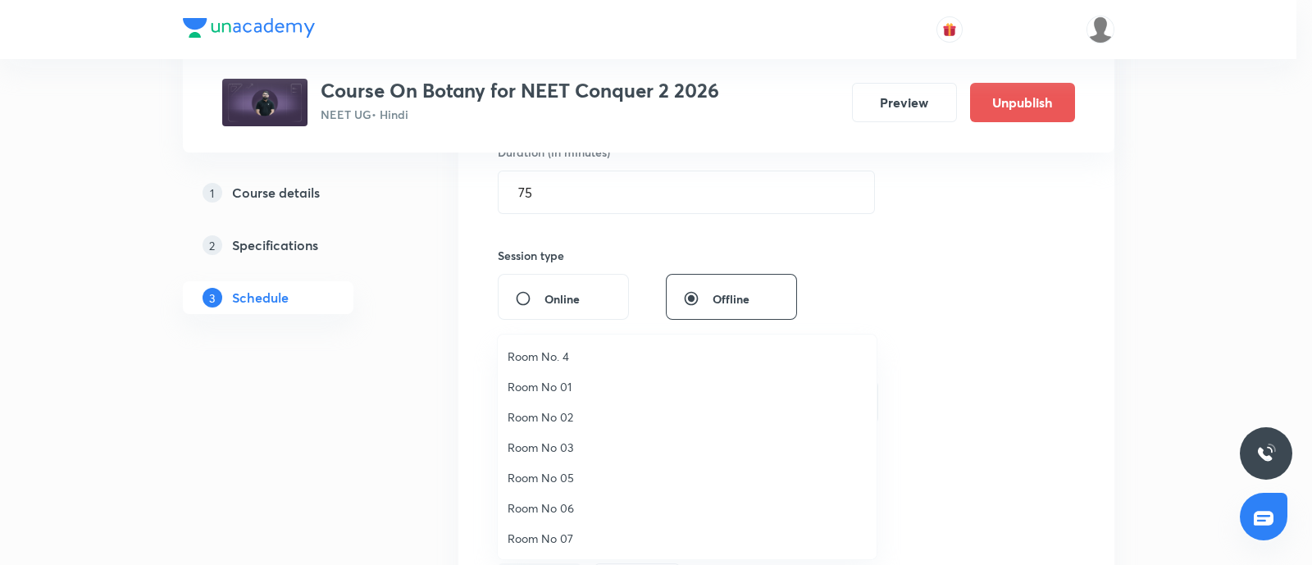
click at [534, 534] on span "Room No 07" at bounding box center [687, 538] width 359 height 17
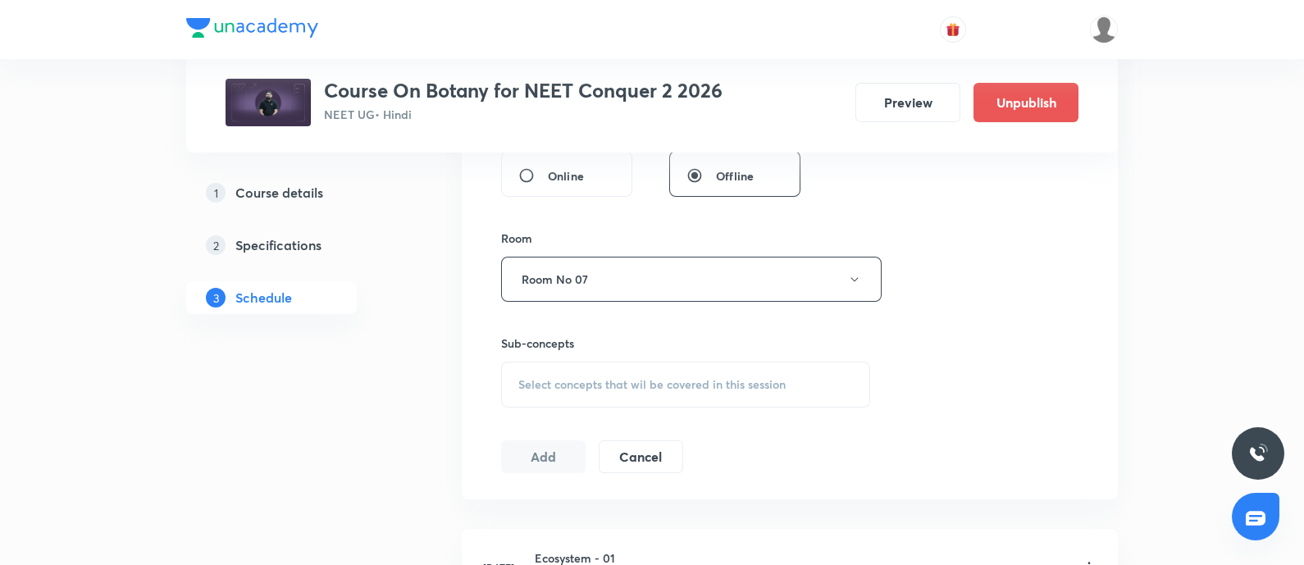
scroll to position [686, 0]
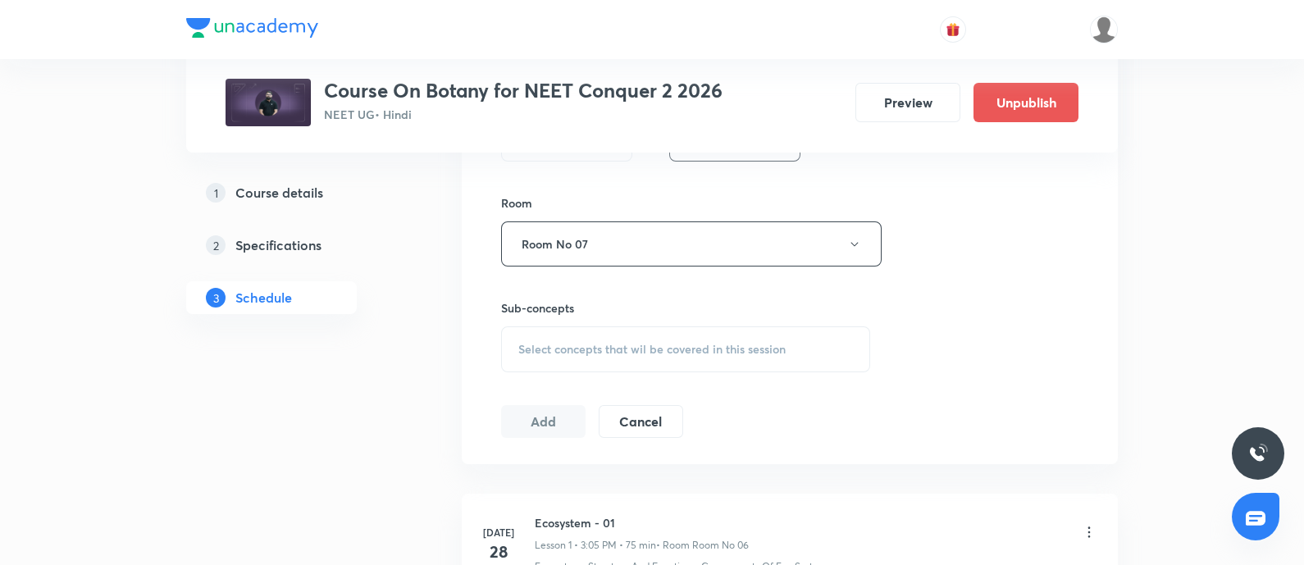
click at [618, 353] on span "Select concepts that wil be covered in this session" at bounding box center [651, 349] width 267 height 13
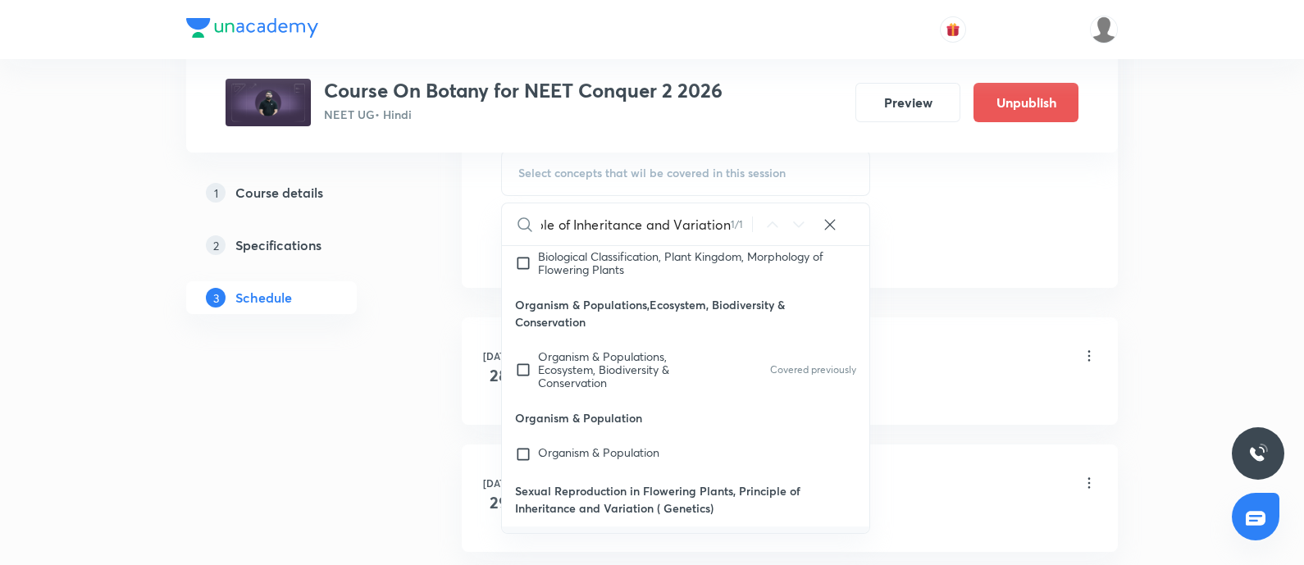
scroll to position [867, 0]
type input "Principle of Inheritance and Variation"
click at [524, 532] on input "checkbox" at bounding box center [526, 558] width 23 height 52
checkbox input "true"
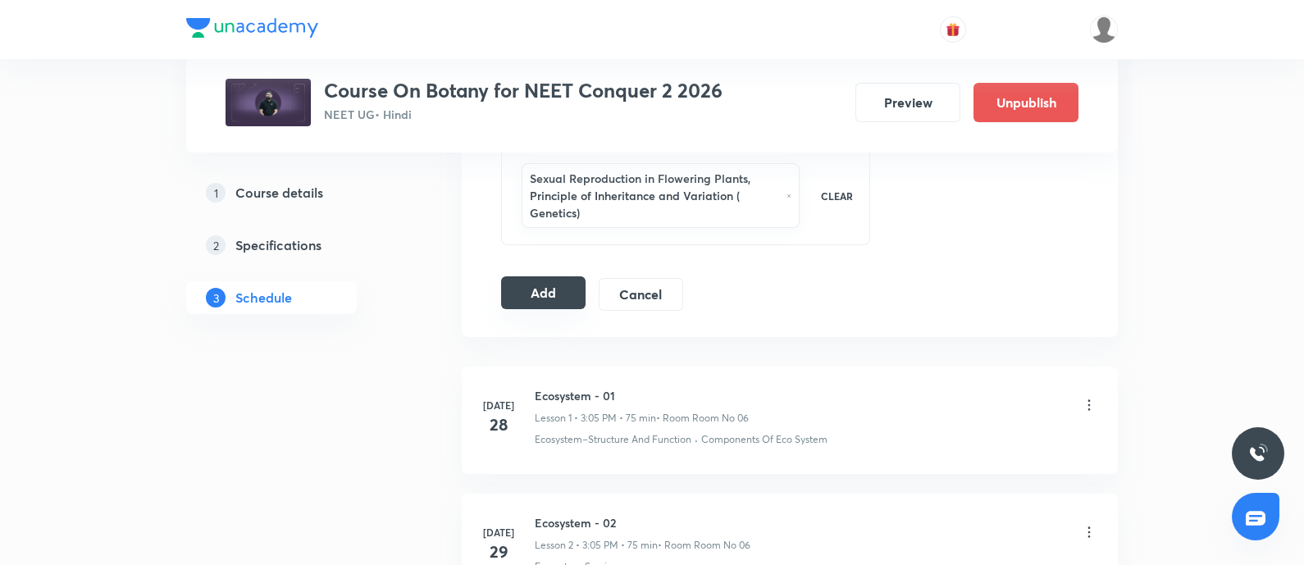
click at [539, 286] on button "Add" at bounding box center [543, 292] width 84 height 33
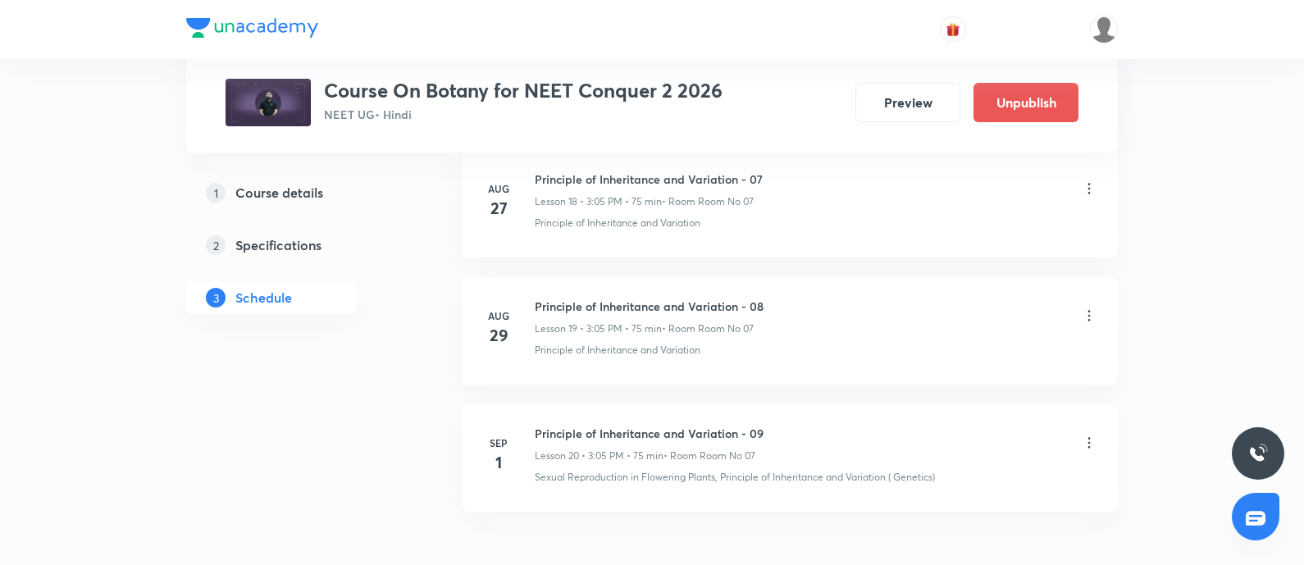
scroll to position [3336, 0]
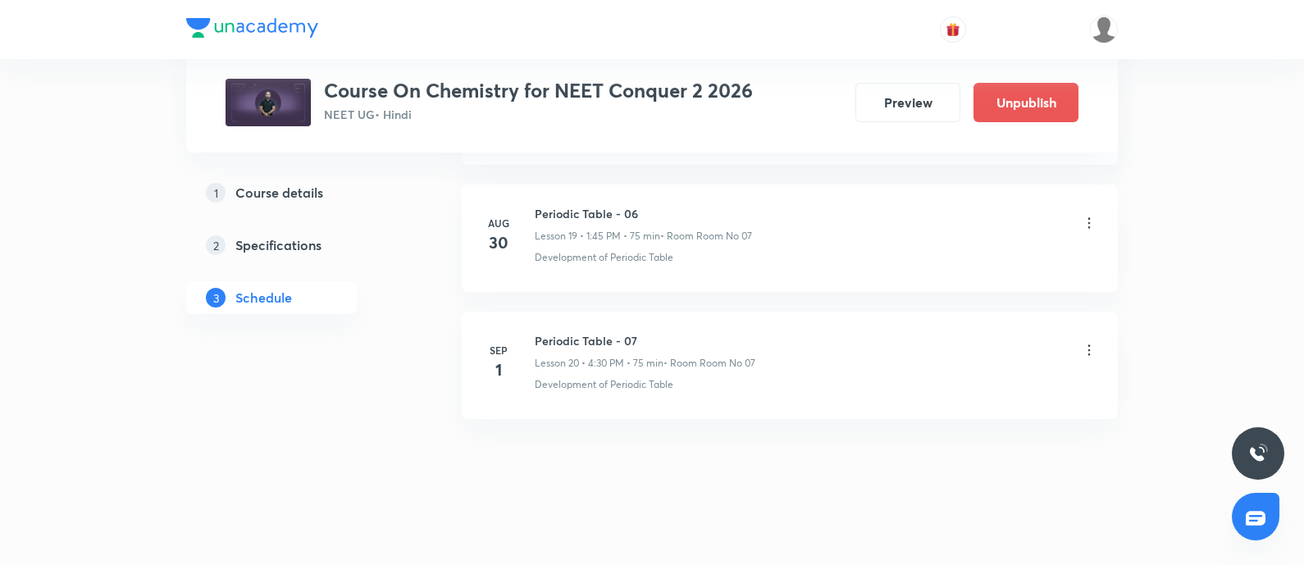
click at [540, 334] on h6 "Periodic Table - 07" at bounding box center [645, 340] width 221 height 17
copy h6 "Periodic Table - 07"
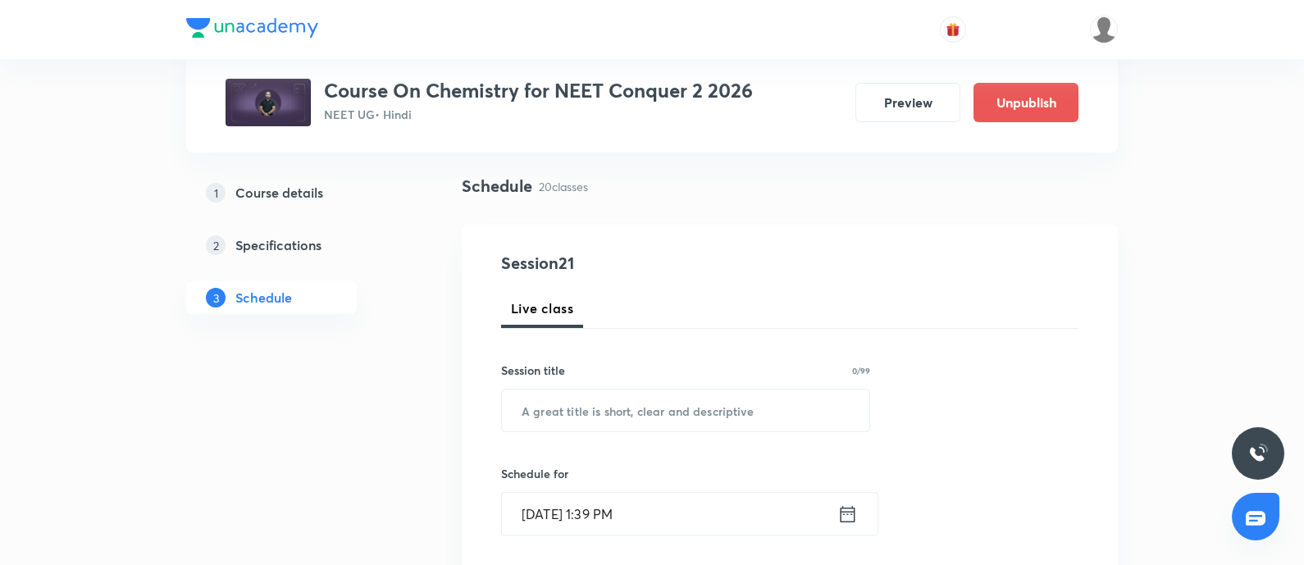
scroll to position [102, 0]
click at [551, 412] on input "text" at bounding box center [685, 412] width 367 height 42
paste input "Periodic Table - 07"
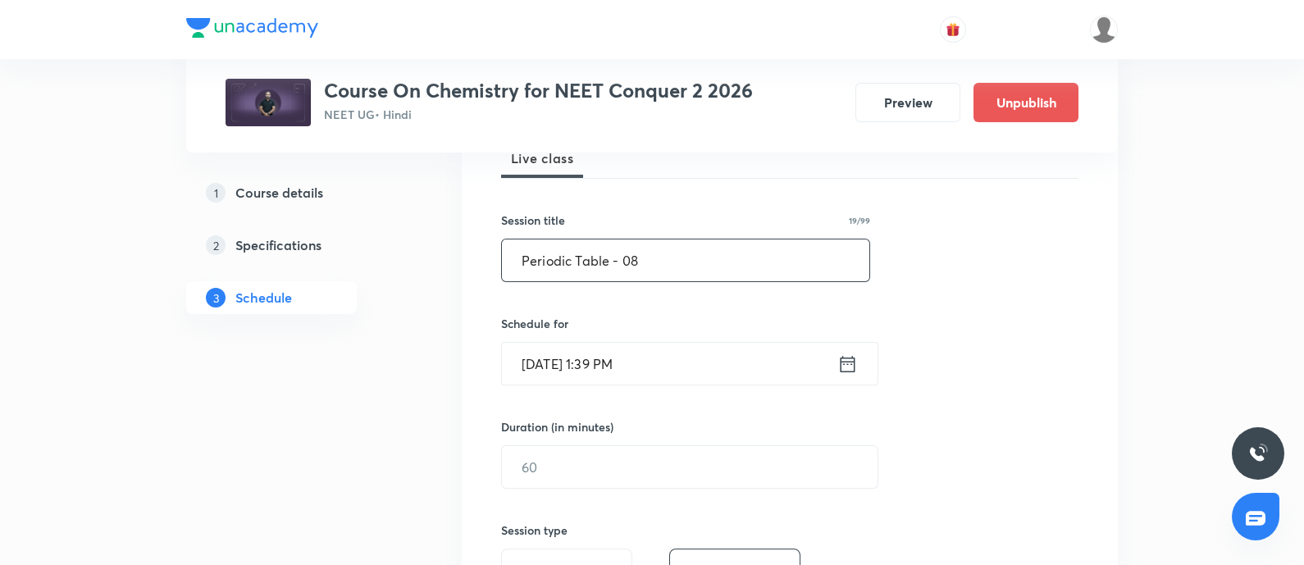
scroll to position [254, 0]
type input "Periodic Table - 08"
click at [689, 365] on input "[DATE] 1:39 PM" at bounding box center [669, 363] width 335 height 42
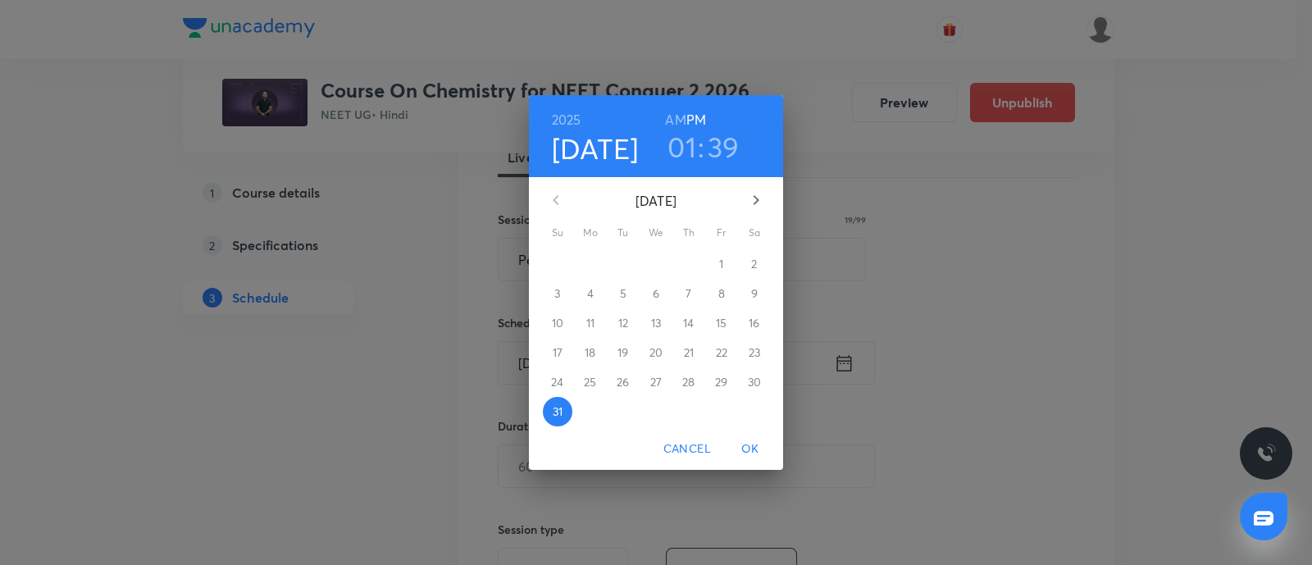
click at [753, 190] on icon "button" at bounding box center [756, 200] width 20 height 20
click at [621, 265] on p "2" at bounding box center [623, 264] width 6 height 16
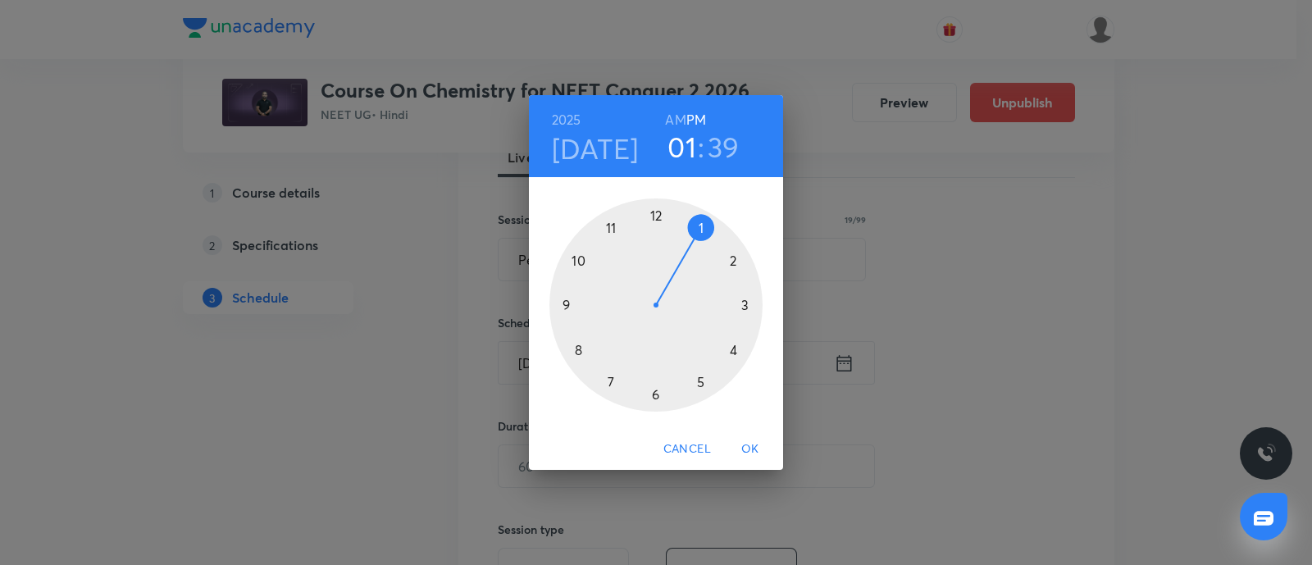
click at [734, 349] on div at bounding box center [655, 304] width 213 height 213
click at [655, 394] on div at bounding box center [655, 304] width 213 height 213
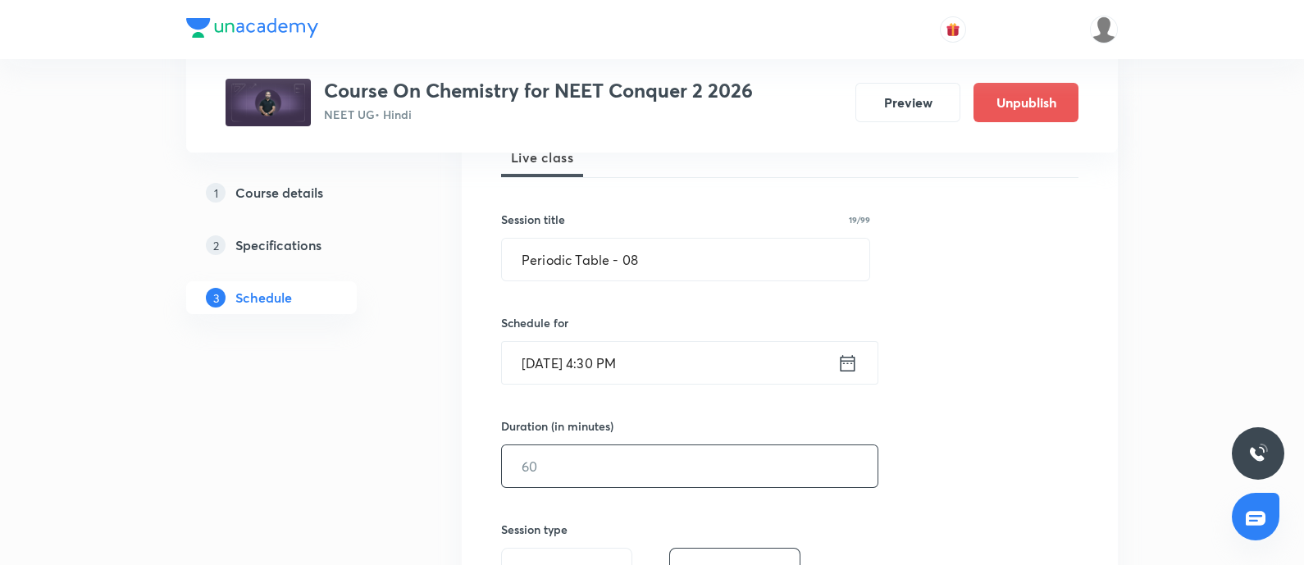
click at [560, 485] on input "text" at bounding box center [690, 466] width 376 height 42
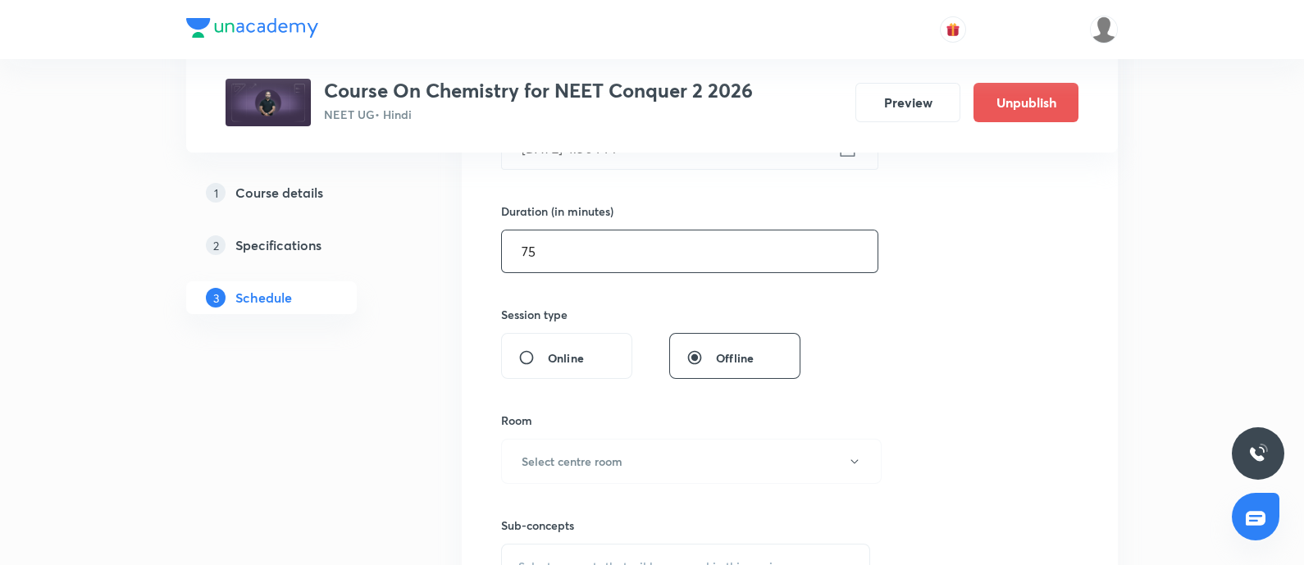
scroll to position [558, 0]
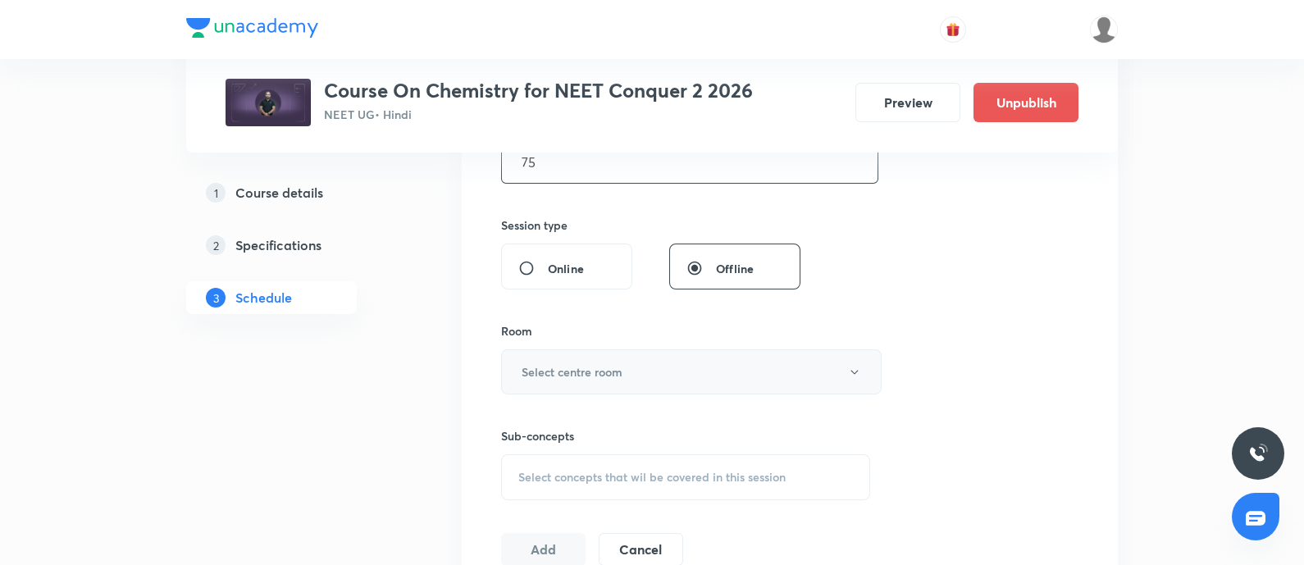
type input "75"
click at [590, 374] on h6 "Select centre room" at bounding box center [571, 371] width 101 height 17
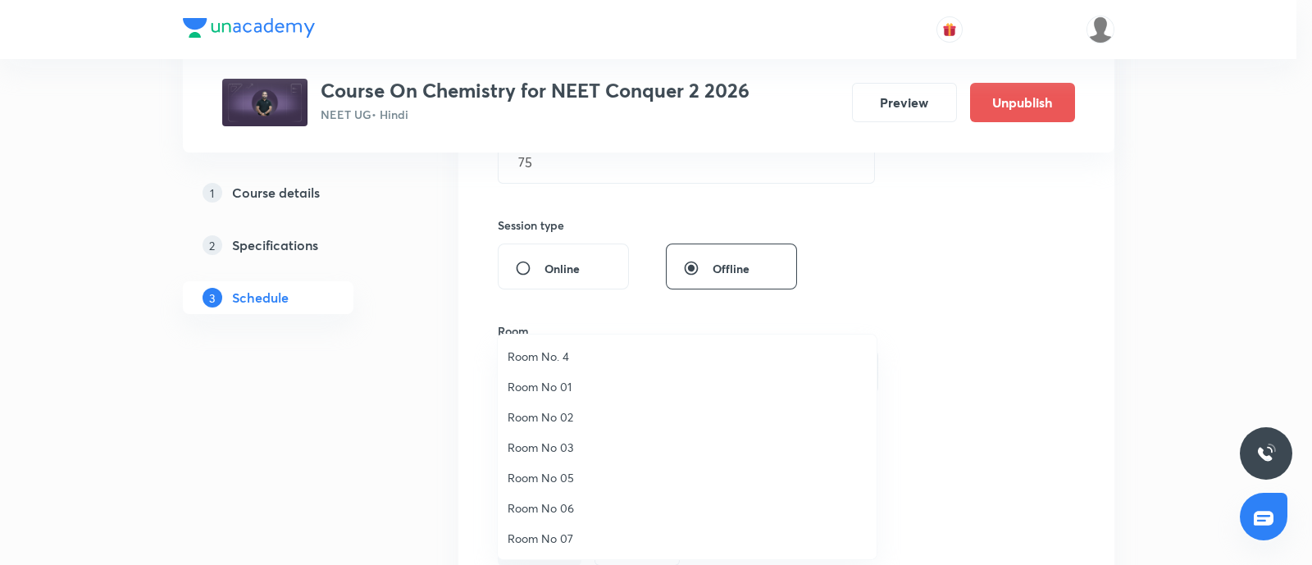
click at [535, 539] on span "Room No 07" at bounding box center [687, 538] width 359 height 17
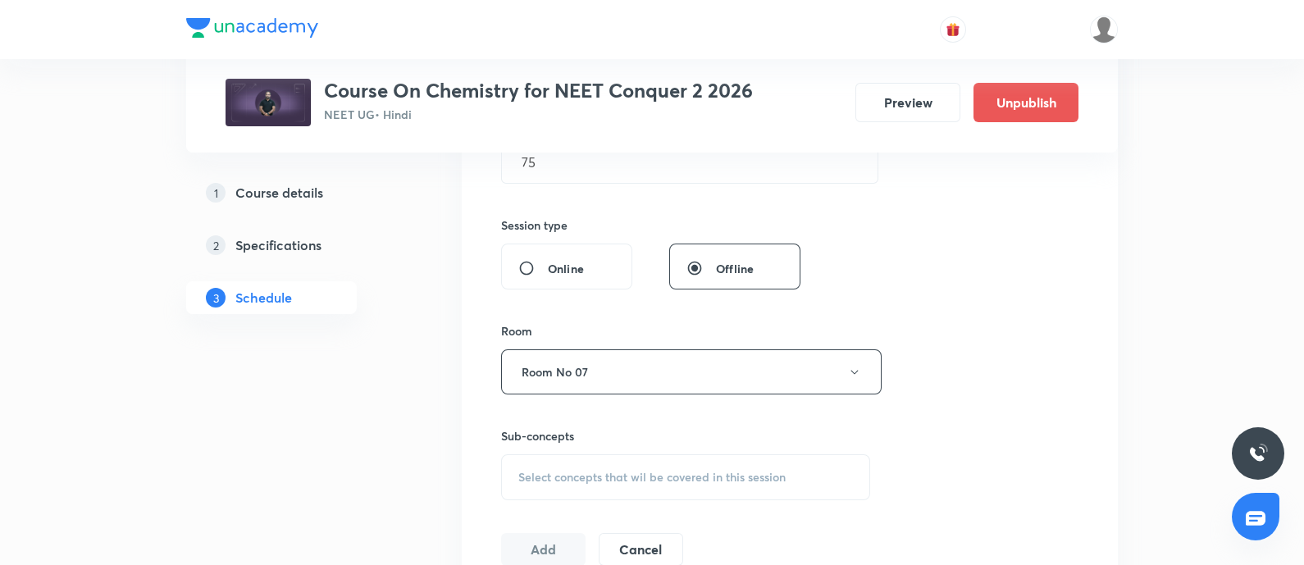
click at [588, 473] on span "Select concepts that wil be covered in this session" at bounding box center [651, 477] width 267 height 13
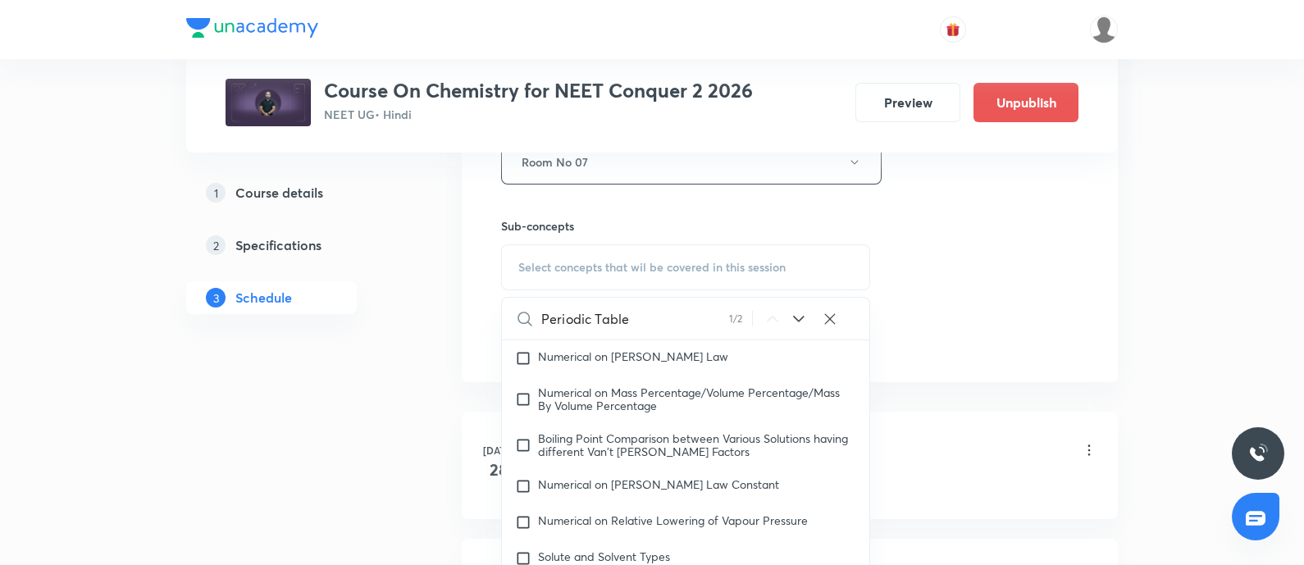
scroll to position [0, 0]
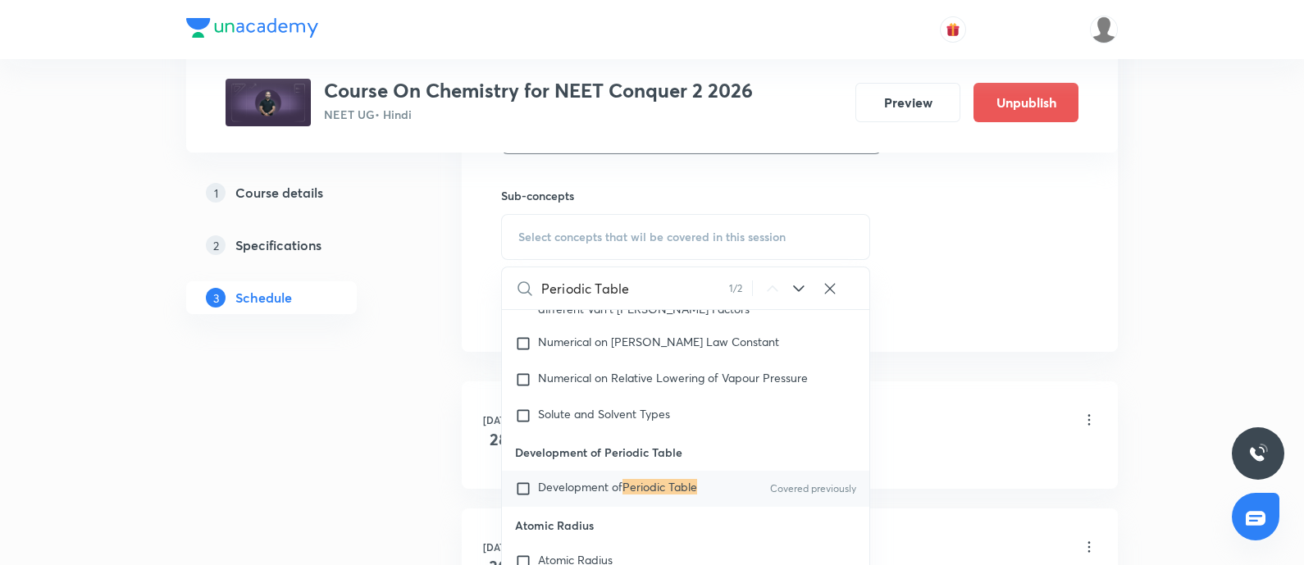
type input "Periodic Table"
click at [516, 497] on input "checkbox" at bounding box center [526, 488] width 23 height 16
checkbox input "true"
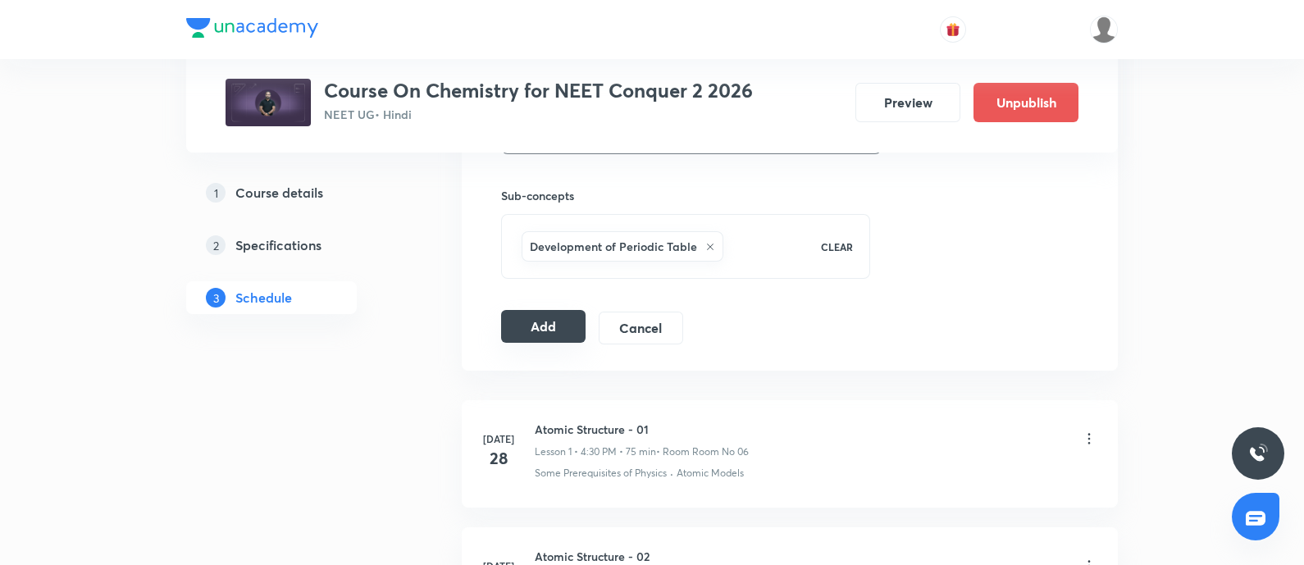
click at [540, 325] on button "Add" at bounding box center [543, 326] width 84 height 33
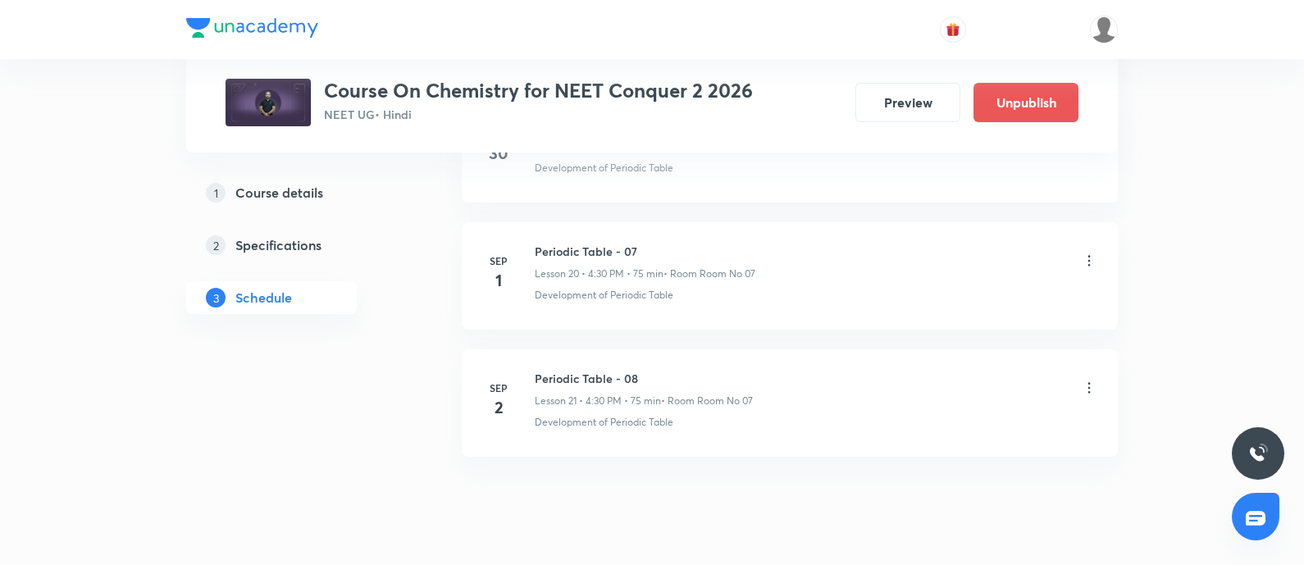
scroll to position [2658, 0]
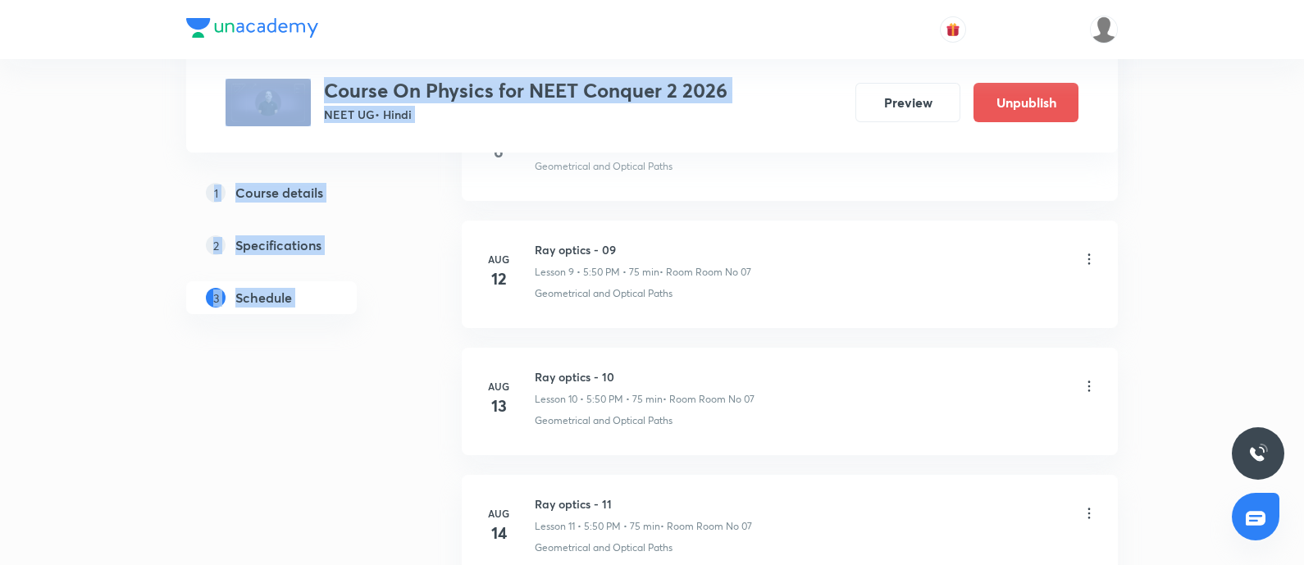
click at [353, 398] on div "1 Course details 2 Specifications 3 Schedule" at bounding box center [297, 457] width 223 height 4312
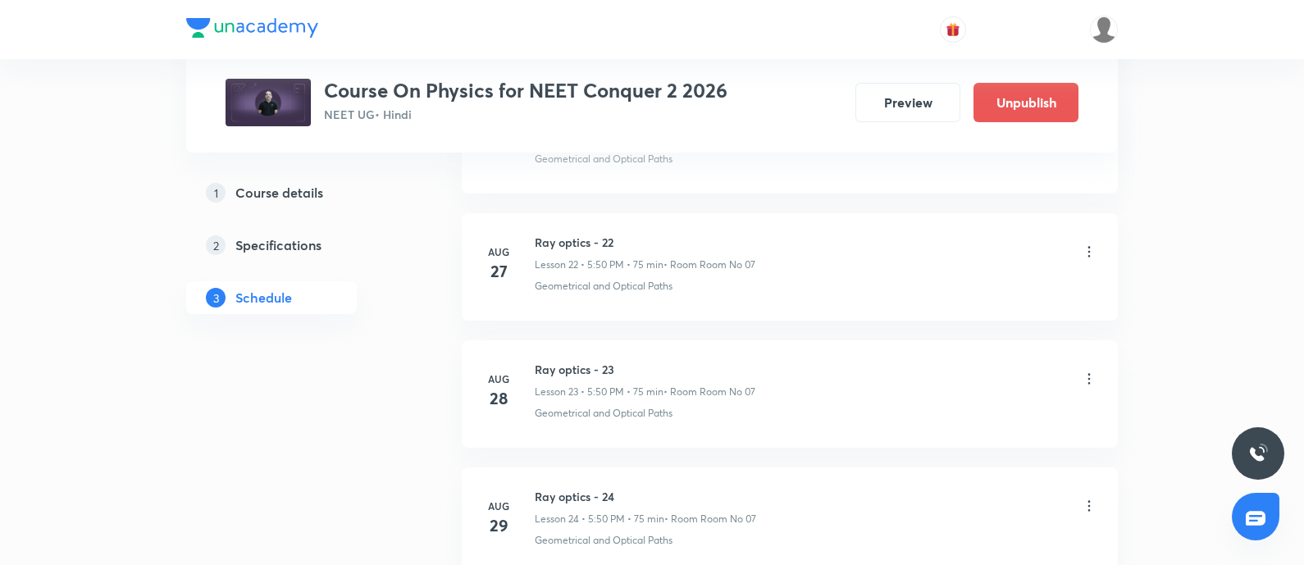
scroll to position [4044, 0]
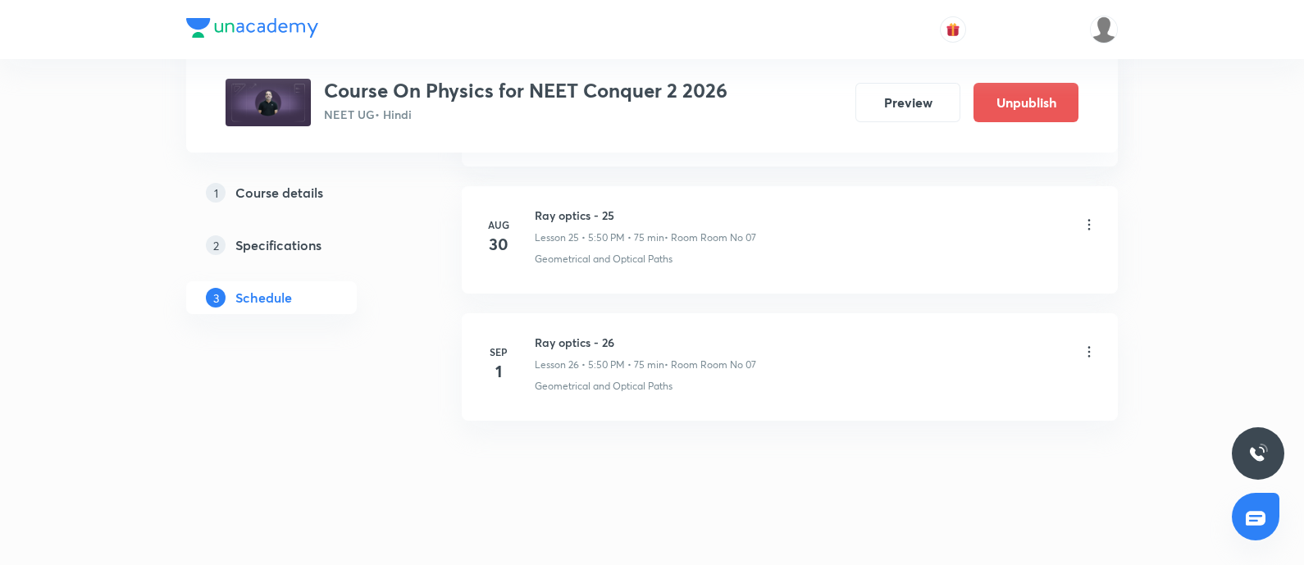
click at [539, 339] on h6 "Ray optics - 26" at bounding box center [645, 342] width 221 height 17
copy h6 "Ray optics - 26"
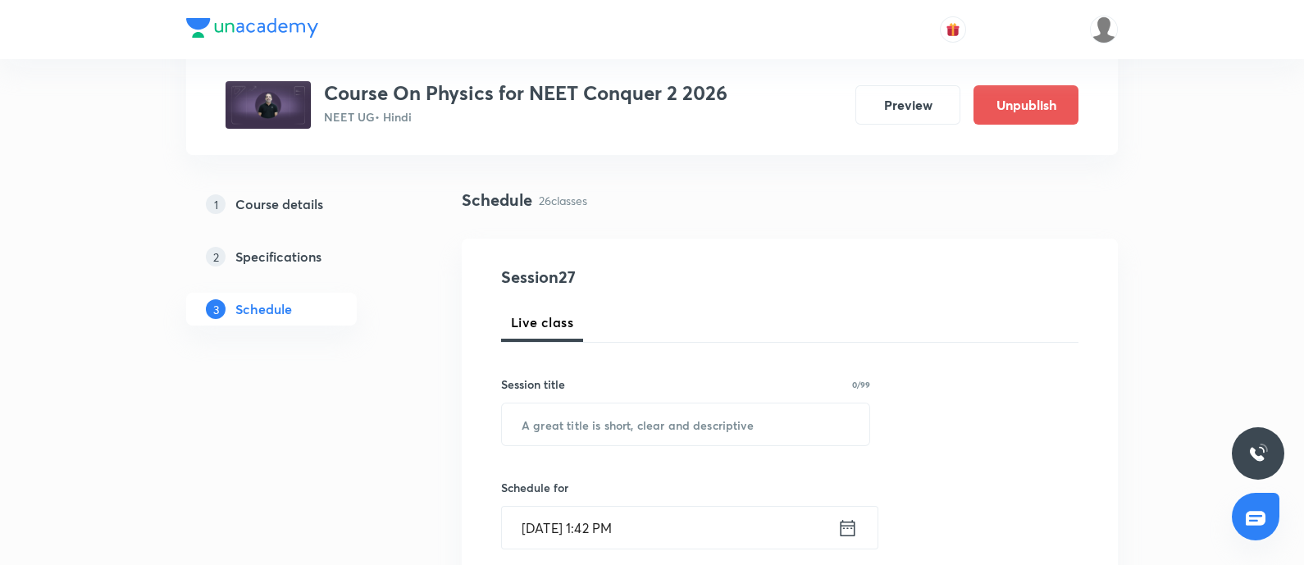
scroll to position [137, 0]
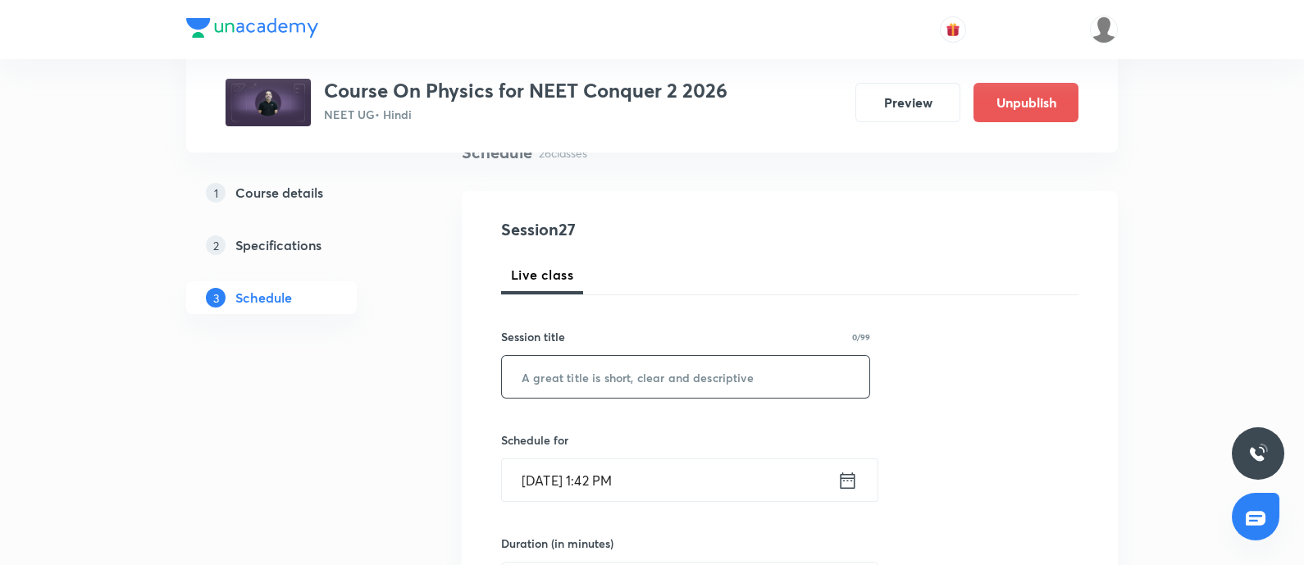
click at [557, 371] on input "text" at bounding box center [685, 377] width 367 height 42
paste input "Ray optics - 26"
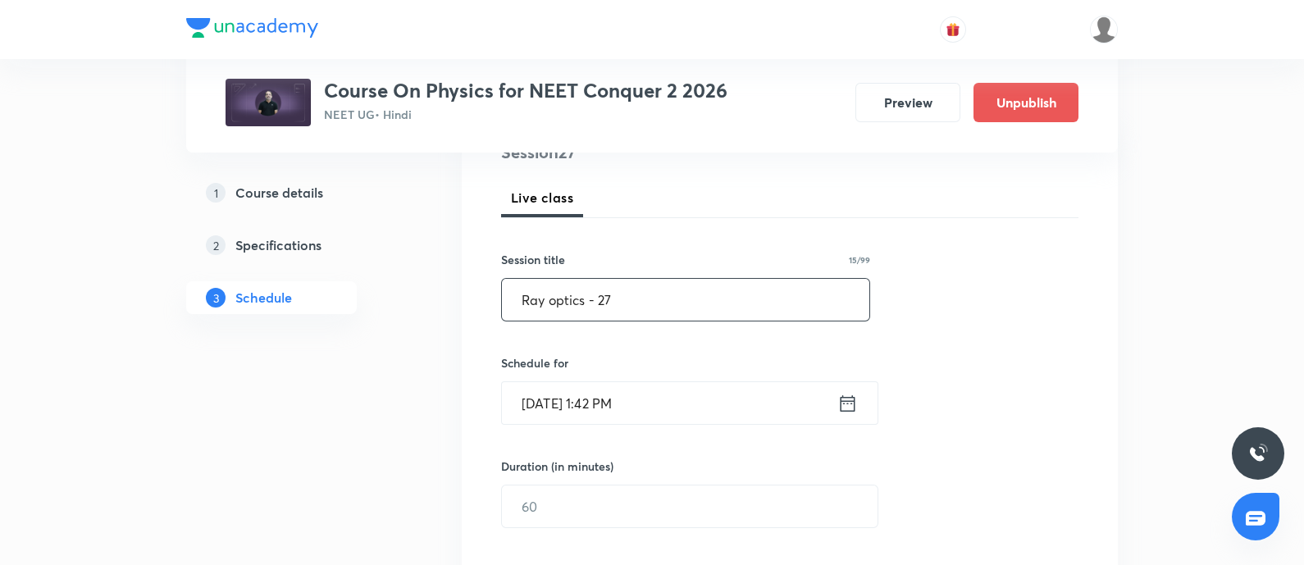
scroll to position [229, 0]
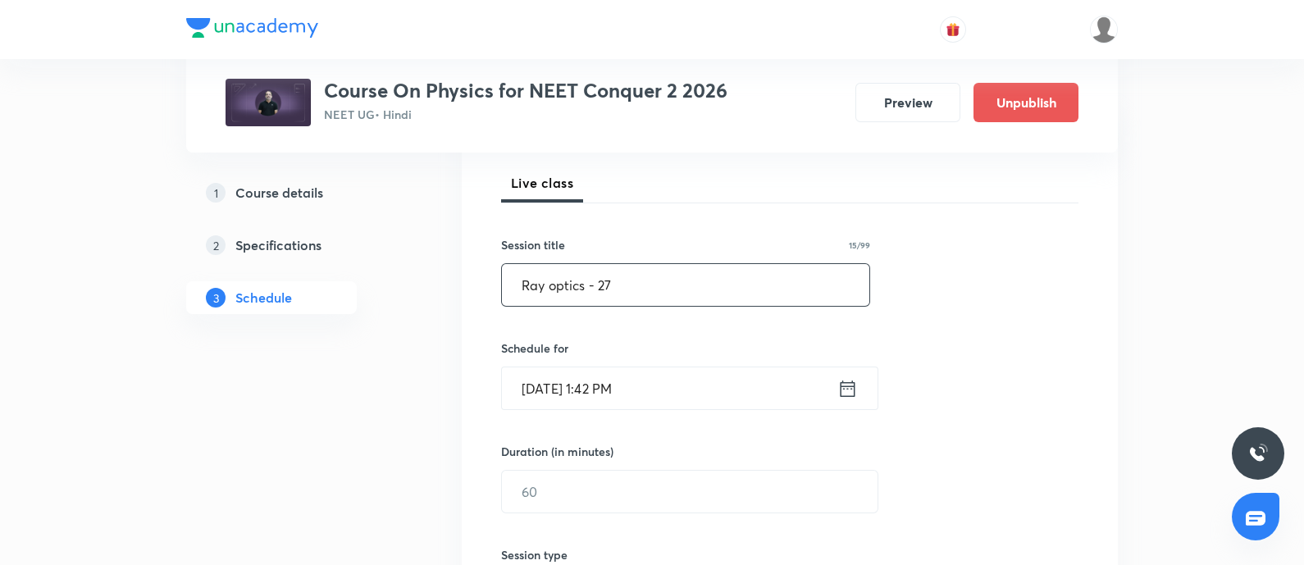
type input "Ray optics - 27"
click at [667, 398] on input "[DATE] 1:42 PM" at bounding box center [669, 388] width 335 height 42
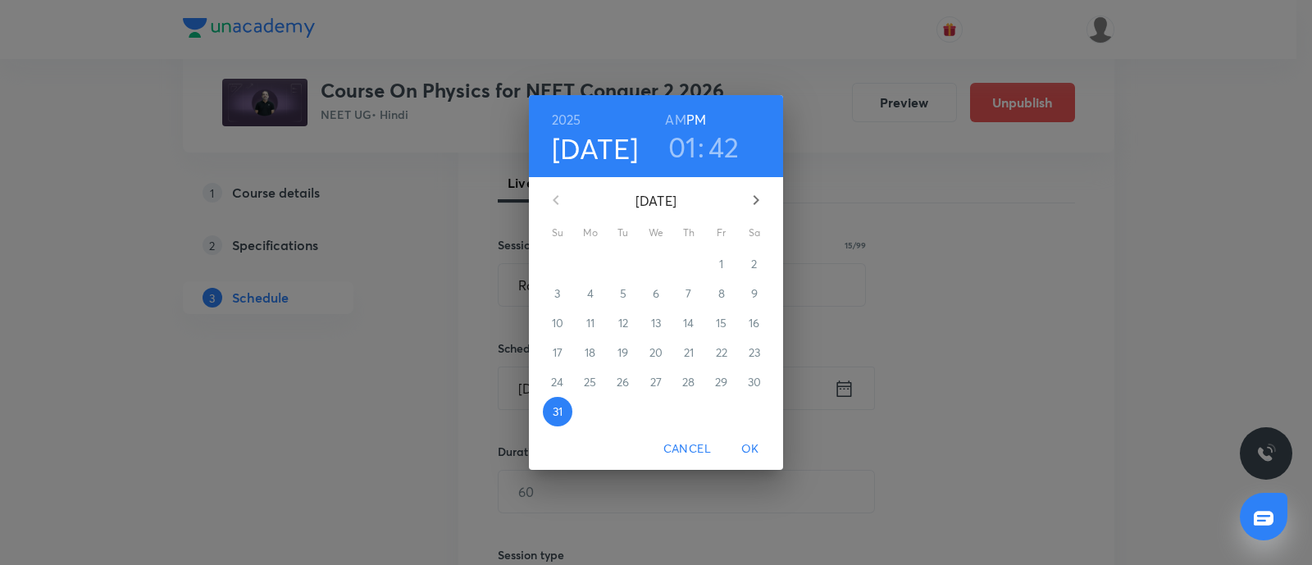
click at [761, 194] on icon "button" at bounding box center [756, 200] width 20 height 20
click at [621, 265] on p "2" at bounding box center [623, 264] width 6 height 16
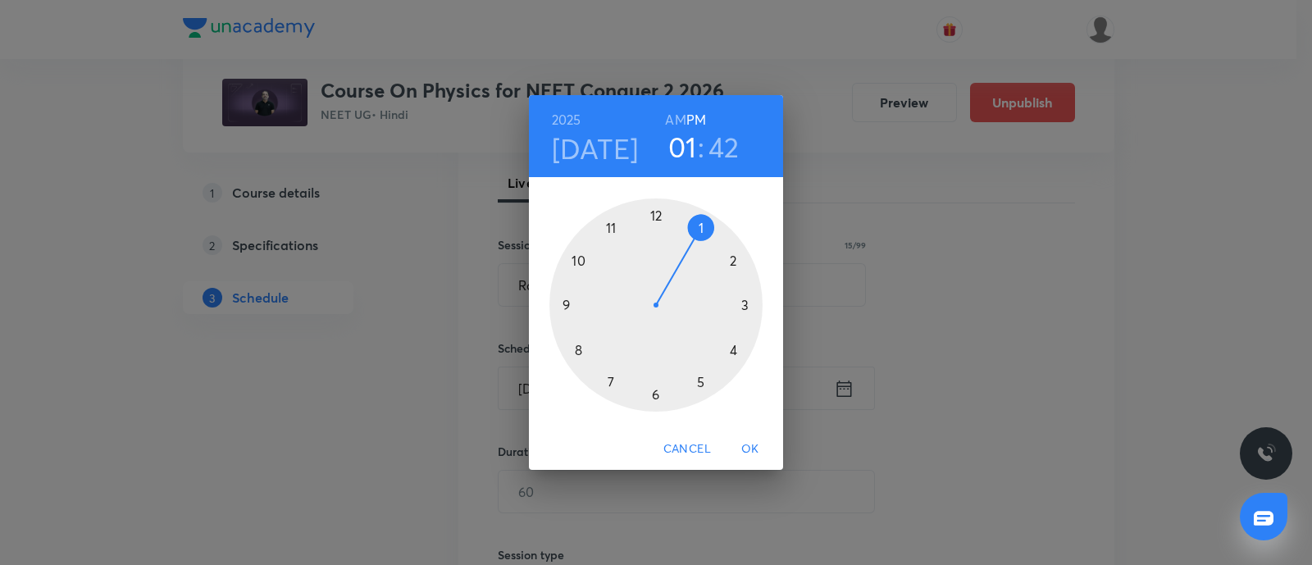
click at [701, 384] on div at bounding box center [655, 304] width 213 height 213
click at [581, 263] on div at bounding box center [655, 304] width 213 height 213
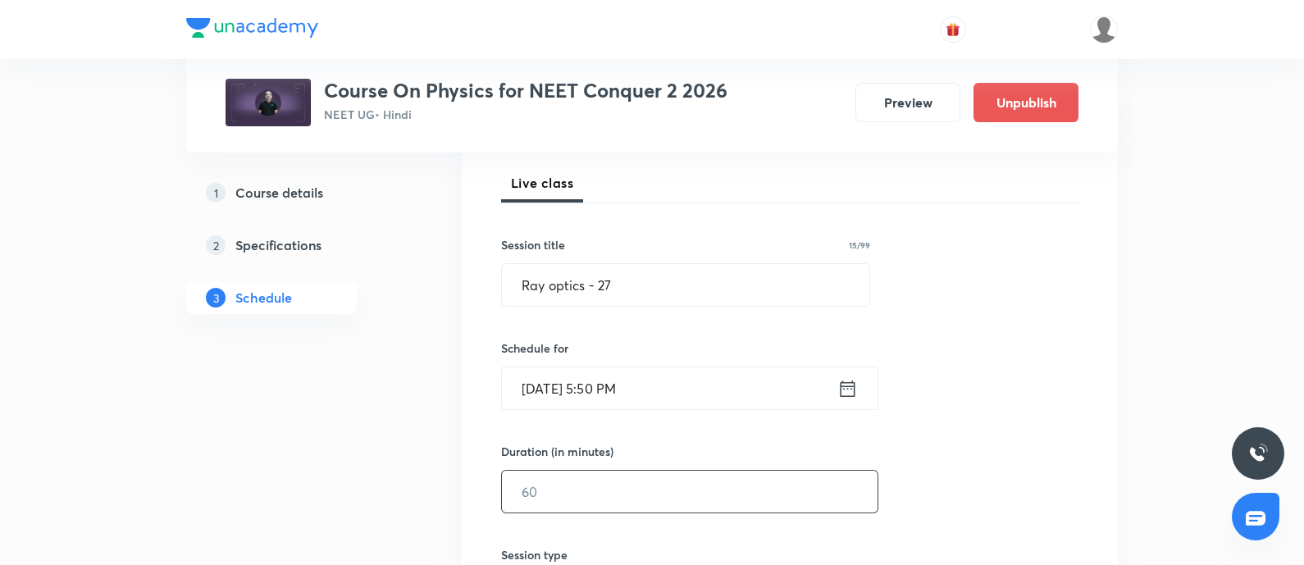
click at [574, 494] on input "text" at bounding box center [690, 492] width 376 height 42
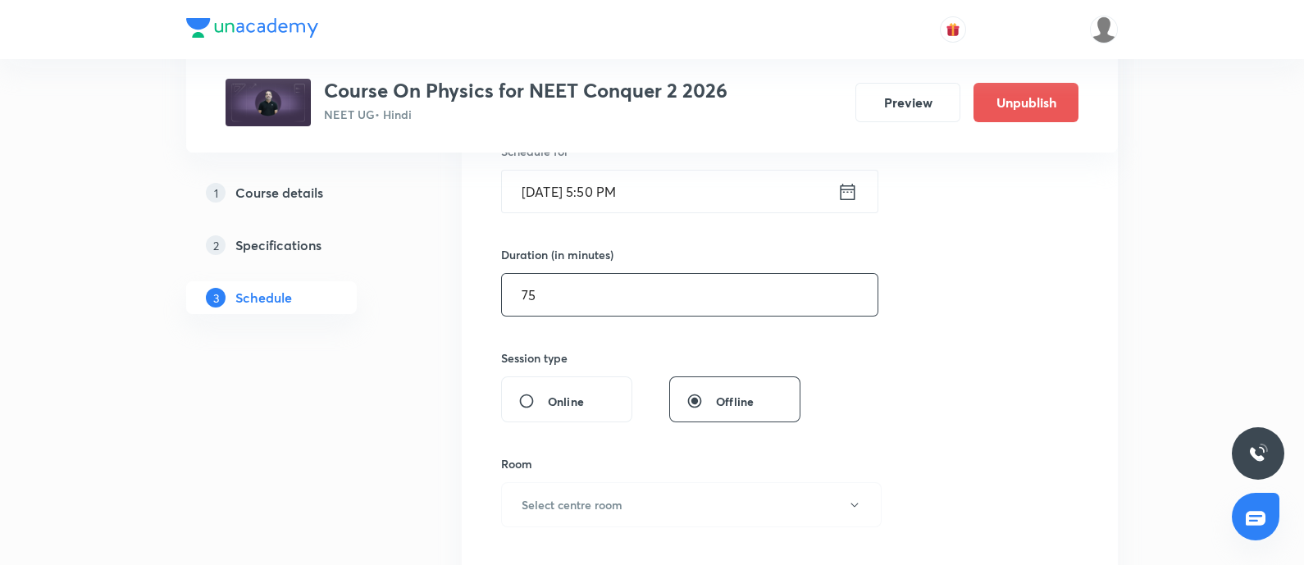
scroll to position [439, 0]
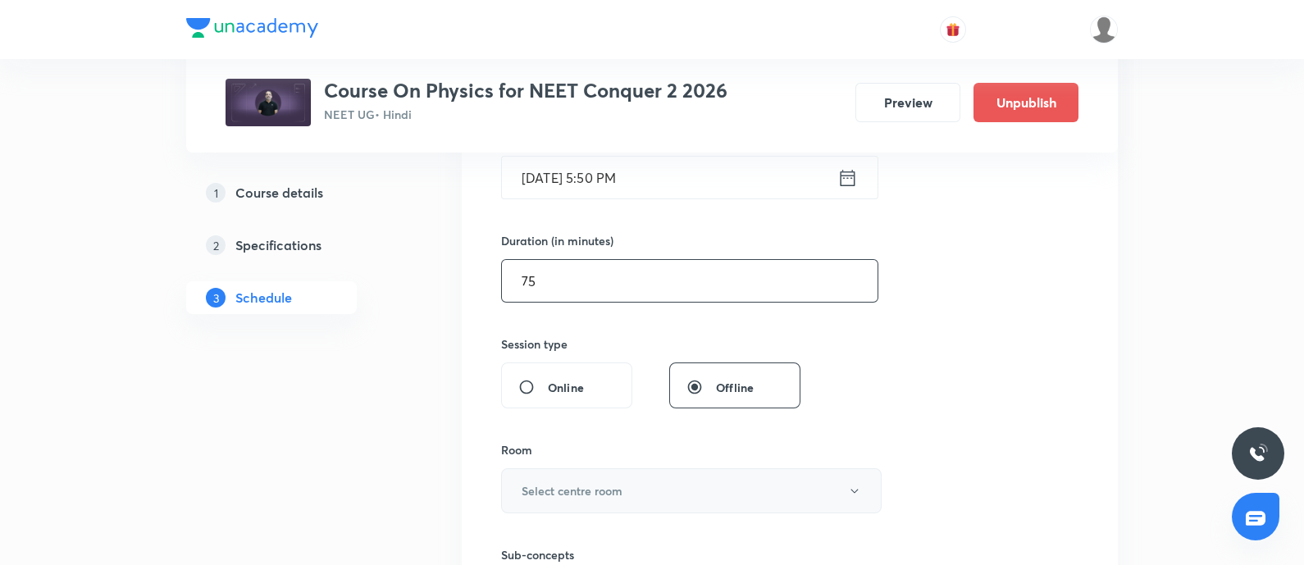
type input "75"
click at [641, 476] on button "Select centre room" at bounding box center [691, 490] width 380 height 45
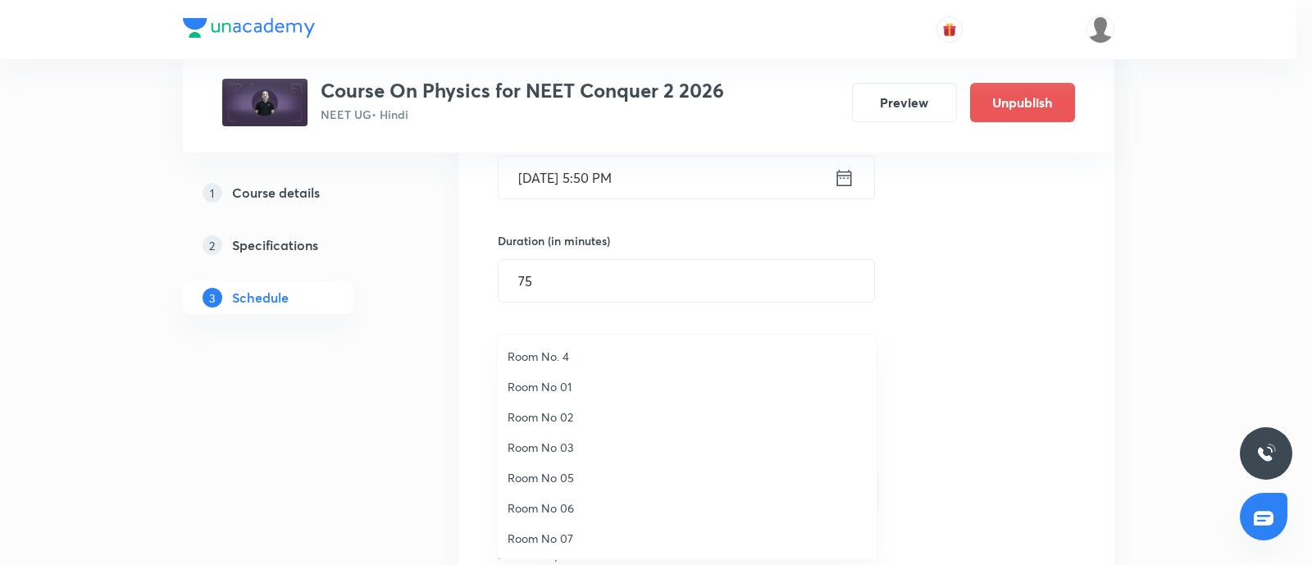
click at [563, 527] on li "Room No 07" at bounding box center [687, 538] width 379 height 30
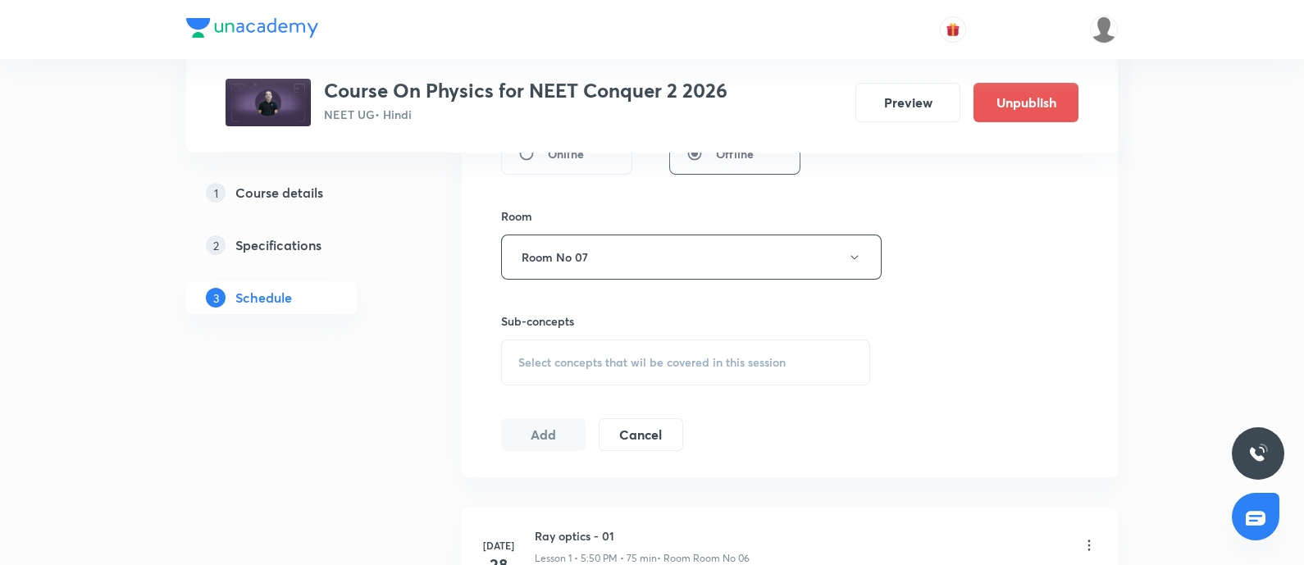
scroll to position [680, 0]
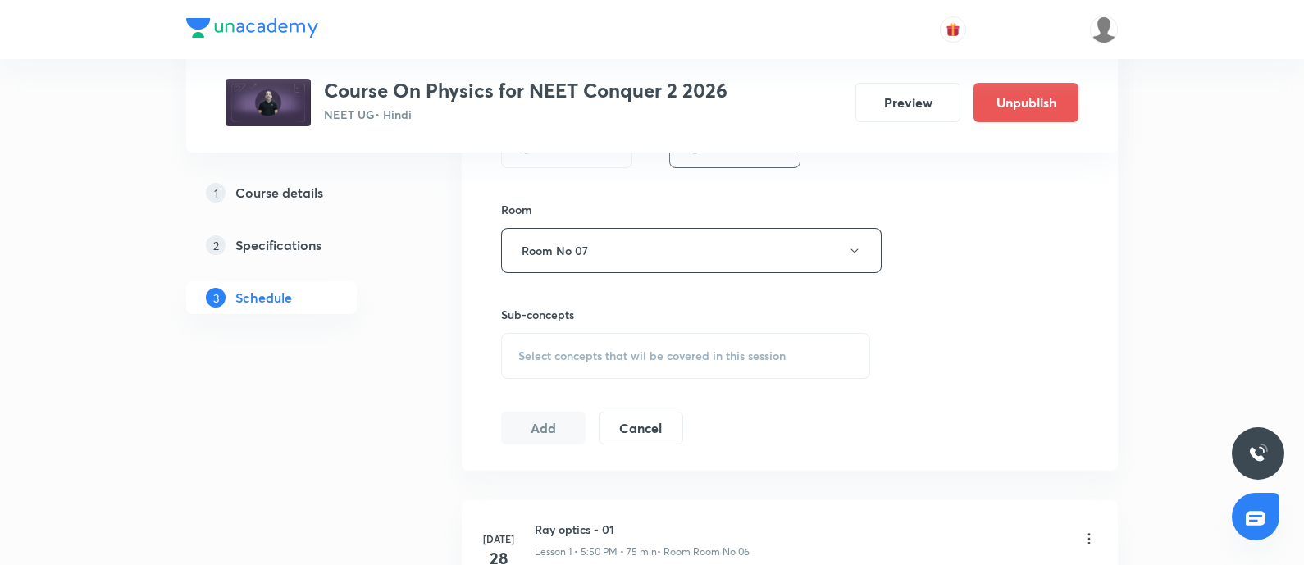
click at [572, 362] on div "Select concepts that wil be covered in this session" at bounding box center [685, 356] width 369 height 46
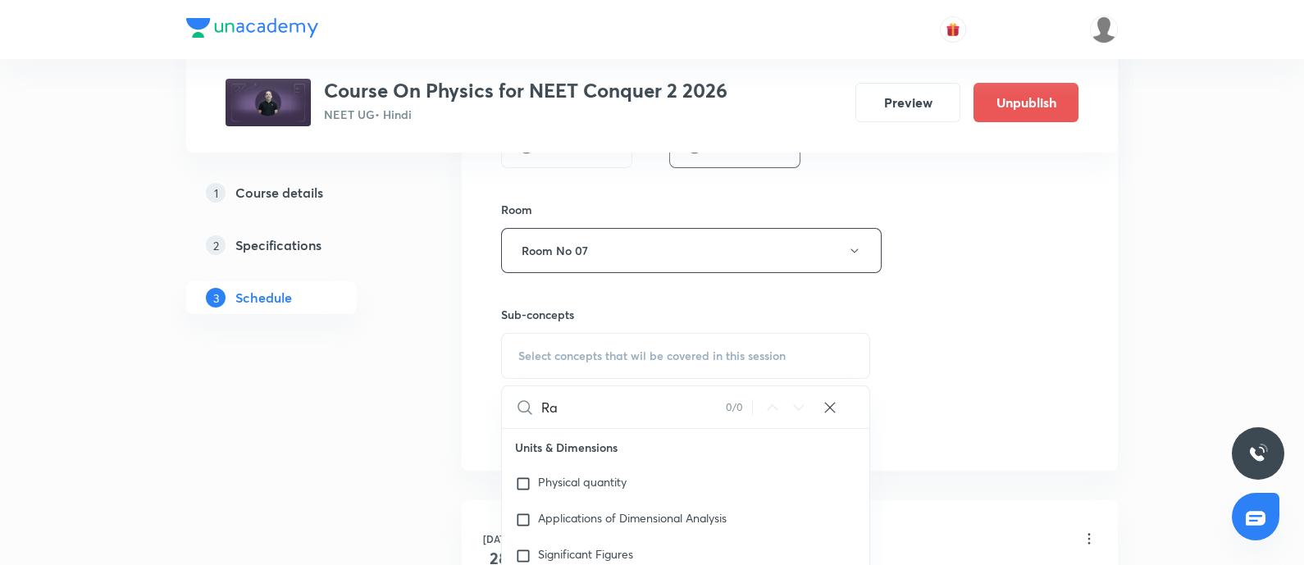
type input "R"
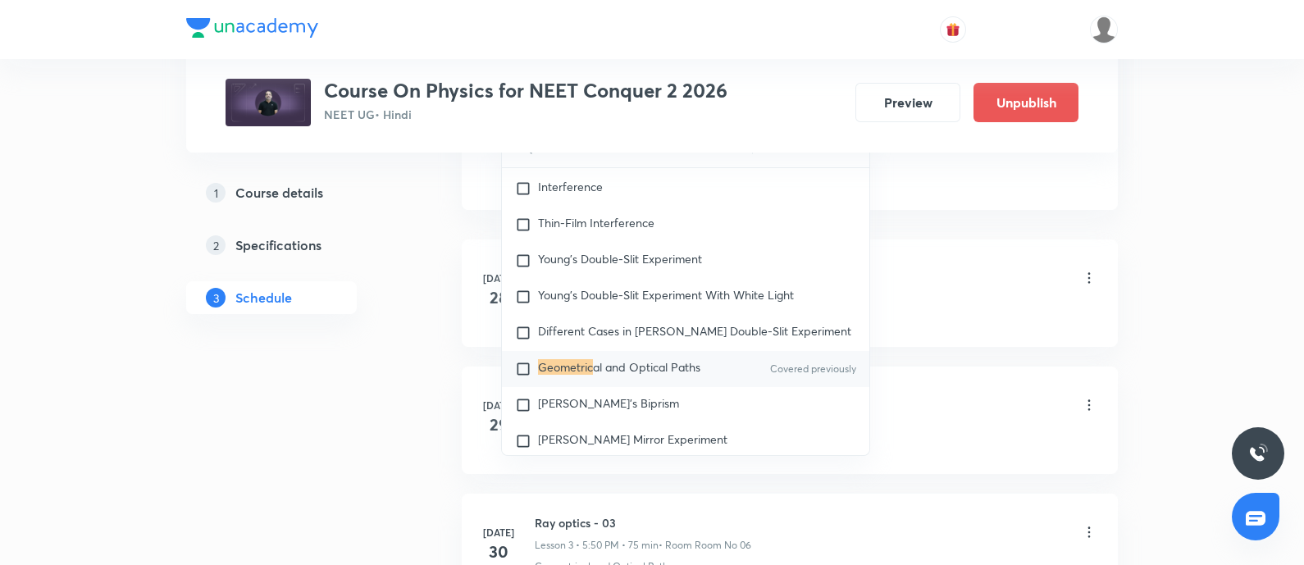
scroll to position [942, 0]
type input "GEOMETRIC"
click at [526, 376] on input "checkbox" at bounding box center [526, 367] width 23 height 16
checkbox input "true"
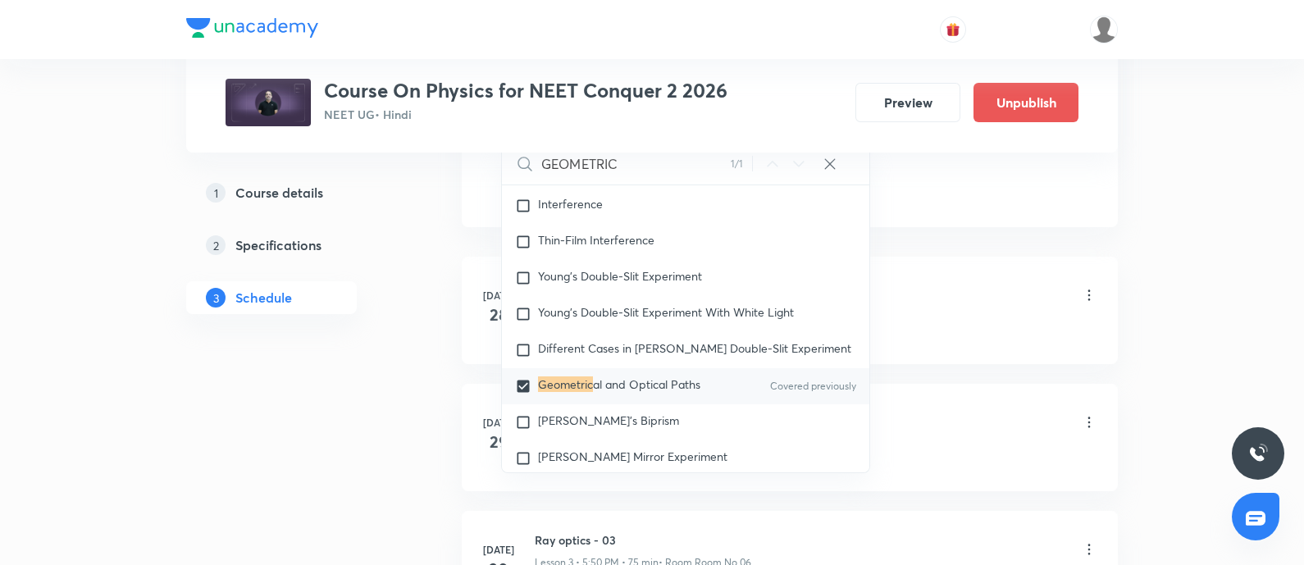
click at [955, 307] on div "Ray optics - 01 Lesson 1 • 5:50 PM • 75 min • Room Room No 06" at bounding box center [816, 296] width 562 height 39
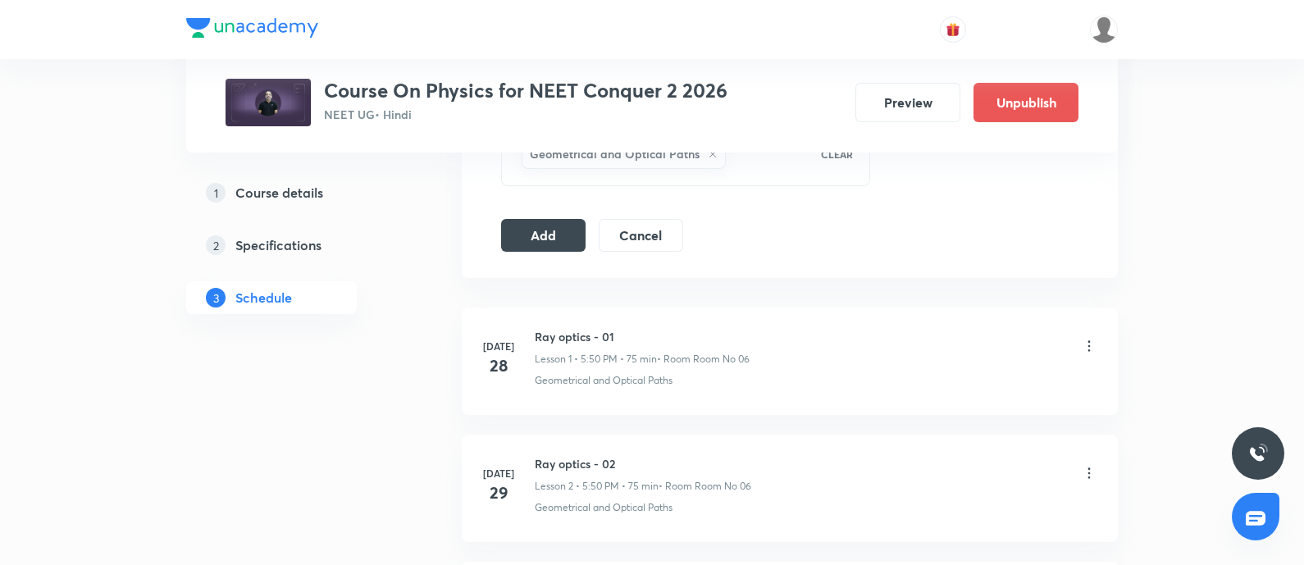
scroll to position [890, 0]
click at [544, 235] on button "Add" at bounding box center [543, 234] width 84 height 33
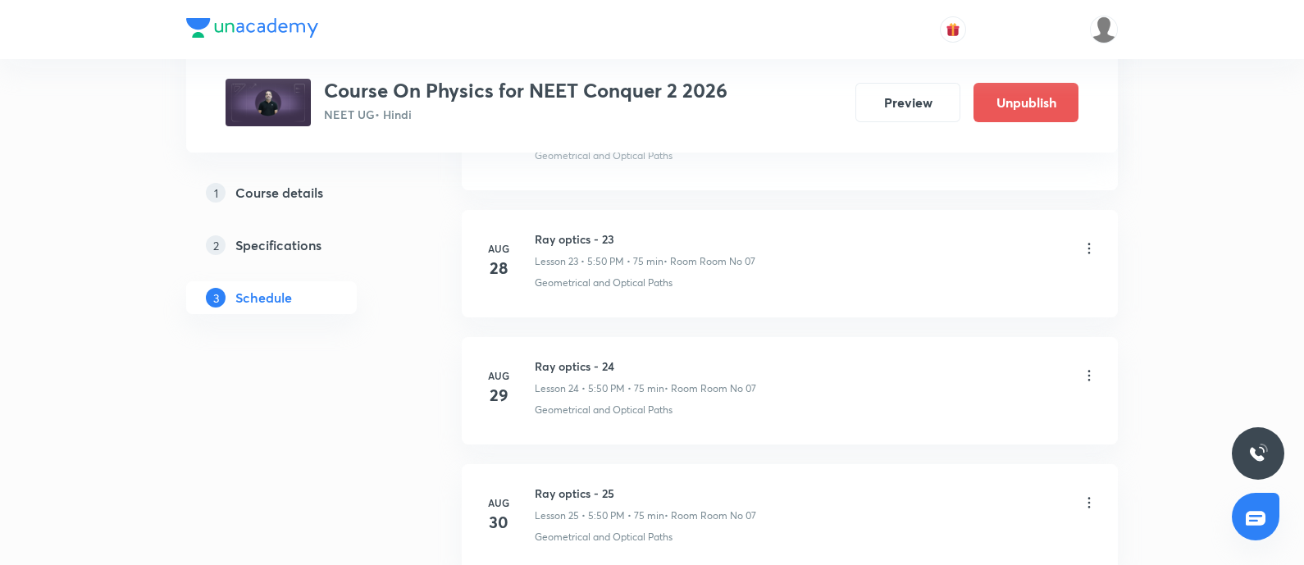
scroll to position [3419, 0]
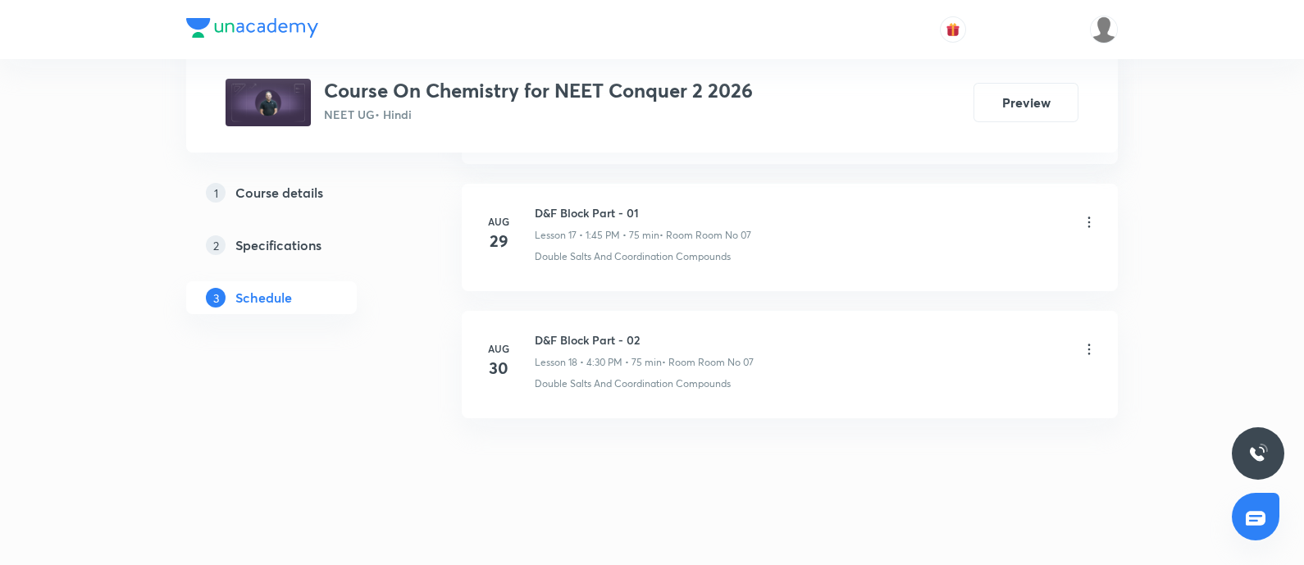
click at [537, 331] on h6 "D&F Block Part - 02" at bounding box center [644, 339] width 219 height 17
copy h6 "D&F Block Part - 02"
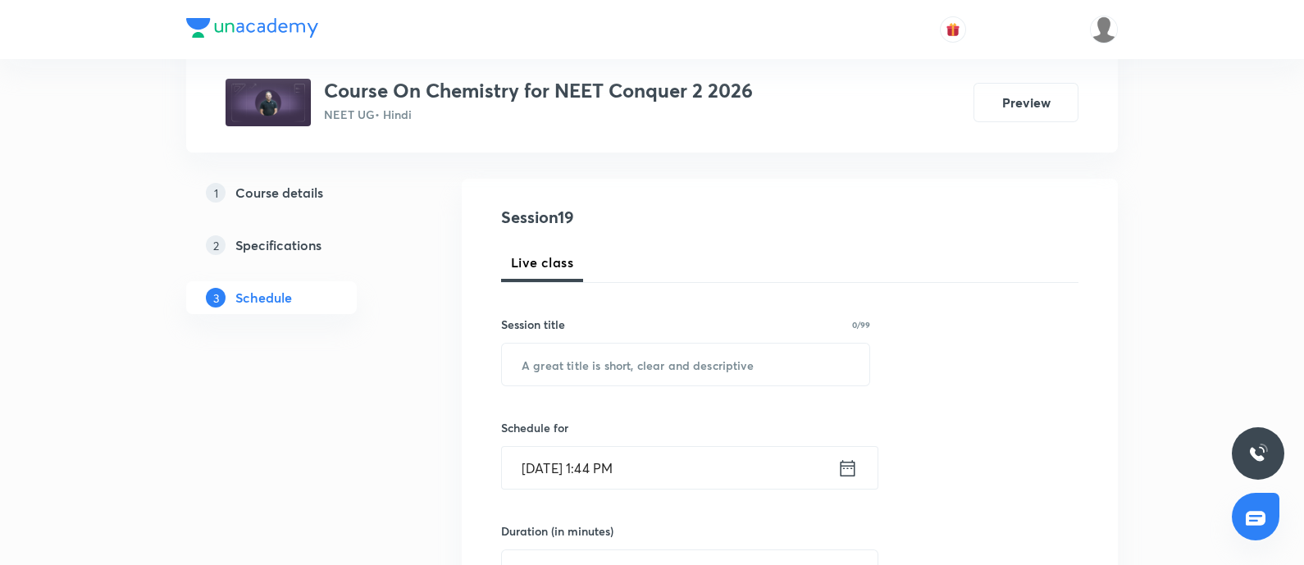
scroll to position [152, 0]
click at [582, 362] on input "text" at bounding box center [685, 362] width 367 height 42
paste input "D&F Block Part - 02"
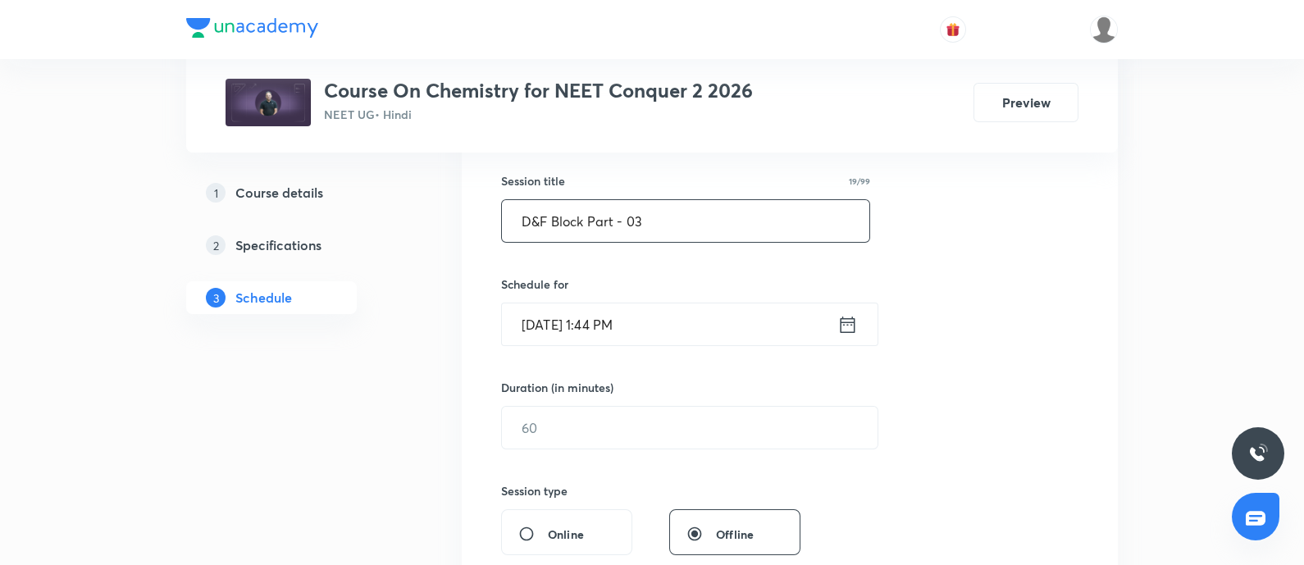
scroll to position [294, 0]
type input "D&F Block Part - 03"
click at [698, 317] on input "Aug 31, 2025, 1:44 PM" at bounding box center [669, 323] width 335 height 42
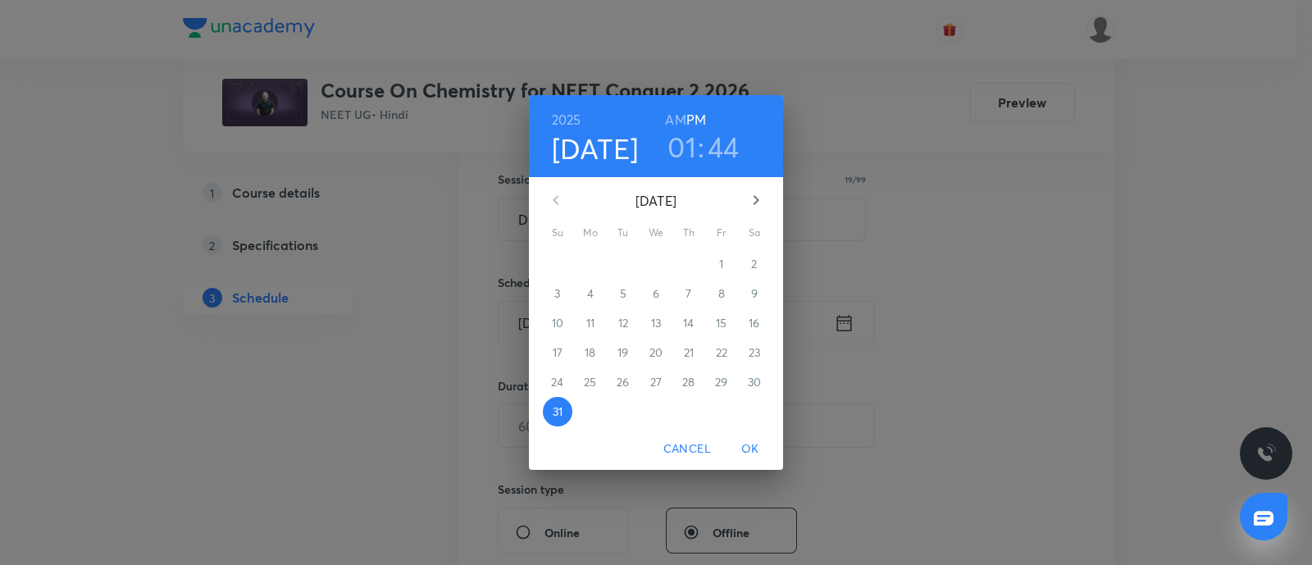
click at [749, 198] on icon "button" at bounding box center [756, 200] width 20 height 20
click at [623, 264] on p "2" at bounding box center [623, 264] width 6 height 16
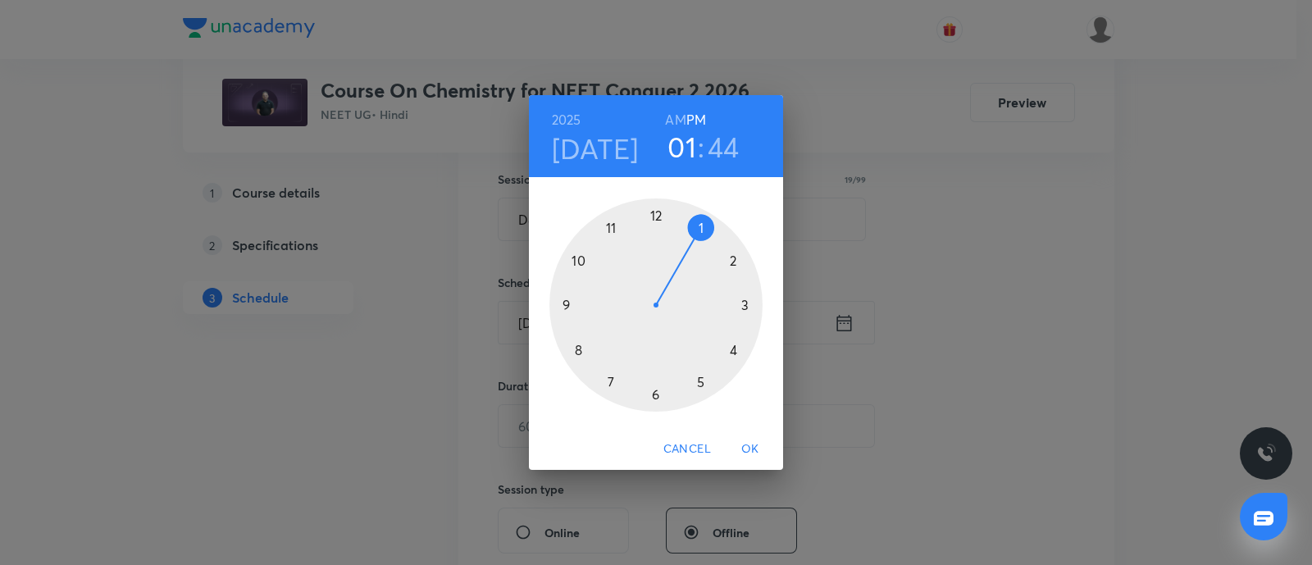
click at [701, 380] on div at bounding box center [655, 304] width 213 height 213
click at [579, 261] on div at bounding box center [655, 304] width 213 height 213
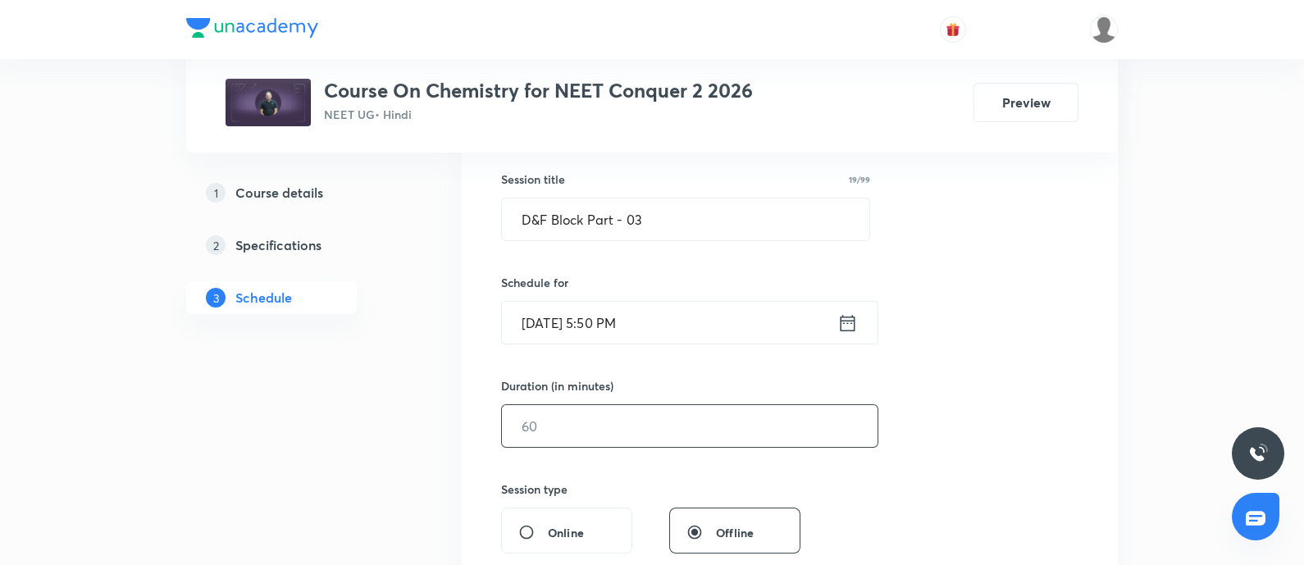
click at [570, 425] on input "text" at bounding box center [690, 426] width 376 height 42
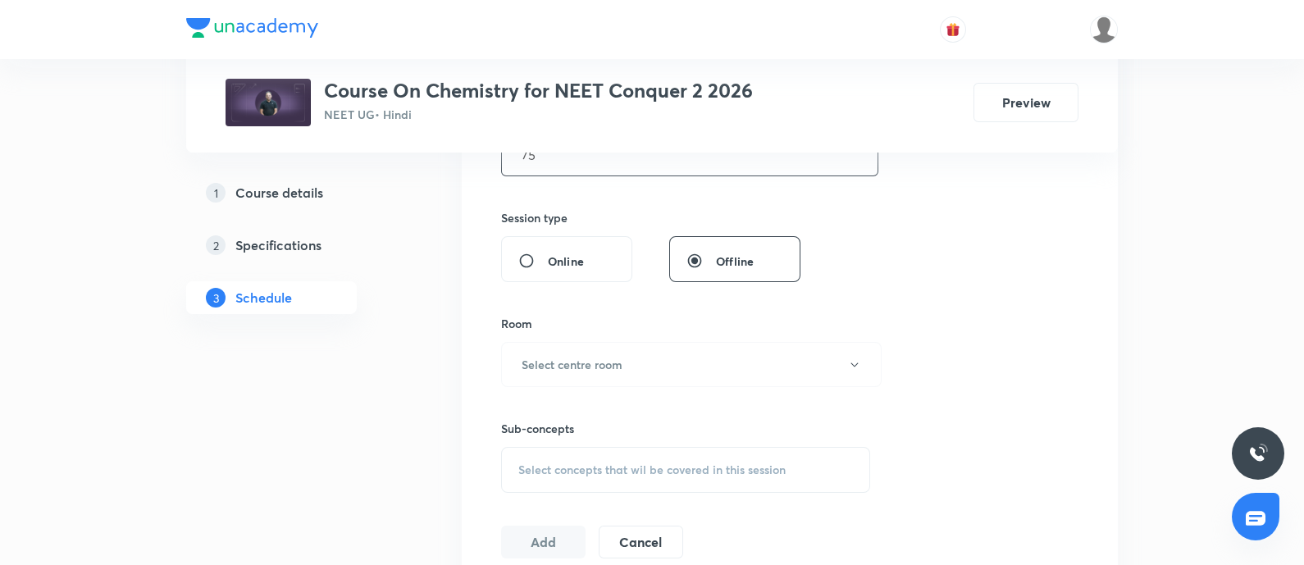
scroll to position [596, 0]
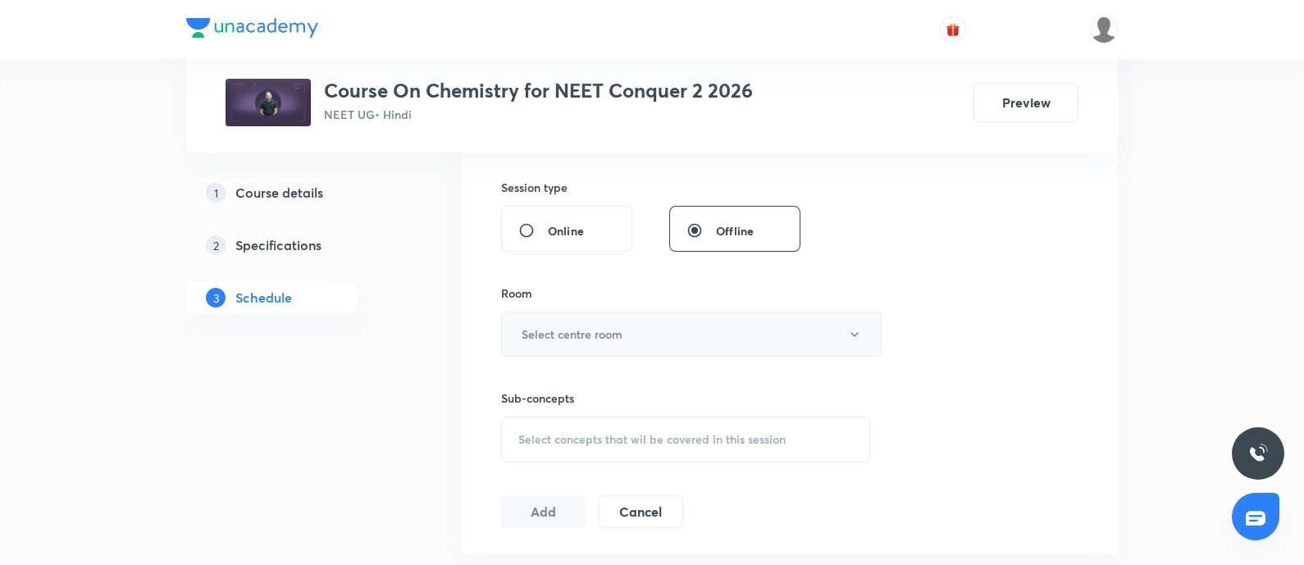
type input "75"
click at [586, 332] on h6 "Select centre room" at bounding box center [571, 334] width 101 height 17
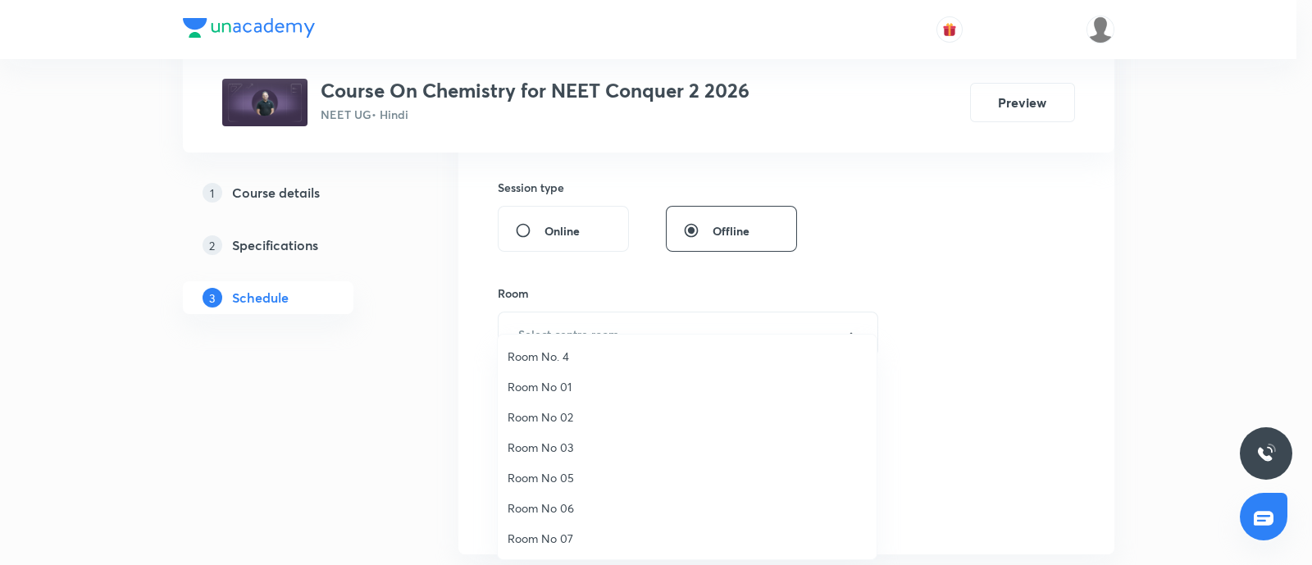
click at [543, 532] on span "Room No 07" at bounding box center [687, 538] width 359 height 17
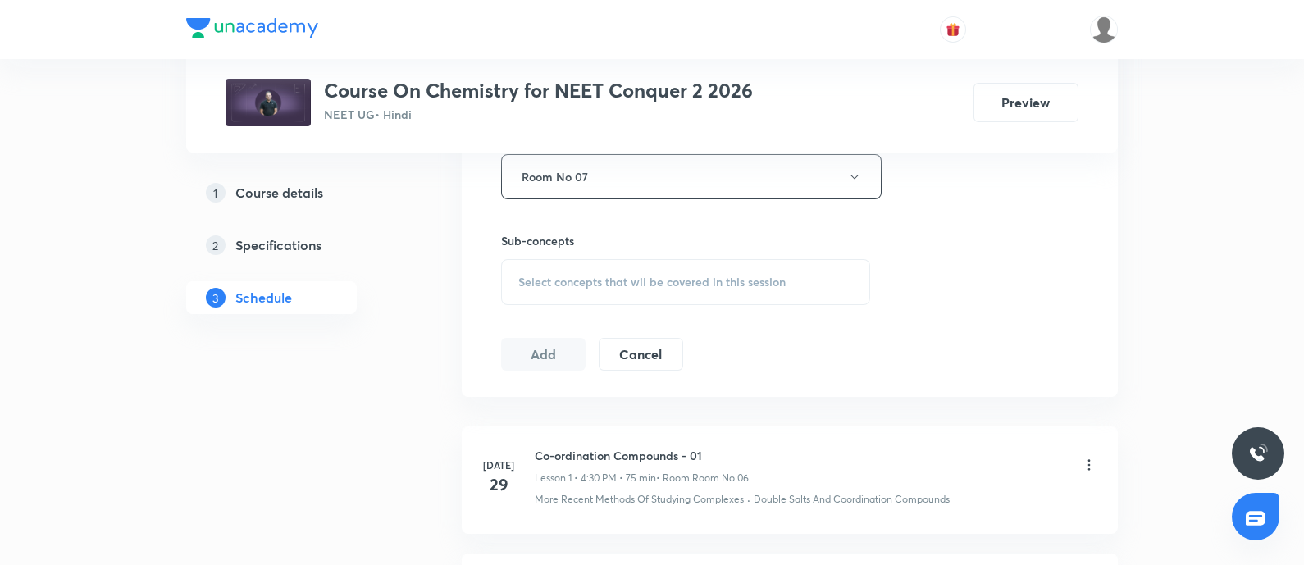
scroll to position [762, 0]
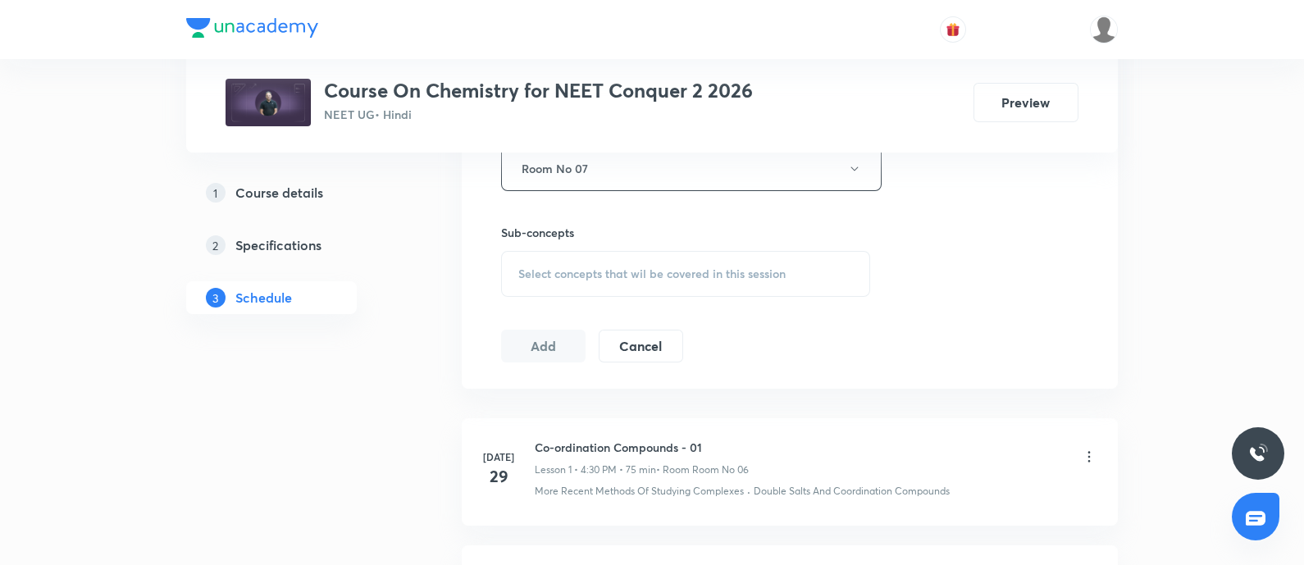
click at [590, 280] on div "Select concepts that wil be covered in this session" at bounding box center [685, 274] width 369 height 46
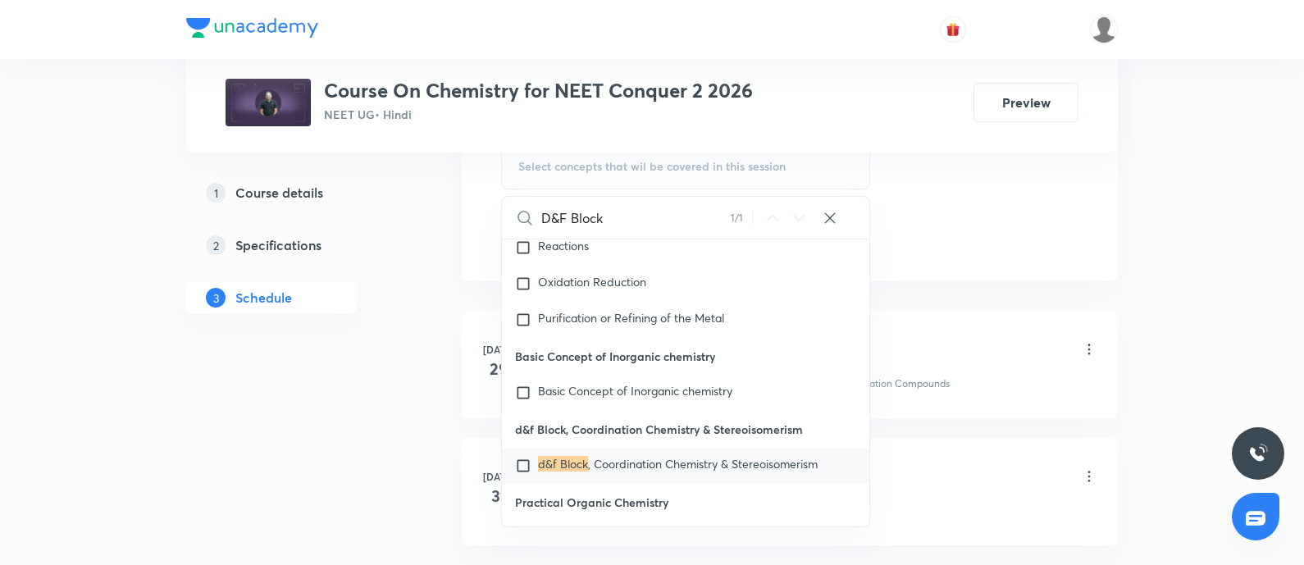
scroll to position [11494, 0]
type input "D&F Block"
click at [573, 455] on mark "d&f Block" at bounding box center [563, 463] width 50 height 16
checkbox input "true"
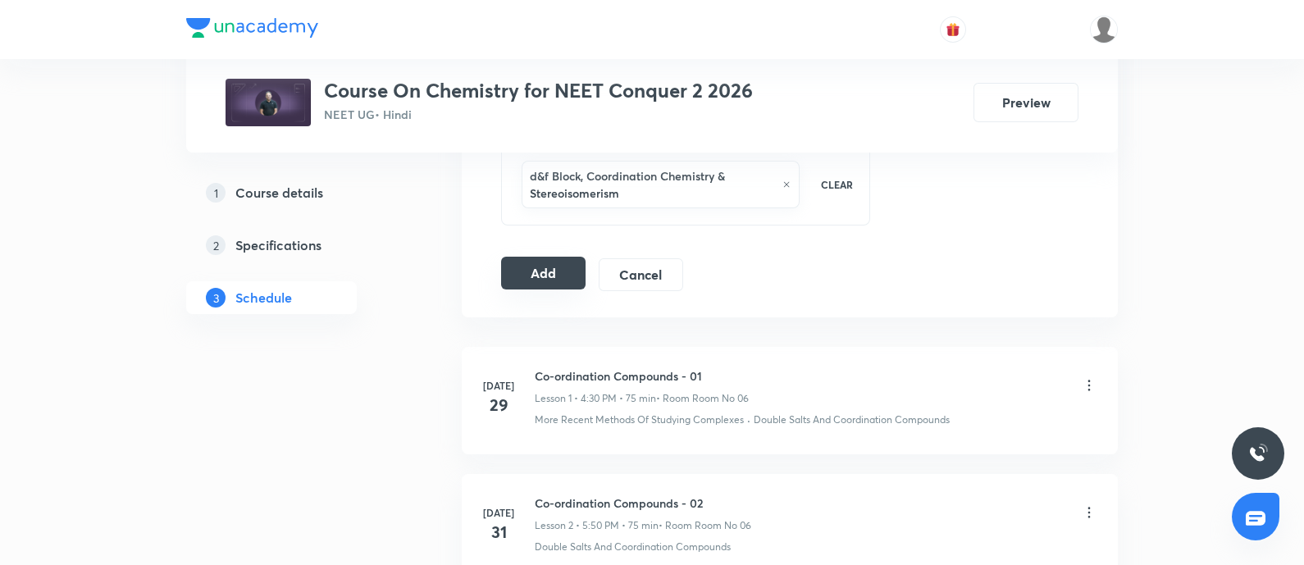
click at [538, 266] on button "Add" at bounding box center [543, 273] width 84 height 33
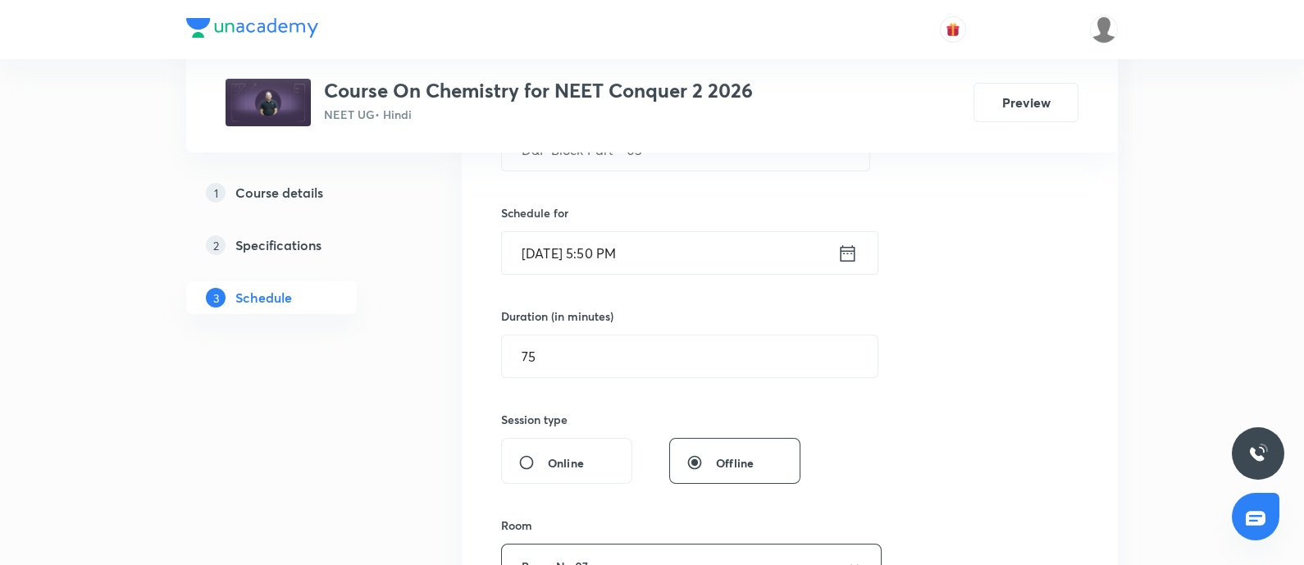
scroll to position [364, 0]
click at [671, 255] on input "Sep 2, 2025, 5:50 PM" at bounding box center [669, 253] width 335 height 42
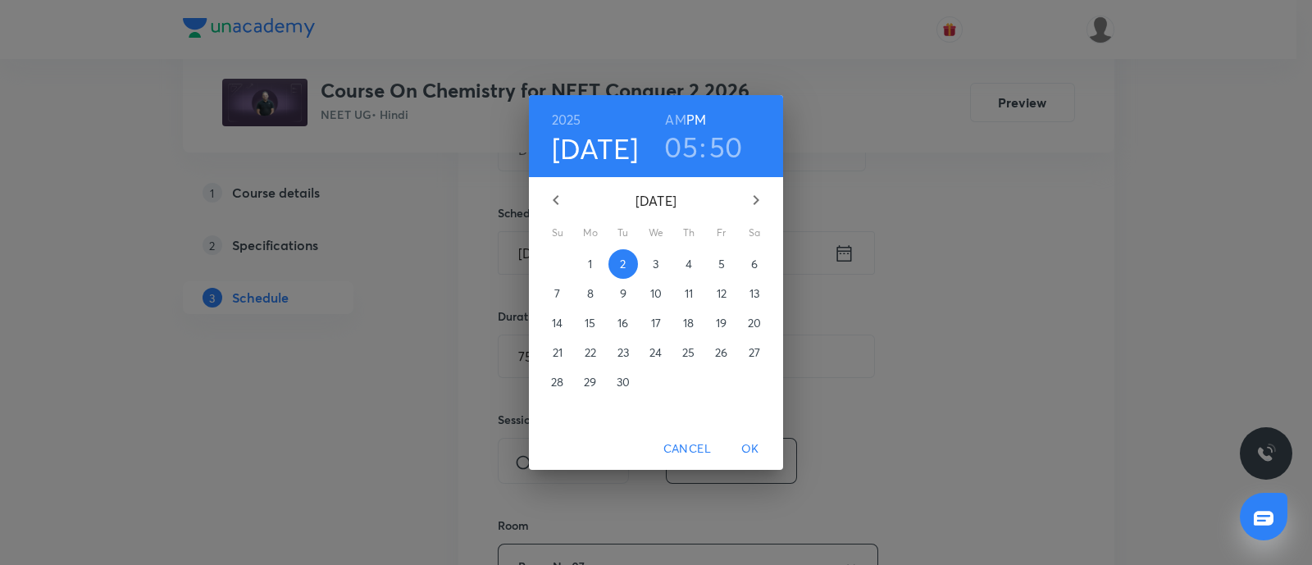
click at [687, 149] on h3 "05" at bounding box center [681, 147] width 34 height 34
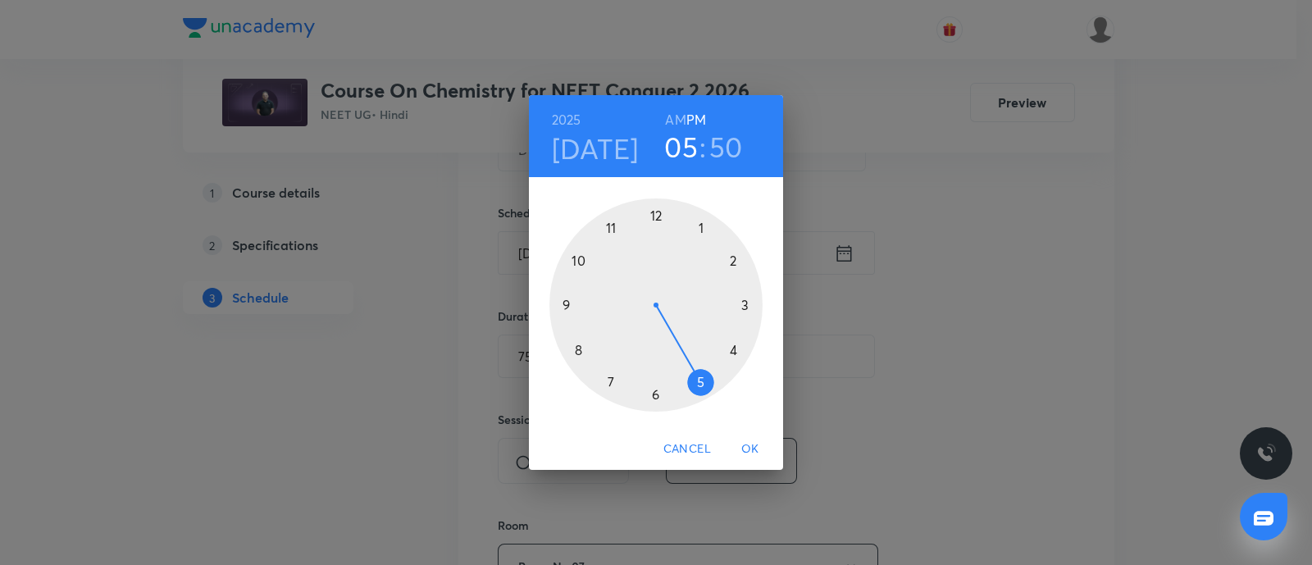
click at [611, 377] on div at bounding box center [655, 304] width 213 height 213
click at [735, 260] on div at bounding box center [655, 304] width 213 height 213
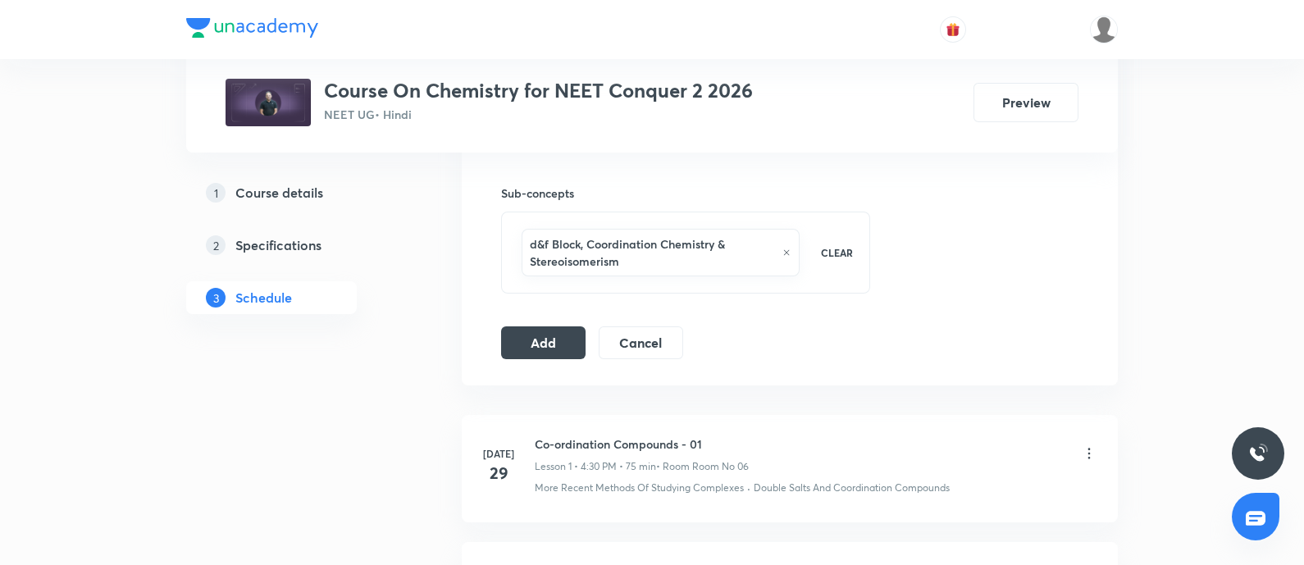
scroll to position [878, 0]
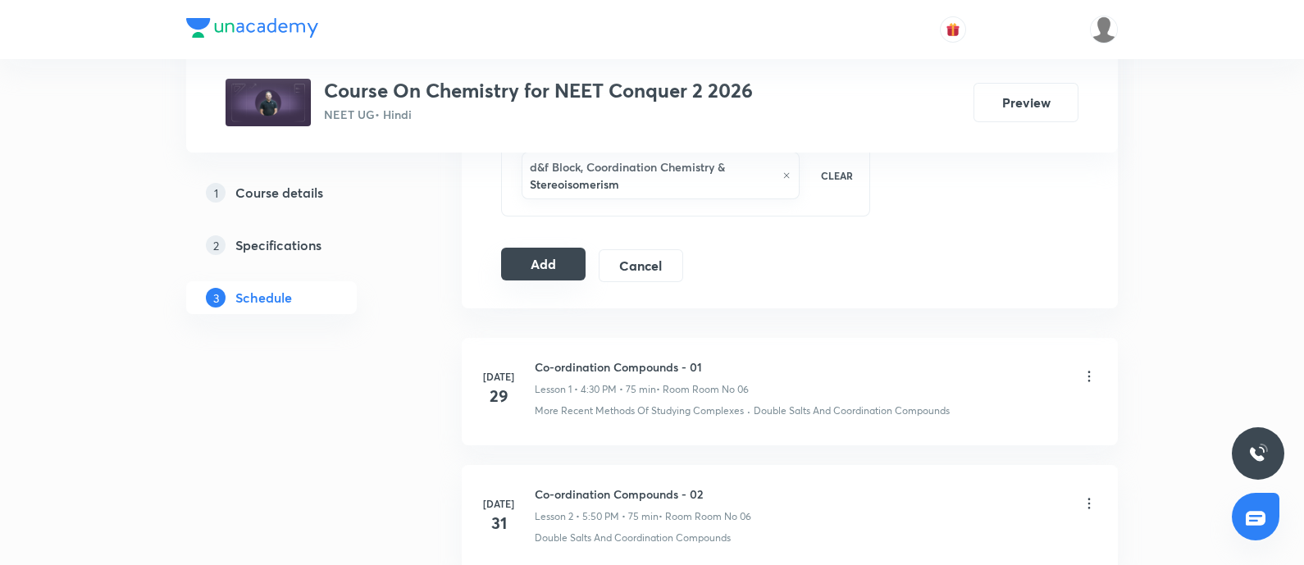
click at [540, 264] on button "Add" at bounding box center [543, 264] width 84 height 33
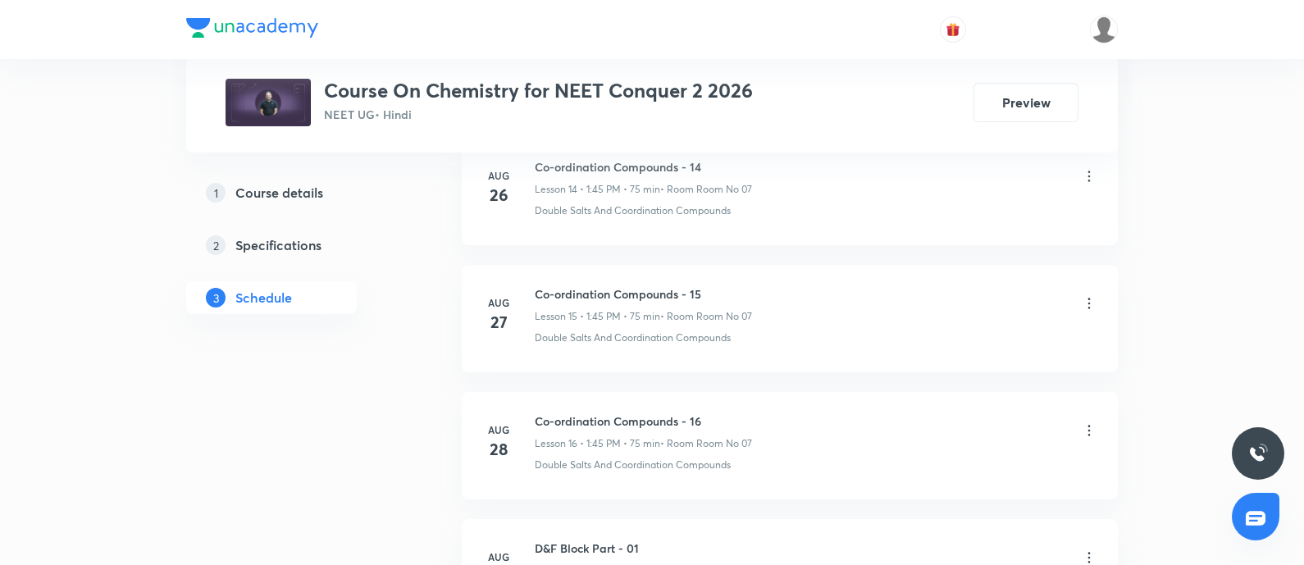
scroll to position [3066, 0]
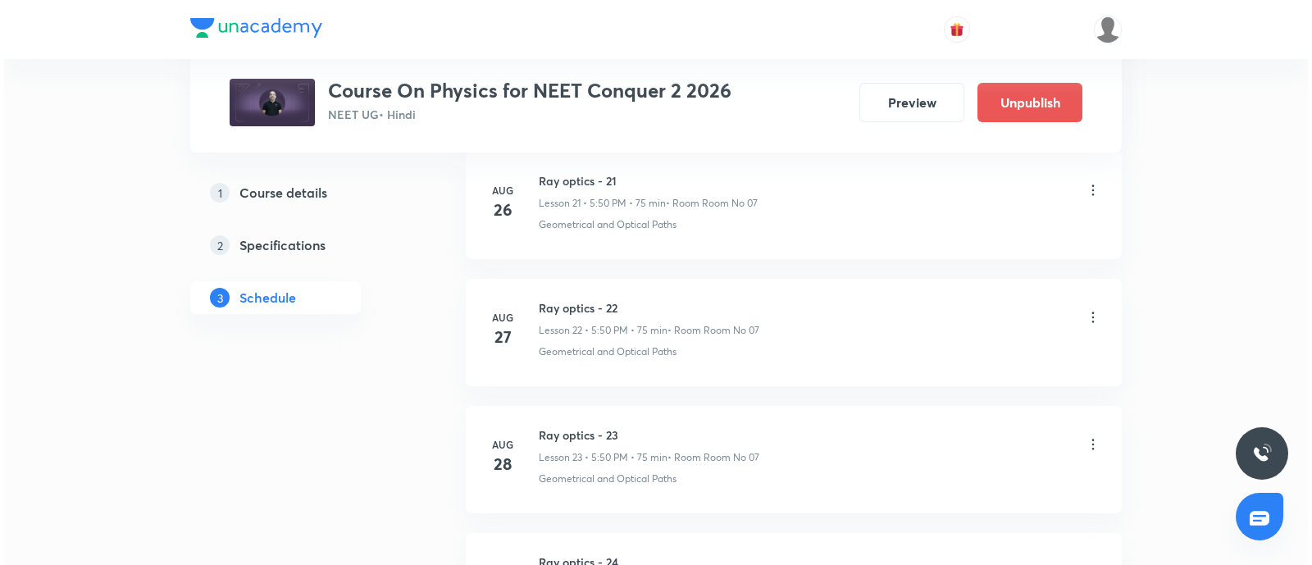
scroll to position [4171, 0]
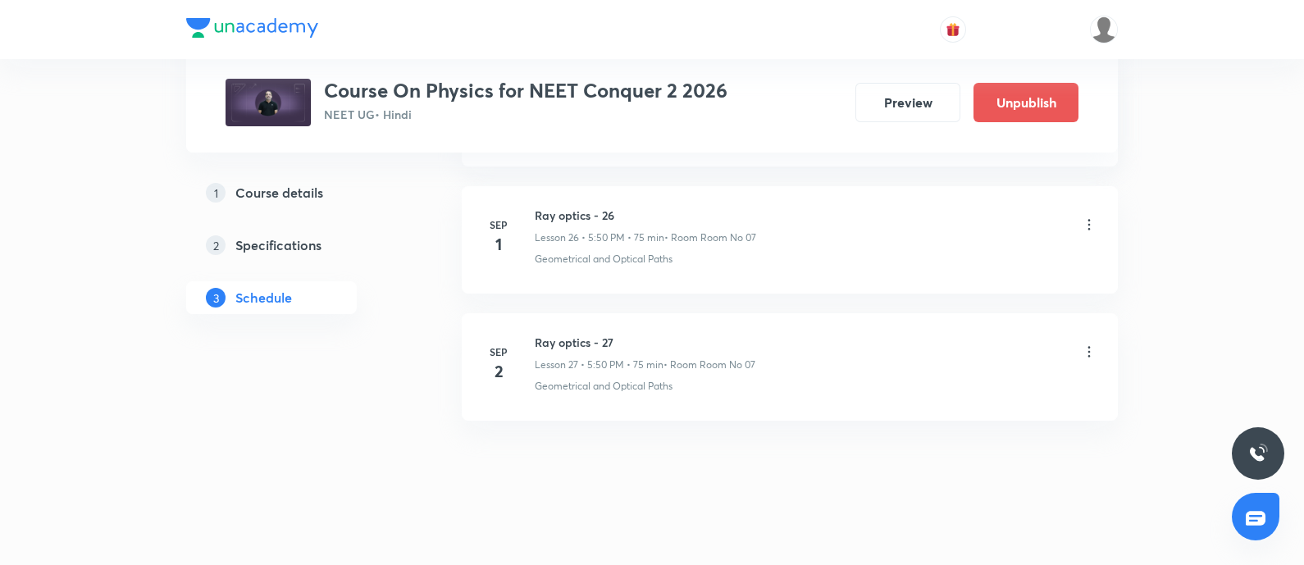
click at [1091, 344] on icon at bounding box center [1089, 352] width 16 height 16
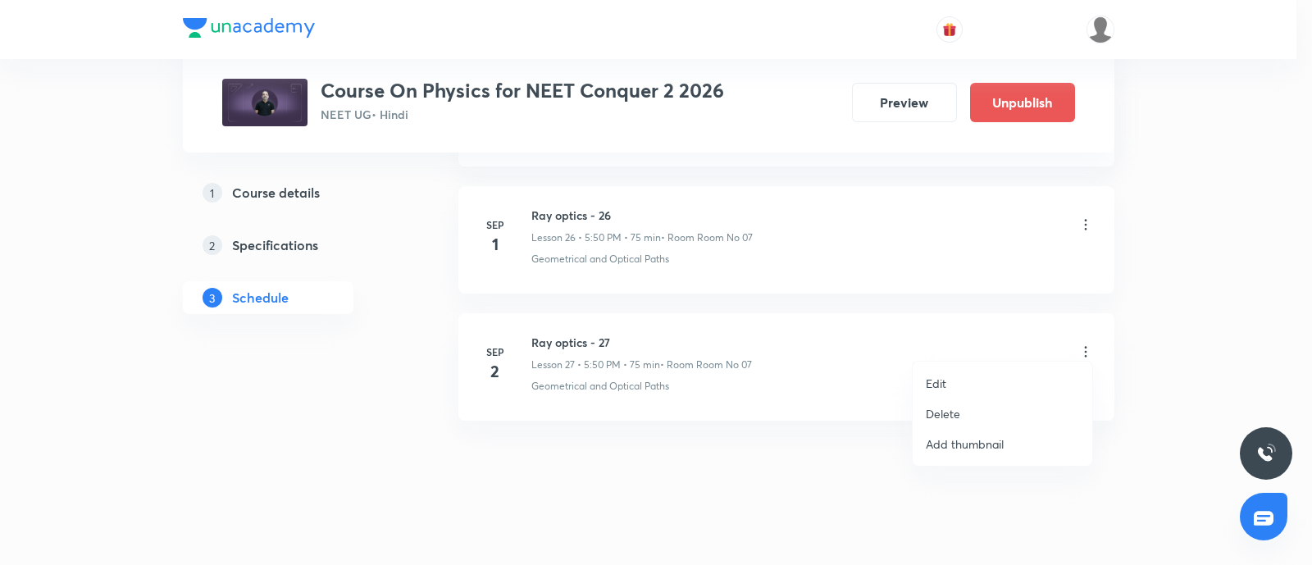
click at [963, 375] on li "Edit" at bounding box center [1003, 383] width 180 height 30
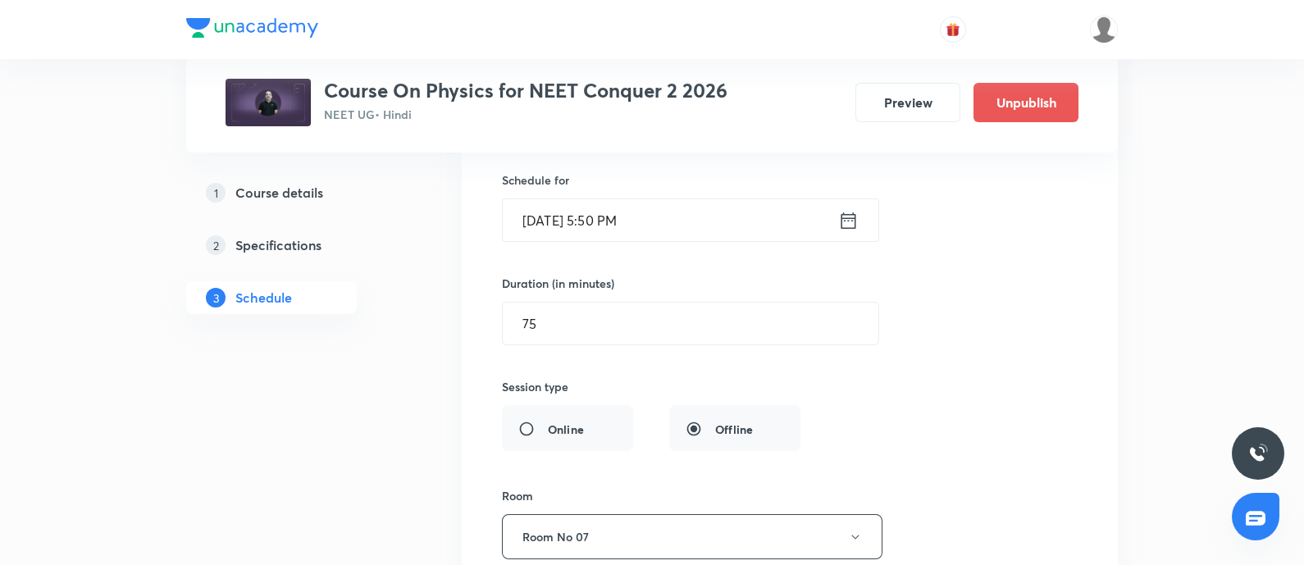
scroll to position [3652, 0]
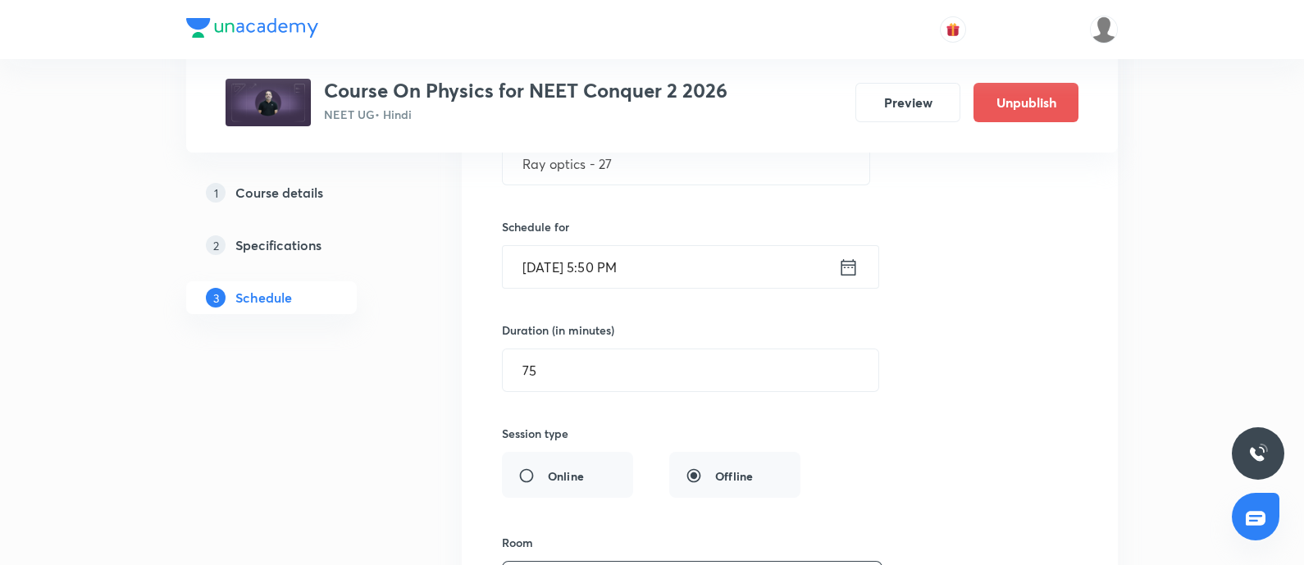
click at [652, 267] on input "[DATE] 5:50 PM" at bounding box center [670, 267] width 335 height 42
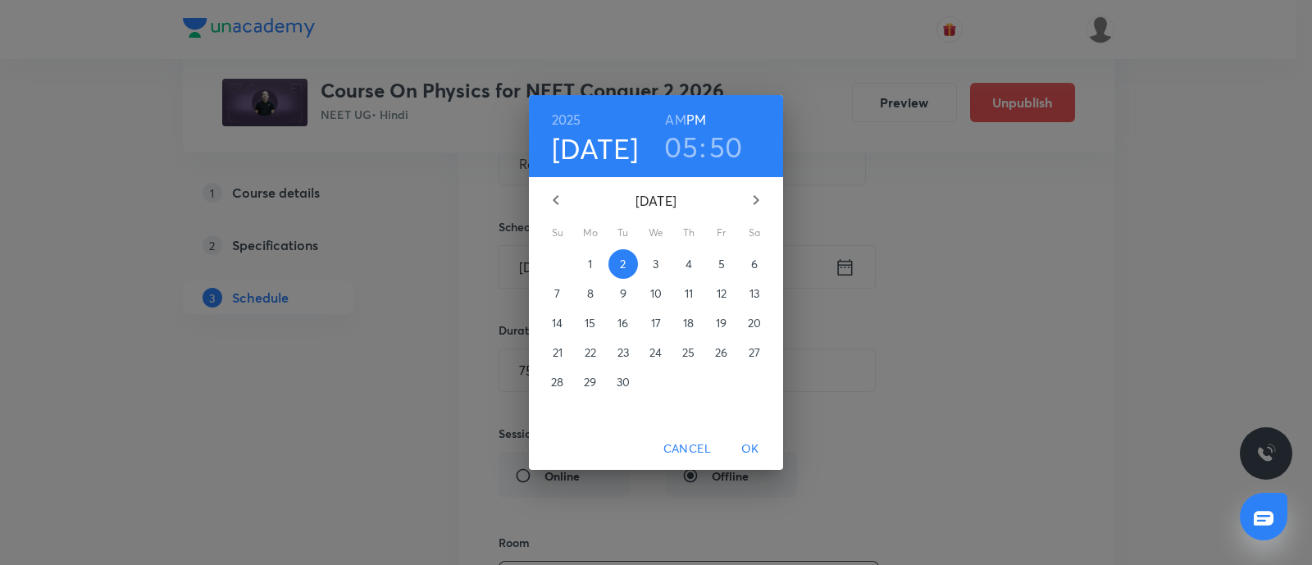
click at [687, 153] on h3 "05" at bounding box center [681, 147] width 34 height 34
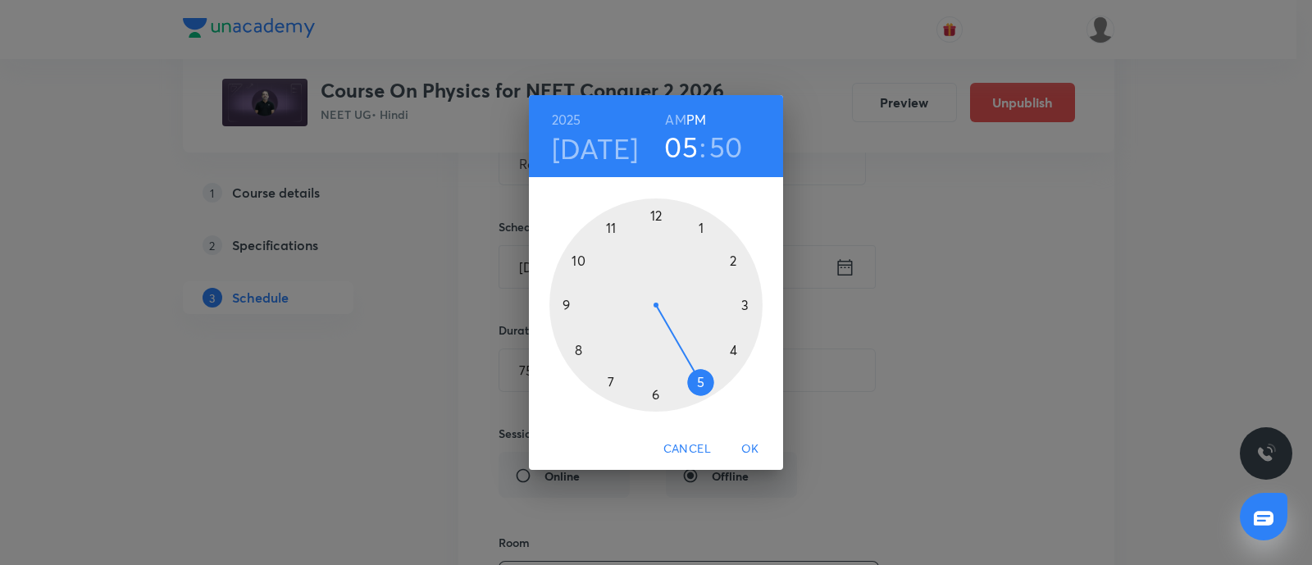
click at [733, 350] on div at bounding box center [655, 304] width 213 height 213
click at [654, 394] on div at bounding box center [655, 304] width 213 height 213
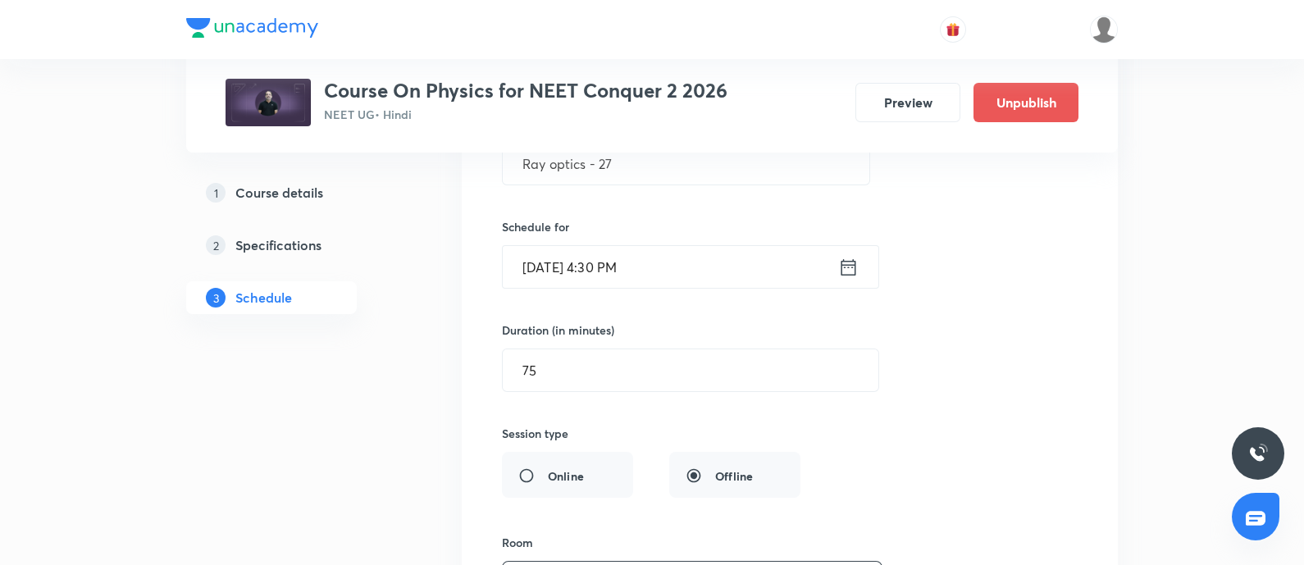
scroll to position [4047, 0]
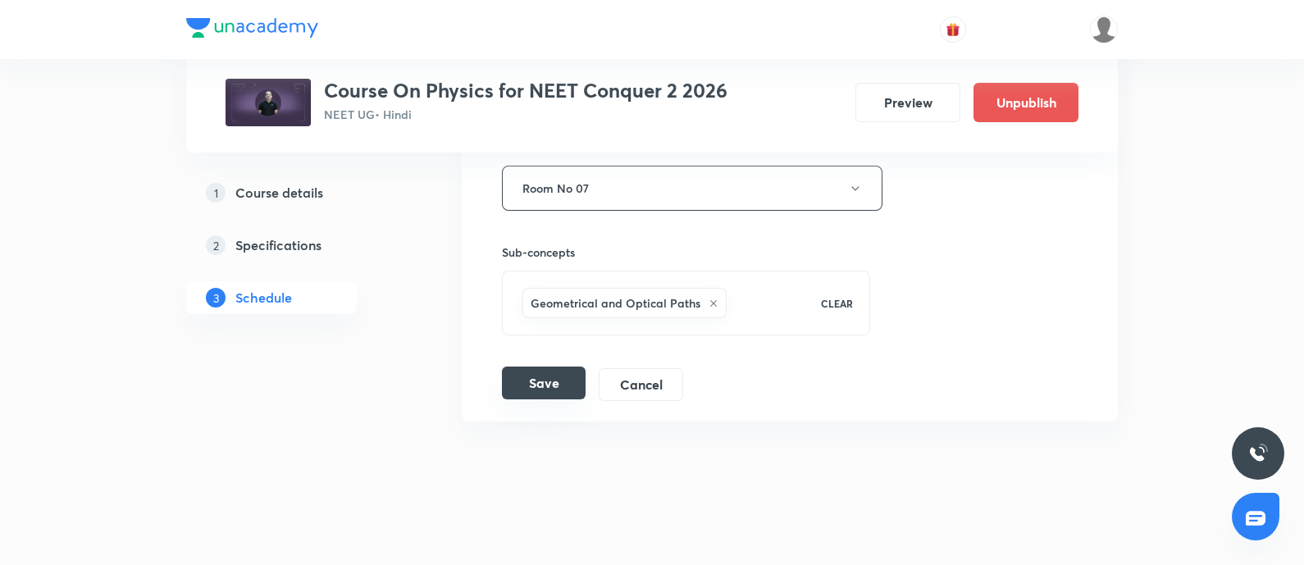
click at [548, 379] on button "Save" at bounding box center [544, 383] width 84 height 33
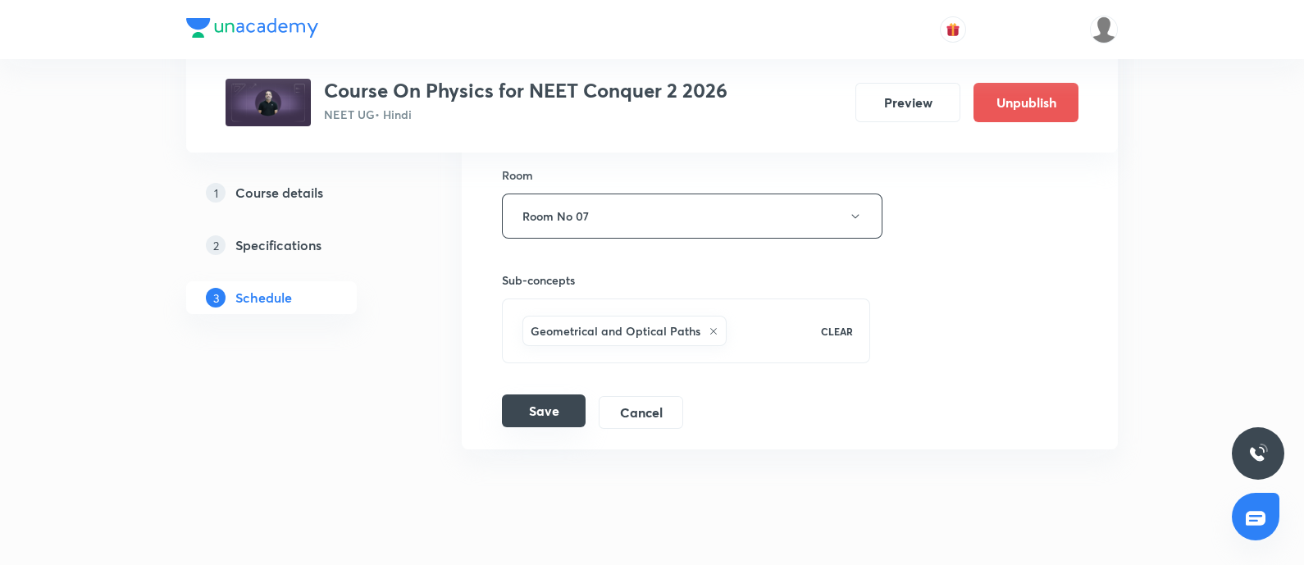
click at [544, 403] on button "Save" at bounding box center [544, 410] width 84 height 33
click at [530, 394] on button "Save" at bounding box center [544, 410] width 84 height 33
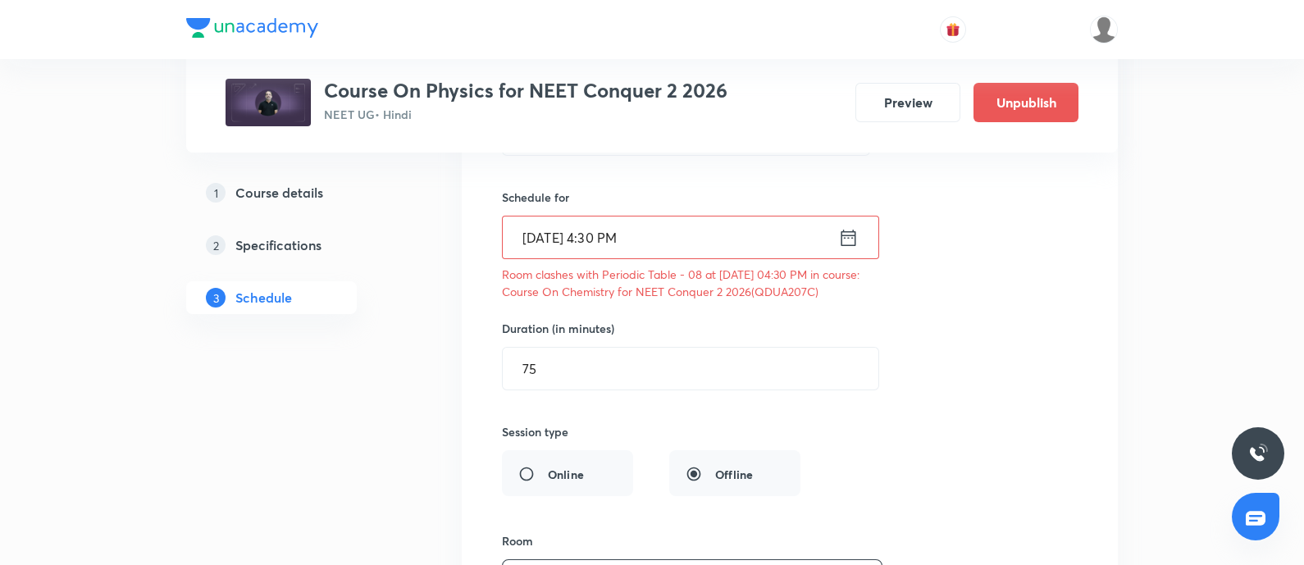
scroll to position [3673, 0]
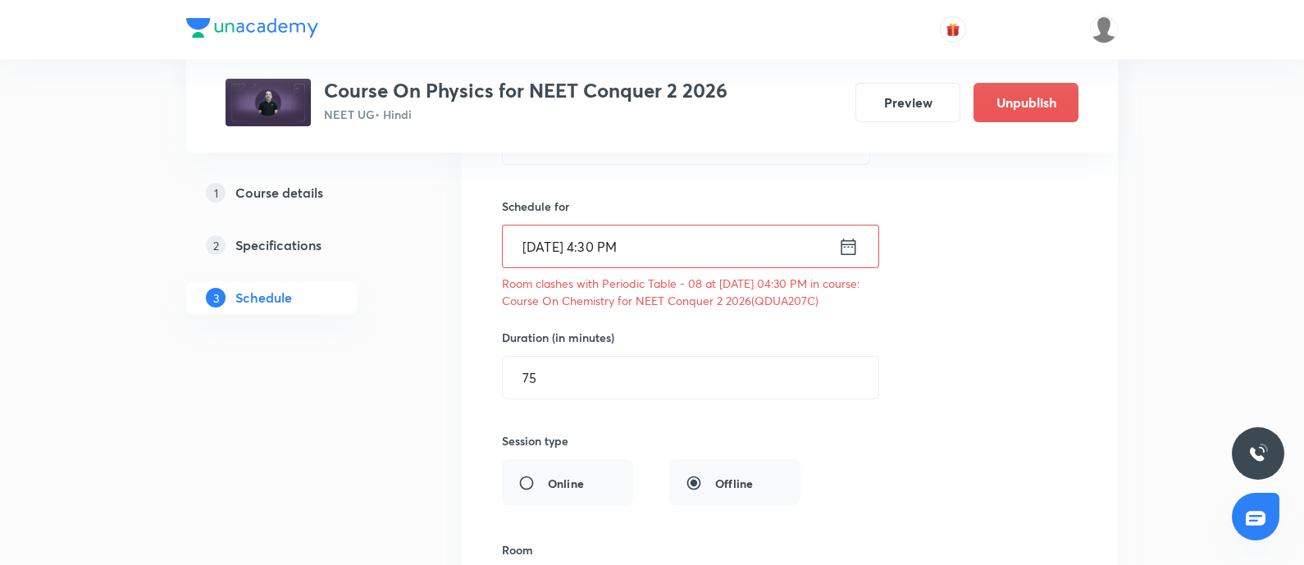
click at [654, 252] on input "[DATE] 4:30 PM" at bounding box center [670, 246] width 335 height 42
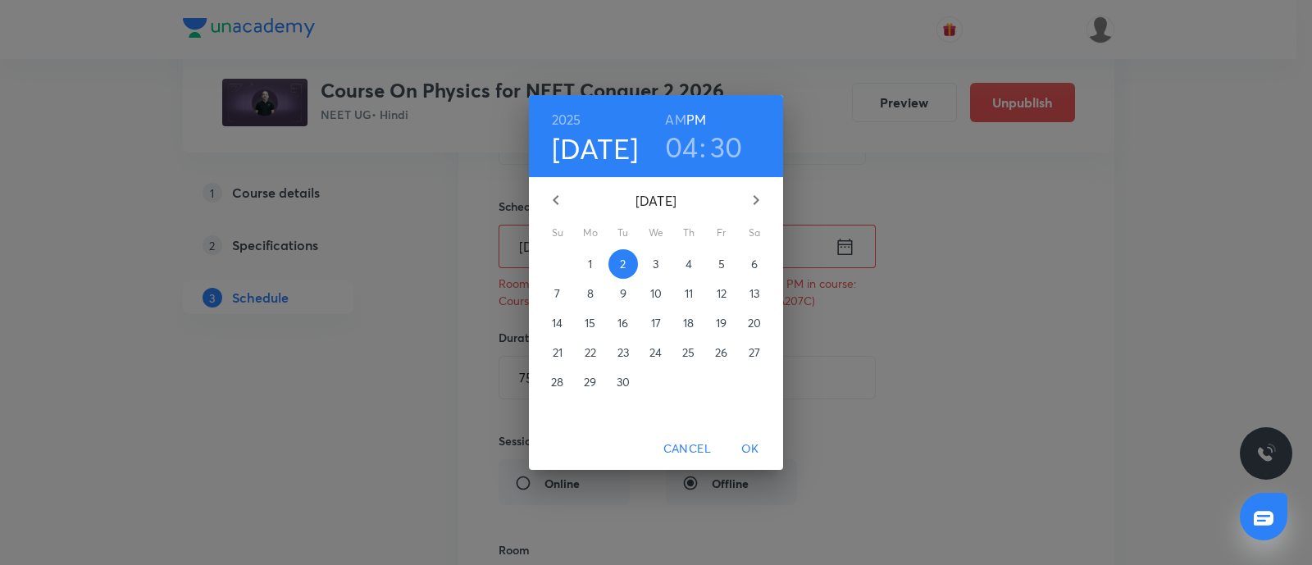
click at [683, 153] on h3 "04" at bounding box center [682, 147] width 34 height 34
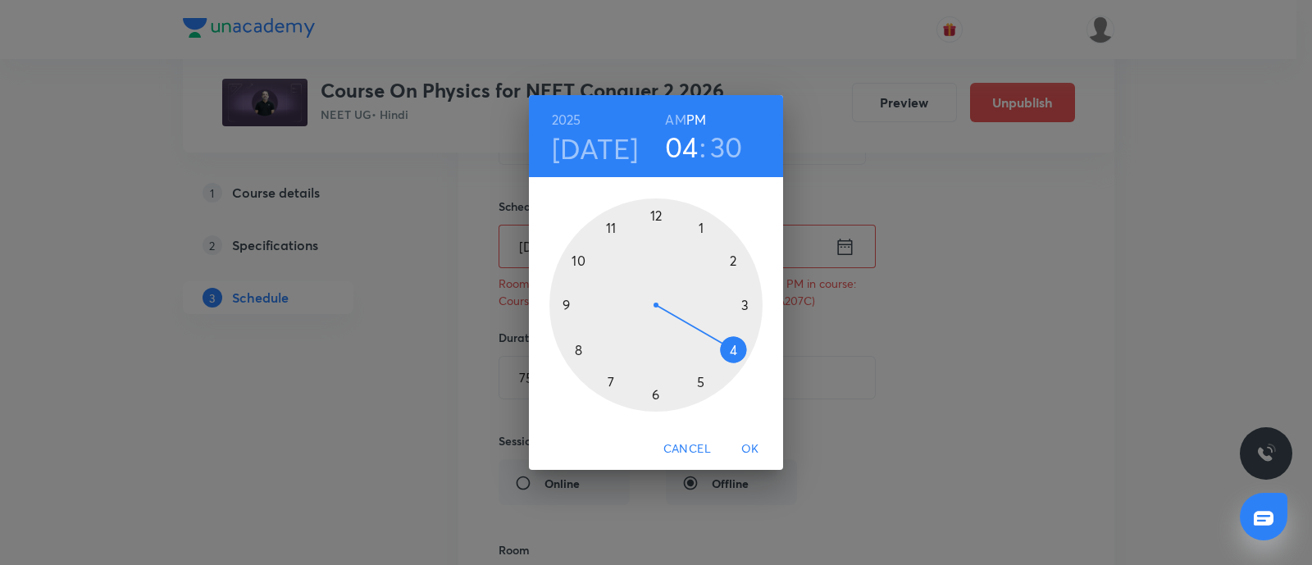
click at [698, 385] on div at bounding box center [655, 304] width 213 height 213
click at [576, 256] on div at bounding box center [655, 304] width 213 height 213
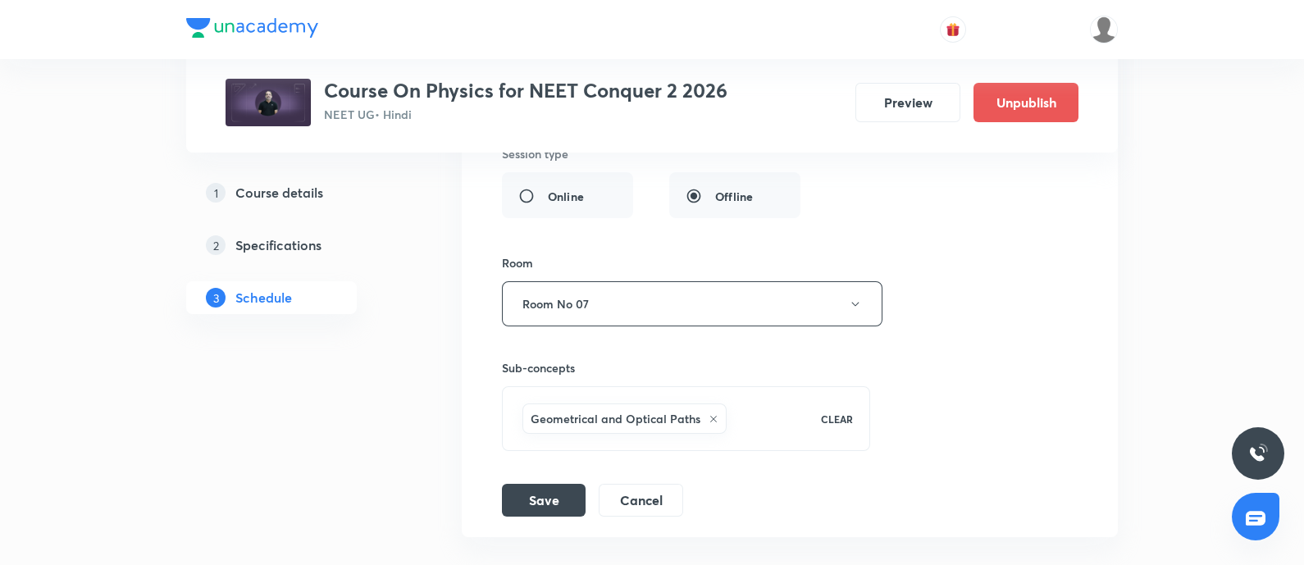
scroll to position [4075, 0]
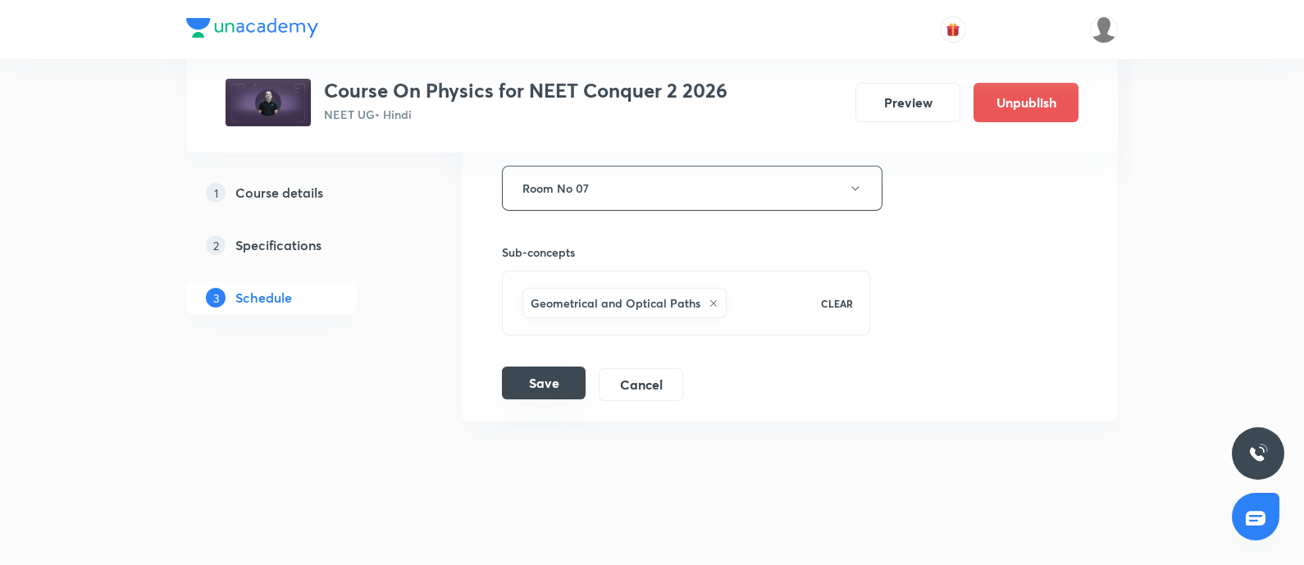
click at [555, 375] on button "Save" at bounding box center [544, 383] width 84 height 33
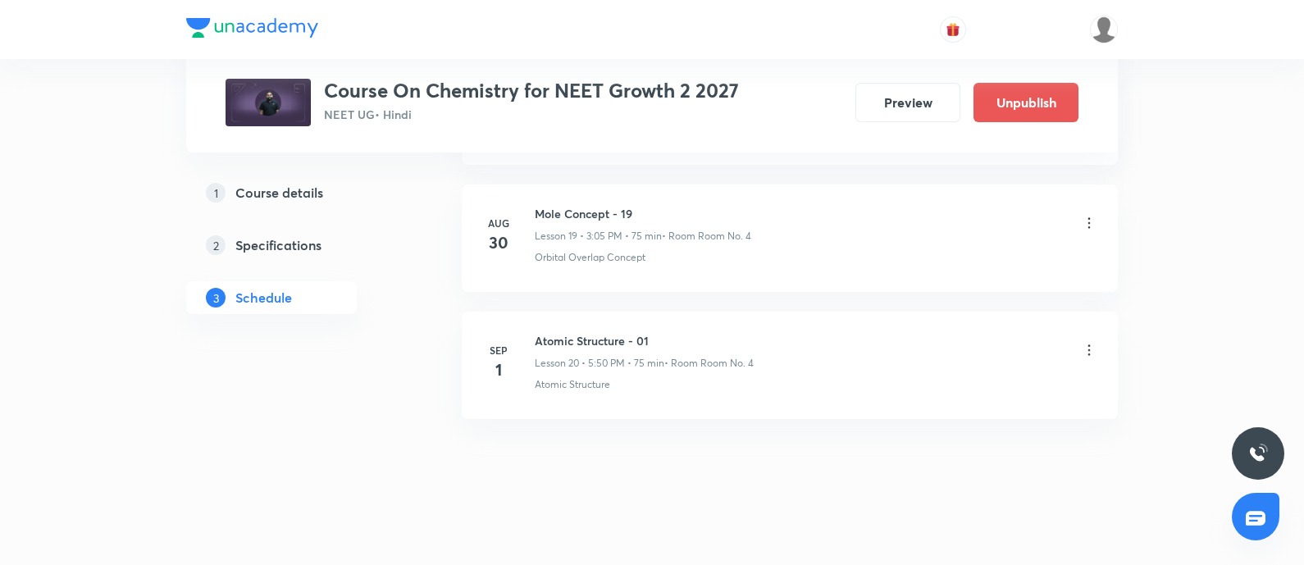
click at [537, 335] on h6 "Atomic Structure - 01" at bounding box center [644, 340] width 219 height 17
copy h6 "Atomic Structure - 01"
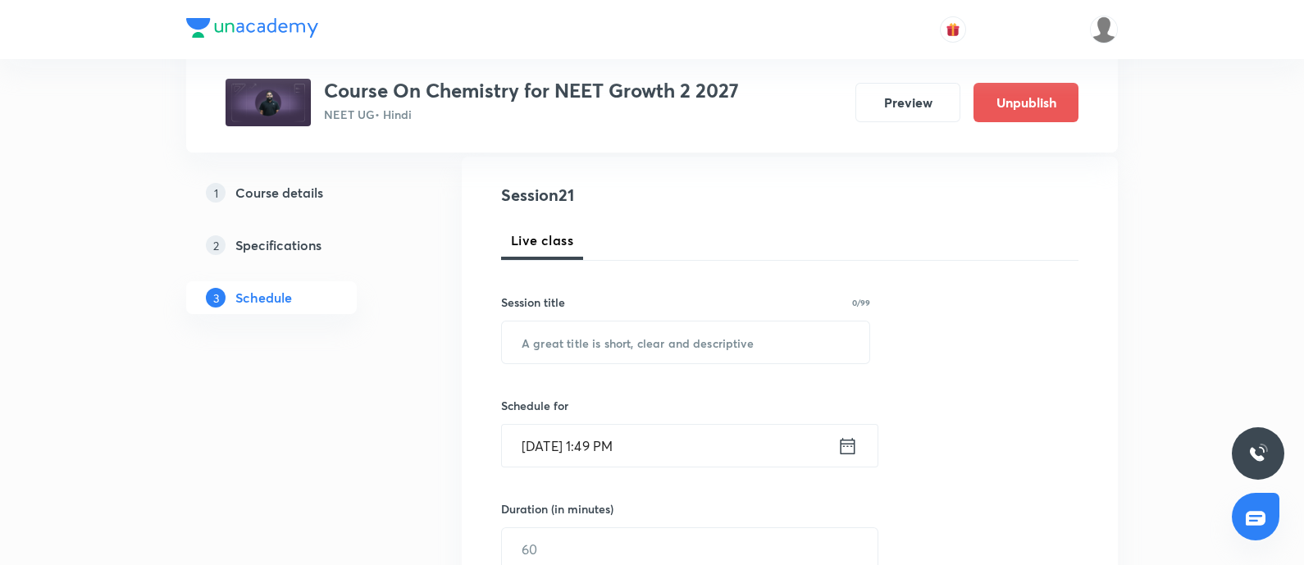
scroll to position [175, 0]
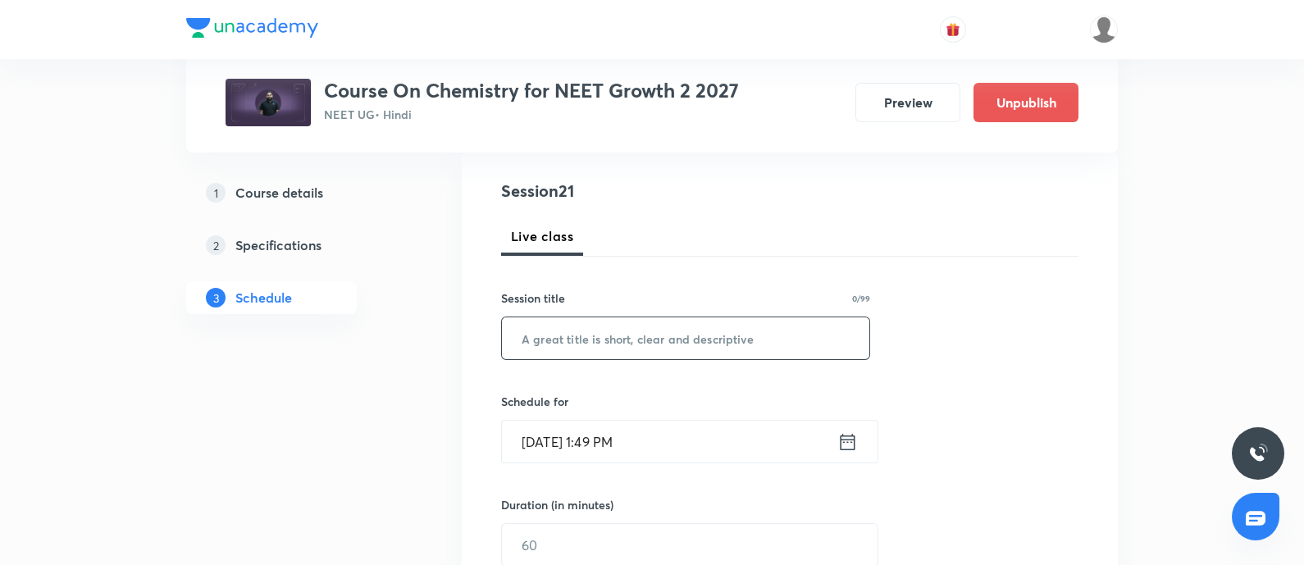
click at [570, 346] on input "text" at bounding box center [685, 338] width 367 height 42
paste input "Atomic Structure - 01"
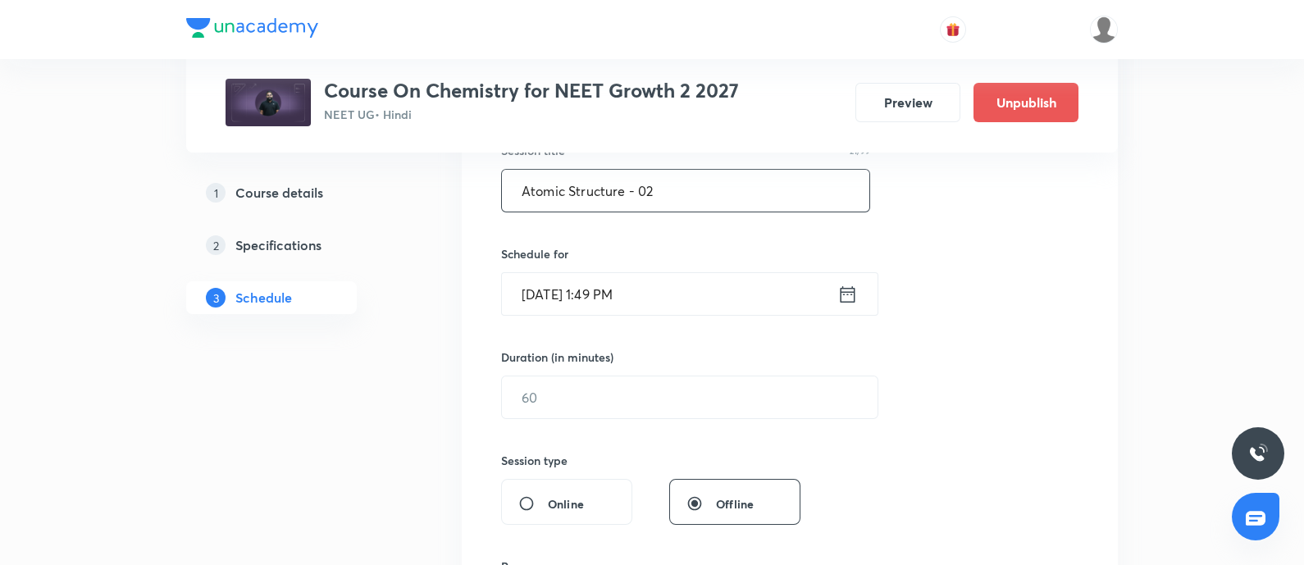
scroll to position [333, 0]
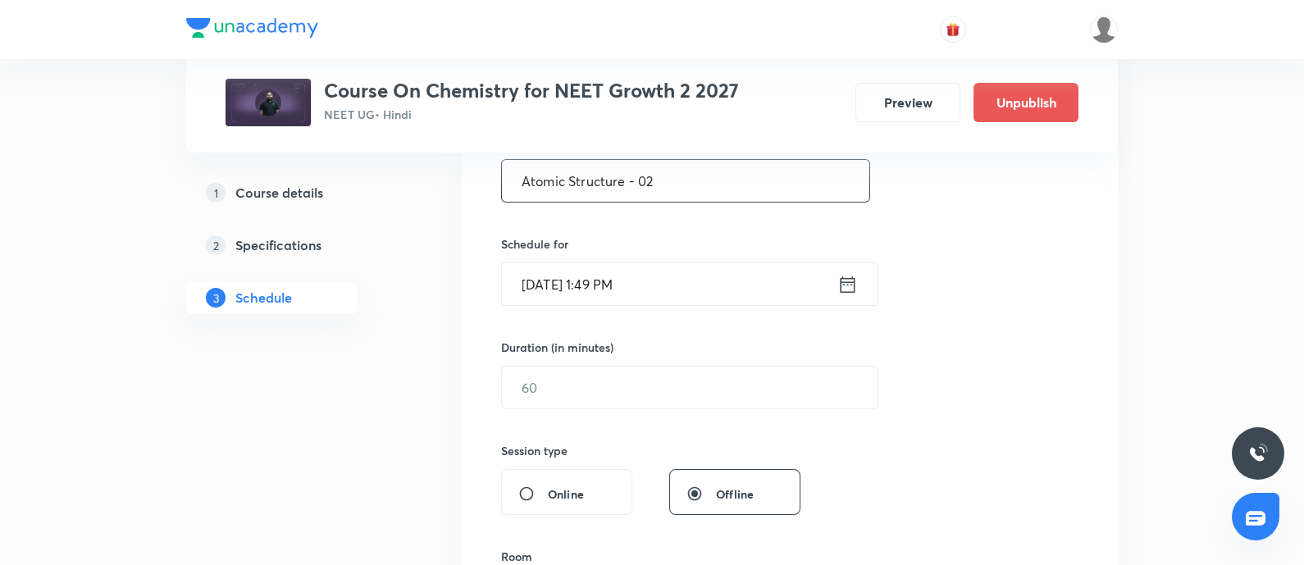
type input "Atomic Structure - 02"
click at [677, 282] on input "[DATE] 1:49 PM" at bounding box center [669, 284] width 335 height 42
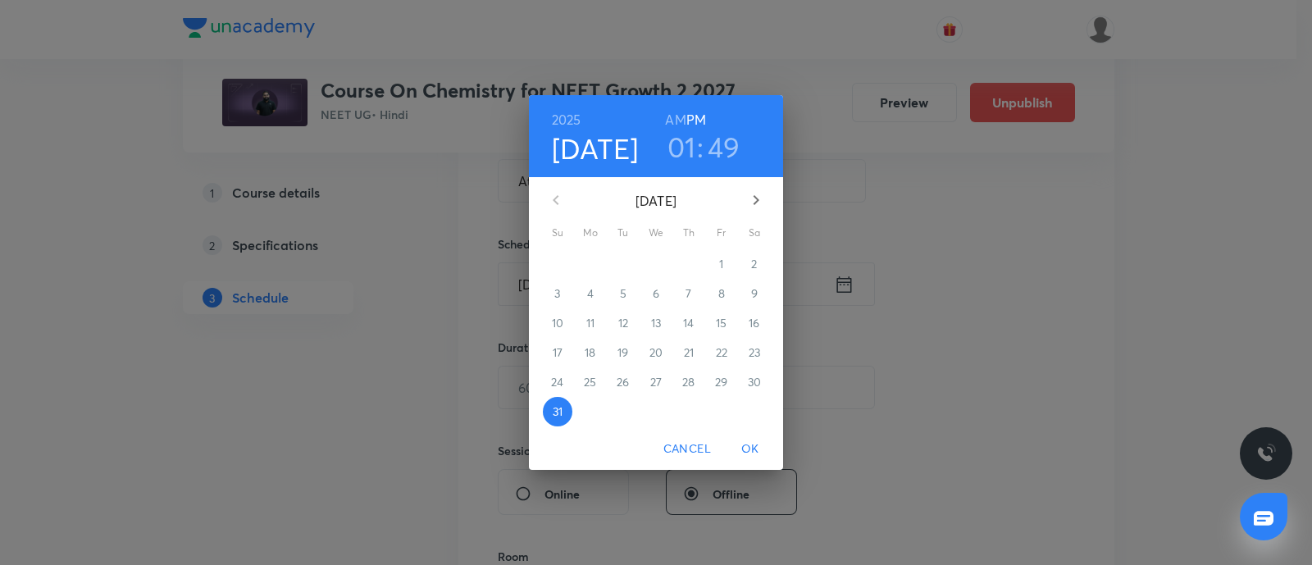
click at [758, 201] on icon "button" at bounding box center [756, 200] width 20 height 20
click at [625, 266] on p "2" at bounding box center [623, 264] width 6 height 16
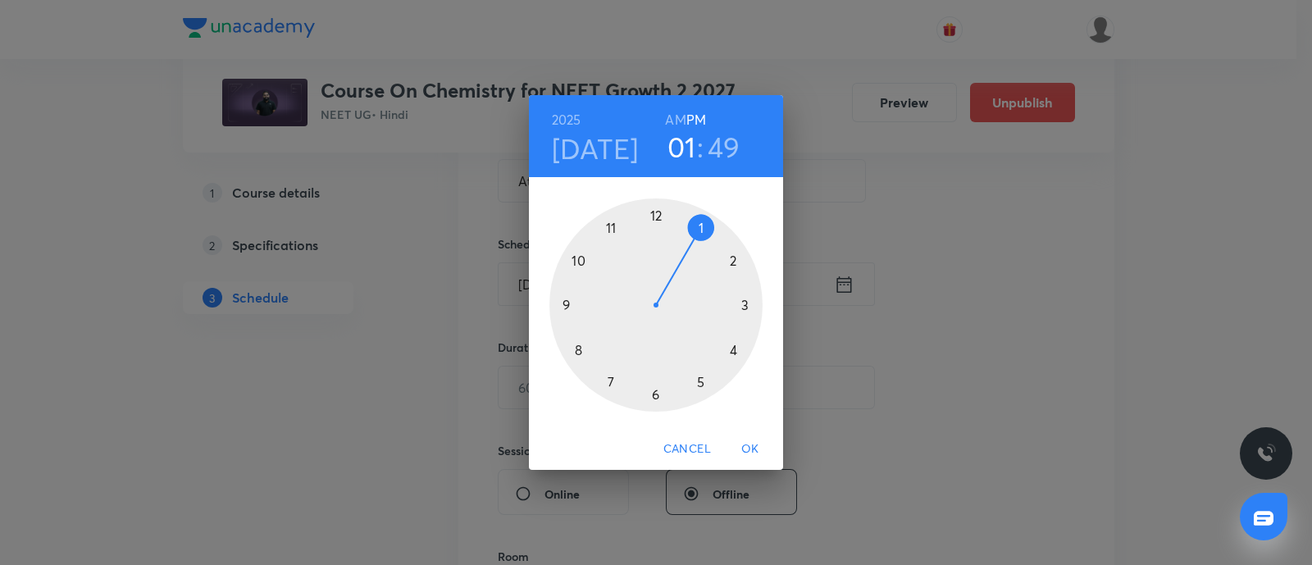
click at [703, 224] on div at bounding box center [655, 304] width 213 height 213
click at [569, 303] on div at bounding box center [655, 304] width 213 height 213
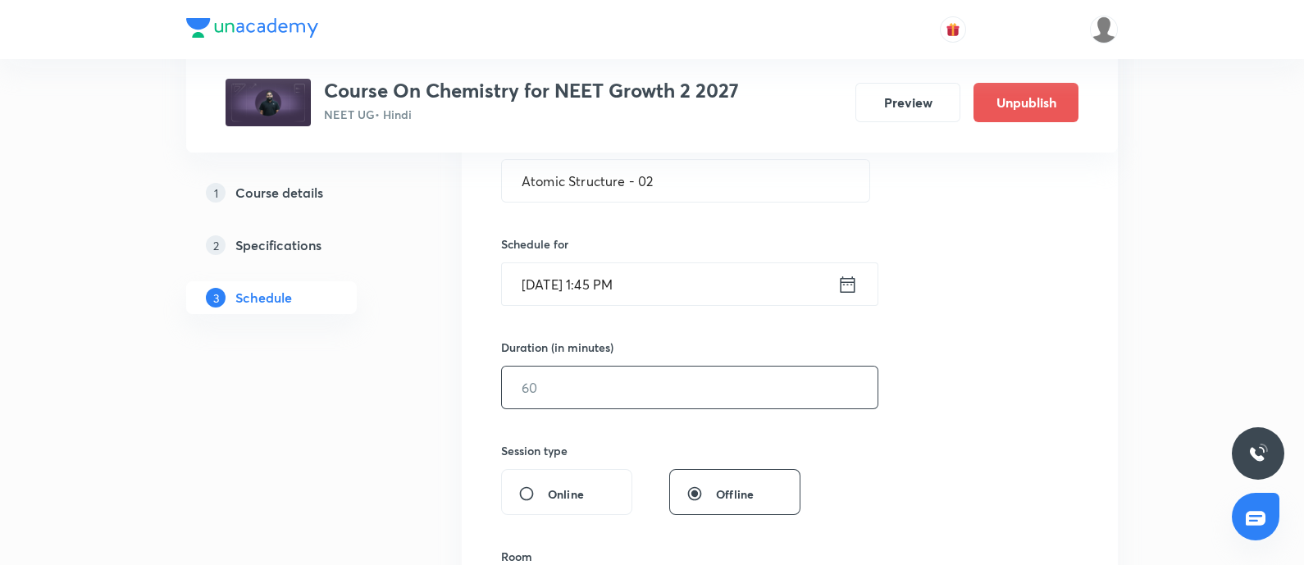
click at [562, 384] on input "text" at bounding box center [690, 388] width 376 height 42
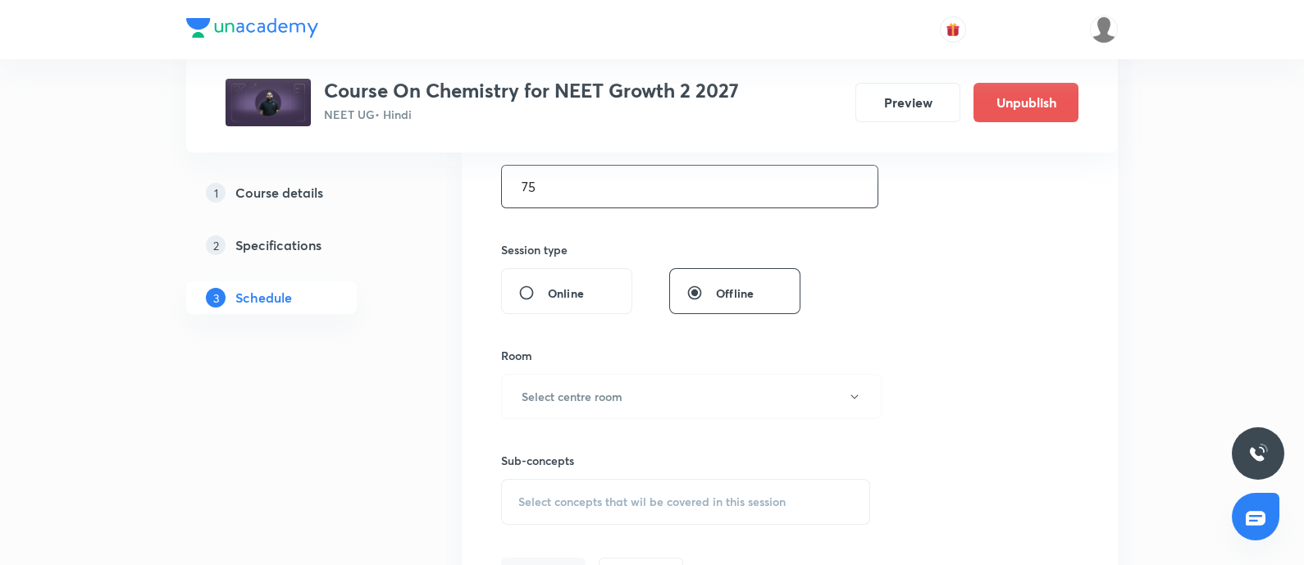
scroll to position [539, 0]
type input "75"
click at [594, 384] on h6 "Select centre room" at bounding box center [571, 391] width 101 height 17
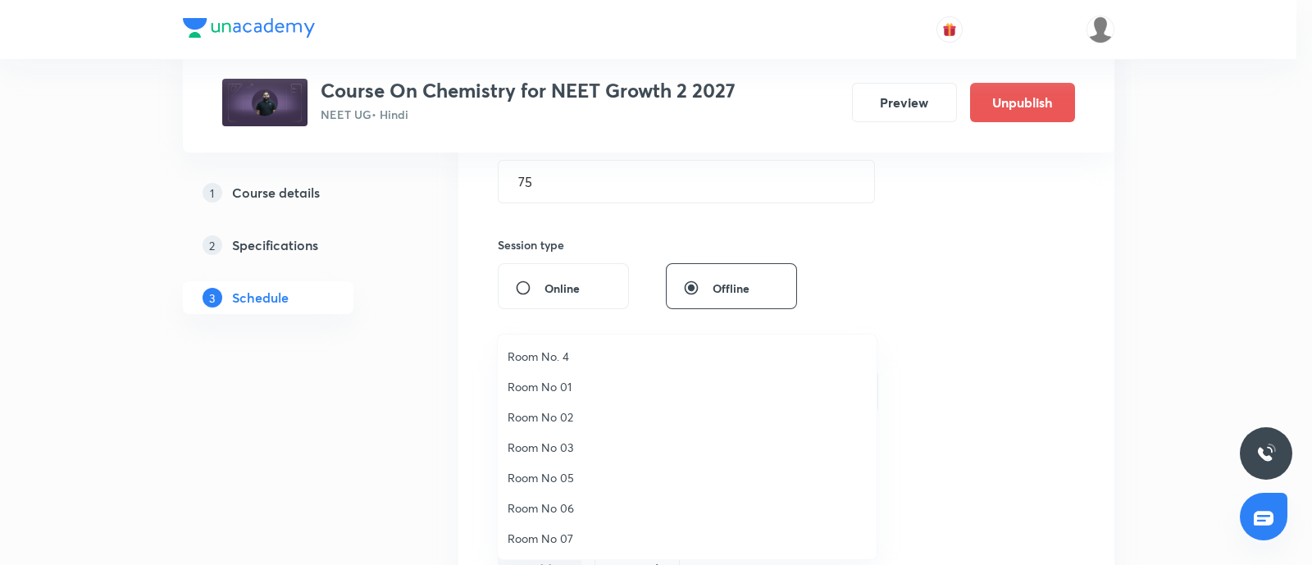
click at [562, 356] on span "Room No. 4" at bounding box center [687, 356] width 359 height 17
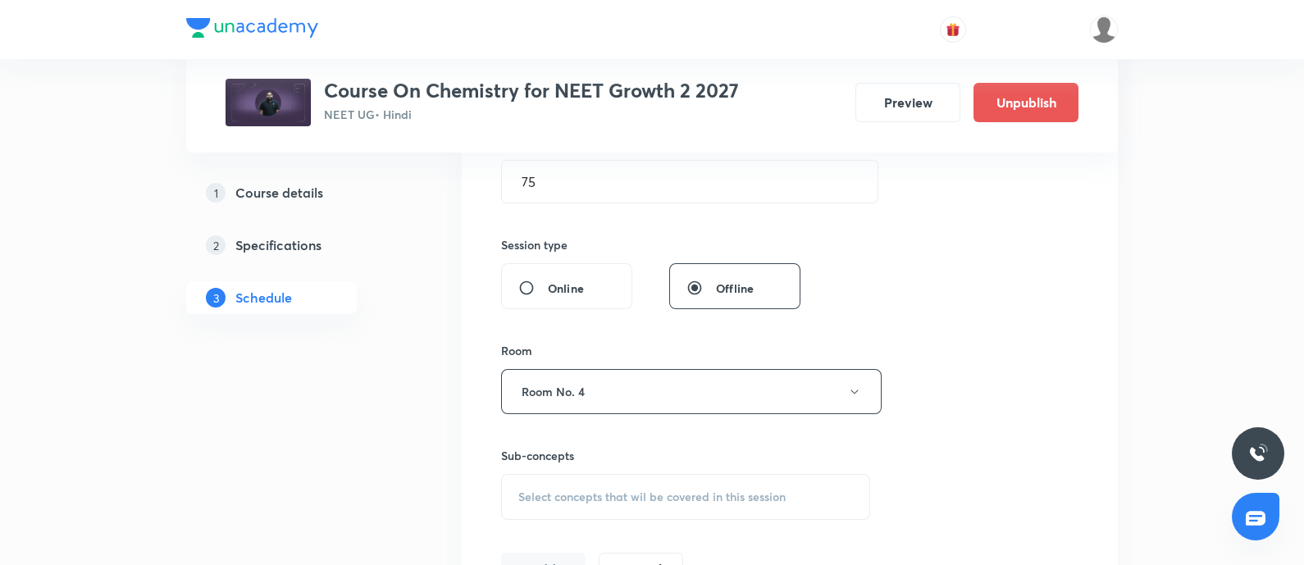
click at [552, 494] on span "Select concepts that wil be covered in this session" at bounding box center [651, 496] width 267 height 13
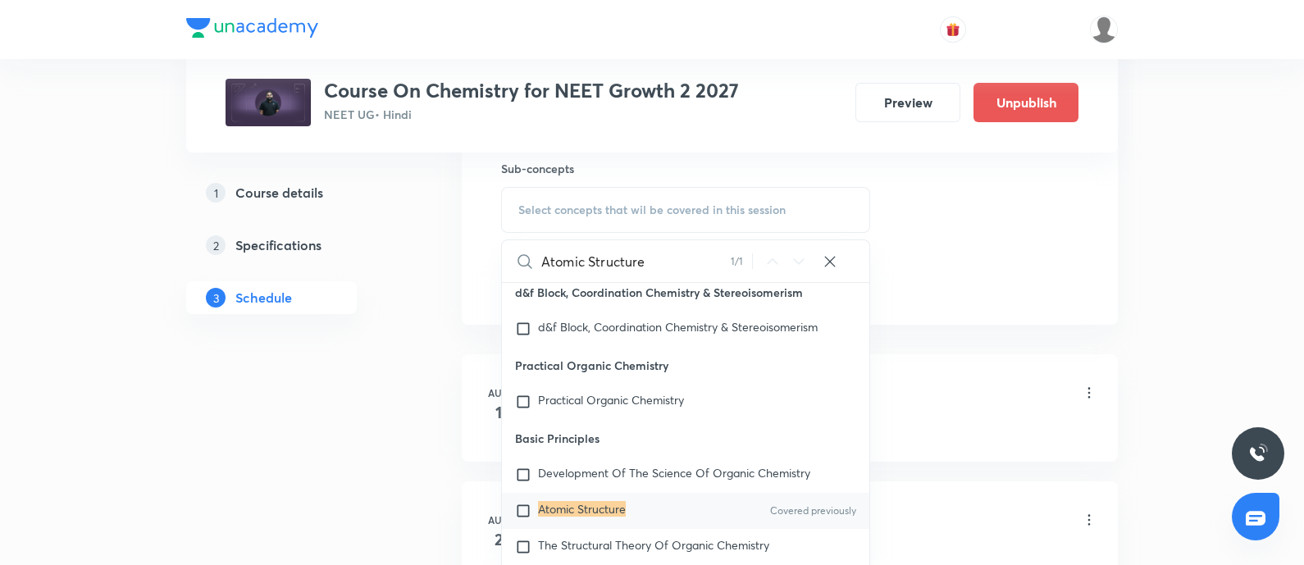
scroll to position [11675, 0]
type input "Atomic Structure"
click at [552, 499] on mark "Atomic Structure" at bounding box center [582, 507] width 88 height 16
checkbox input "true"
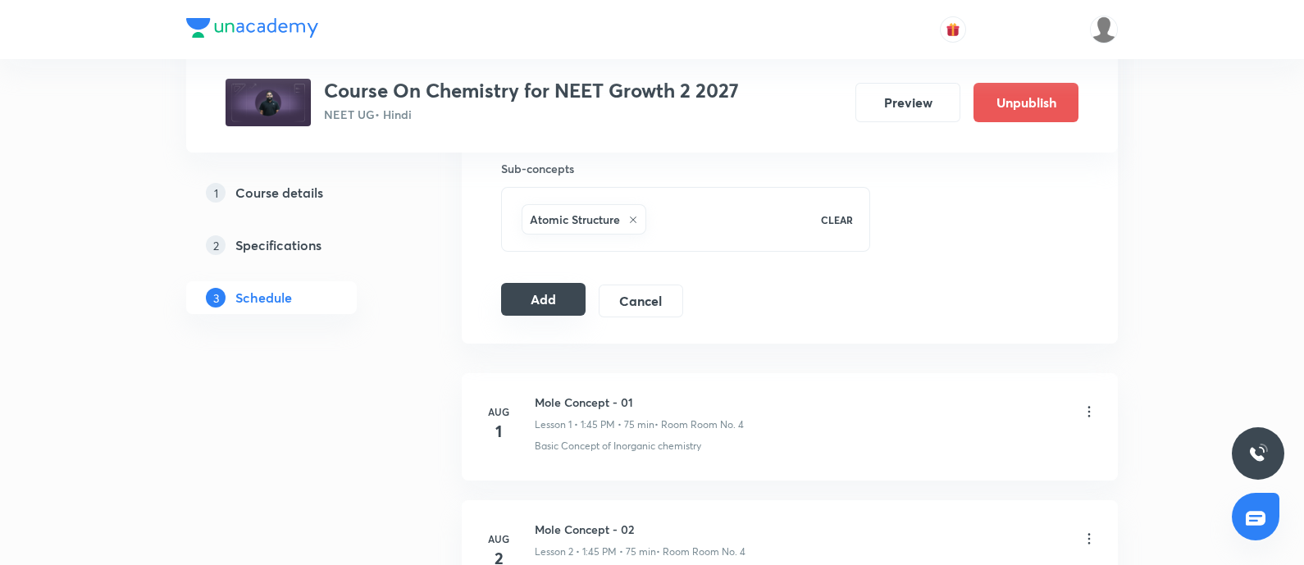
click at [526, 300] on button "Add" at bounding box center [543, 299] width 84 height 33
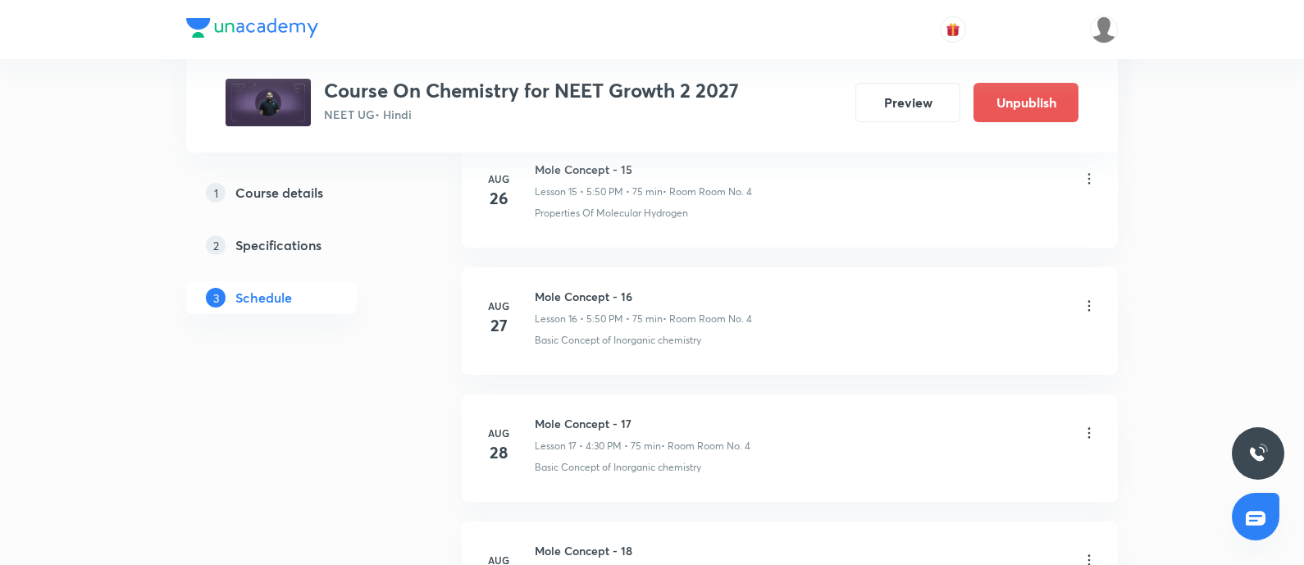
scroll to position [2658, 0]
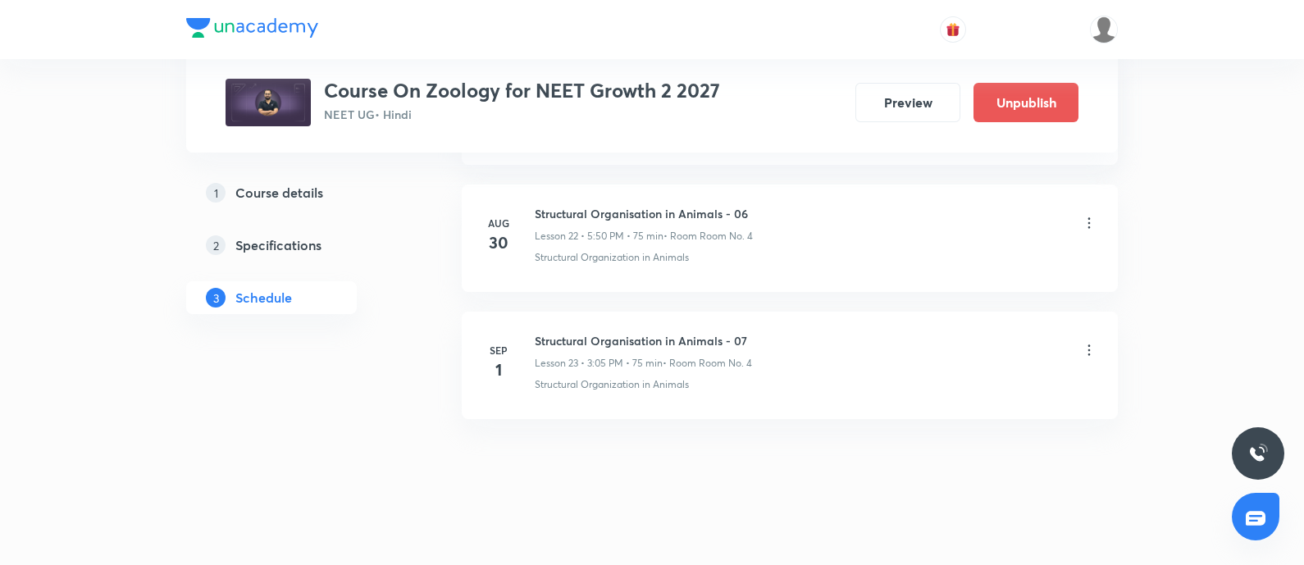
click at [539, 332] on h6 "Structural Organisation in Animals - 07" at bounding box center [643, 340] width 217 height 17
copy h6 "Structural Organisation in Animals - 07"
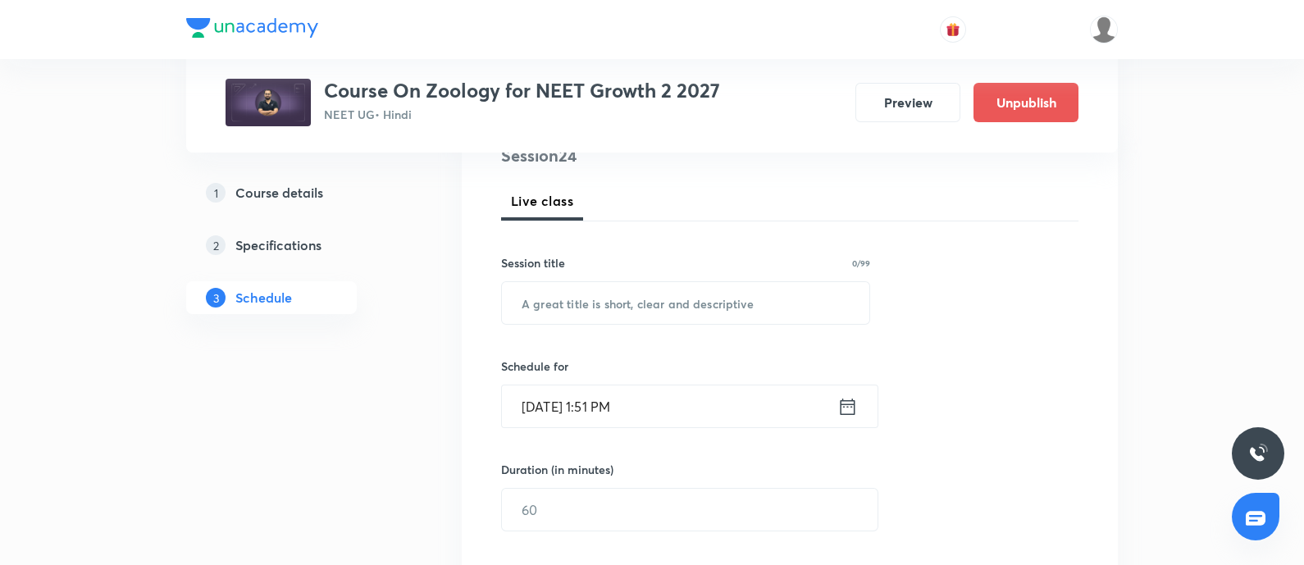
scroll to position [225, 0]
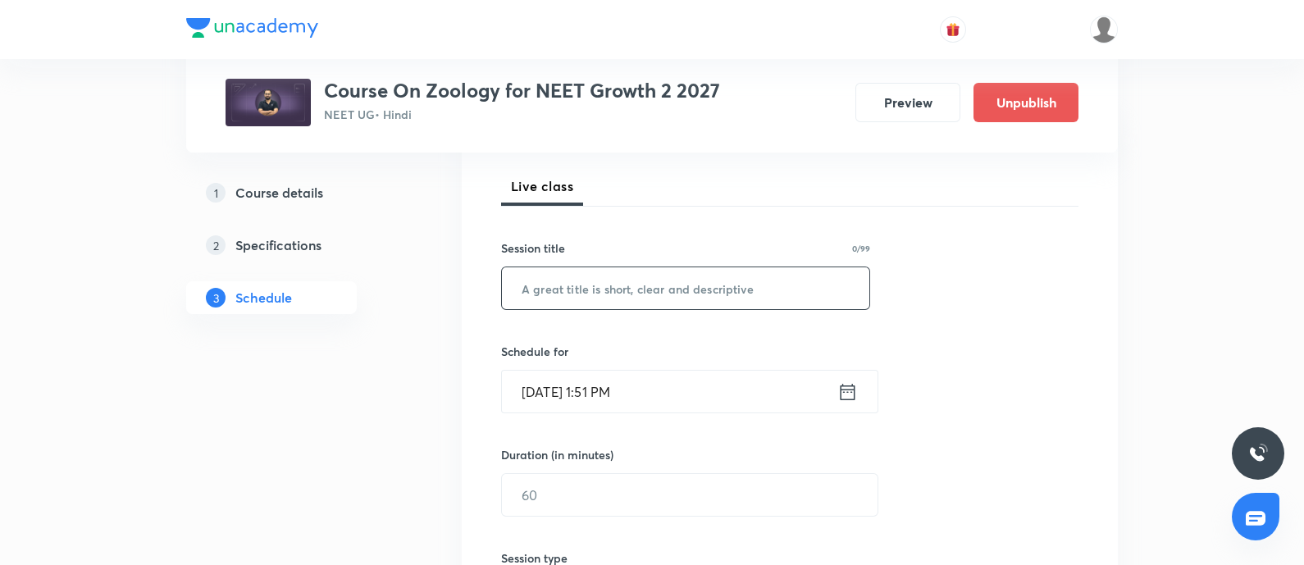
click at [579, 285] on input "text" at bounding box center [685, 288] width 367 height 42
paste input "Structural Organisation in Animals - 07"
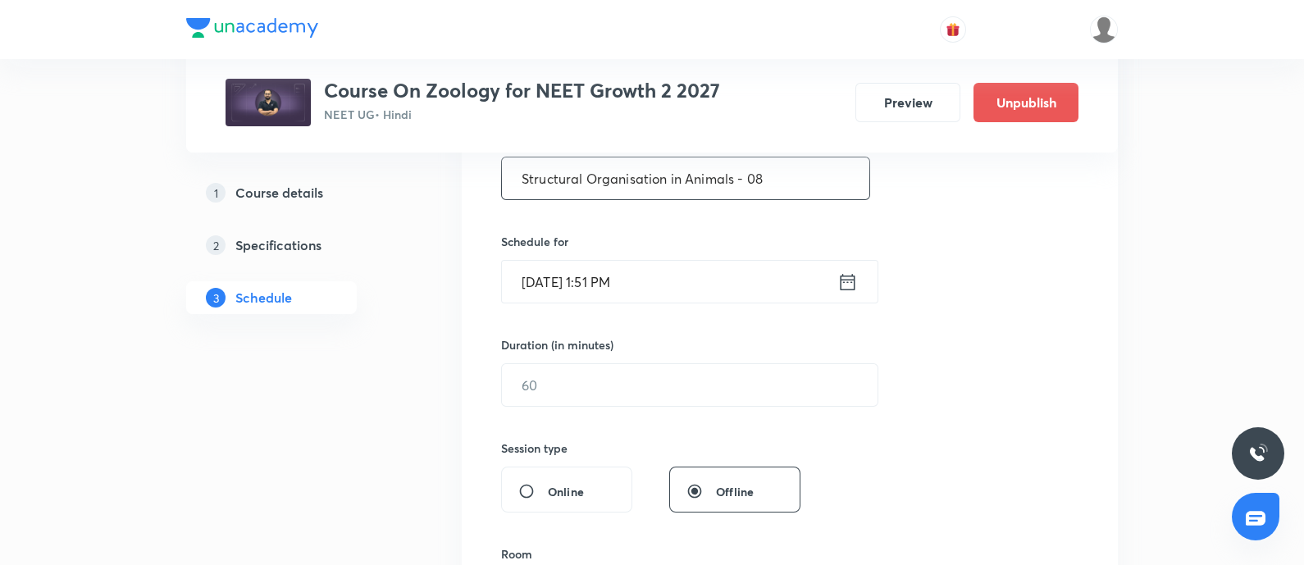
scroll to position [337, 0]
type input "Structural Organisation in Animals - 08"
click at [667, 287] on input "[DATE] 1:51 PM" at bounding box center [669, 280] width 335 height 42
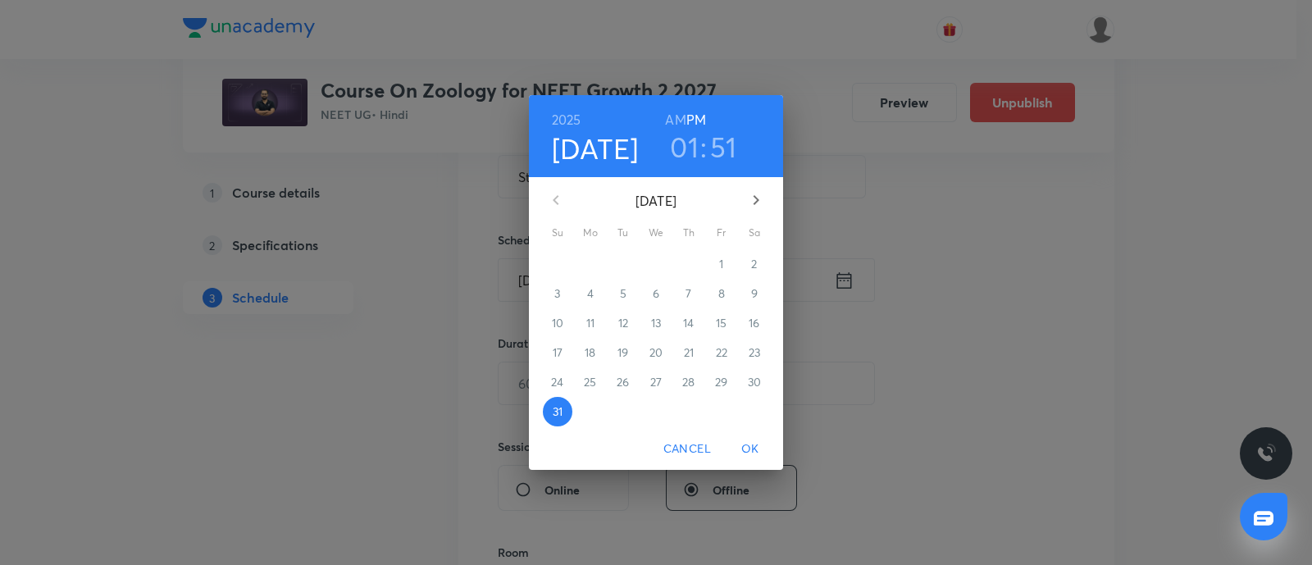
click at [754, 198] on icon "button" at bounding box center [756, 200] width 20 height 20
click at [627, 264] on span "2" at bounding box center [623, 264] width 30 height 16
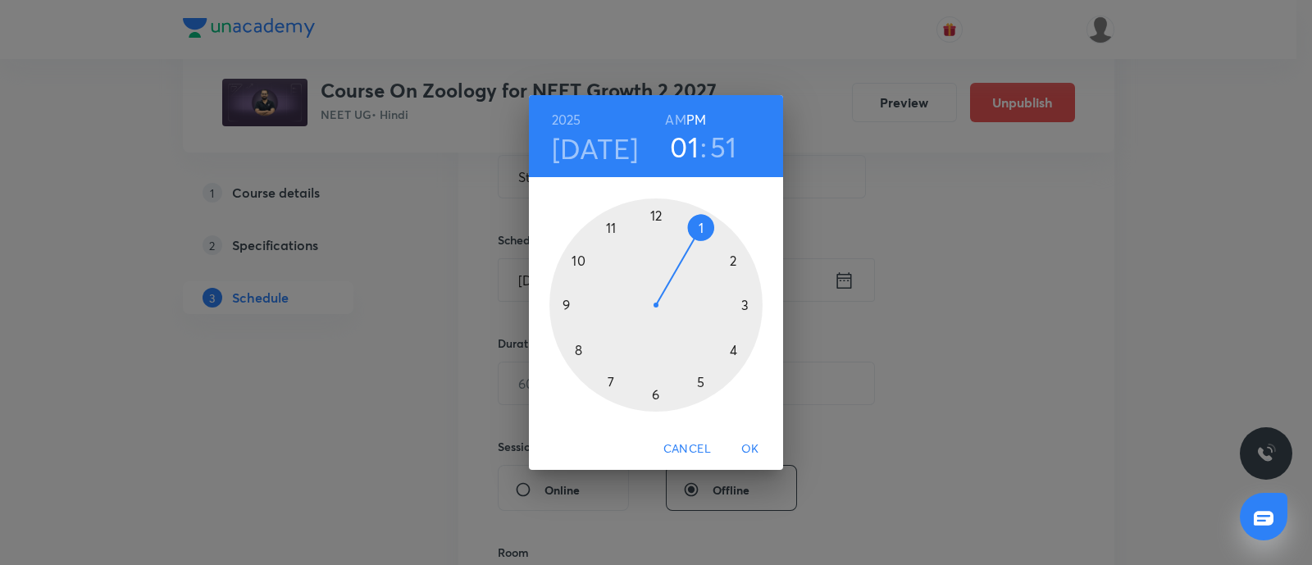
click at [745, 305] on div at bounding box center [655, 304] width 213 height 213
click at [702, 227] on div at bounding box center [655, 304] width 213 height 213
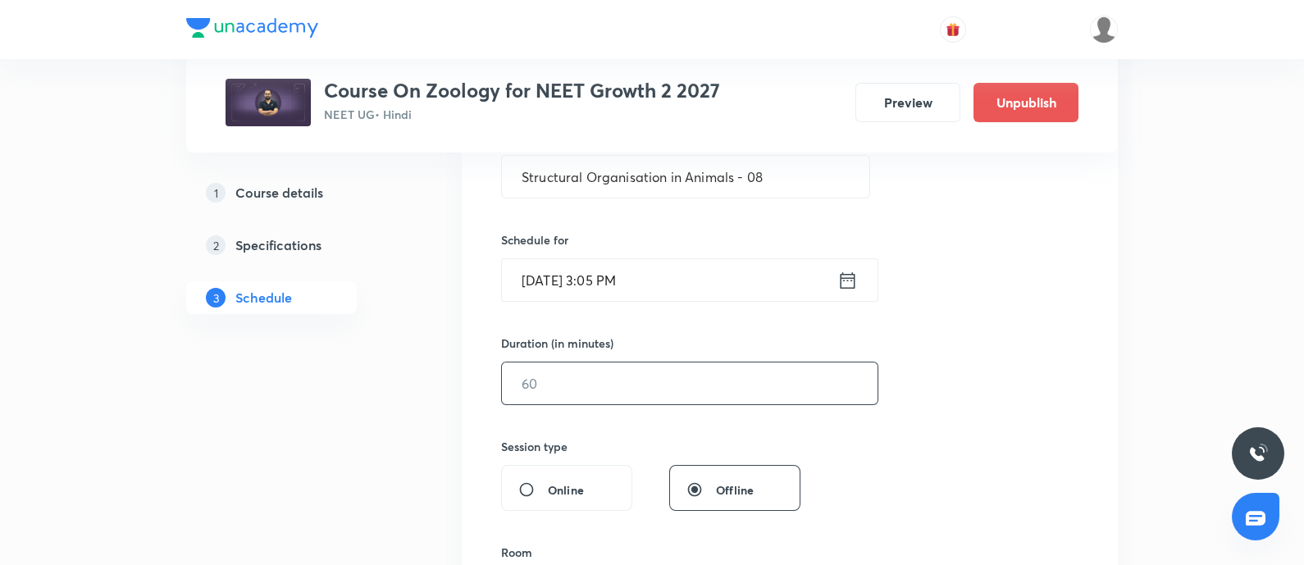
click at [612, 380] on input "text" at bounding box center [690, 383] width 376 height 42
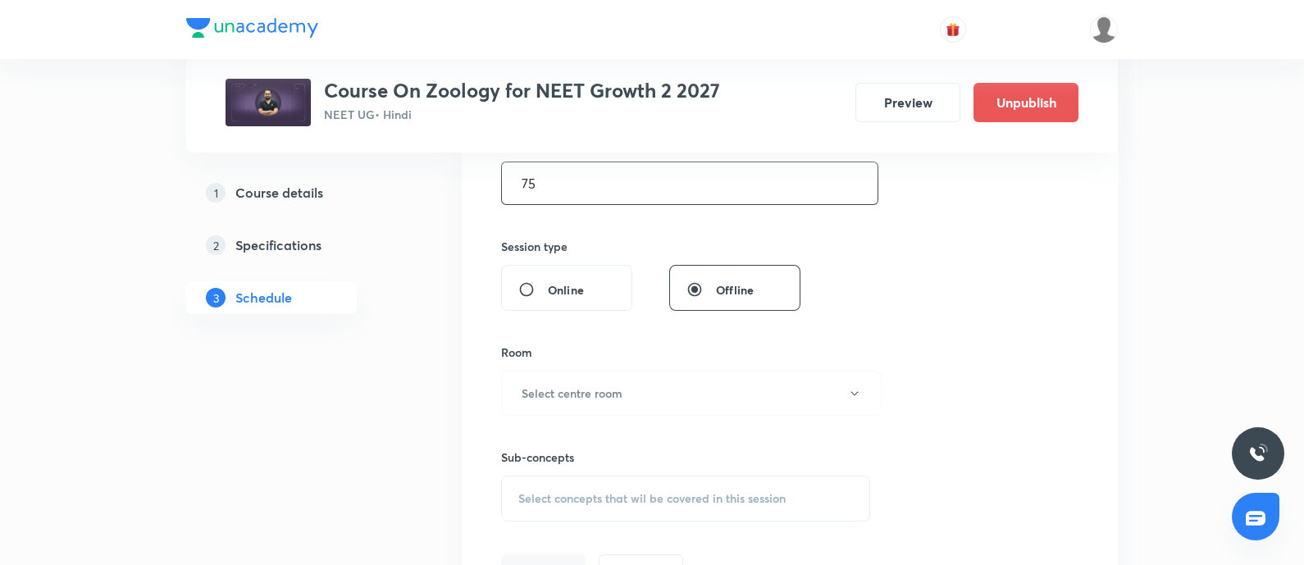
scroll to position [538, 0]
type input "75"
click at [612, 380] on button "Select centre room" at bounding box center [691, 392] width 380 height 45
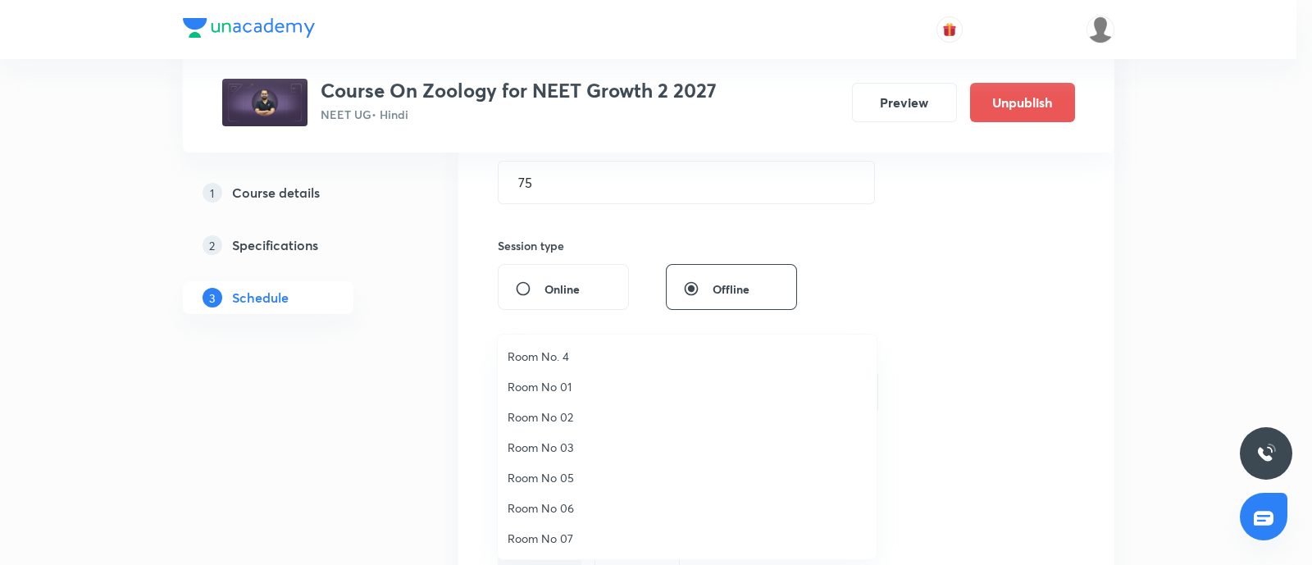
click at [566, 358] on span "Room No. 4" at bounding box center [687, 356] width 359 height 17
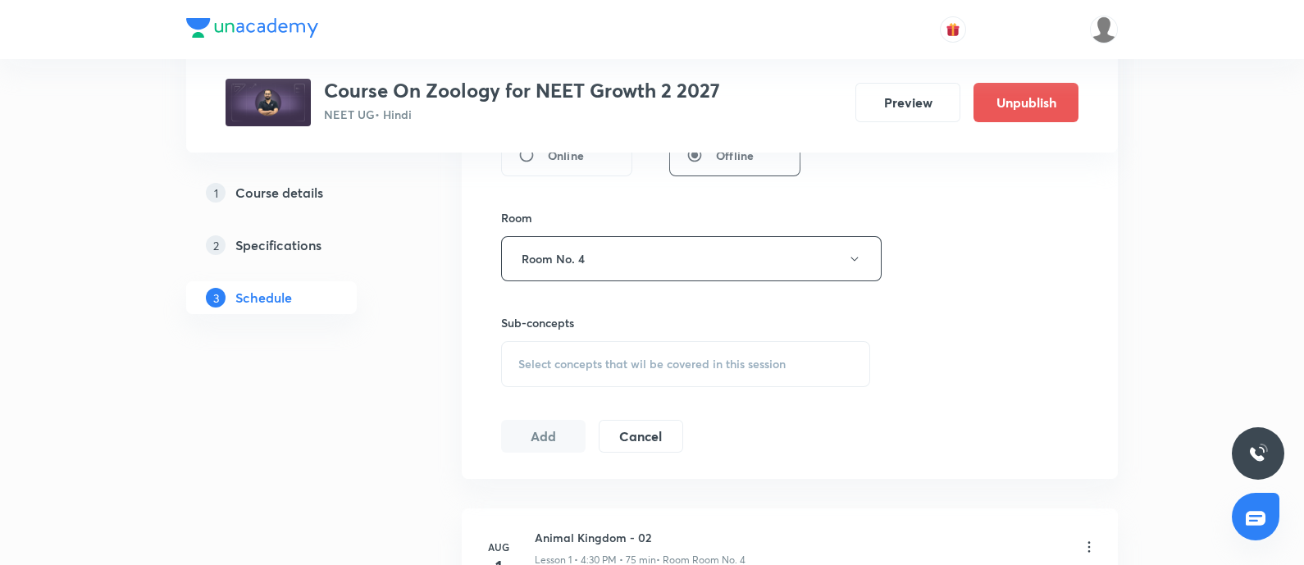
scroll to position [673, 0]
click at [566, 358] on span "Select concepts that wil be covered in this session" at bounding box center [651, 362] width 267 height 13
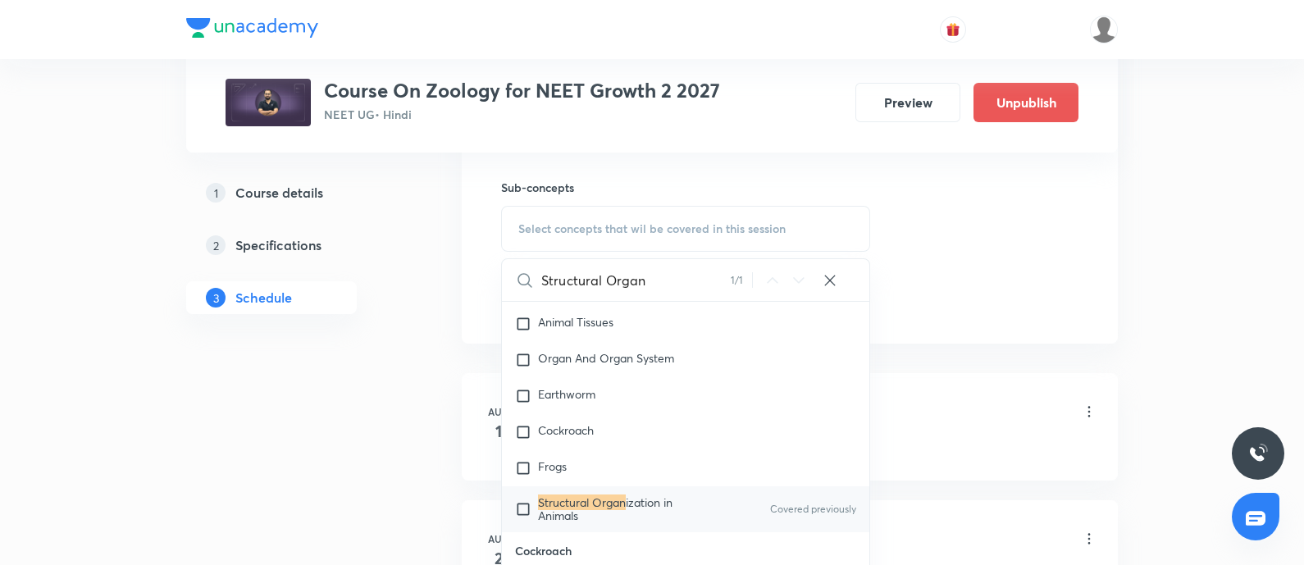
scroll to position [811, 0]
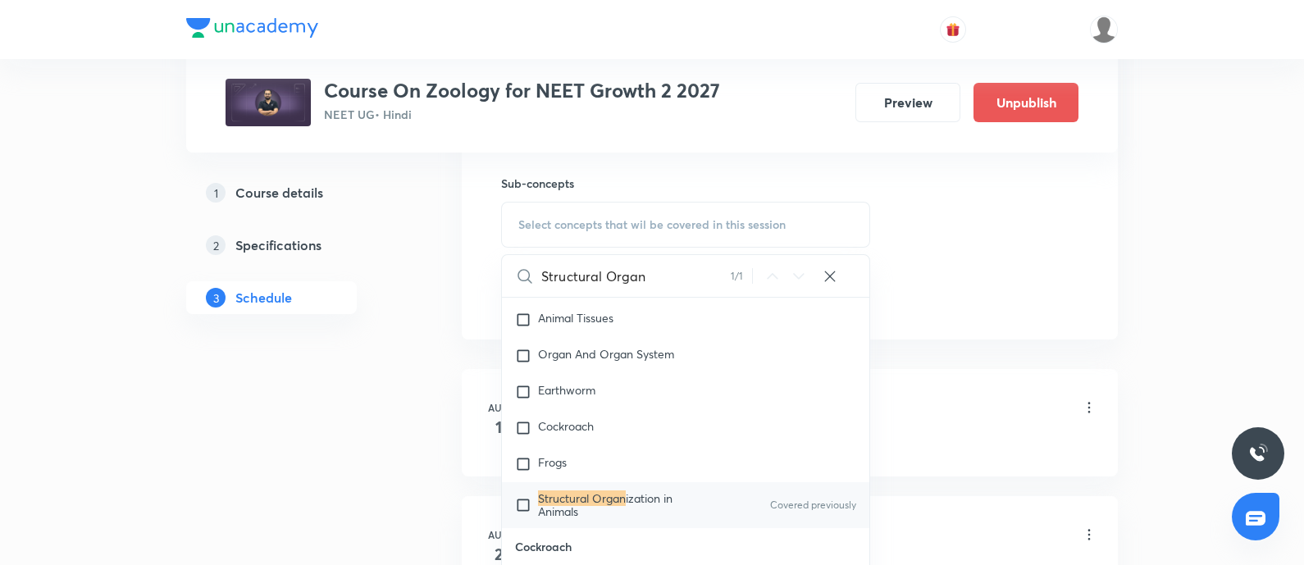
type input "Structural Organ"
click at [524, 514] on input "checkbox" at bounding box center [526, 505] width 23 height 26
checkbox input "true"
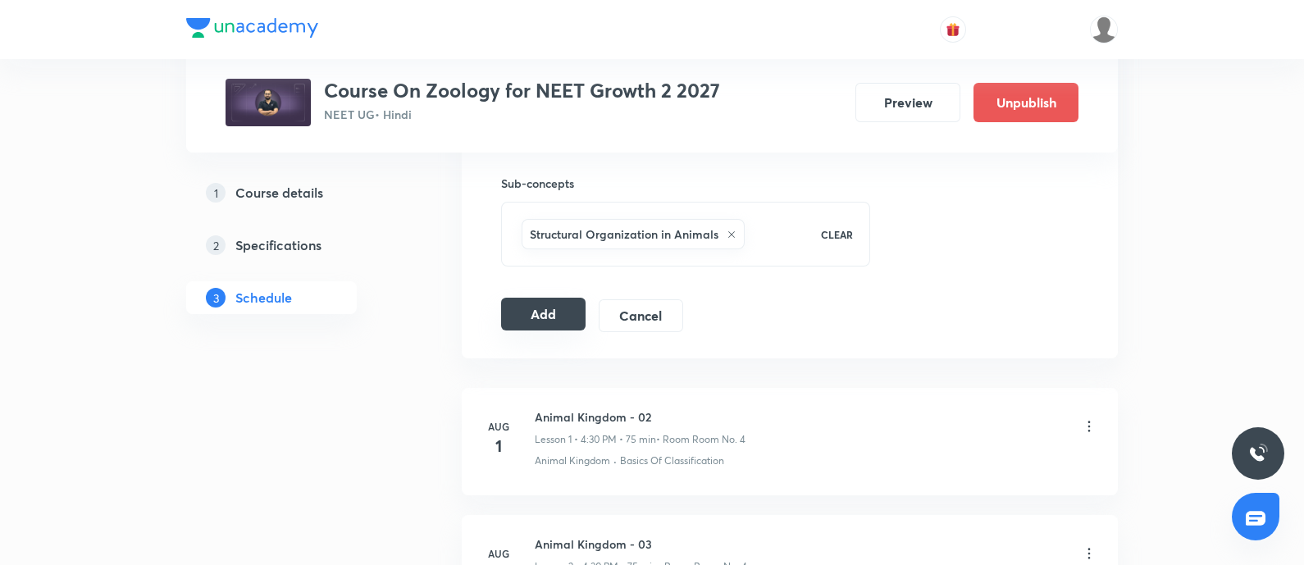
click at [552, 317] on button "Add" at bounding box center [543, 314] width 84 height 33
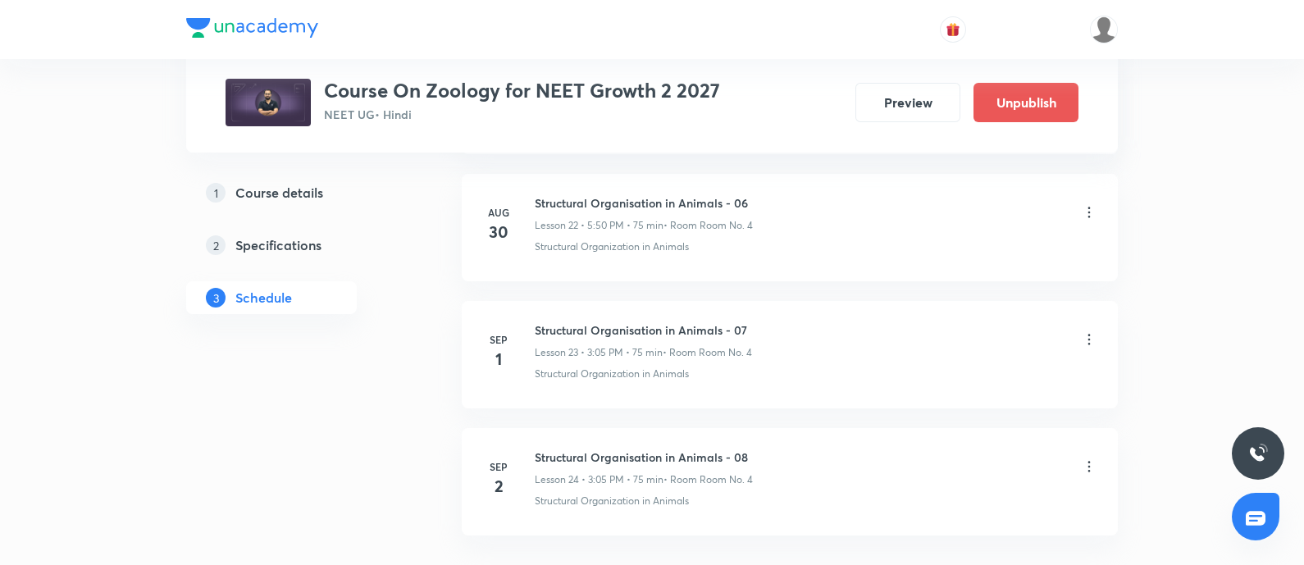
scroll to position [3040, 0]
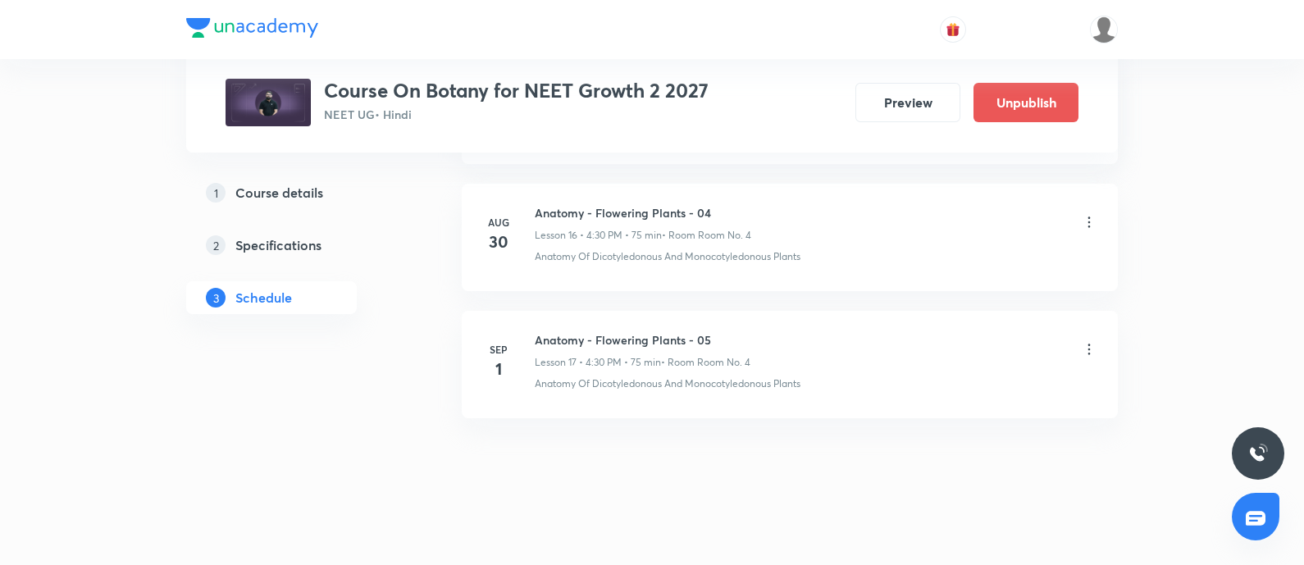
click at [543, 339] on h6 "Anatomy - Flowering Plants - 05" at bounding box center [643, 339] width 216 height 17
copy h6 "Anatomy - Flowering Plants - 05"
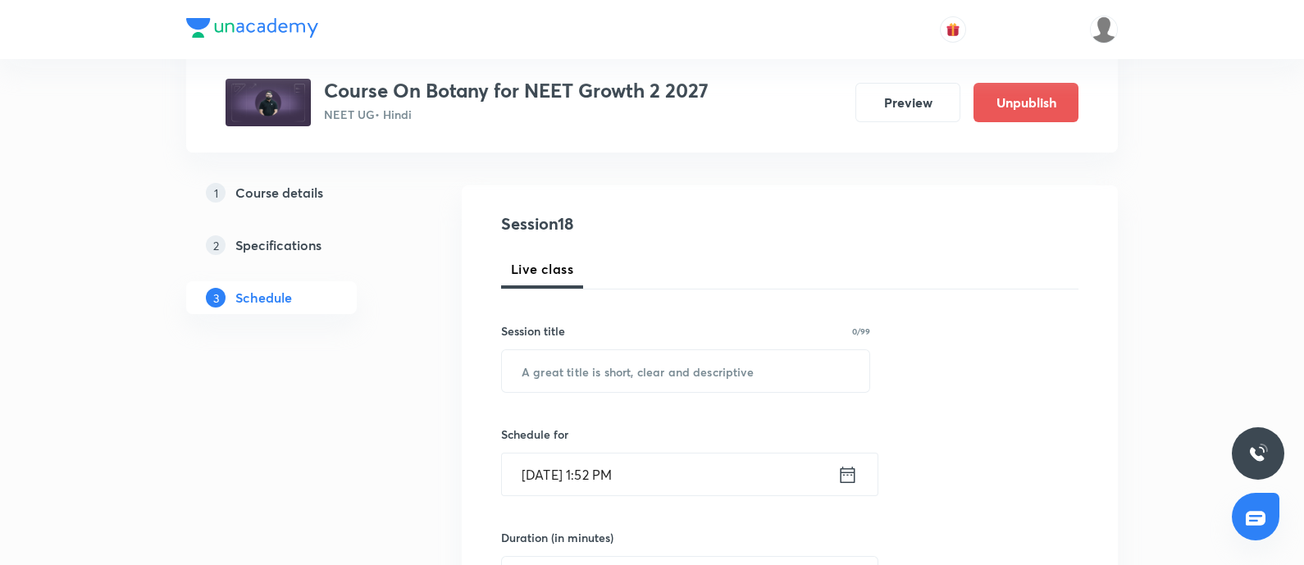
scroll to position [147, 0]
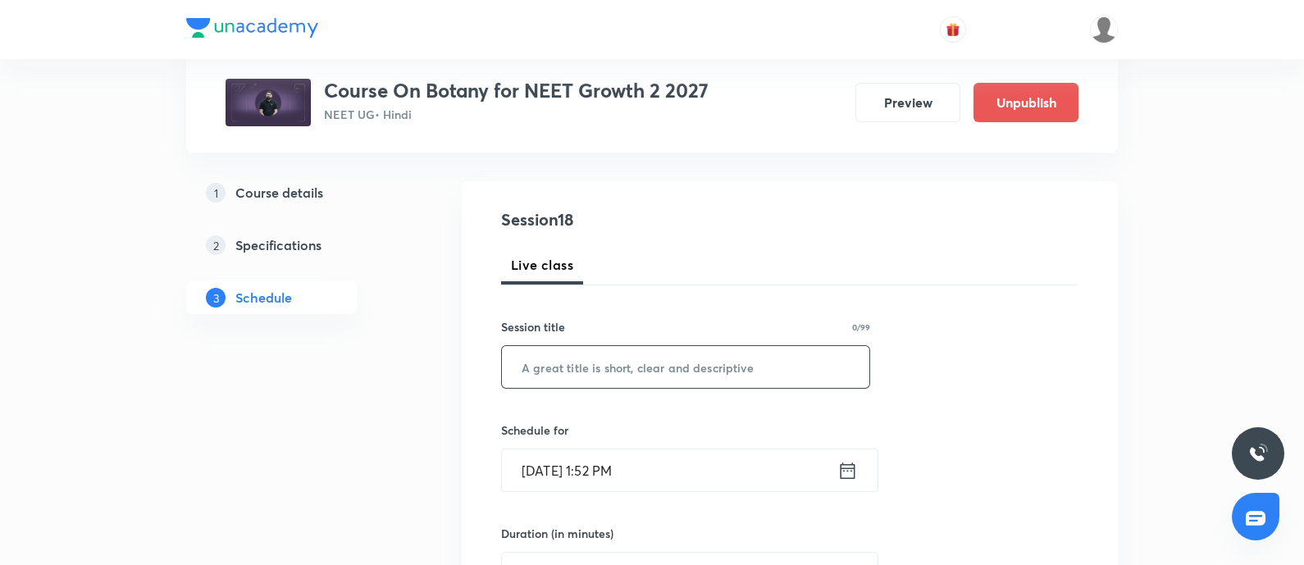
click at [562, 366] on input "text" at bounding box center [685, 367] width 367 height 42
paste input "Anatomy - Flowering Plants - 05"
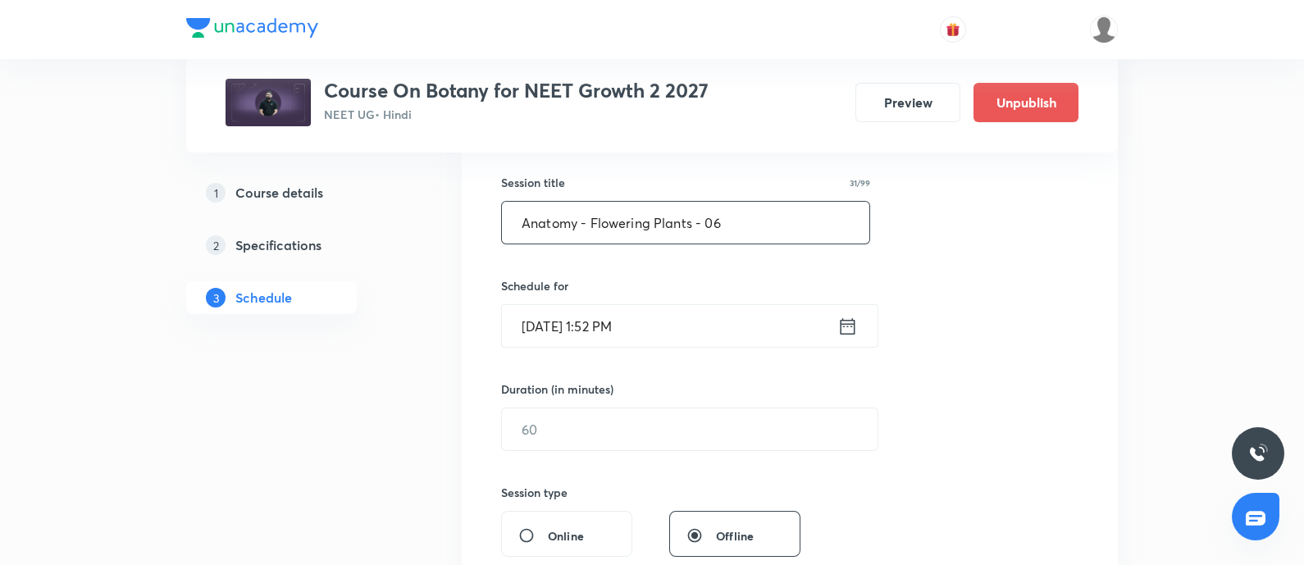
scroll to position [292, 0]
type input "Anatomy - Flowering Plants - 06"
click at [704, 327] on input "Aug 31, 2025, 1:52 PM" at bounding box center [669, 325] width 335 height 42
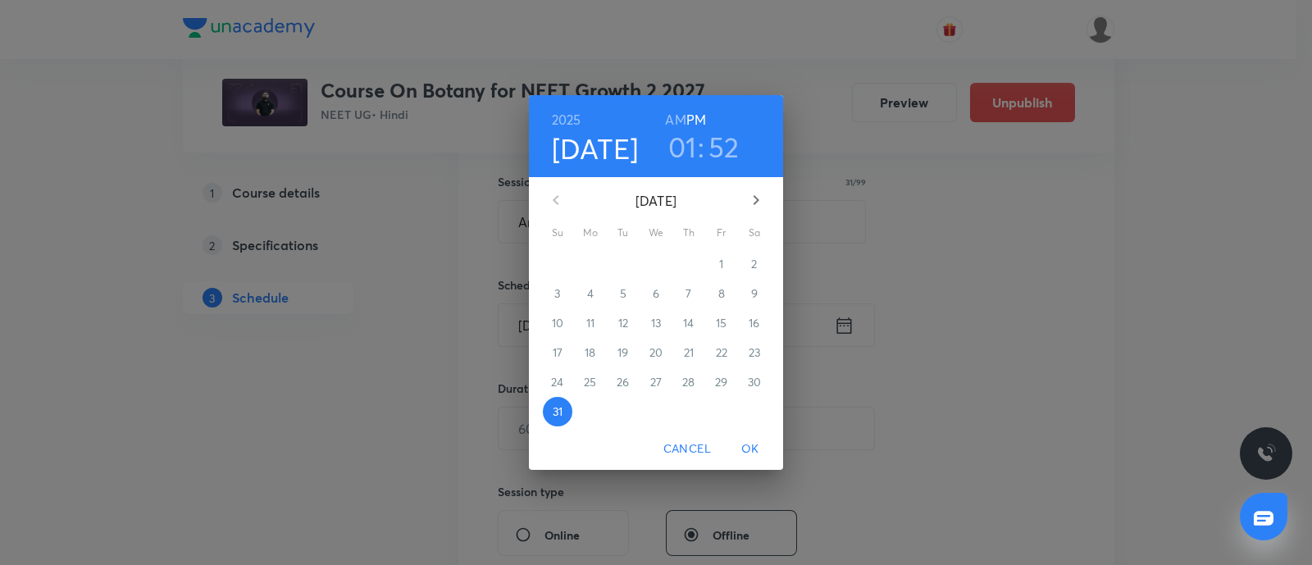
click at [754, 190] on icon "button" at bounding box center [756, 200] width 20 height 20
click at [621, 262] on p "2" at bounding box center [623, 264] width 6 height 16
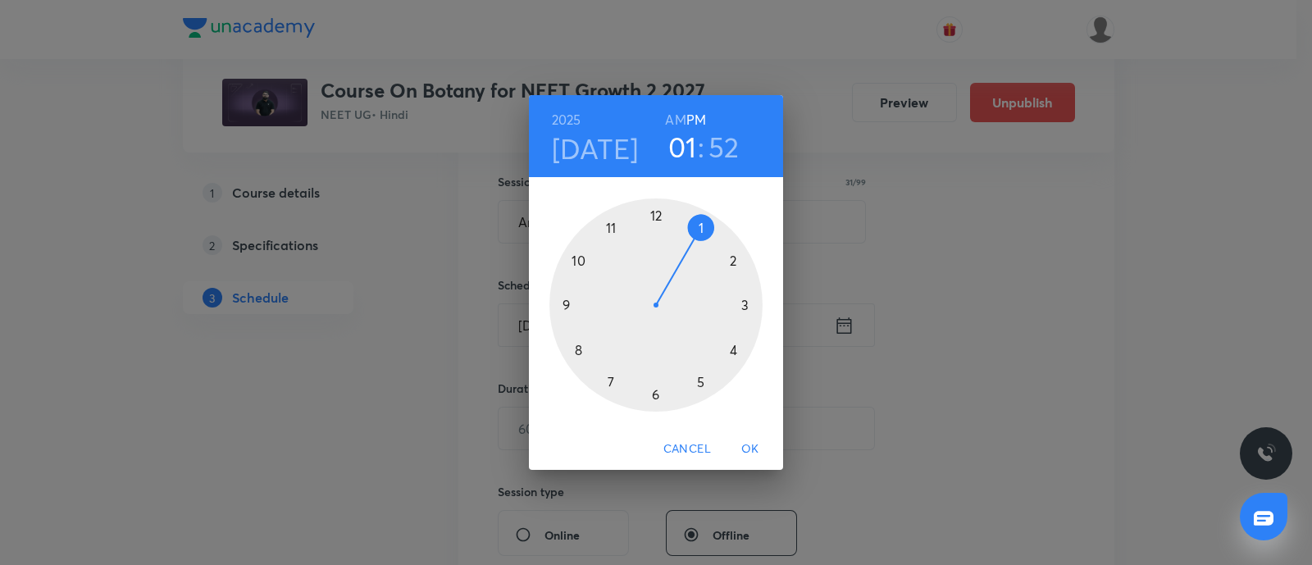
click at [732, 350] on div at bounding box center [655, 304] width 213 height 213
click at [657, 395] on div at bounding box center [655, 304] width 213 height 213
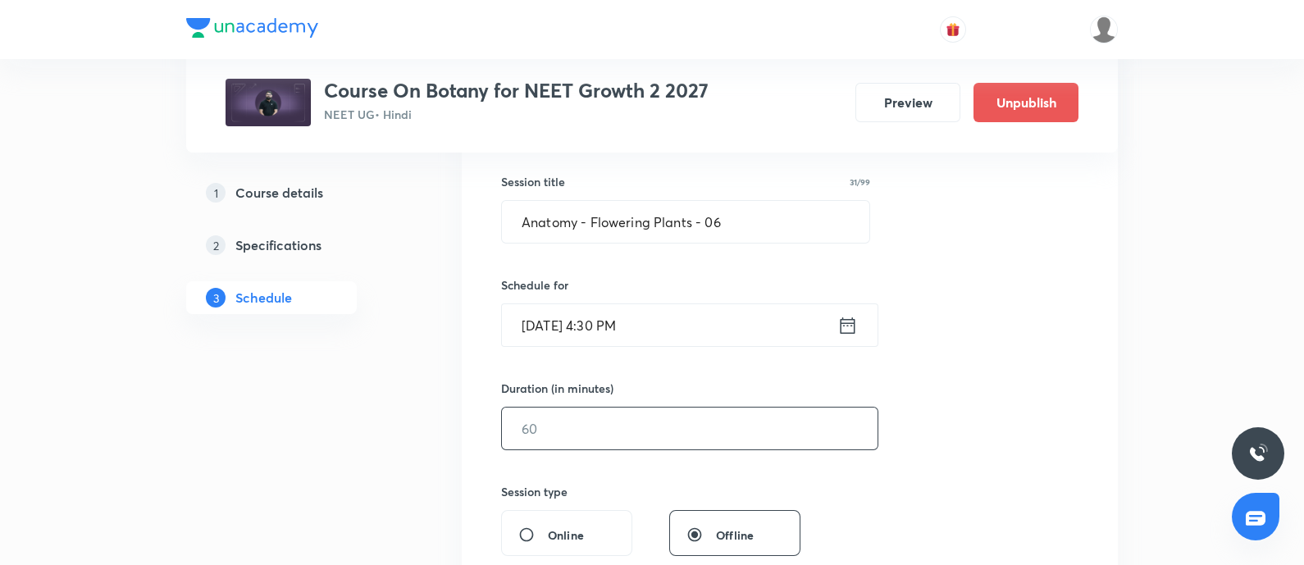
click at [597, 423] on input "text" at bounding box center [690, 429] width 376 height 42
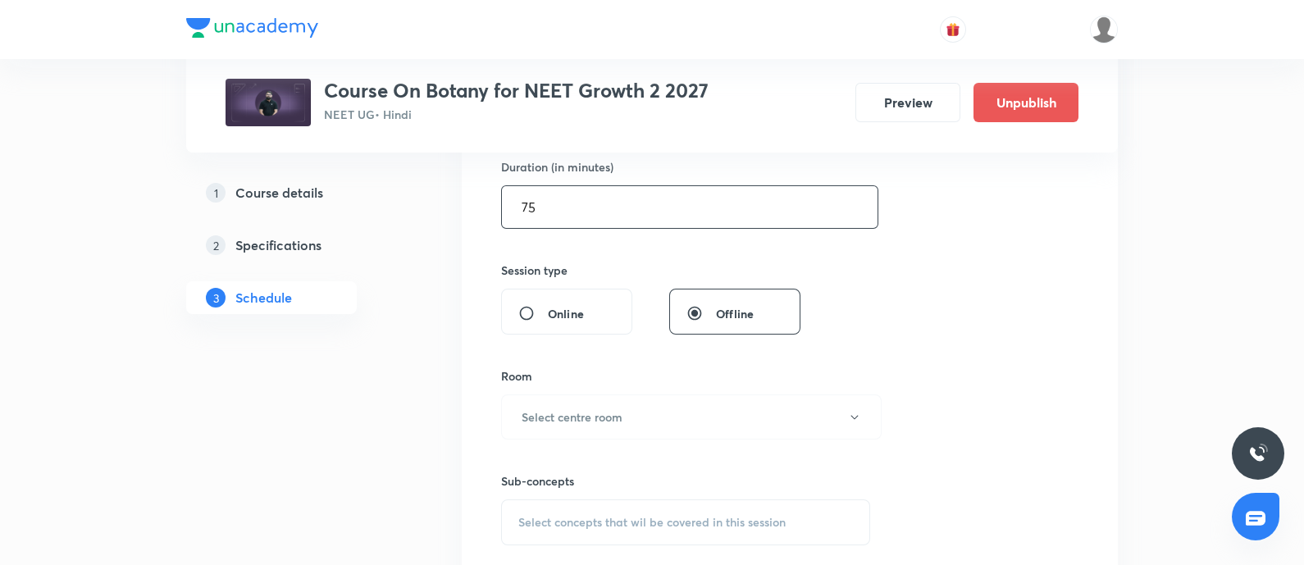
scroll to position [517, 0]
type input "75"
click at [597, 423] on button "Select centre room" at bounding box center [691, 413] width 380 height 45
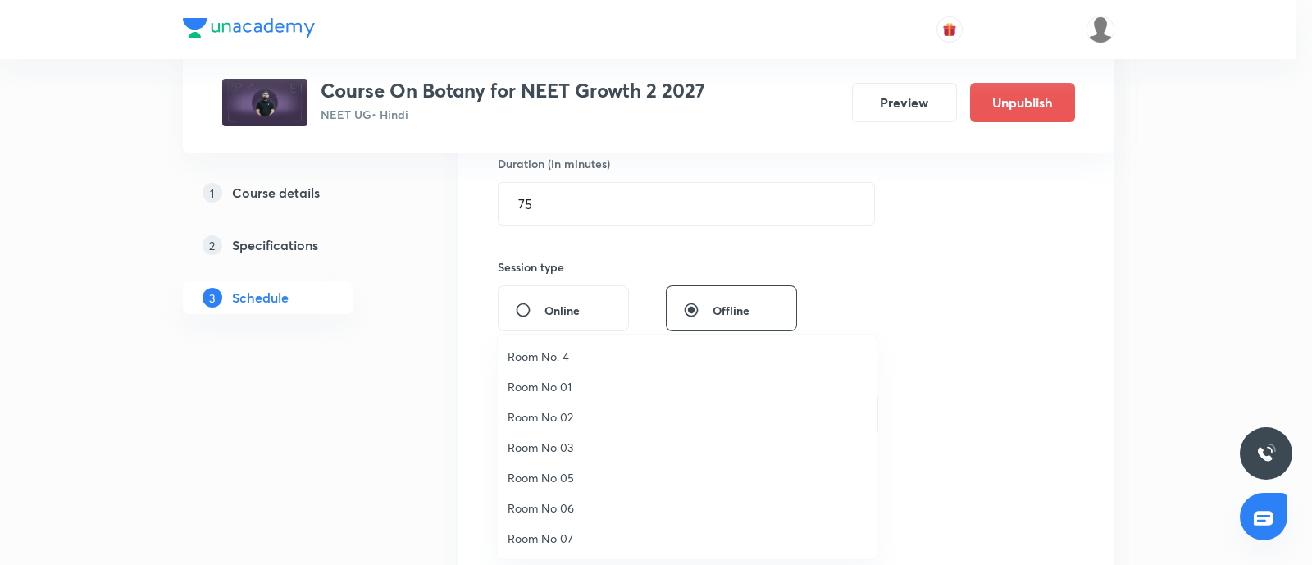
click at [560, 352] on span "Room No. 4" at bounding box center [687, 356] width 359 height 17
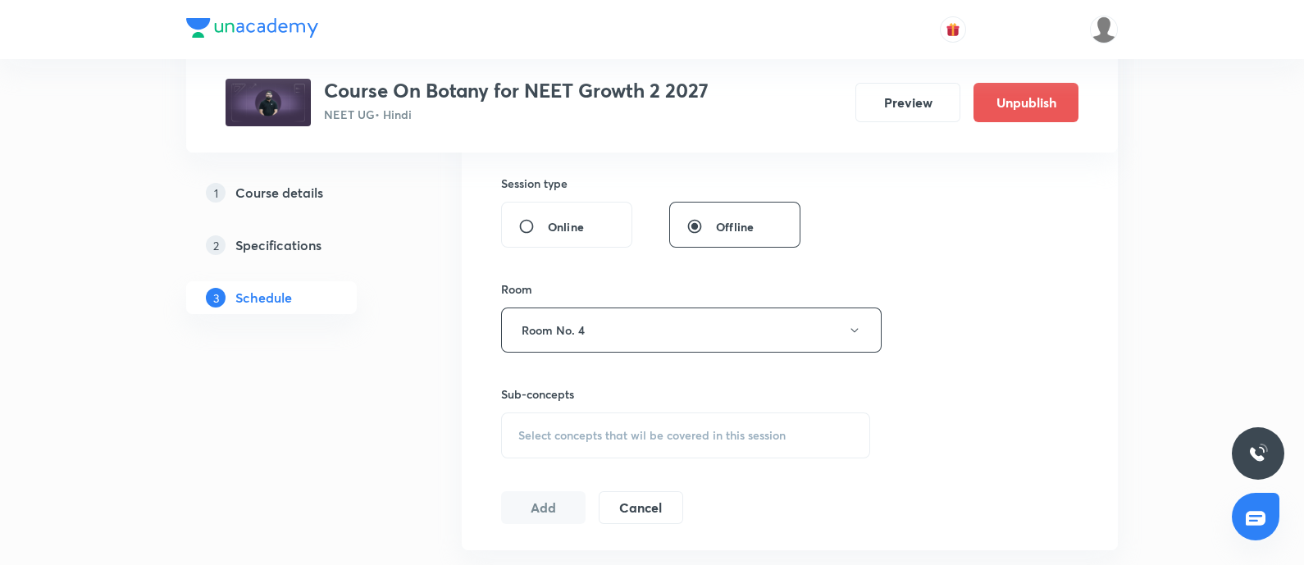
scroll to position [632, 0]
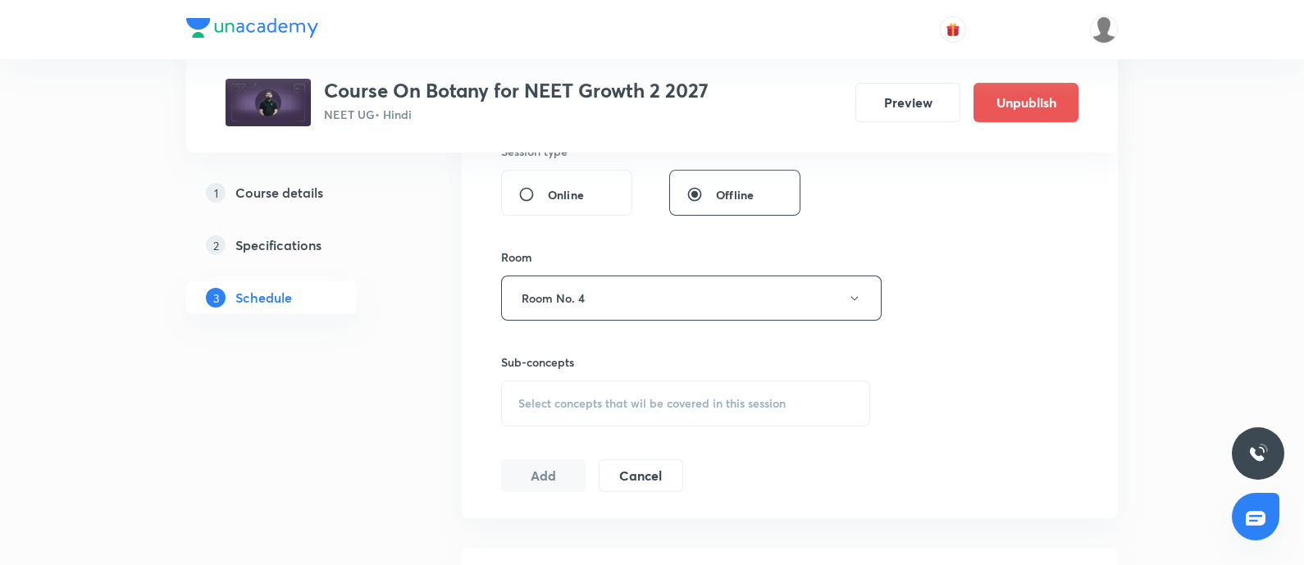
click at [553, 397] on span "Select concepts that wil be covered in this session" at bounding box center [651, 403] width 267 height 13
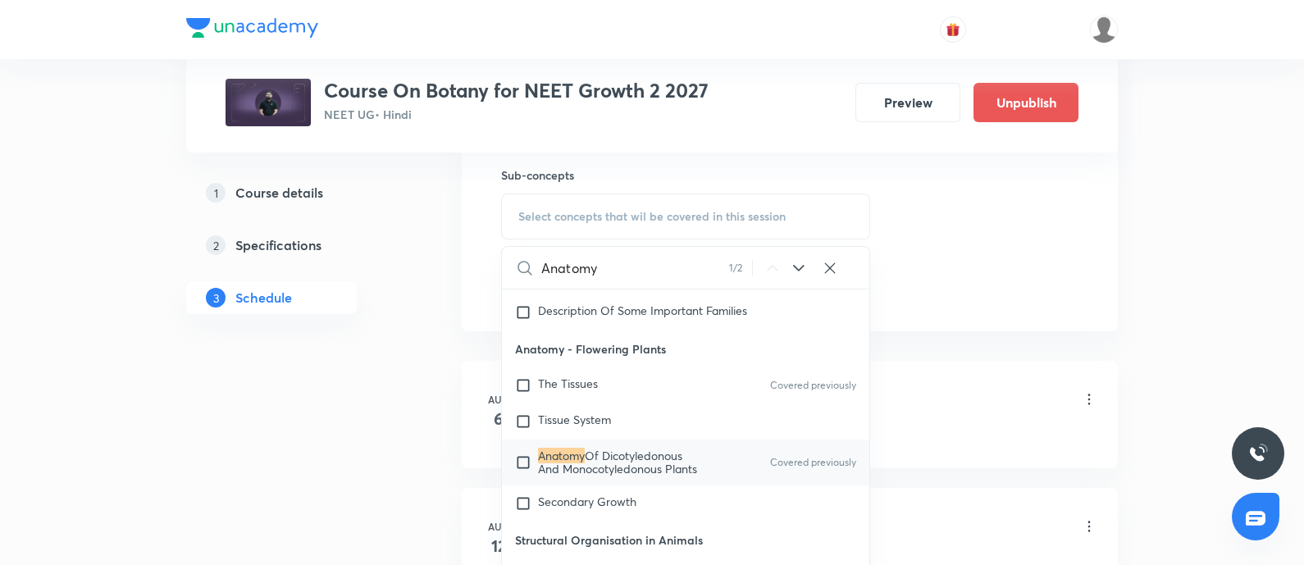
scroll to position [1658, 0]
type input "Anatomy"
click at [531, 458] on input "checkbox" at bounding box center [526, 464] width 23 height 26
checkbox input "true"
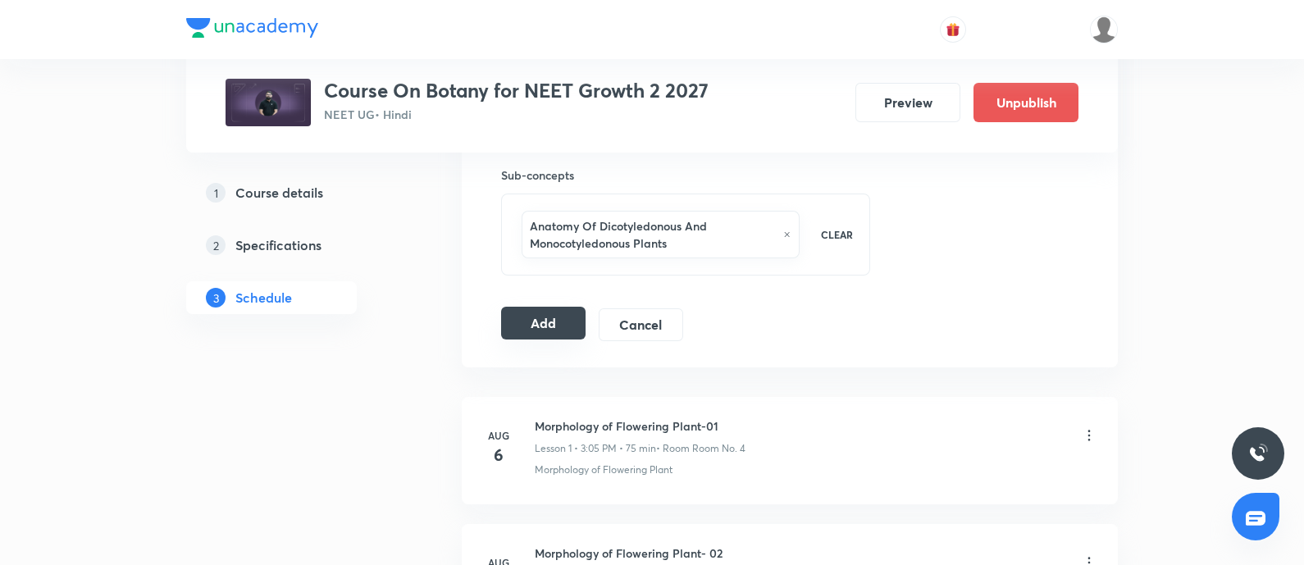
click at [562, 323] on button "Add" at bounding box center [543, 323] width 84 height 33
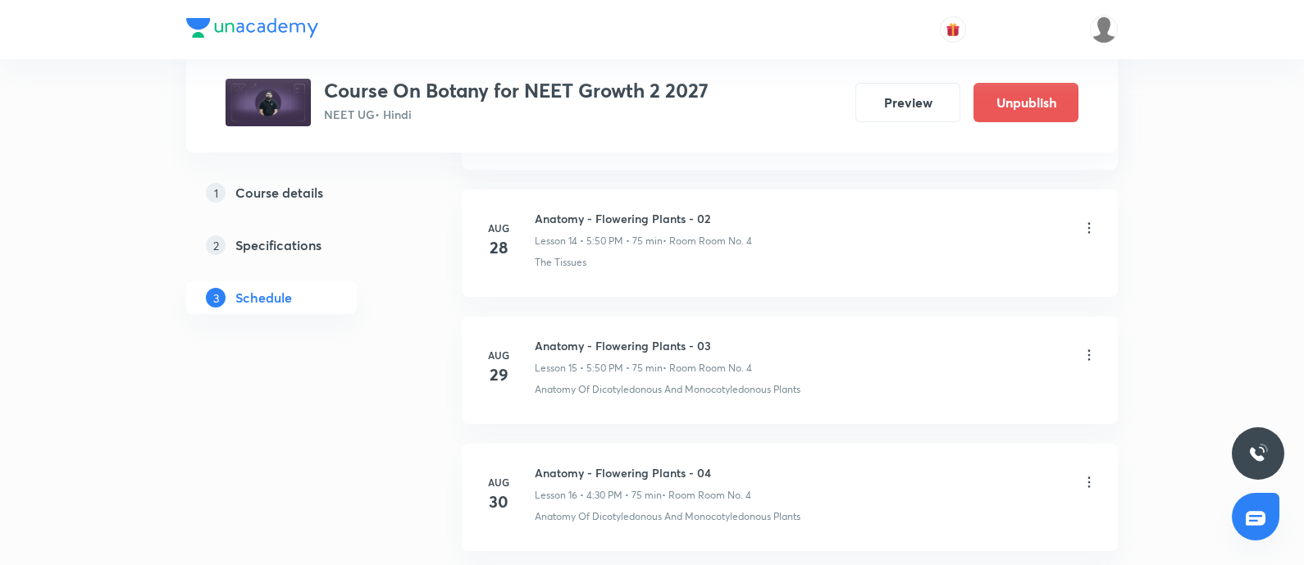
scroll to position [2278, 0]
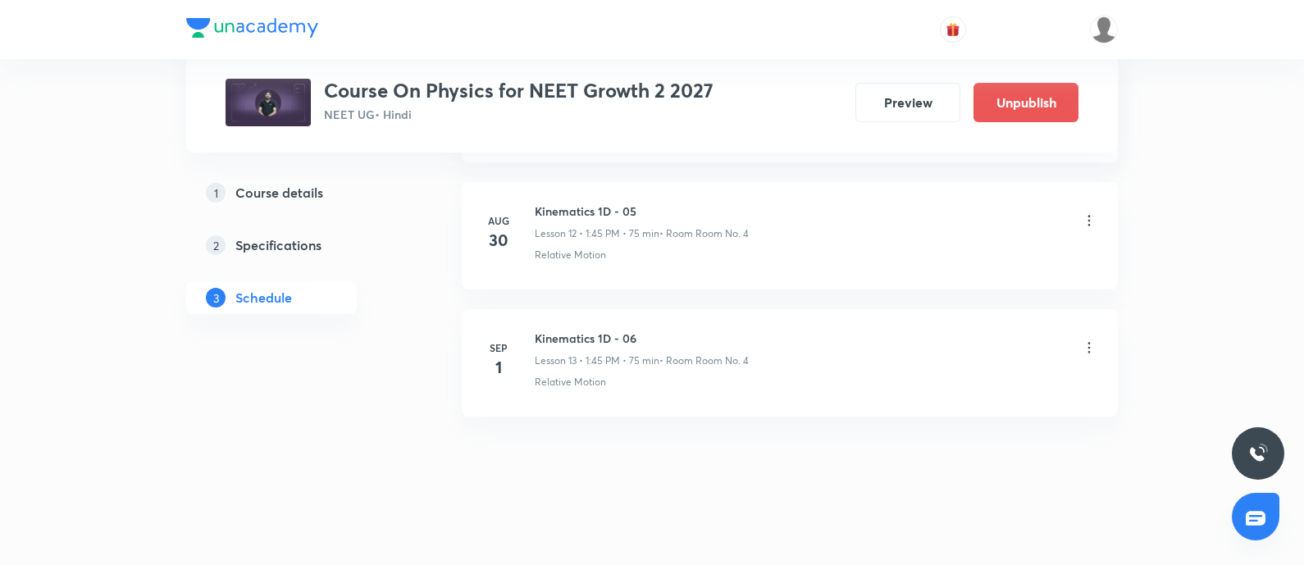
click at [537, 334] on h6 "Kinematics 1D - 06" at bounding box center [642, 338] width 214 height 17
copy h6 "Kinematics 1D - 06"
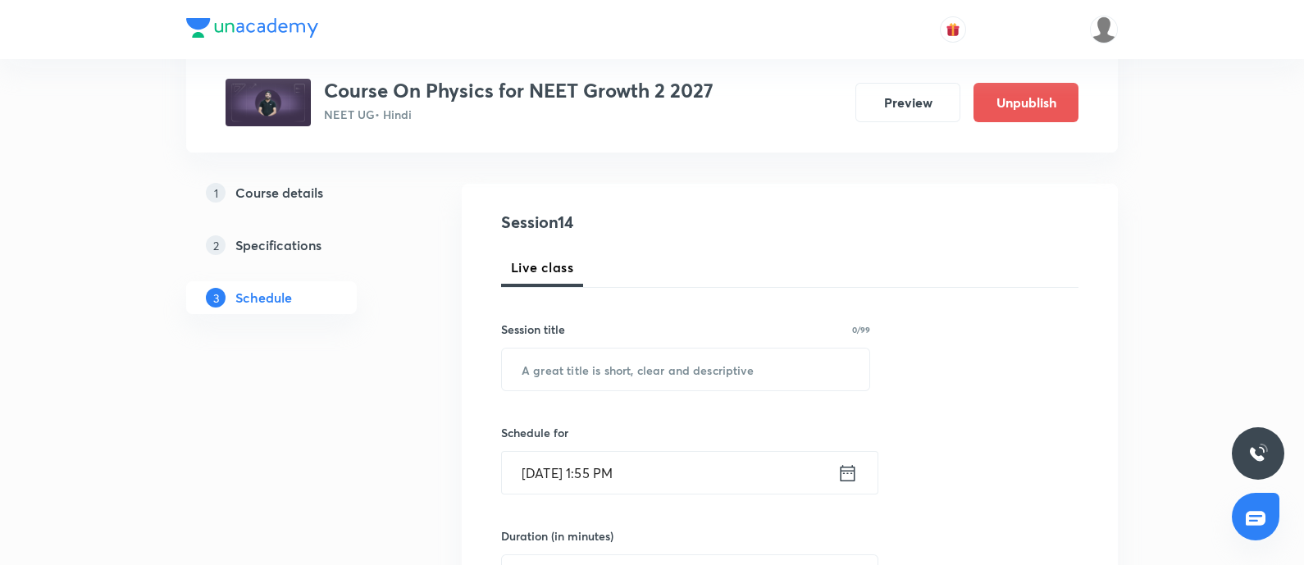
scroll to position [153, 0]
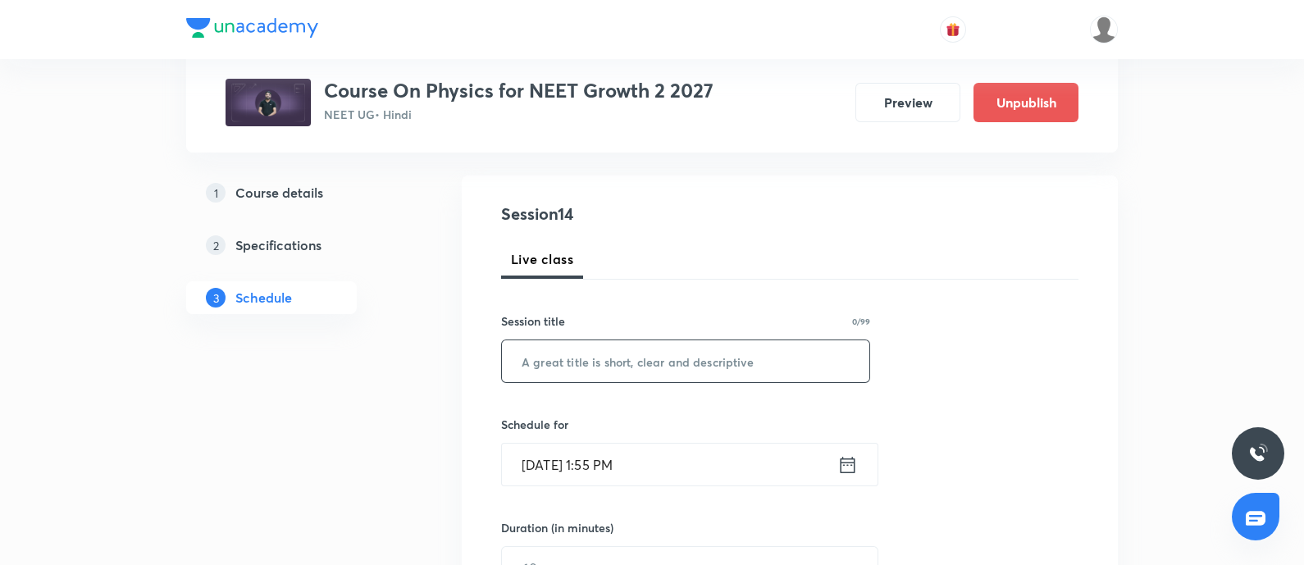
click at [562, 374] on input "text" at bounding box center [685, 361] width 367 height 42
paste input "Kinematics 1D - 06"
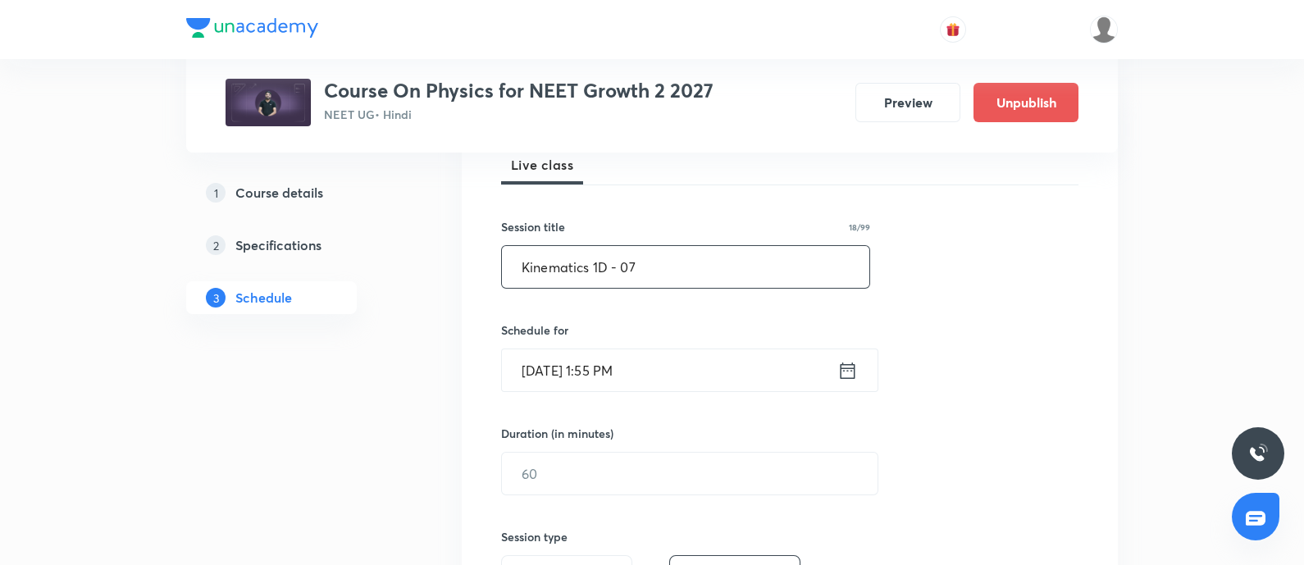
scroll to position [257, 0]
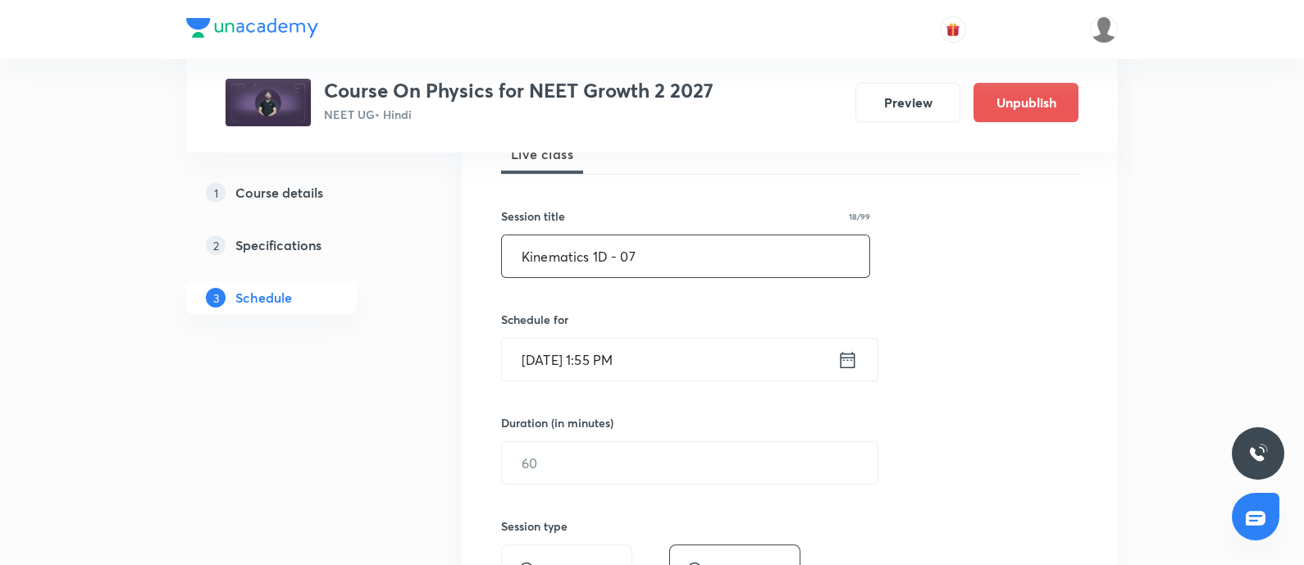
type input "Kinematics 1D - 07"
click at [689, 358] on input "[DATE] 1:55 PM" at bounding box center [669, 360] width 335 height 42
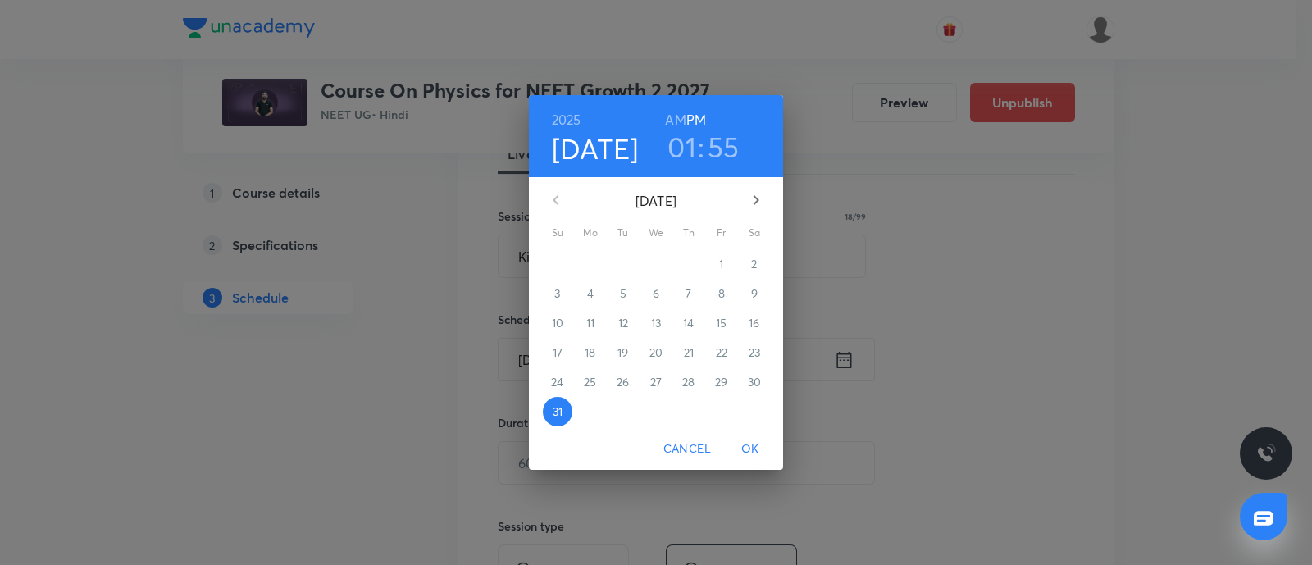
click at [757, 202] on icon "button" at bounding box center [757, 200] width 6 height 10
click at [623, 259] on p "2" at bounding box center [623, 264] width 6 height 16
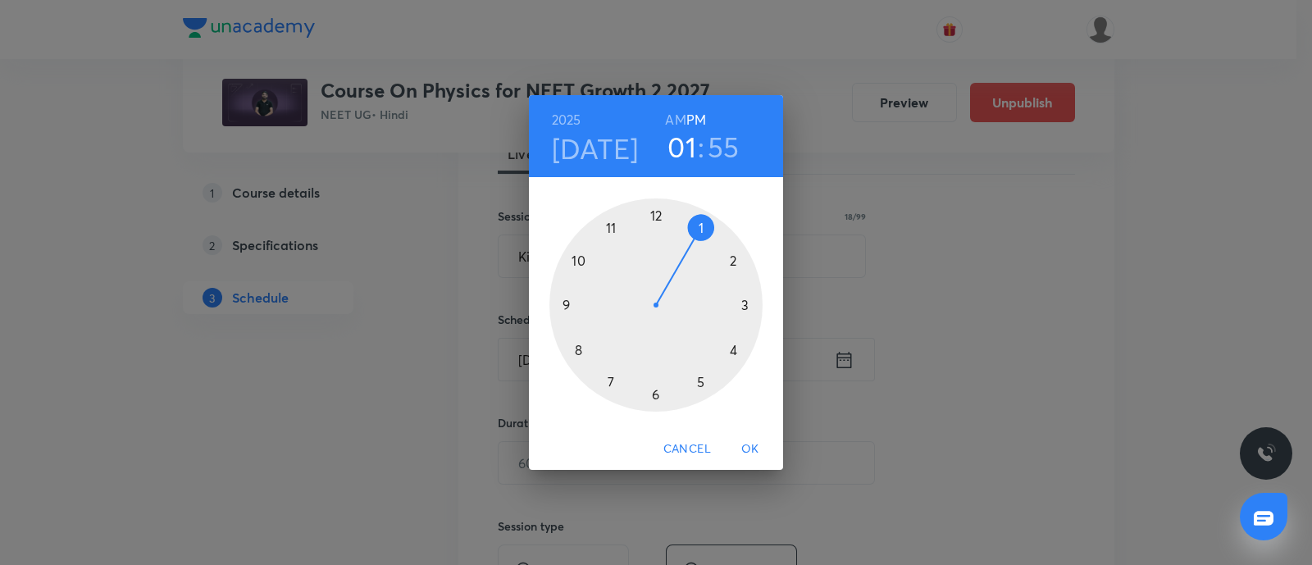
click at [699, 378] on div at bounding box center [655, 304] width 213 height 213
click at [578, 255] on div at bounding box center [655, 304] width 213 height 213
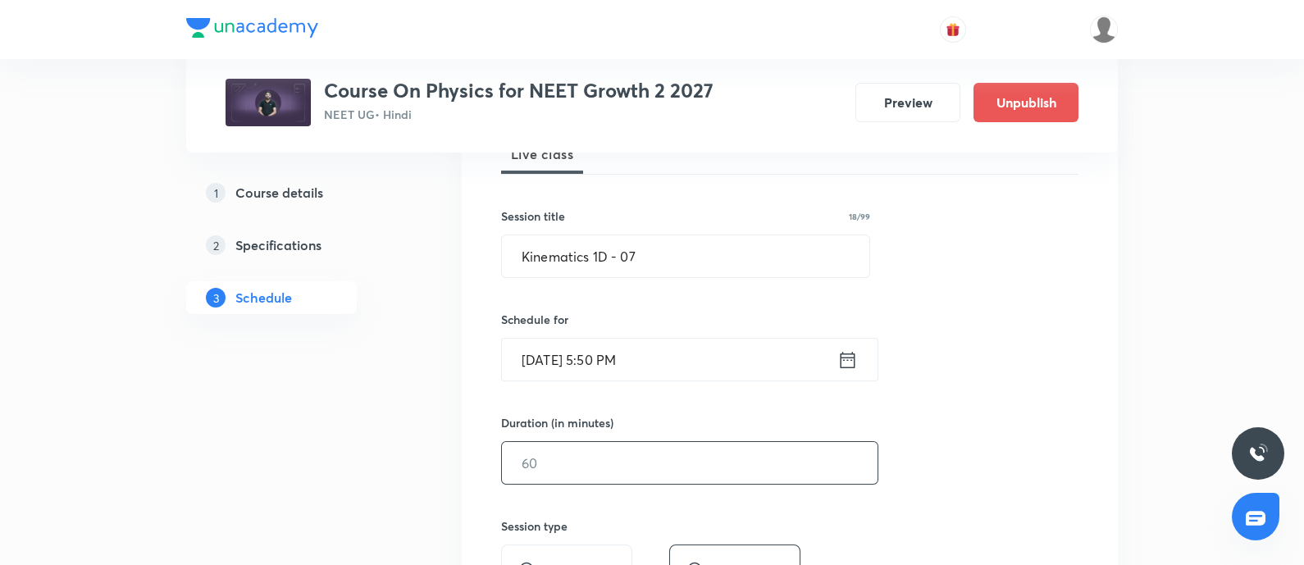
click at [568, 456] on input "text" at bounding box center [690, 463] width 376 height 42
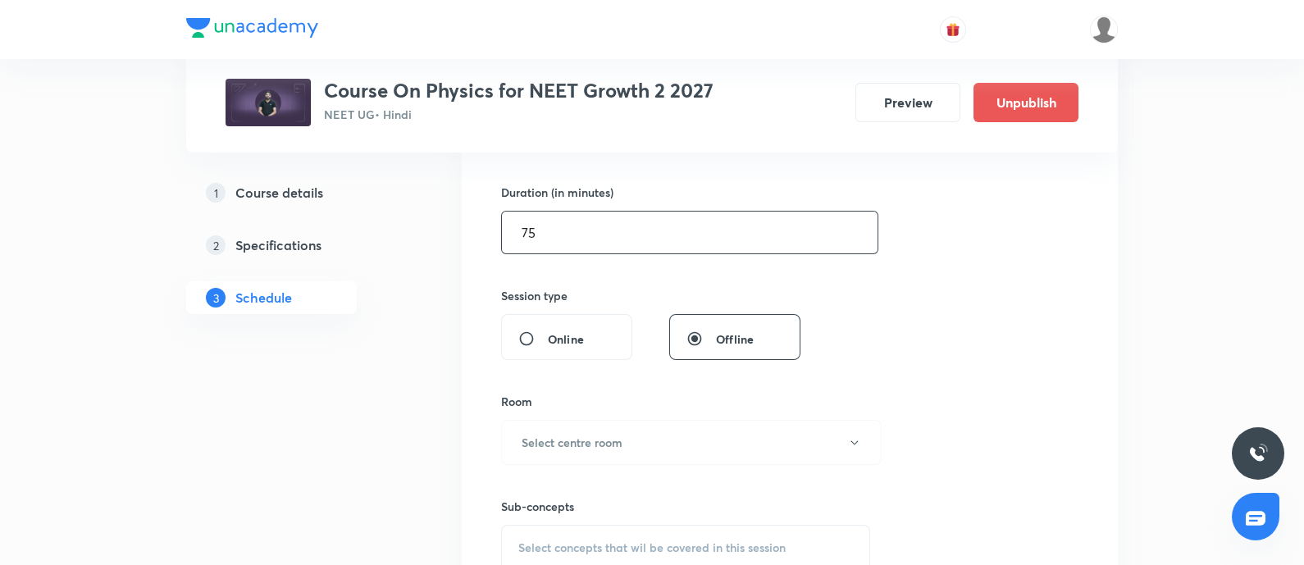
scroll to position [497, 0]
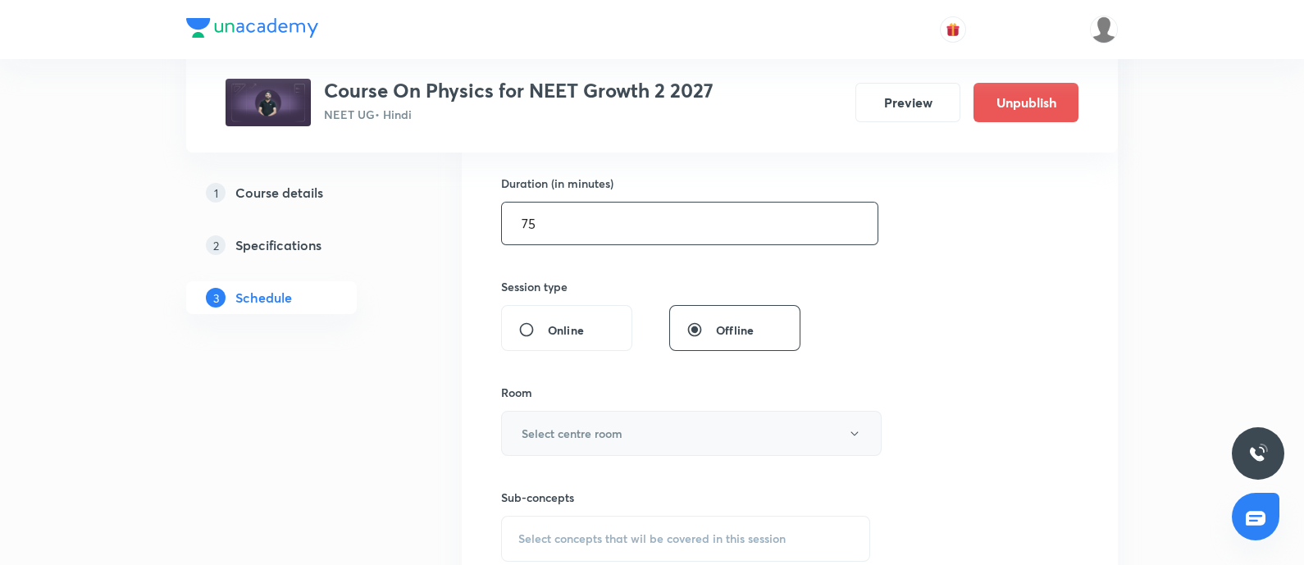
type input "75"
click at [605, 414] on button "Select centre room" at bounding box center [691, 433] width 380 height 45
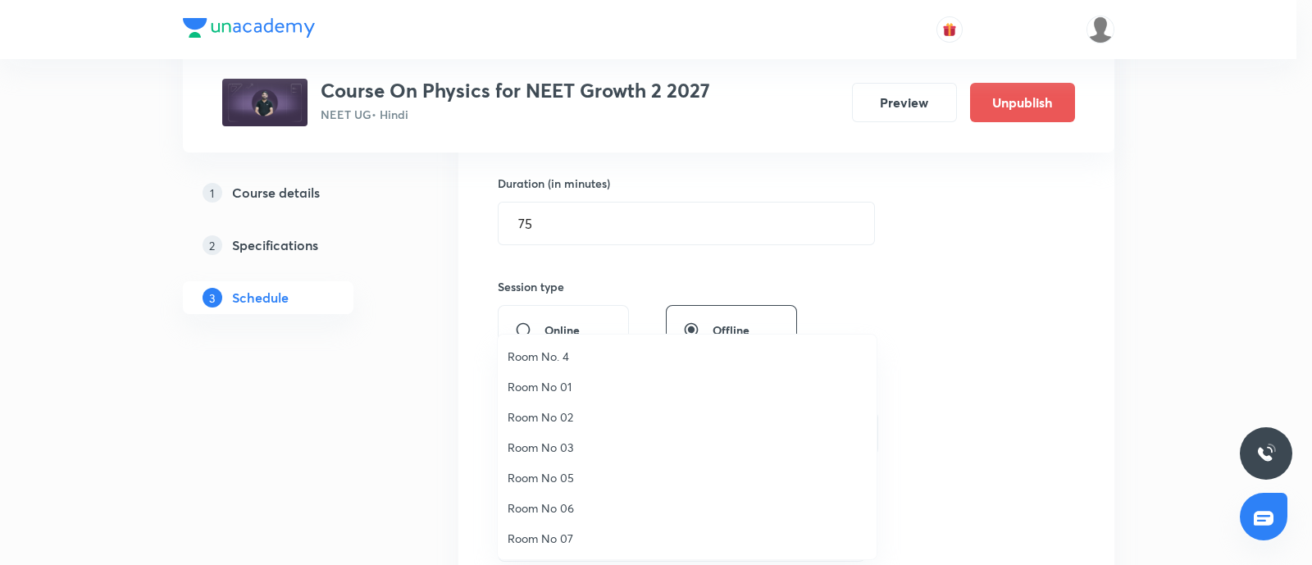
click at [558, 355] on span "Room No. 4" at bounding box center [687, 356] width 359 height 17
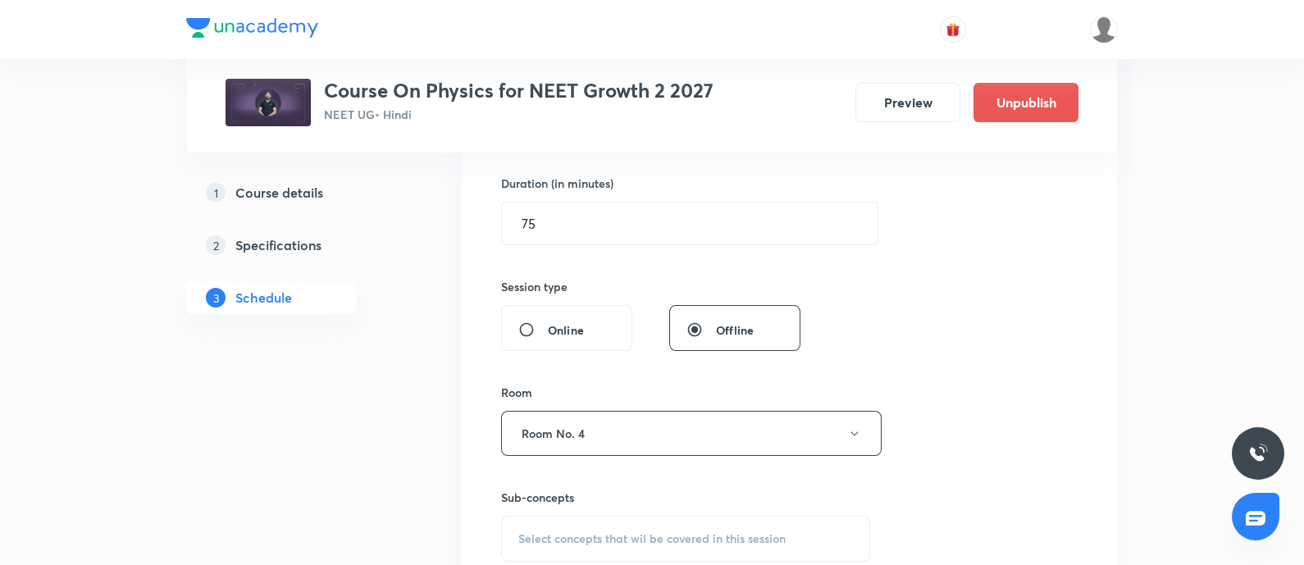
click at [568, 522] on div "Select concepts that wil be covered in this session" at bounding box center [685, 539] width 369 height 46
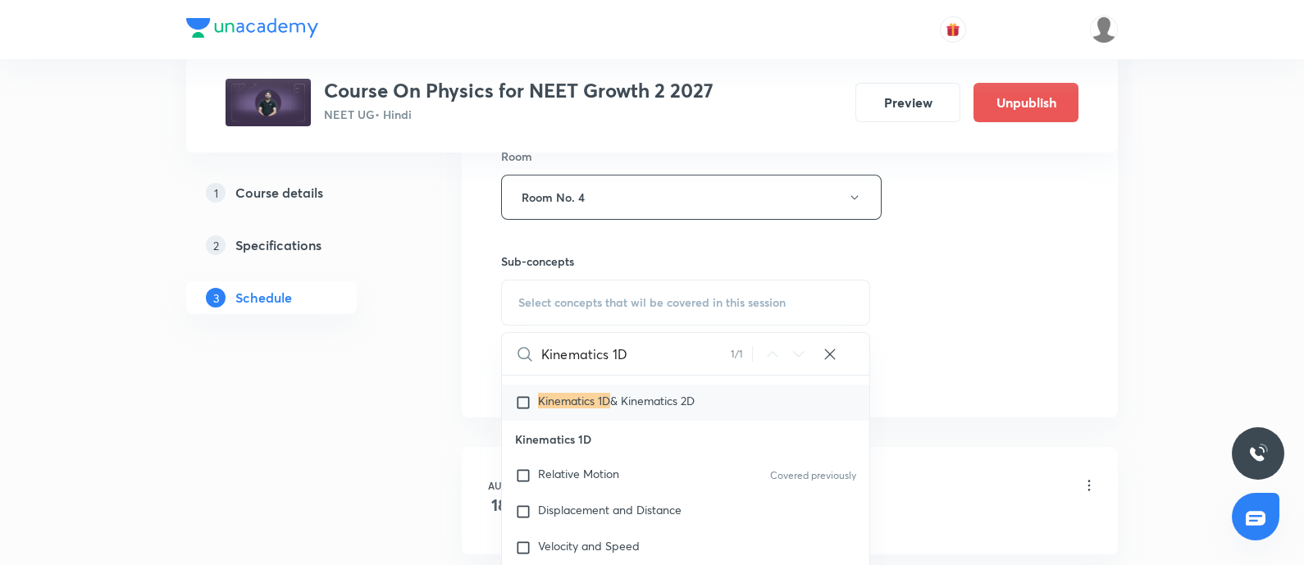
scroll to position [7764, 0]
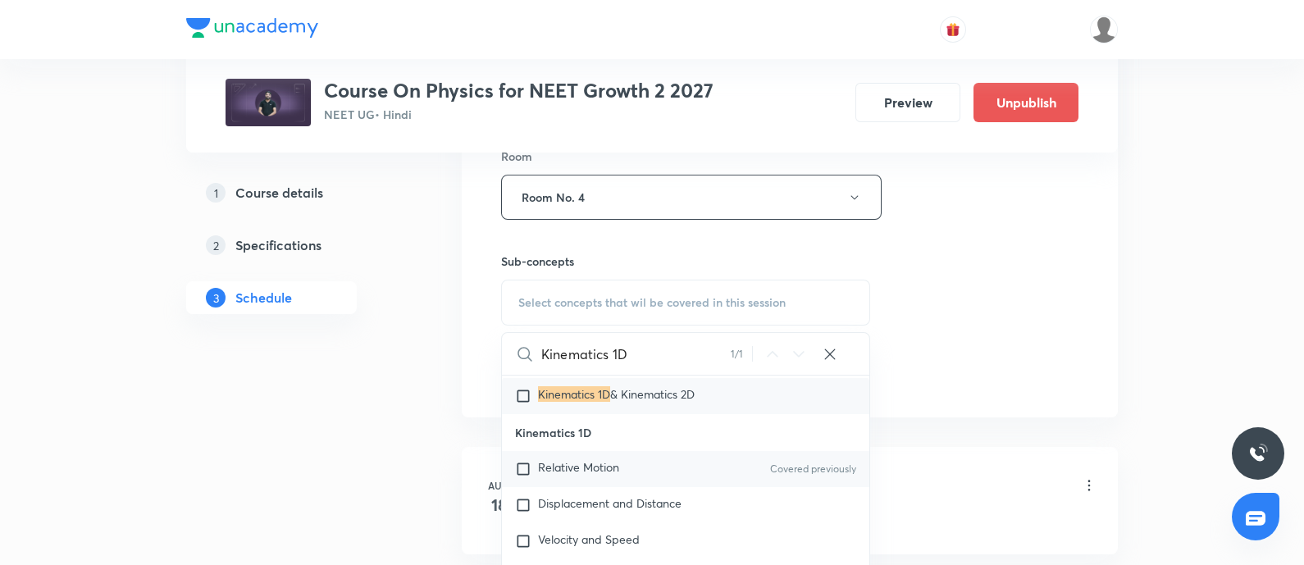
type input "Kinematics 1D"
click at [550, 475] on span "Relative Motion" at bounding box center [578, 467] width 81 height 16
checkbox input "true"
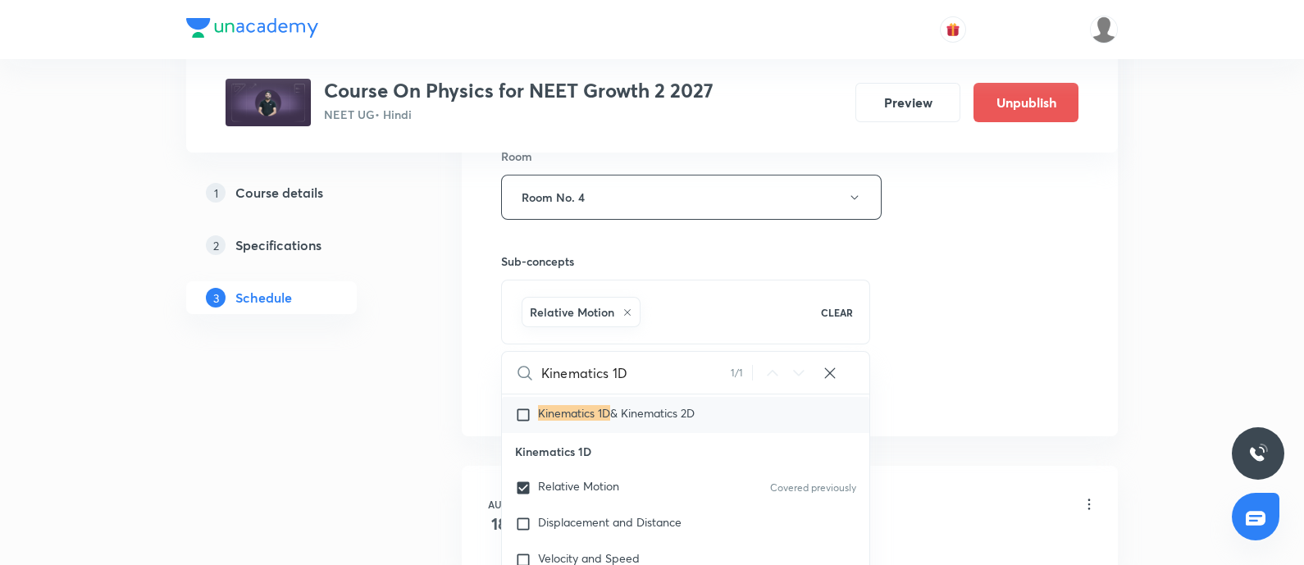
click at [954, 329] on div "Session 14 Live class Session title 18/99 Kinematics 1D - 07 ​ Schedule for [DA…" at bounding box center [789, 15] width 577 height 789
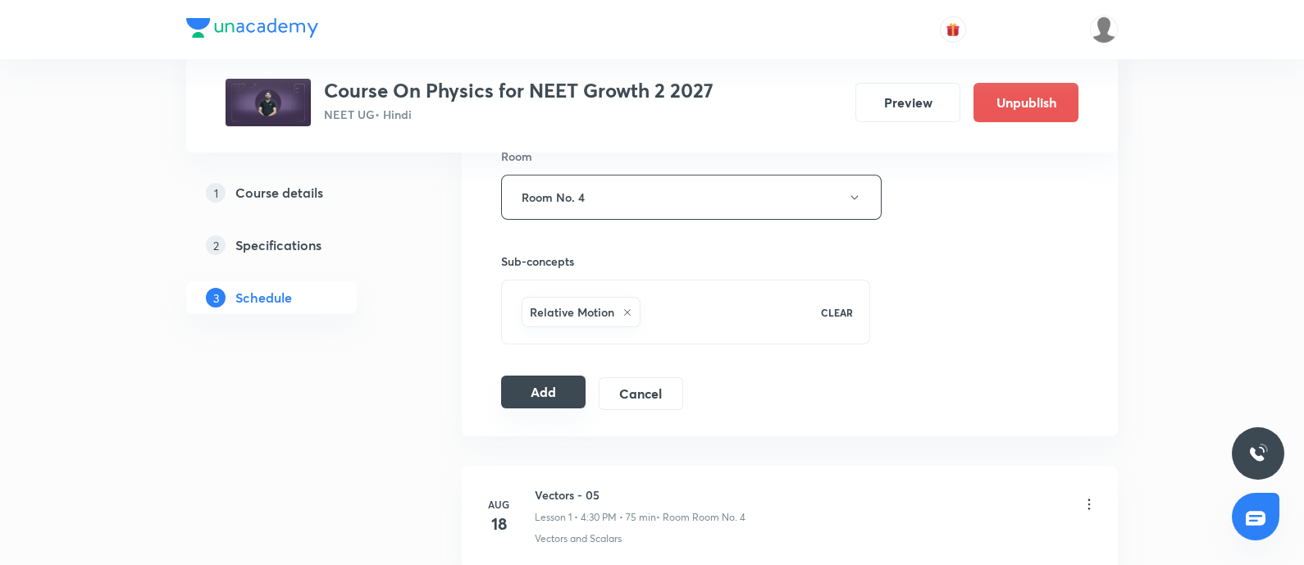
click at [537, 388] on button "Add" at bounding box center [543, 392] width 84 height 33
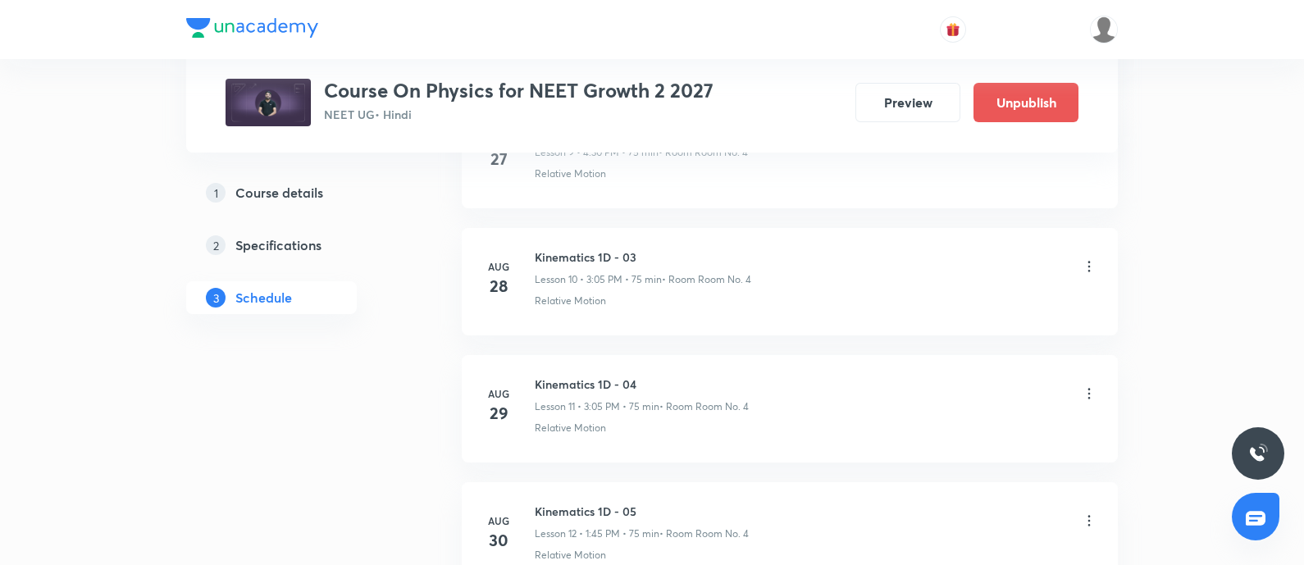
scroll to position [1771, 0]
